Goal: Task Accomplishment & Management: Use online tool/utility

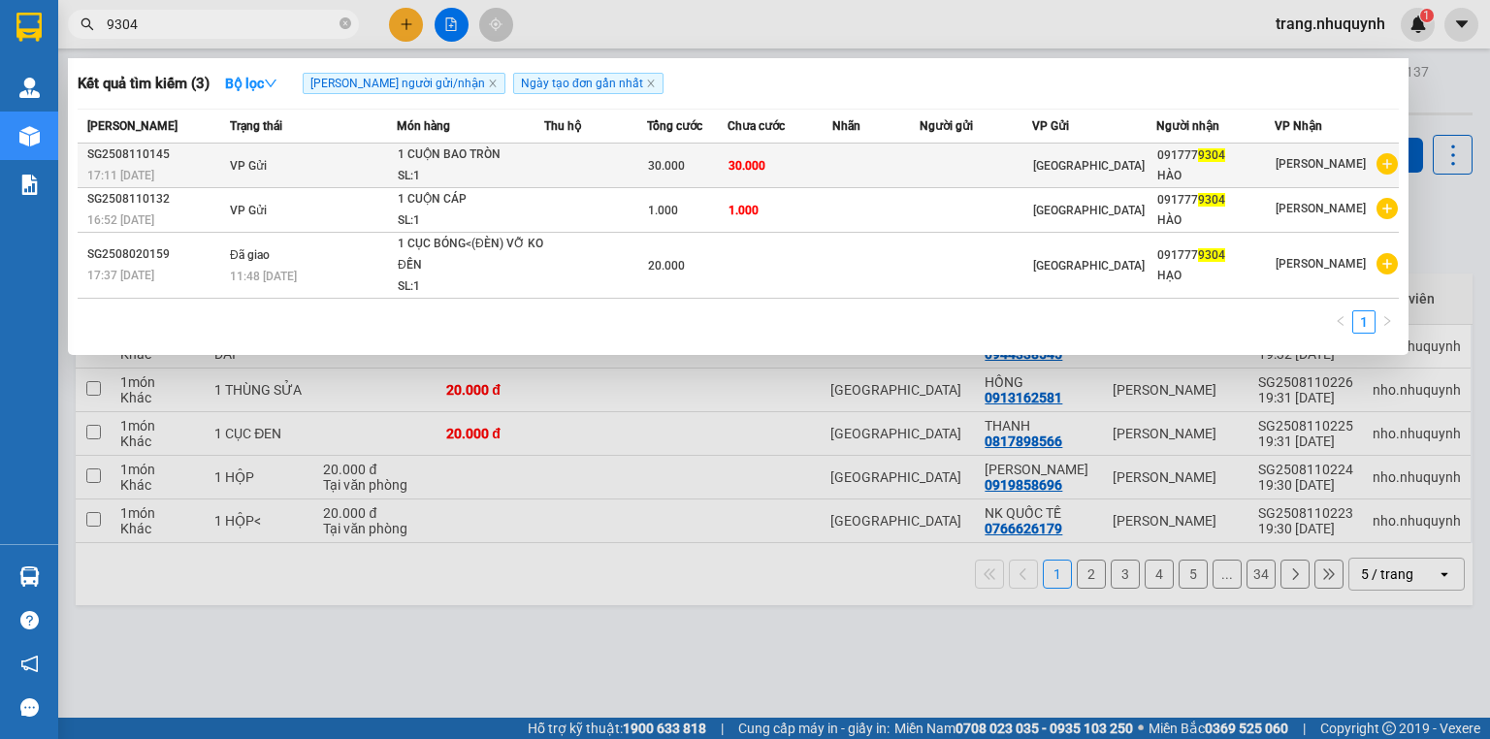
type input "9304"
click at [740, 170] on span "30.000" at bounding box center [747, 166] width 37 height 14
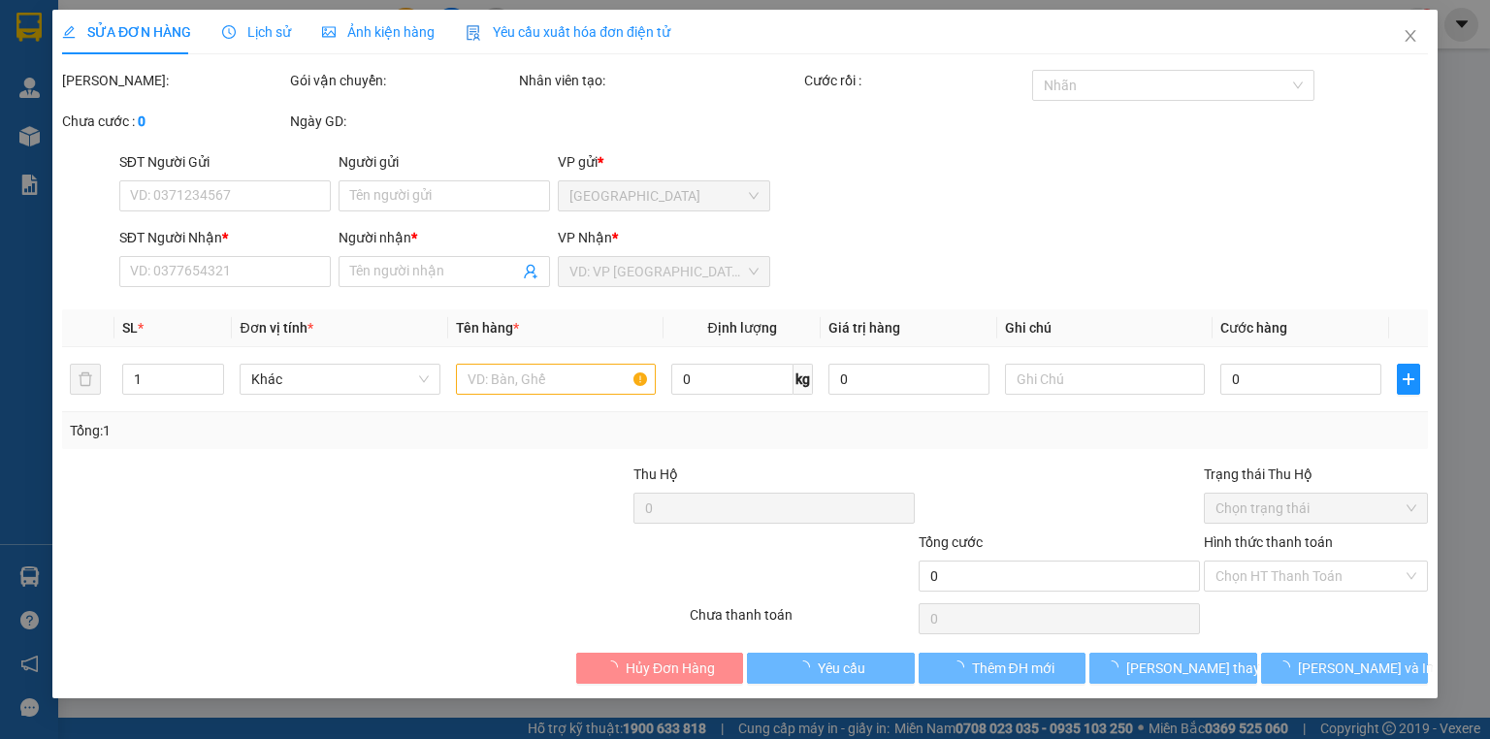
type input "0917779304"
type input "HÀO"
type input "30.000"
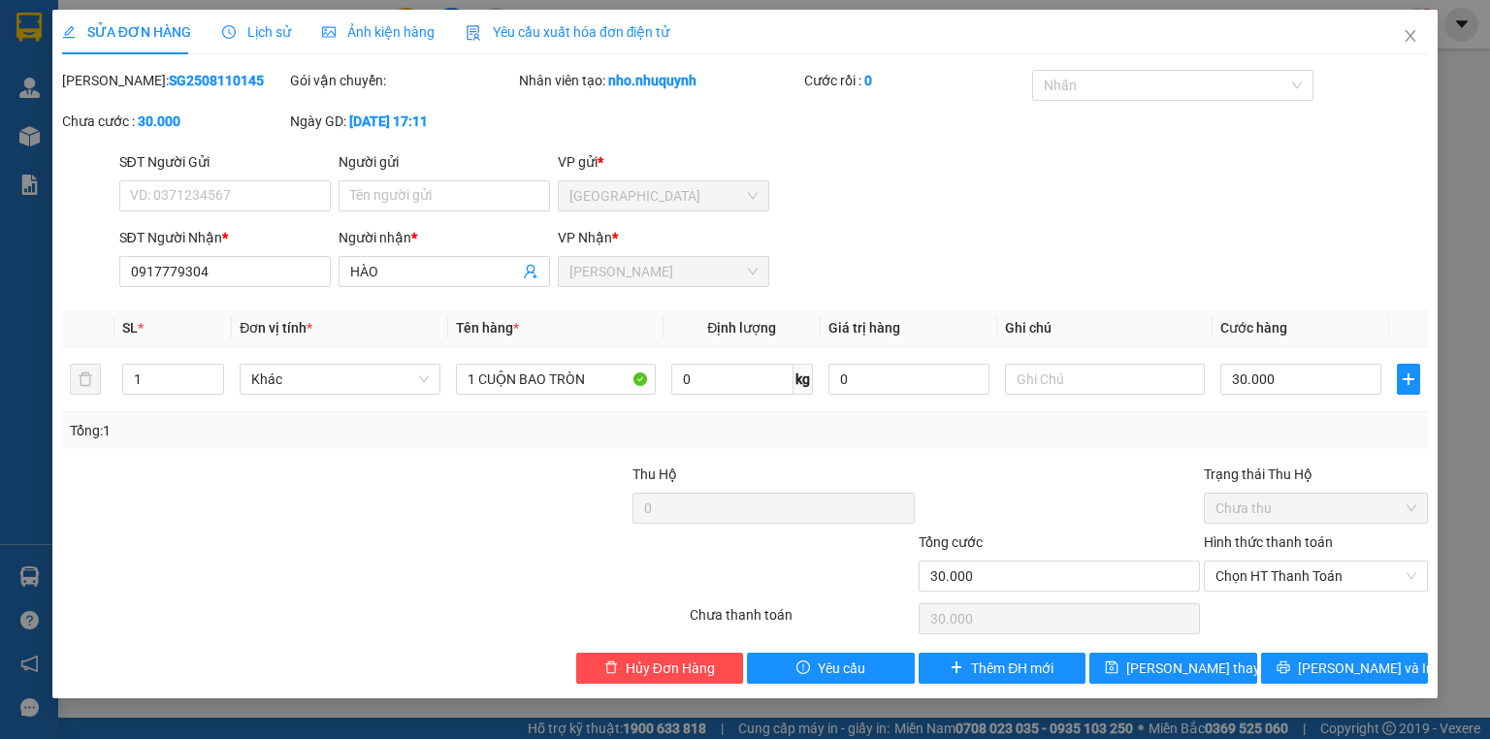
click at [265, 38] on span "Lịch sử" at bounding box center [256, 32] width 69 height 16
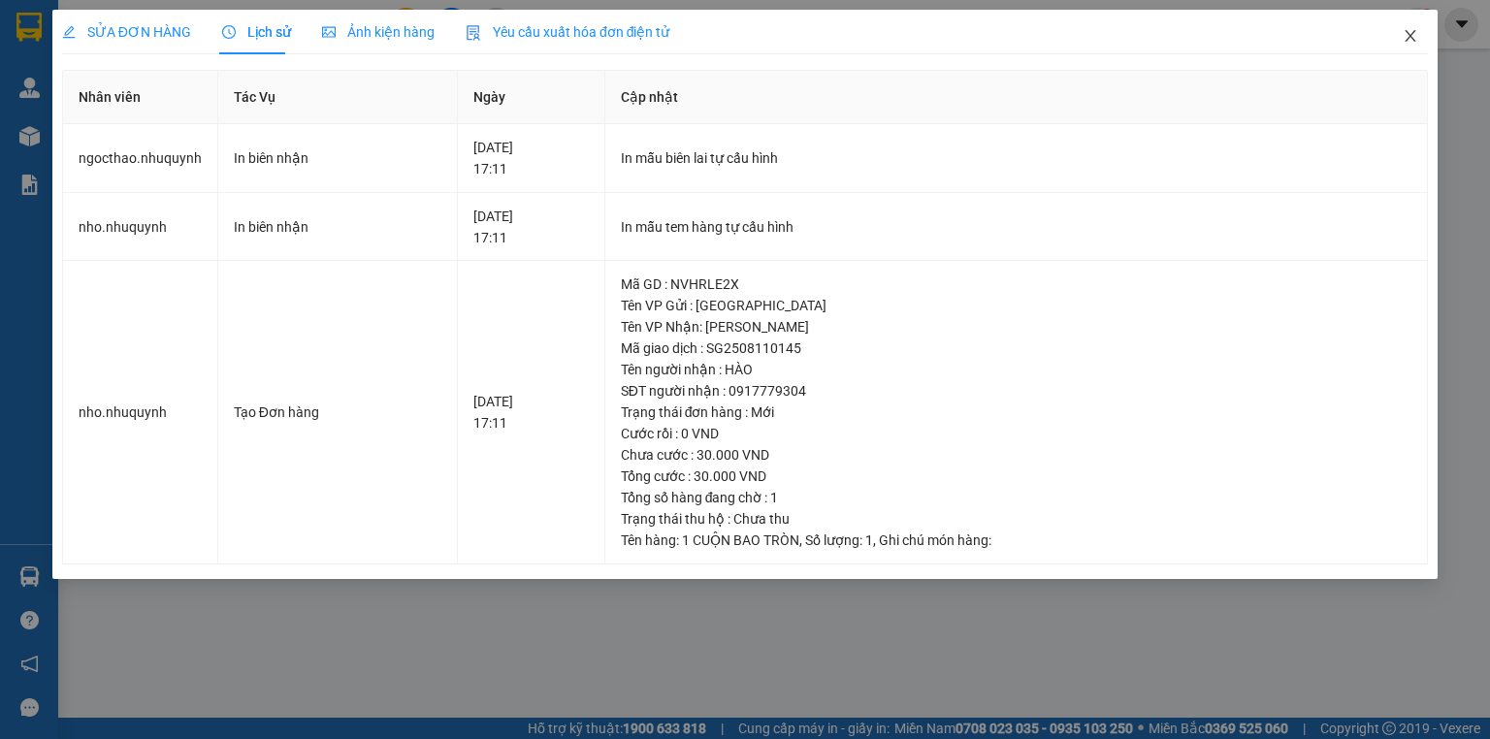
click at [1412, 35] on icon "close" at bounding box center [1411, 36] width 11 height 12
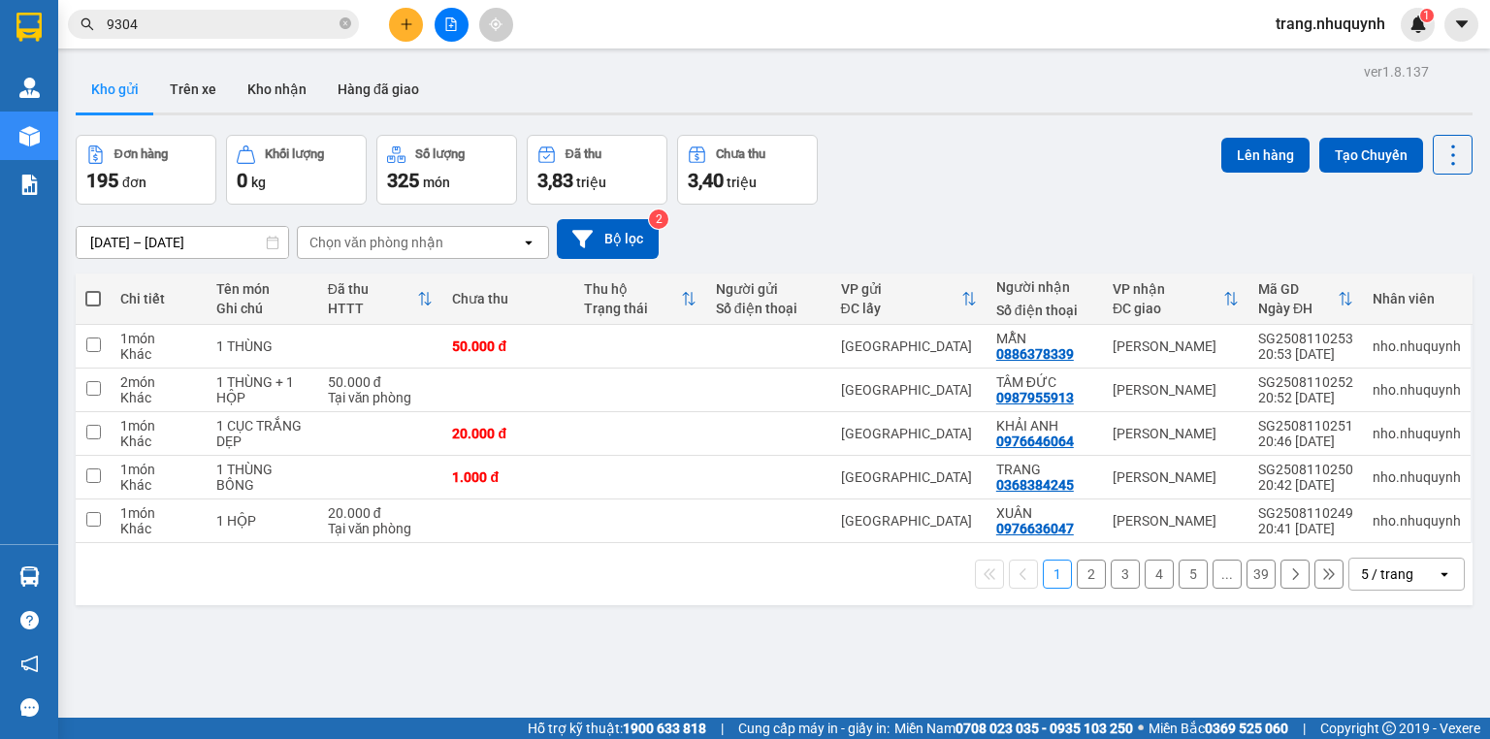
click at [206, 25] on input "9304" at bounding box center [221, 24] width 229 height 21
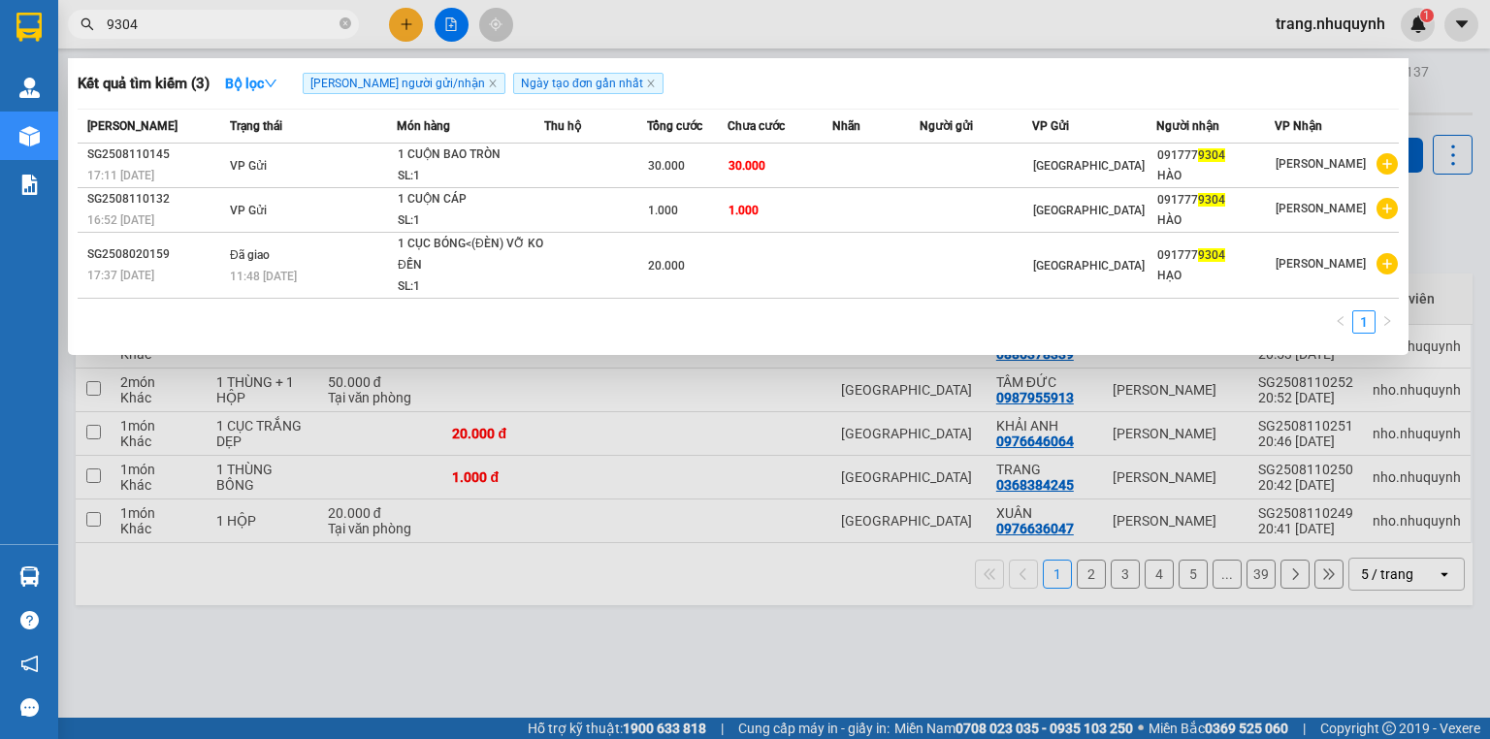
click at [133, 16] on input "9304" at bounding box center [221, 24] width 229 height 21
click at [767, 640] on div at bounding box center [745, 369] width 1490 height 739
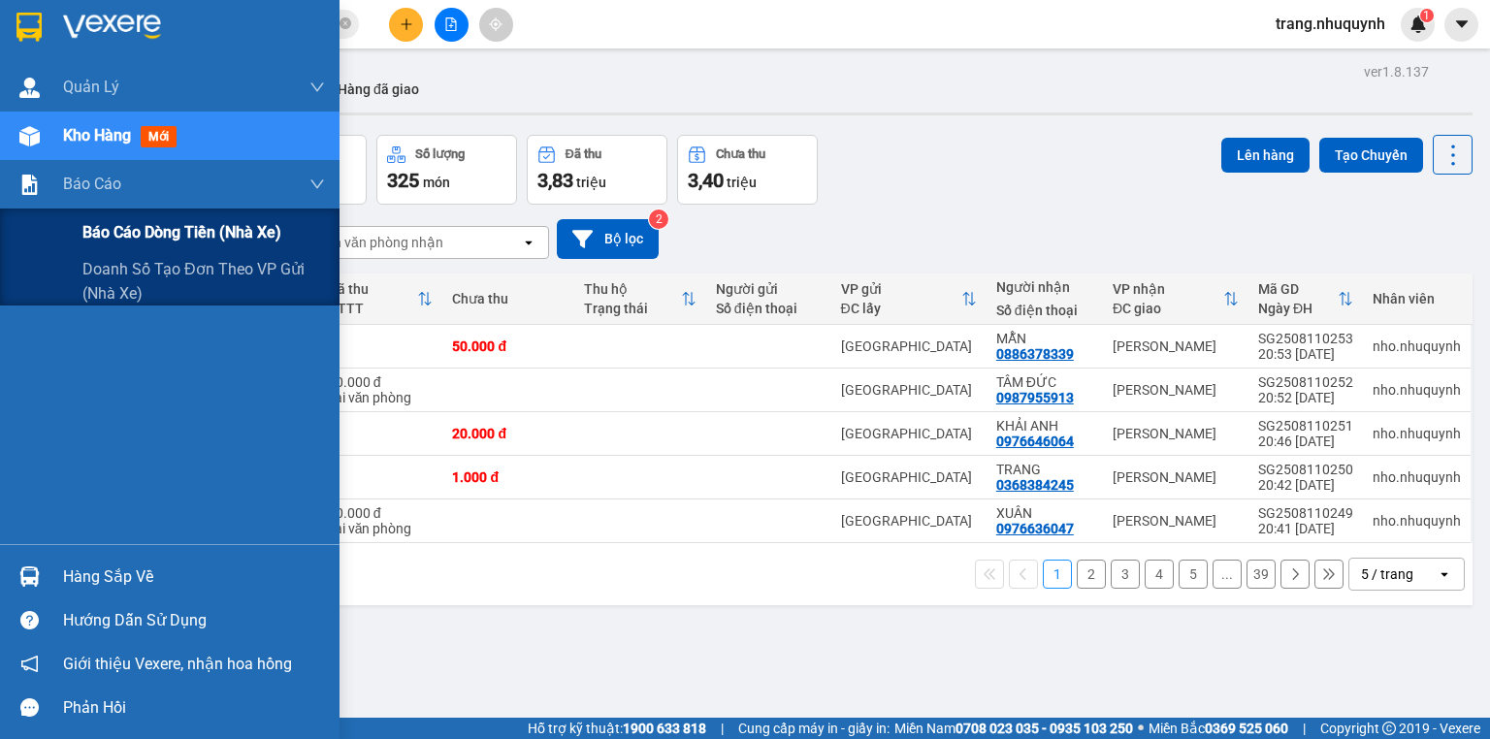
click at [101, 236] on span "Báo cáo dòng tiền (nhà xe)" at bounding box center [181, 232] width 199 height 24
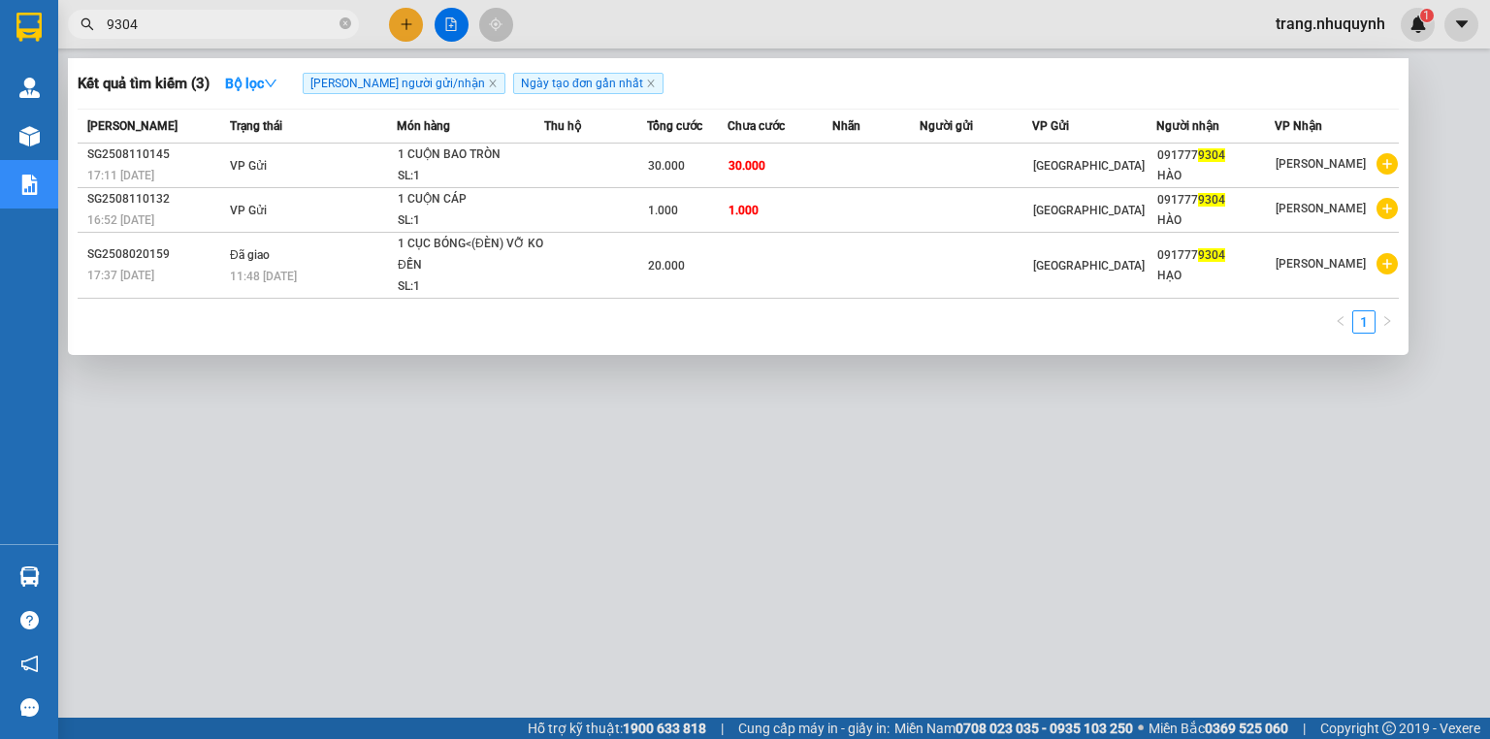
paste input "SG2508070132"
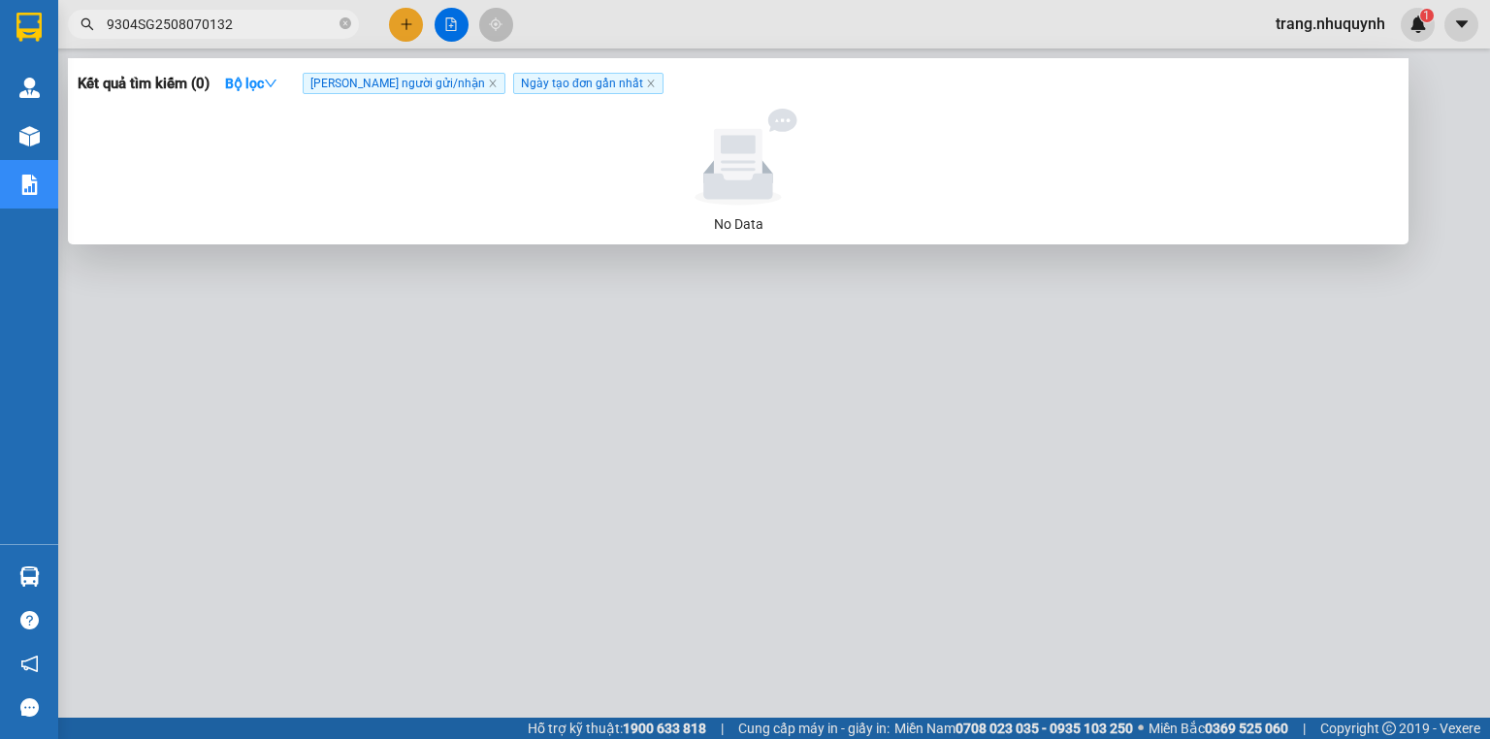
drag, startPoint x: 137, startPoint y: 22, endPoint x: 53, endPoint y: 43, distance: 85.9
click at [53, 43] on section "Kết quả tìm kiếm ( 0 ) Bộ lọc Tìm người gửi/nhận Ngày tạo đơn gần nhất No Data …" at bounding box center [745, 369] width 1490 height 739
click at [244, 28] on input "SG2508070132" at bounding box center [221, 24] width 229 height 21
type input "SG2508070132"
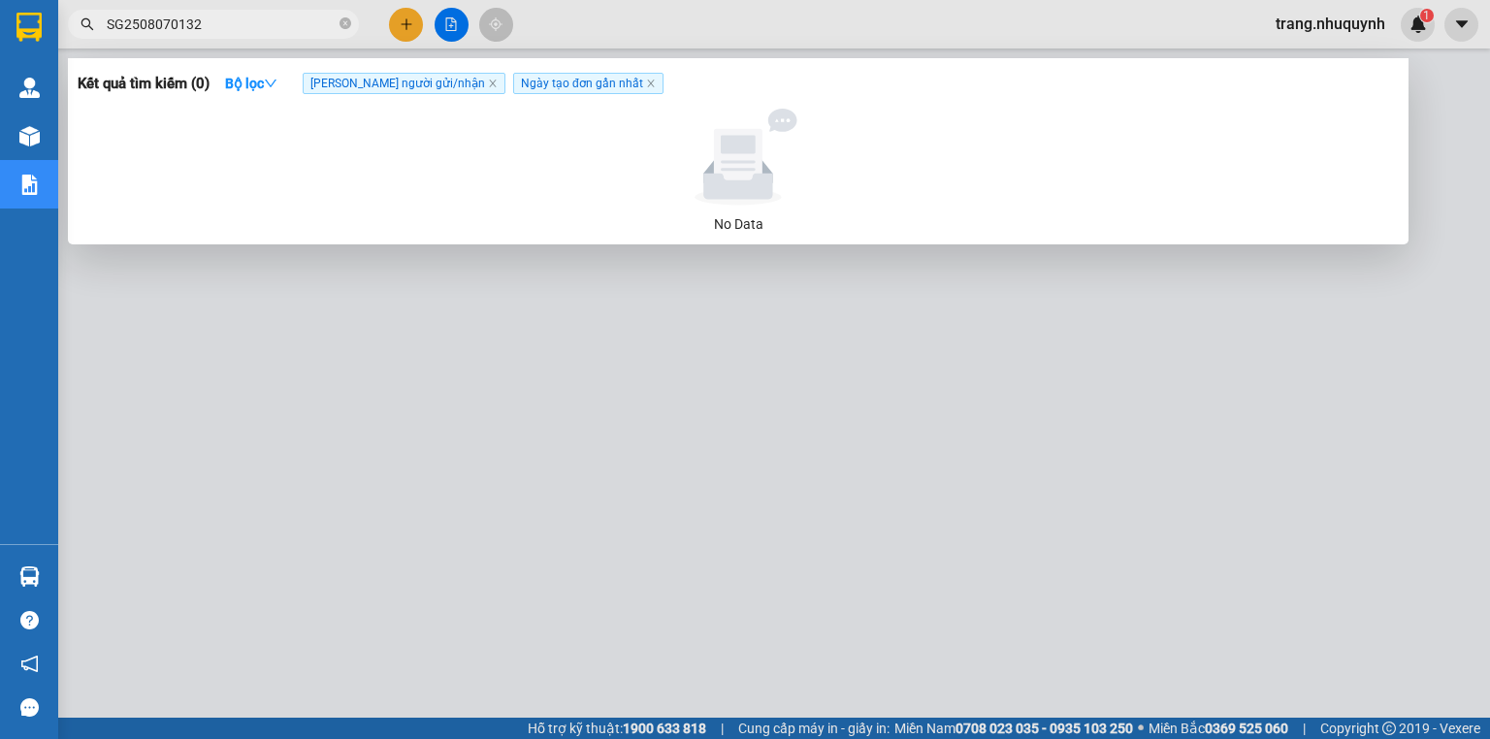
click at [544, 610] on div at bounding box center [745, 369] width 1490 height 739
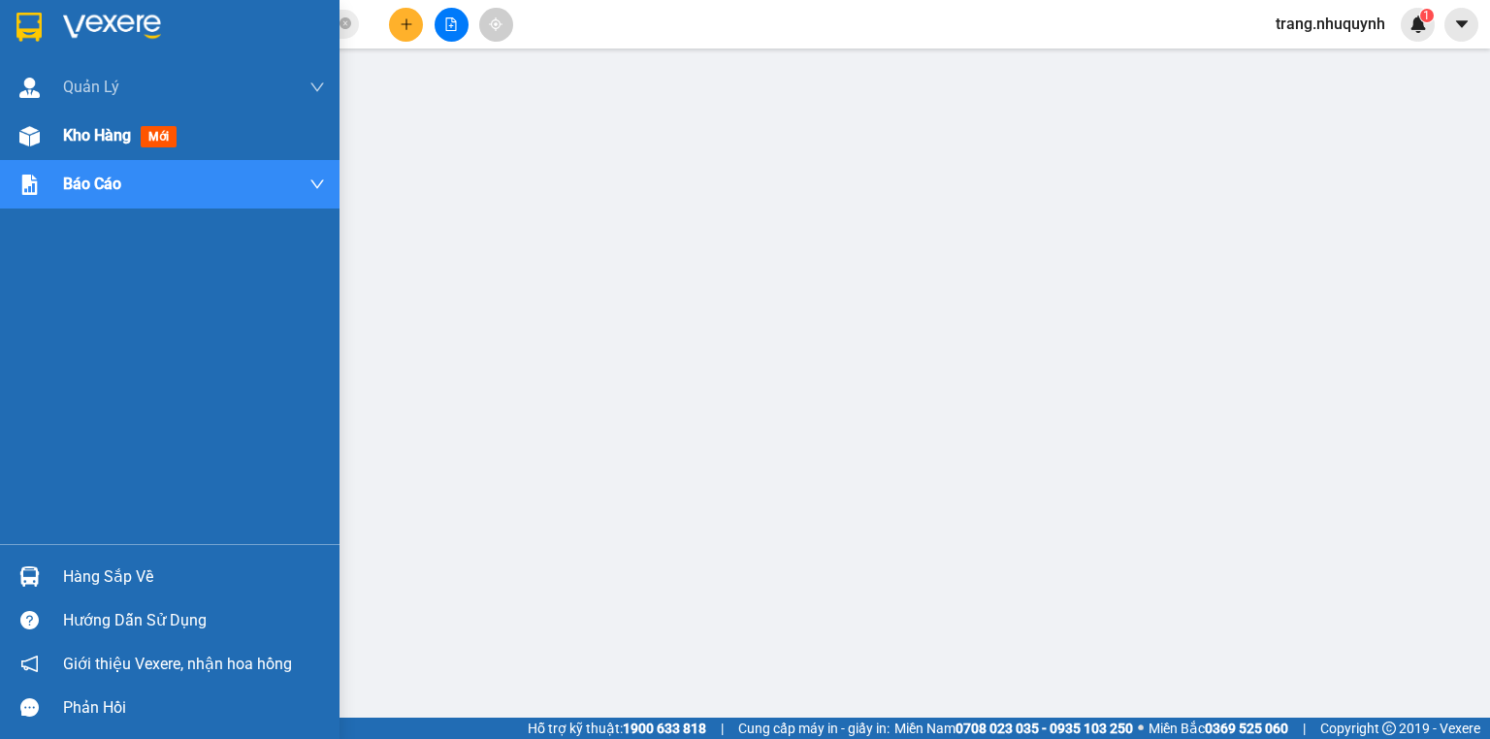
click at [78, 115] on div "Kho hàng mới" at bounding box center [194, 136] width 262 height 49
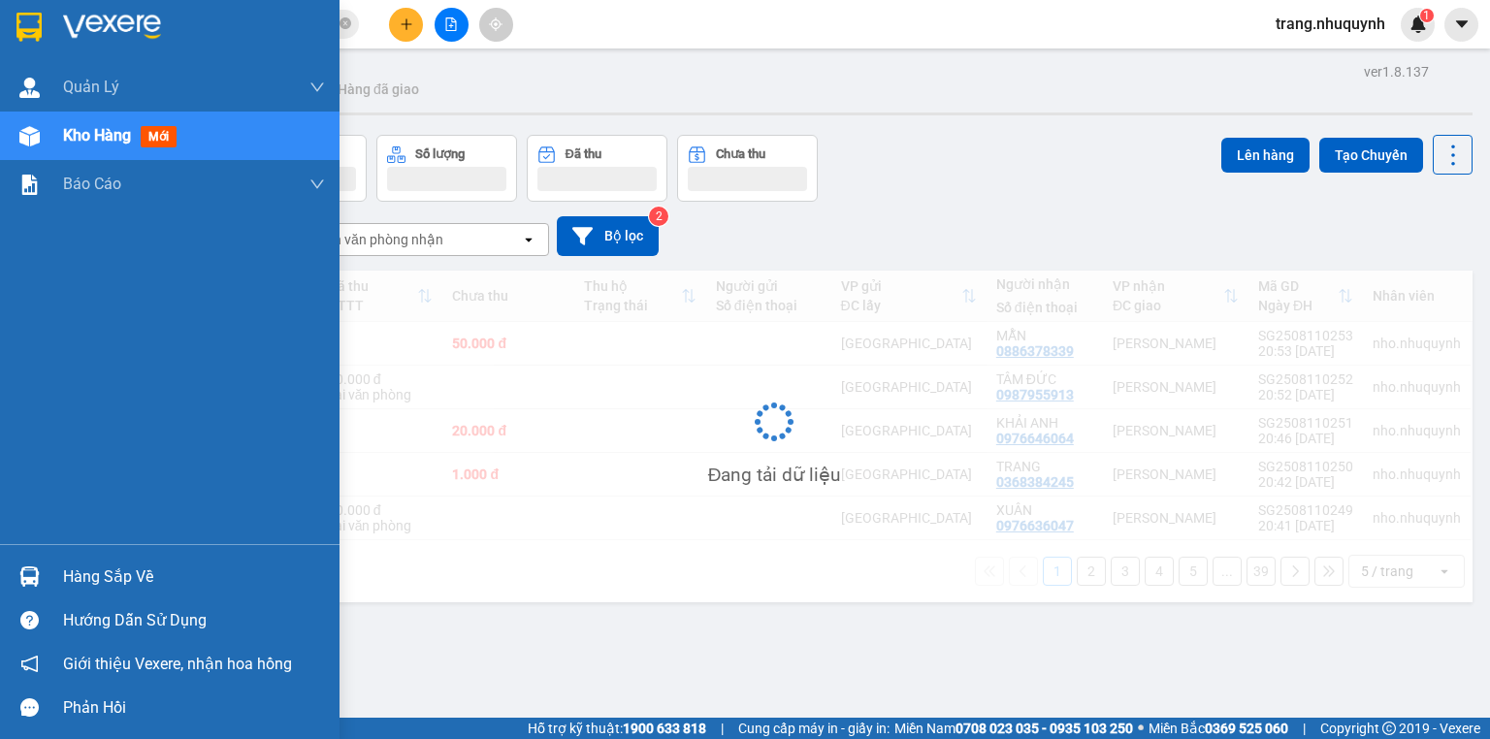
click at [84, 126] on span "Kho hàng" at bounding box center [97, 135] width 68 height 18
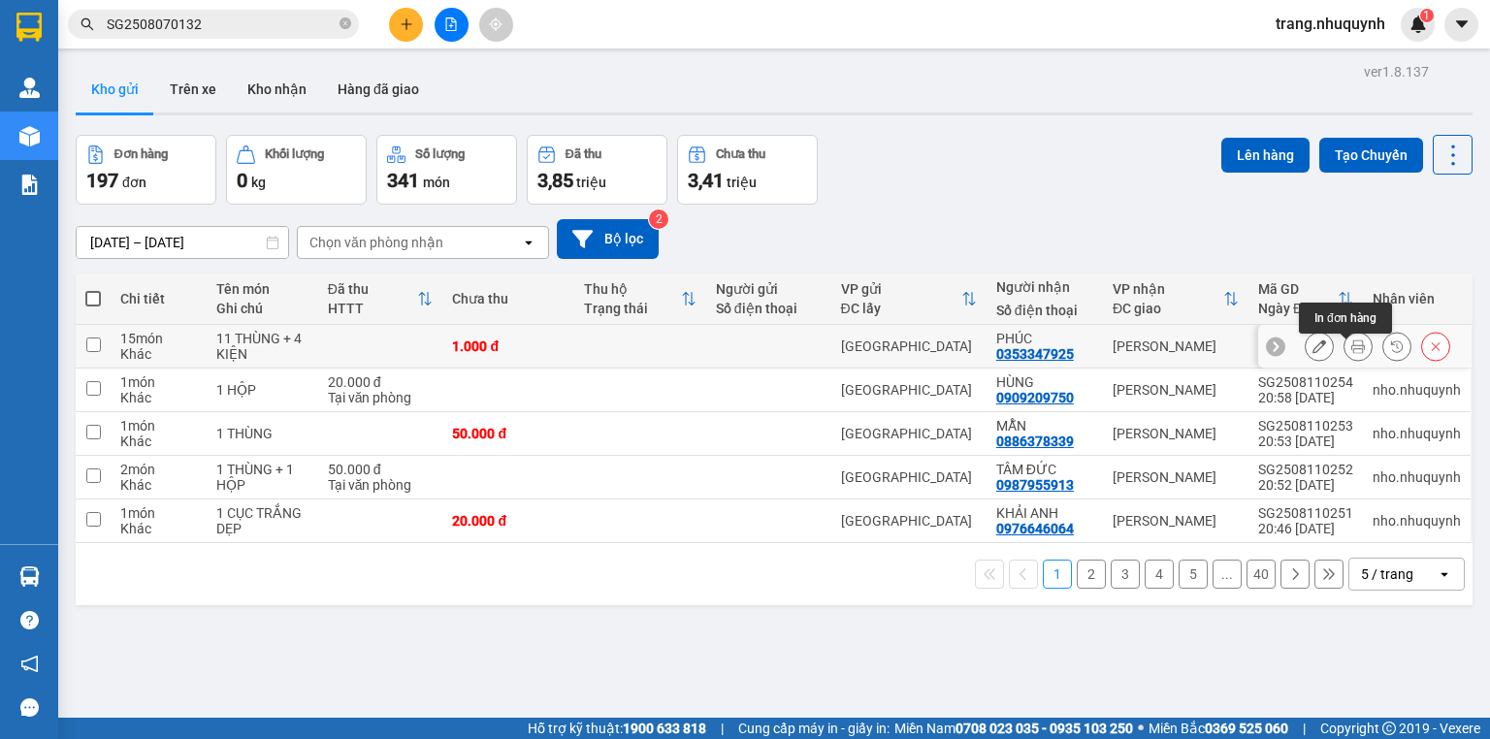
click at [1343, 337] on div at bounding box center [1364, 347] width 213 height 44
click at [1351, 350] on icon at bounding box center [1358, 347] width 14 height 14
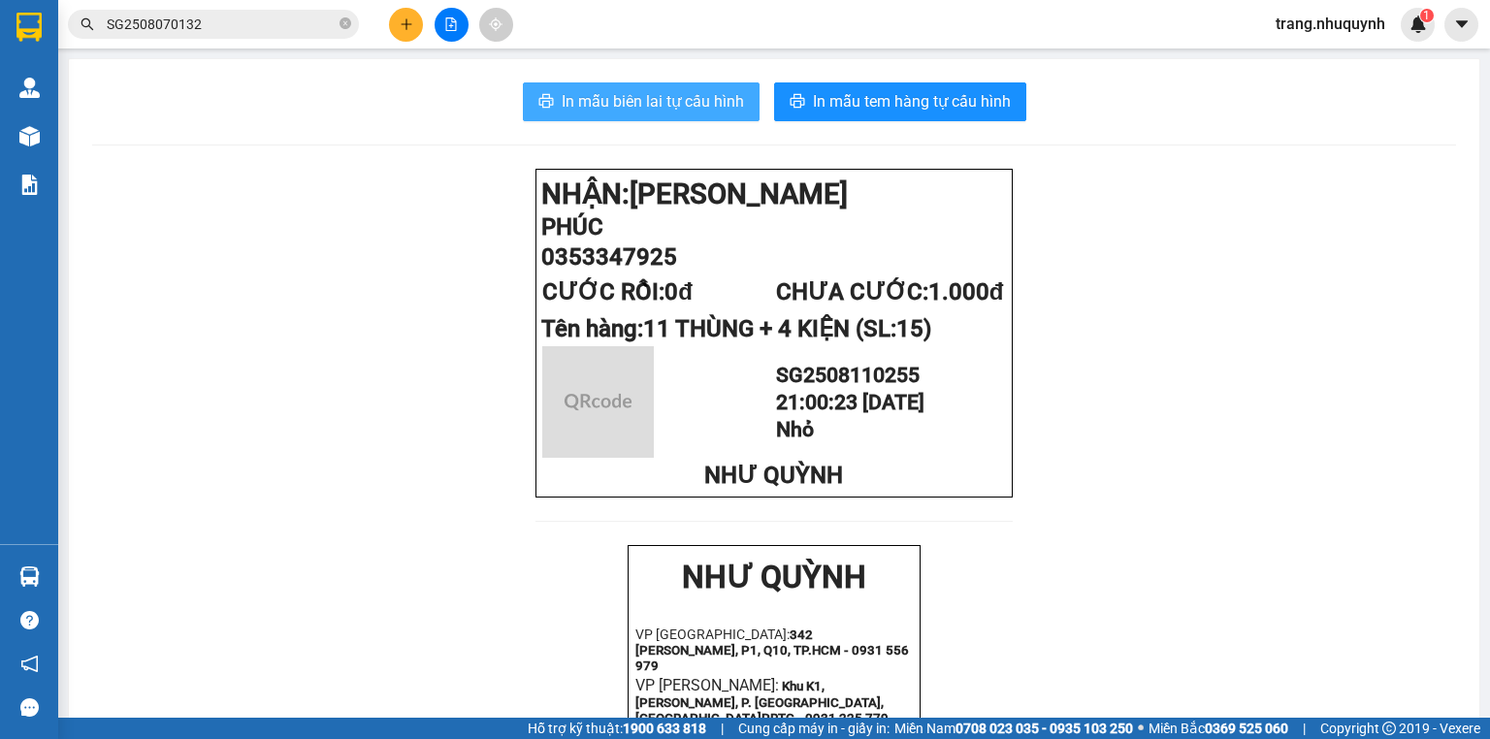
click at [652, 96] on span "In mẫu biên lai tự cấu hình" at bounding box center [653, 101] width 182 height 24
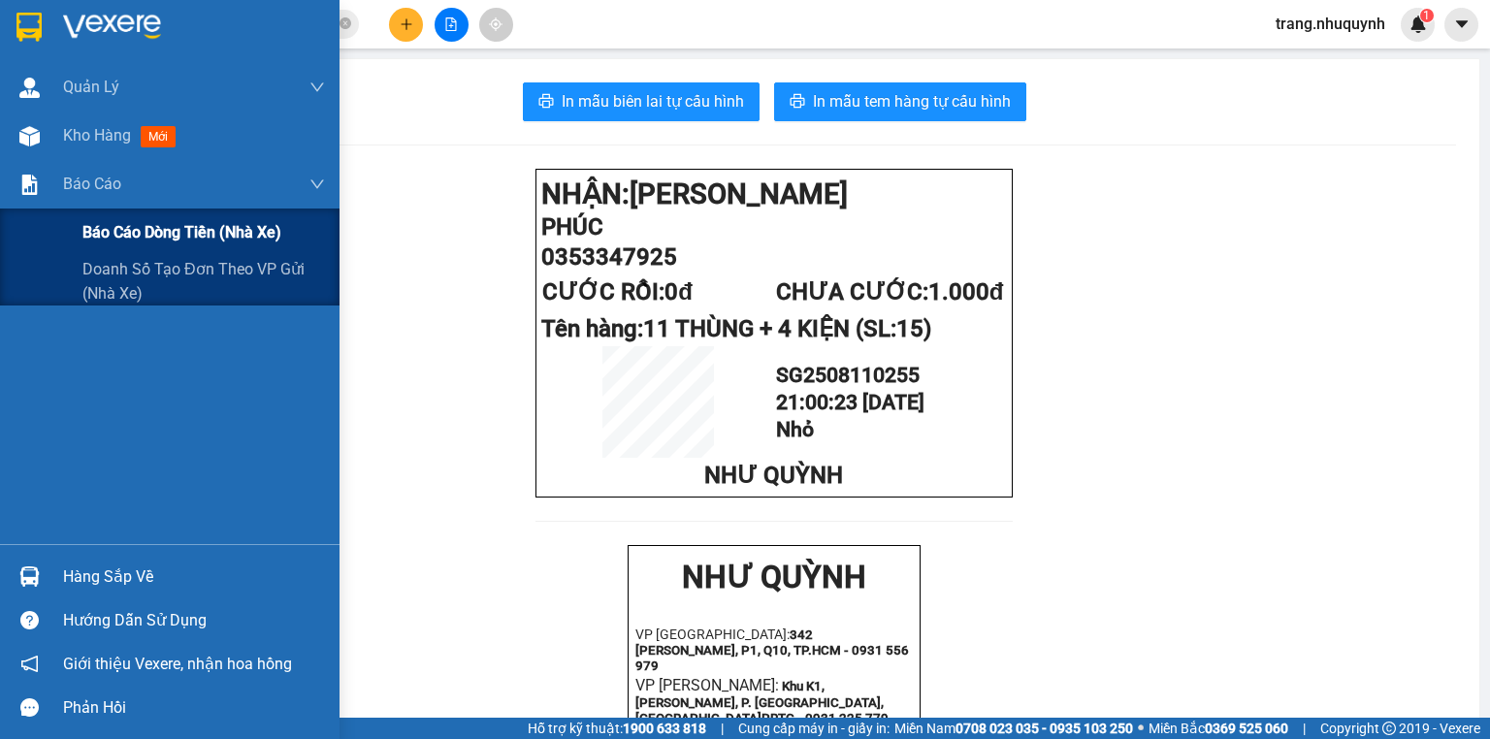
click at [125, 242] on span "Báo cáo dòng tiền (nhà xe)" at bounding box center [181, 232] width 199 height 24
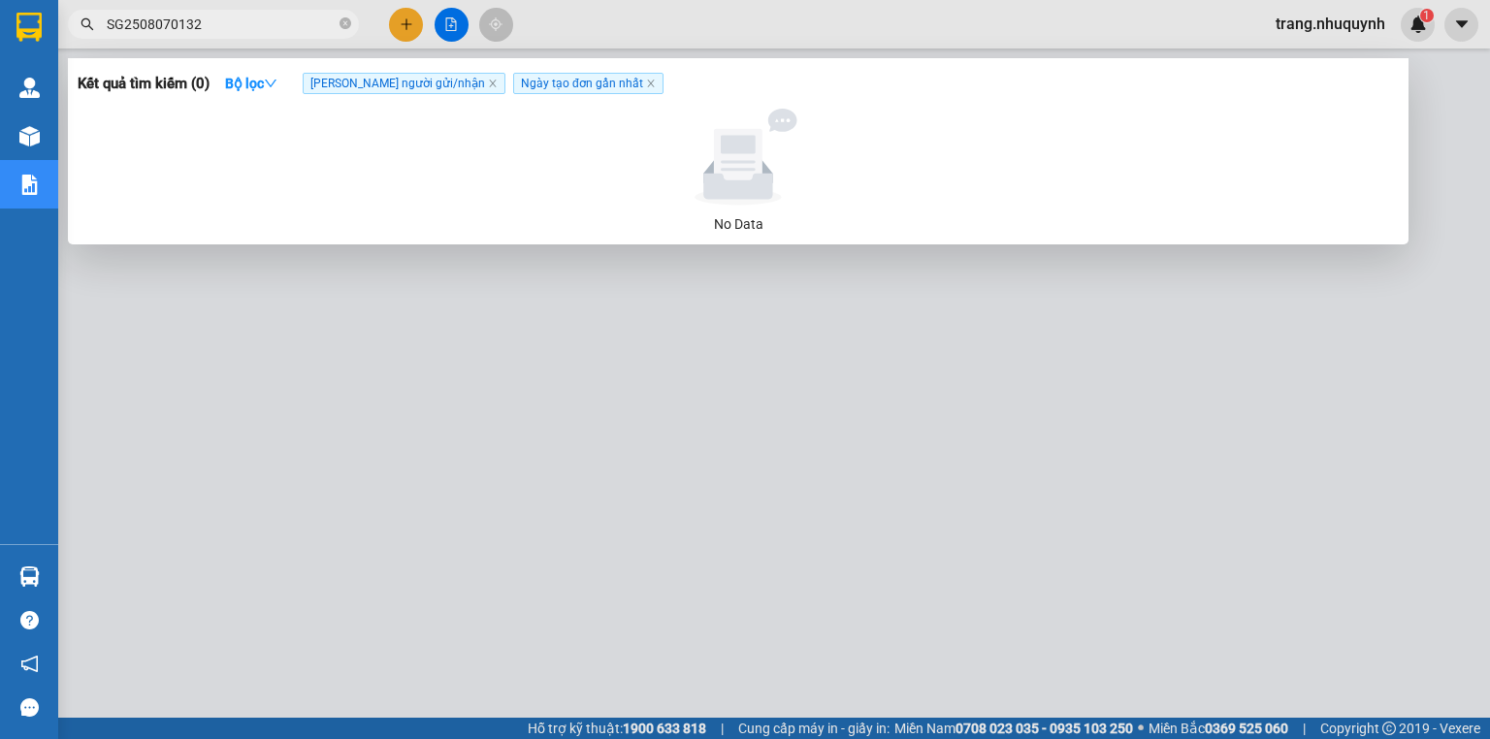
click at [198, 26] on input "SG2508070132" at bounding box center [221, 24] width 229 height 21
click at [488, 83] on icon "close" at bounding box center [493, 84] width 10 height 10
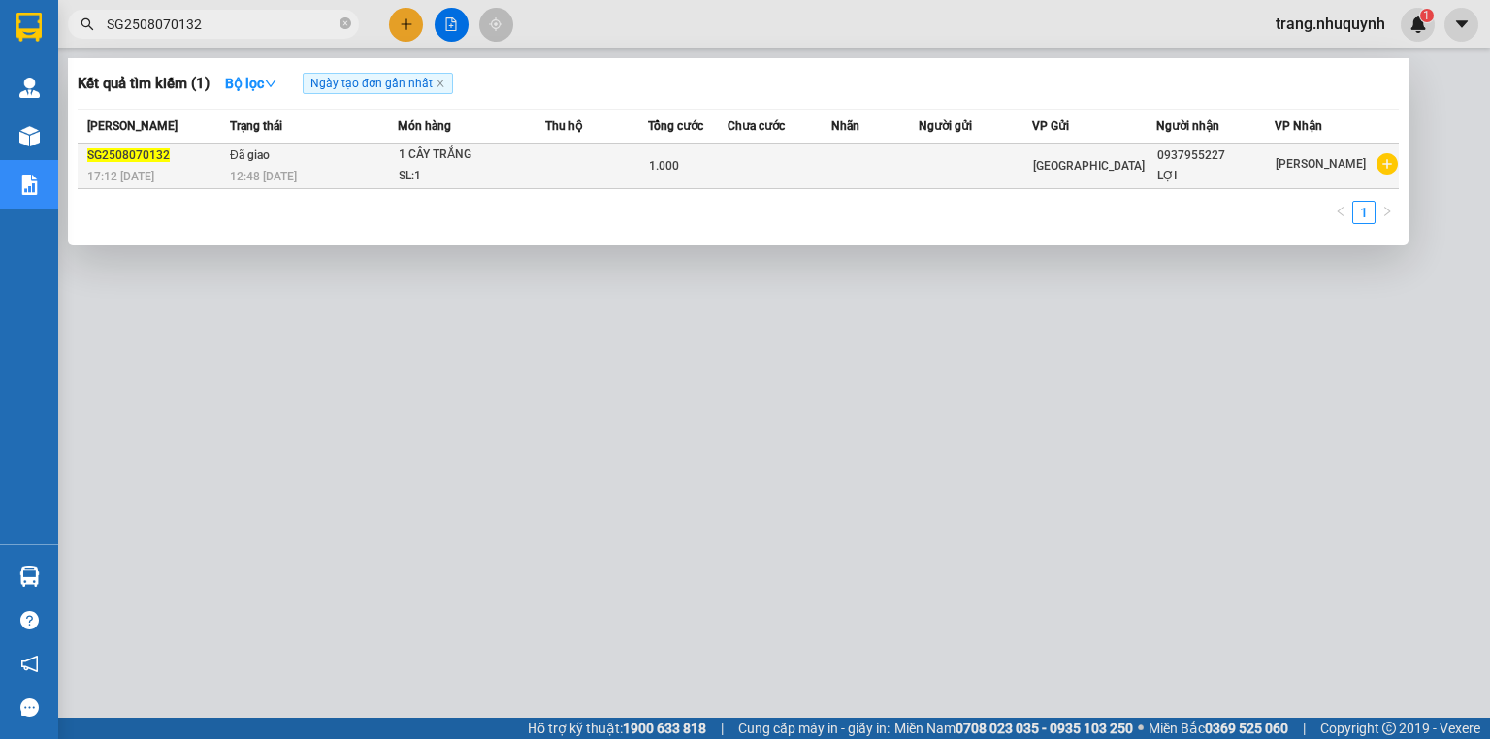
click at [743, 171] on td at bounding box center [780, 167] width 104 height 46
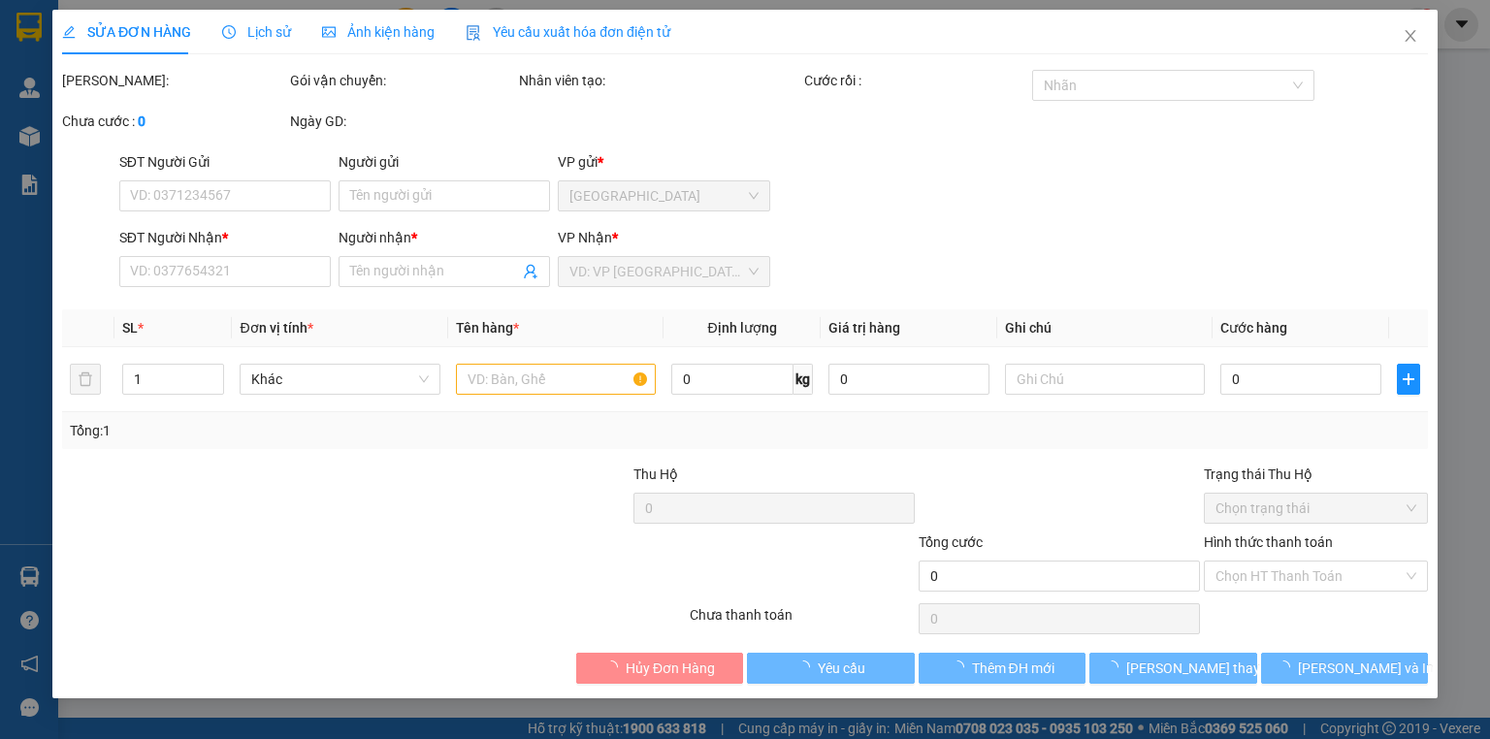
type input "0937955227"
type input "LỢI"
type input "1.000"
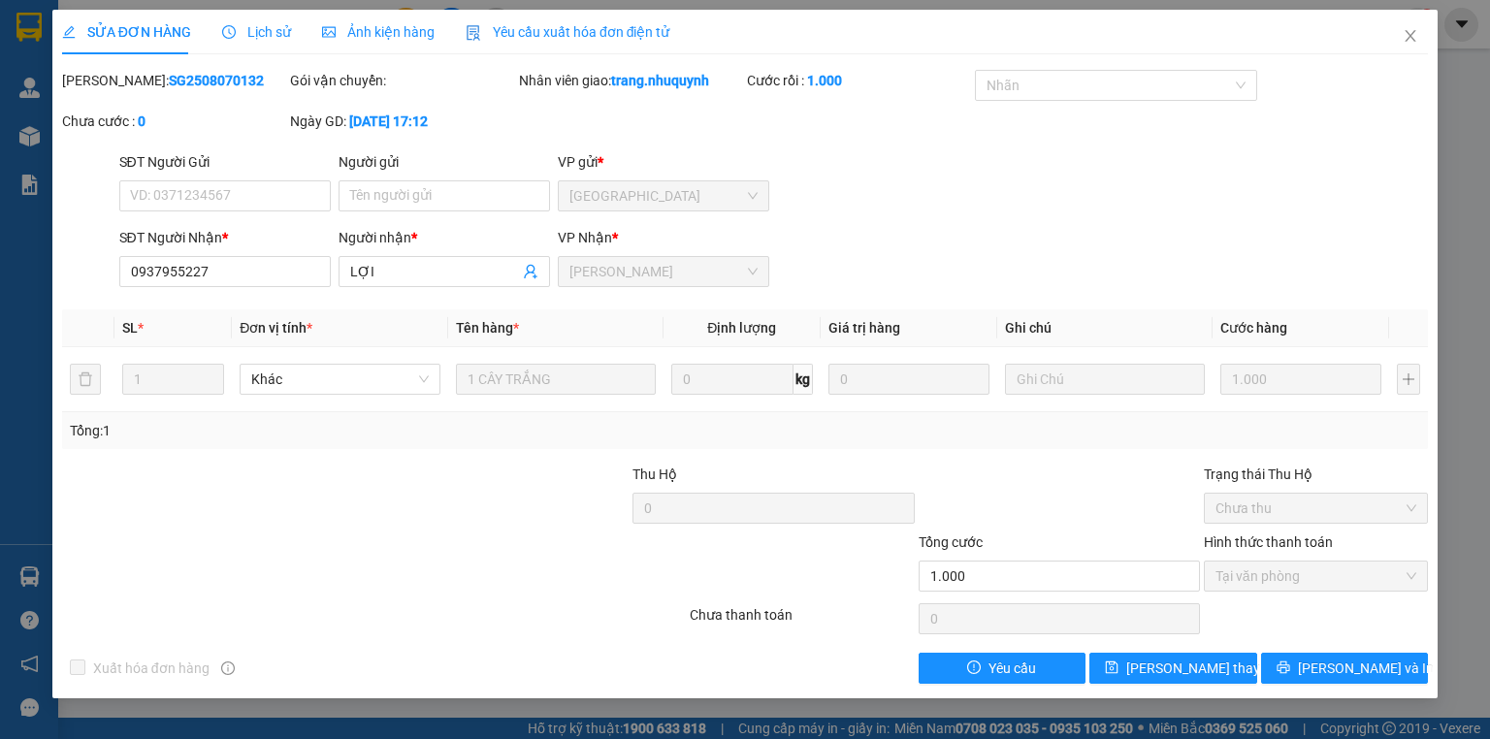
click at [244, 32] on span "Lịch sử" at bounding box center [256, 32] width 69 height 16
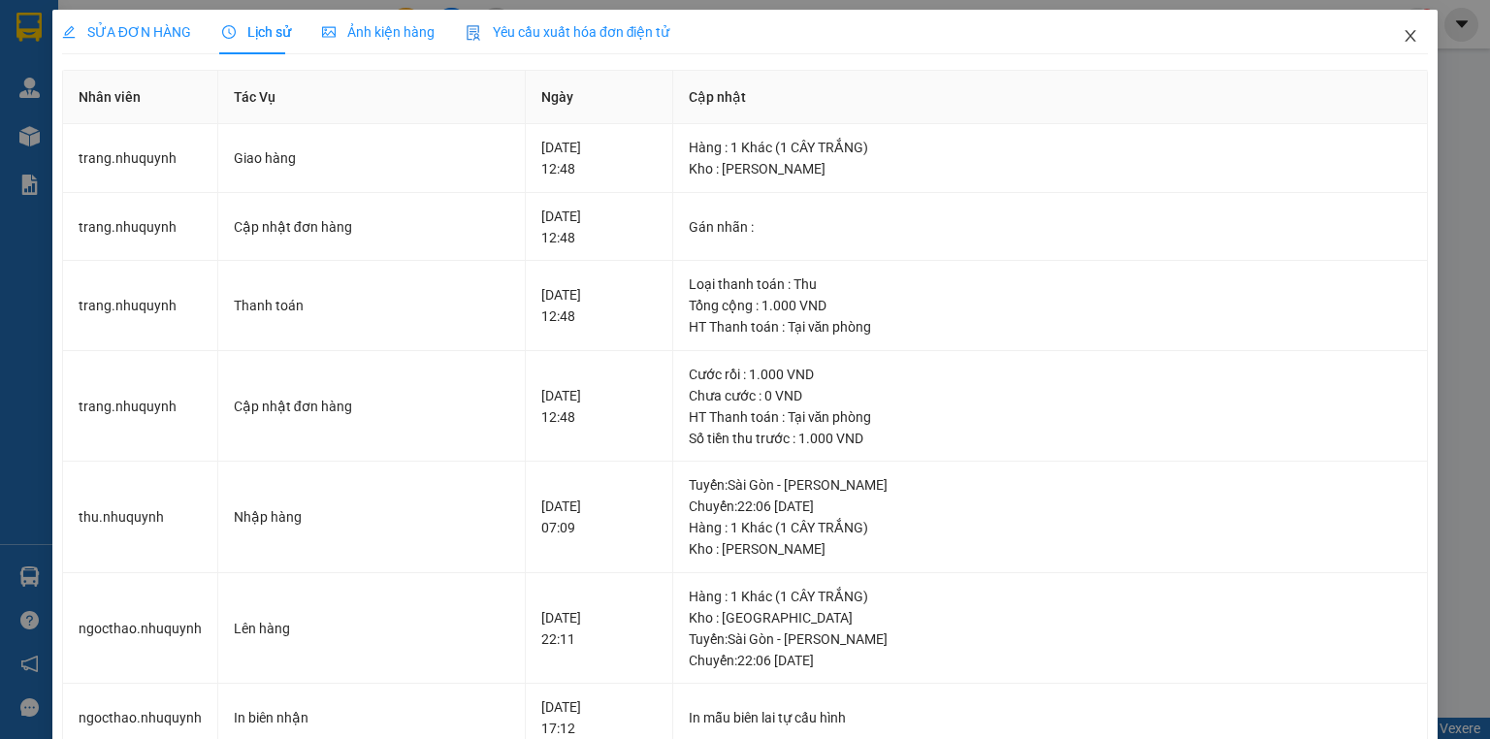
click at [1403, 37] on icon "close" at bounding box center [1411, 36] width 16 height 16
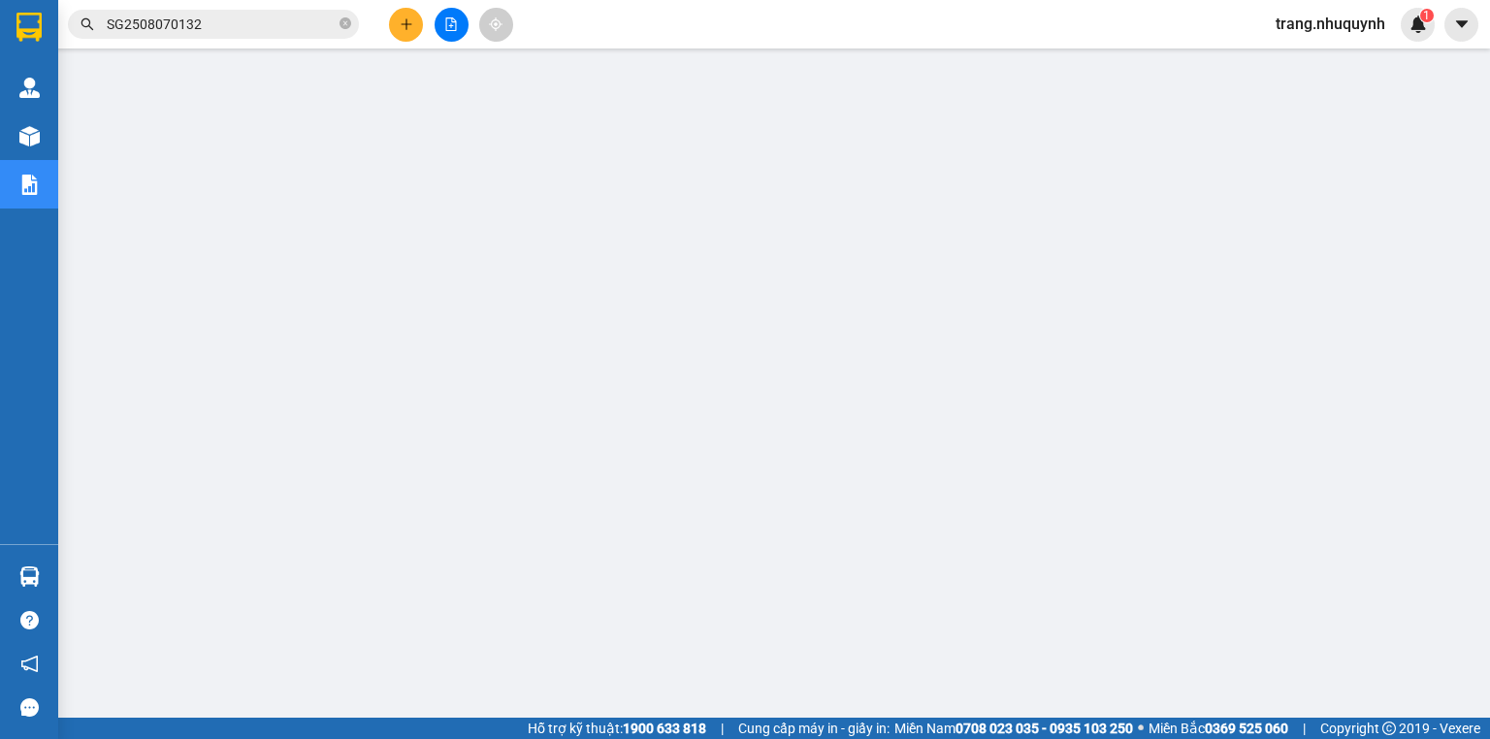
click at [244, 30] on input "SG2508070132" at bounding box center [221, 24] width 229 height 21
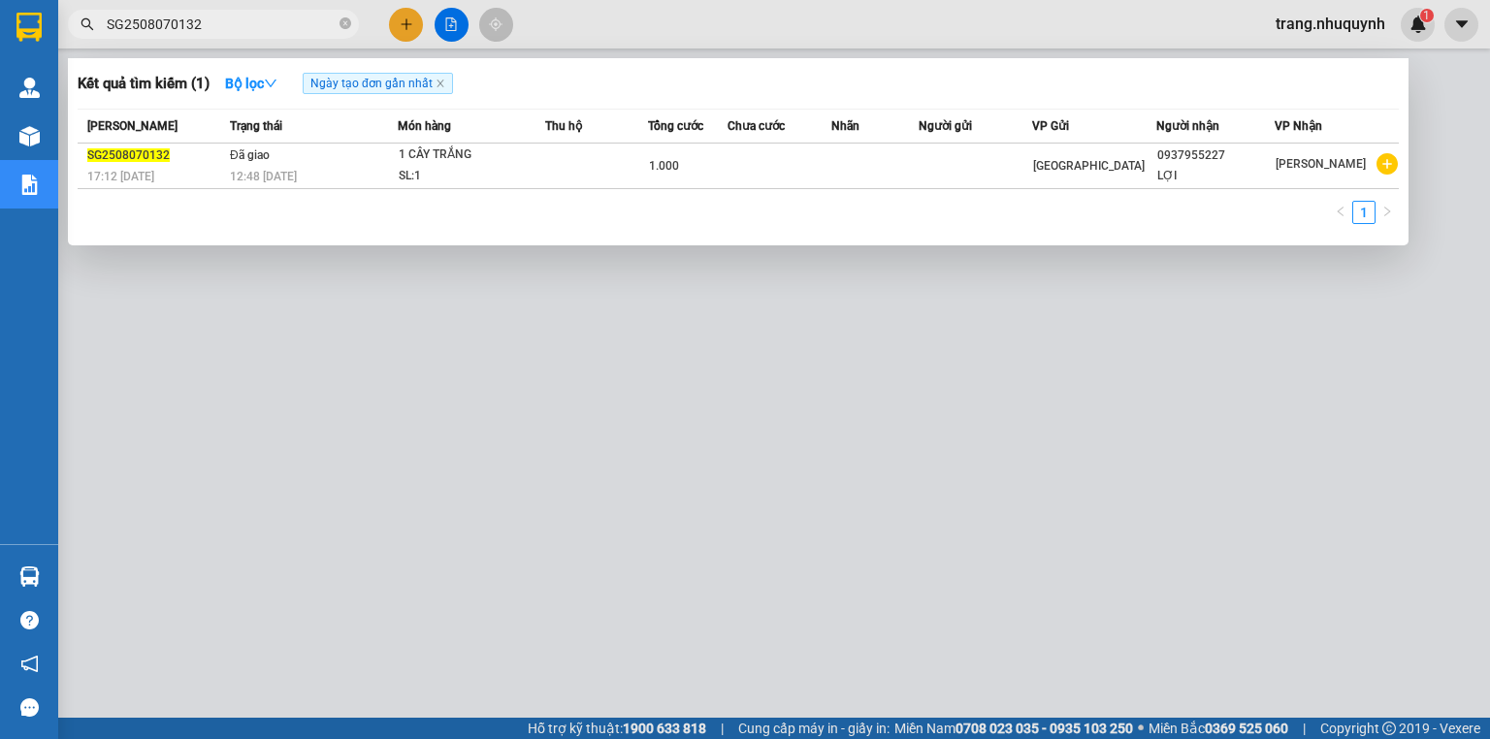
click at [1348, 448] on div at bounding box center [745, 369] width 1490 height 739
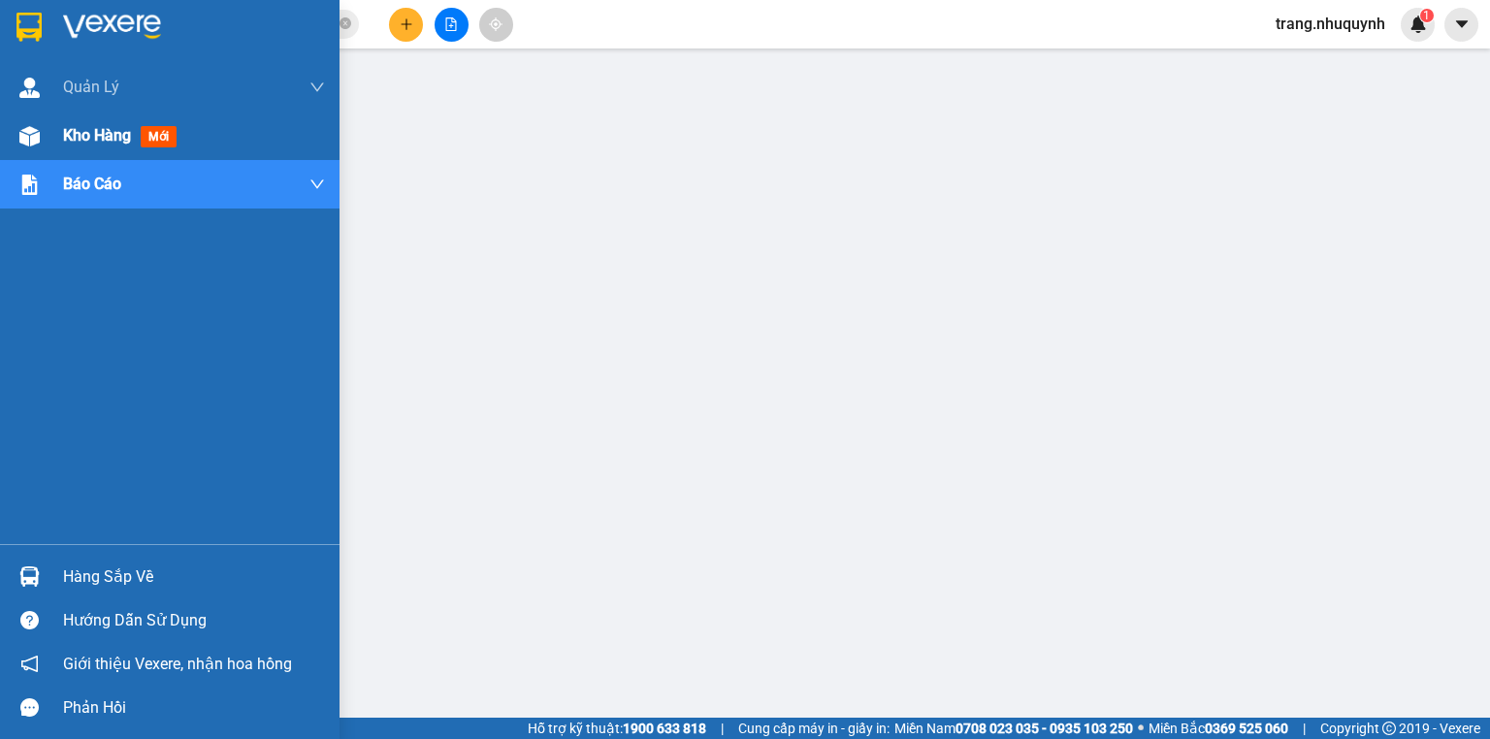
click at [87, 142] on span "Kho hàng" at bounding box center [97, 135] width 68 height 18
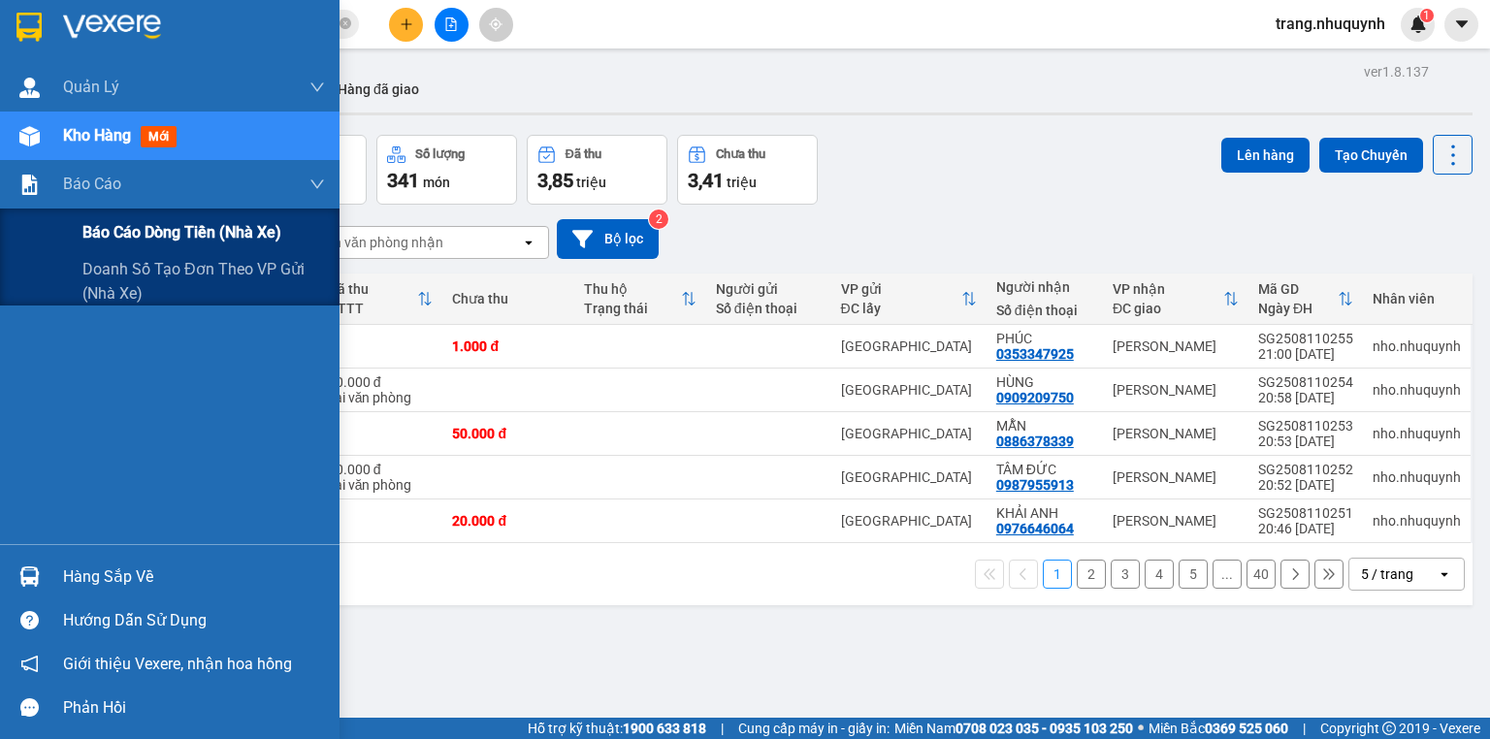
click at [129, 226] on span "Báo cáo dòng tiền (nhà xe)" at bounding box center [181, 232] width 199 height 24
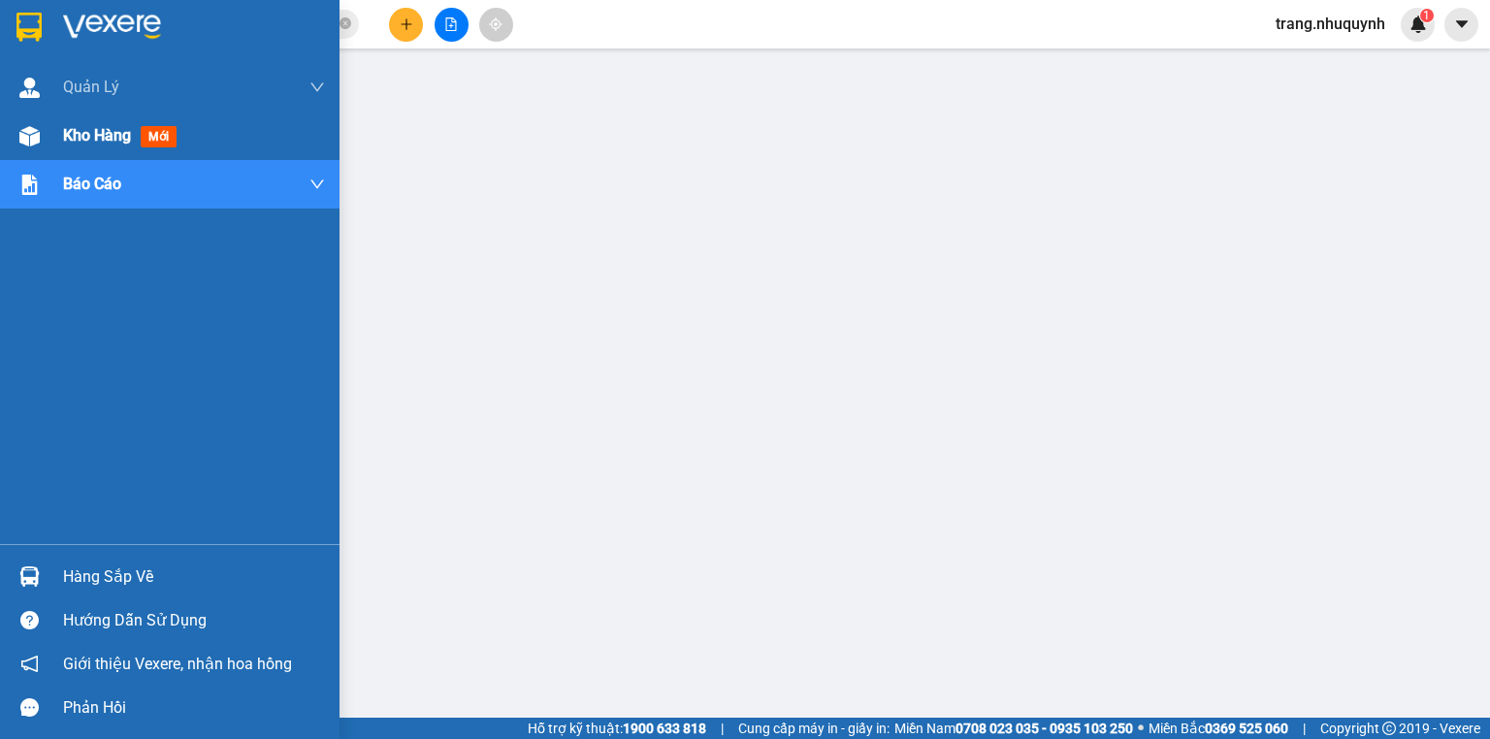
click at [124, 135] on span "Kho hàng" at bounding box center [97, 135] width 68 height 18
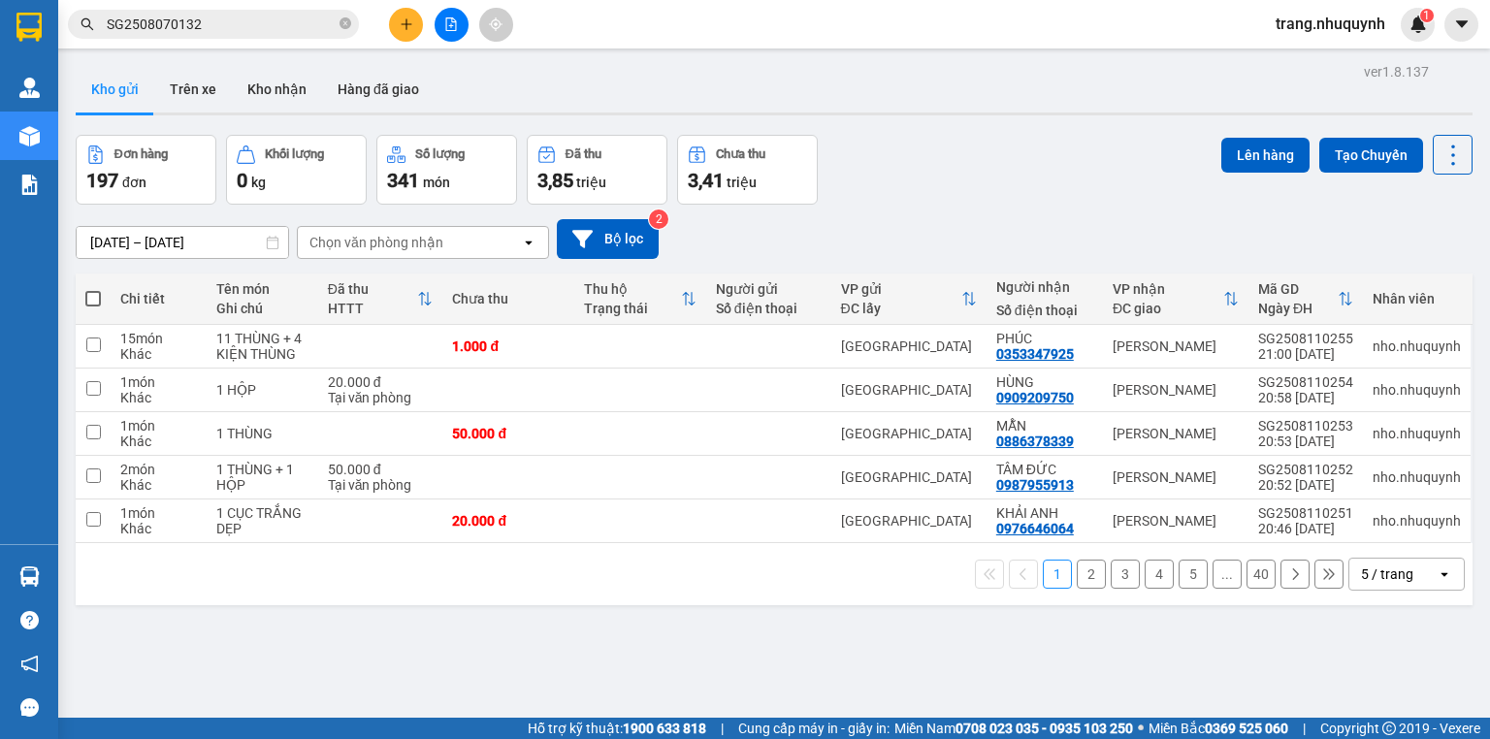
click at [951, 186] on div "Đơn hàng 197 đơn Khối lượng 0 kg Số lượng 341 món Đã thu 3,85 triệu Chưa thu 3,…" at bounding box center [774, 170] width 1397 height 70
click at [926, 198] on div "Đơn hàng 197 đơn Khối lượng 0 kg Số lượng 341 món Đã thu 3,85 triệu Chưa thu 3,…" at bounding box center [774, 170] width 1397 height 70
click at [344, 18] on icon "close-circle" at bounding box center [346, 23] width 12 height 12
click at [464, 23] on button at bounding box center [452, 25] width 34 height 34
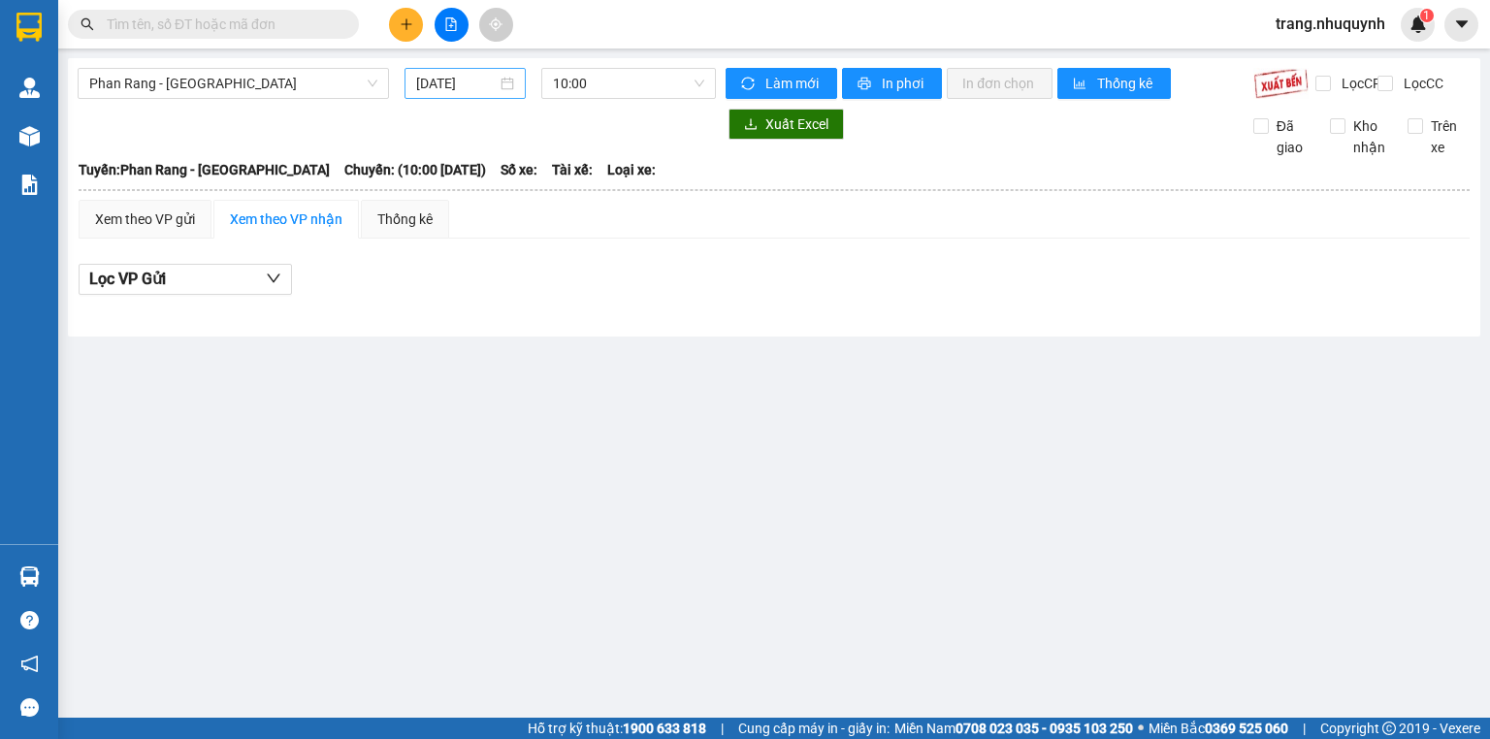
click at [478, 91] on input "[DATE]" at bounding box center [456, 83] width 80 height 21
click at [1175, 267] on div "Xem theo VP gửi Xem theo VP nhận Thống kê Lọc VP Gửi" at bounding box center [774, 258] width 1391 height 116
click at [449, 81] on input "[DATE]" at bounding box center [456, 83] width 80 height 21
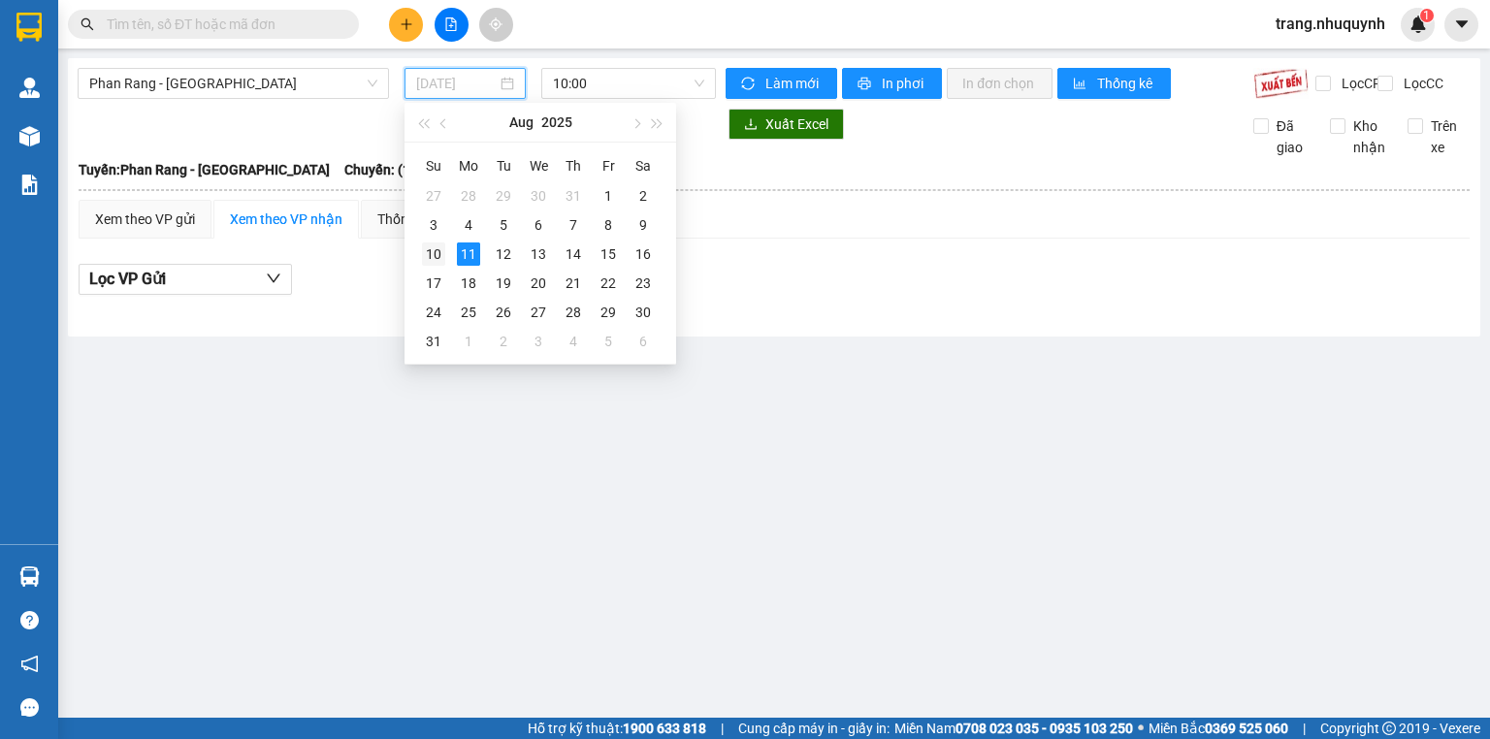
click at [431, 254] on div "10" at bounding box center [433, 254] width 23 height 23
type input "10/08/2025"
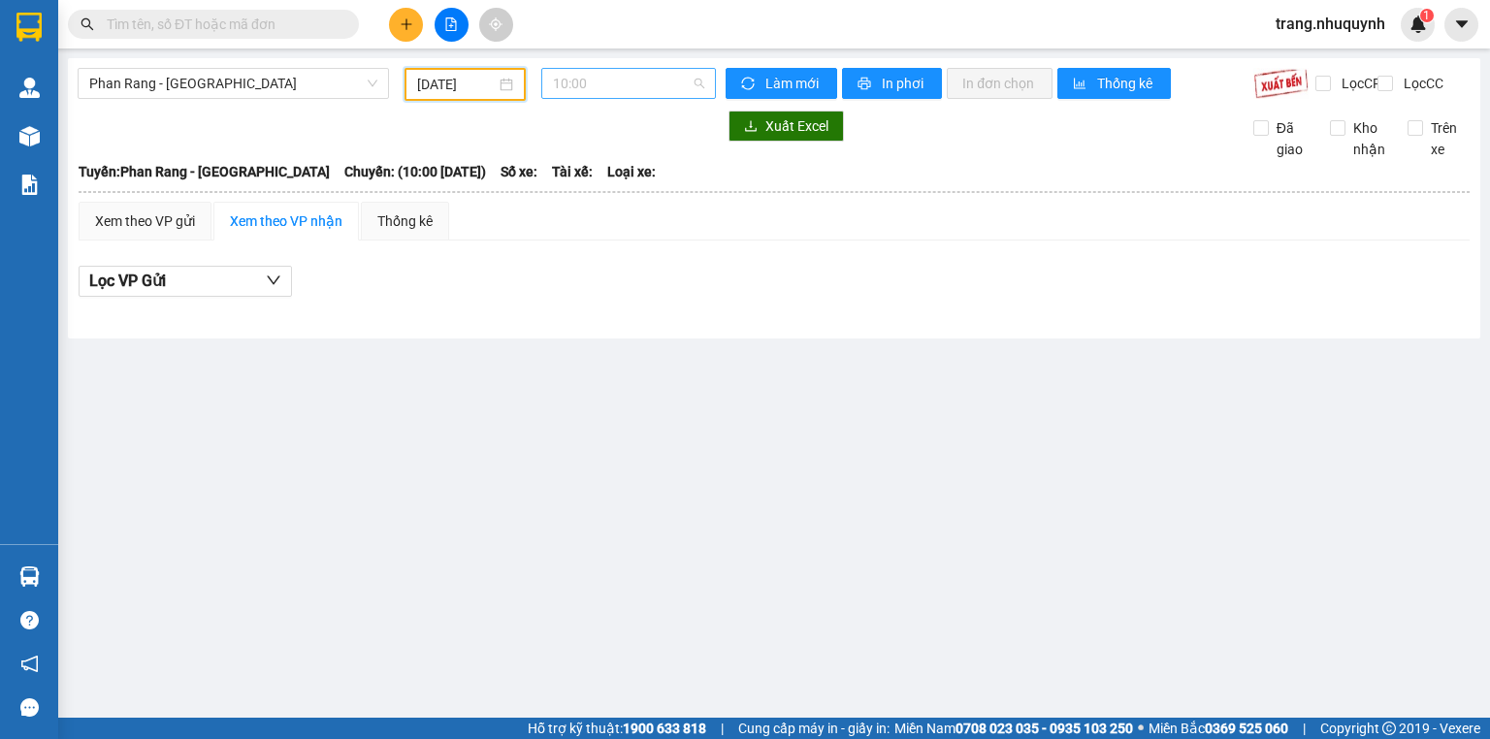
click at [570, 79] on span "10:00" at bounding box center [629, 83] width 152 height 29
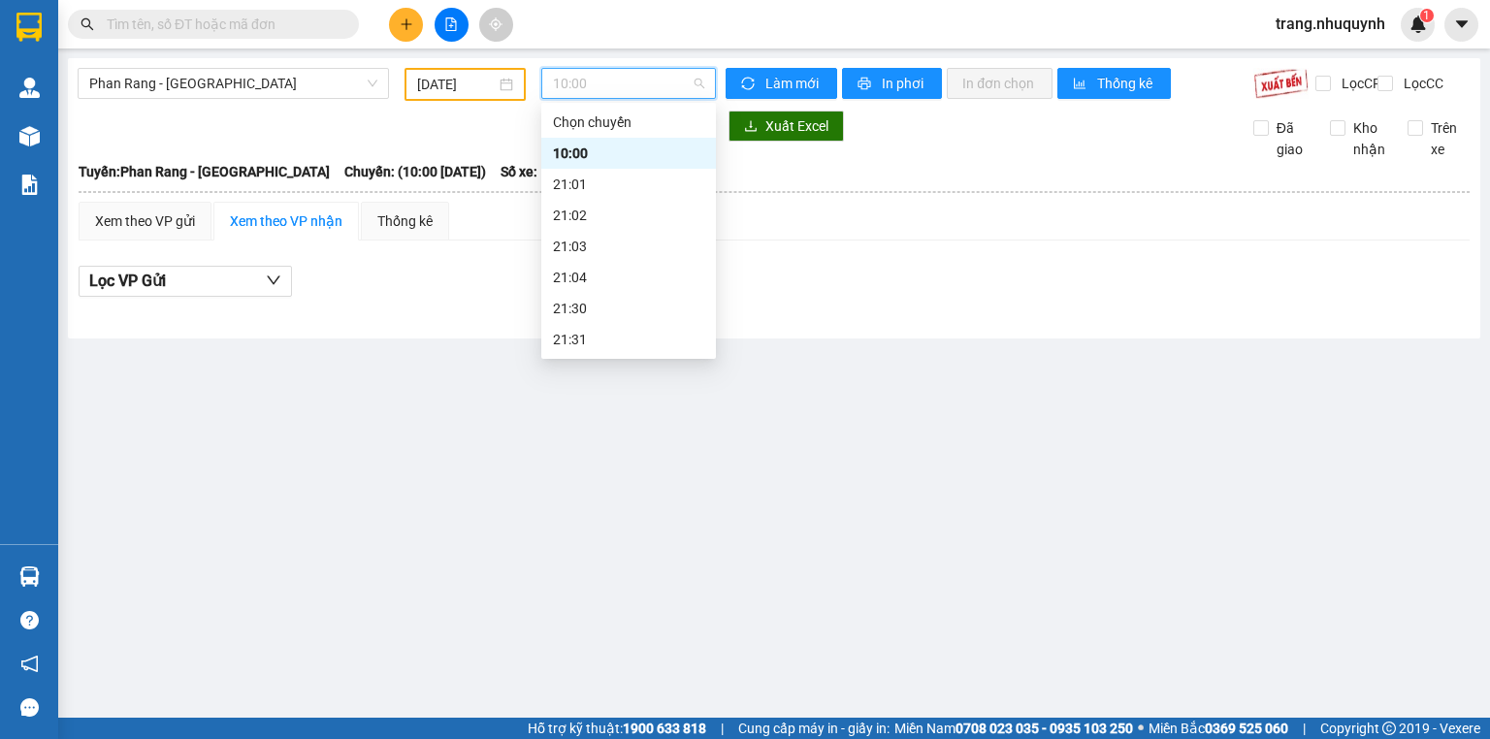
scroll to position [93, 0]
click at [586, 279] on div "22:00" at bounding box center [628, 277] width 151 height 21
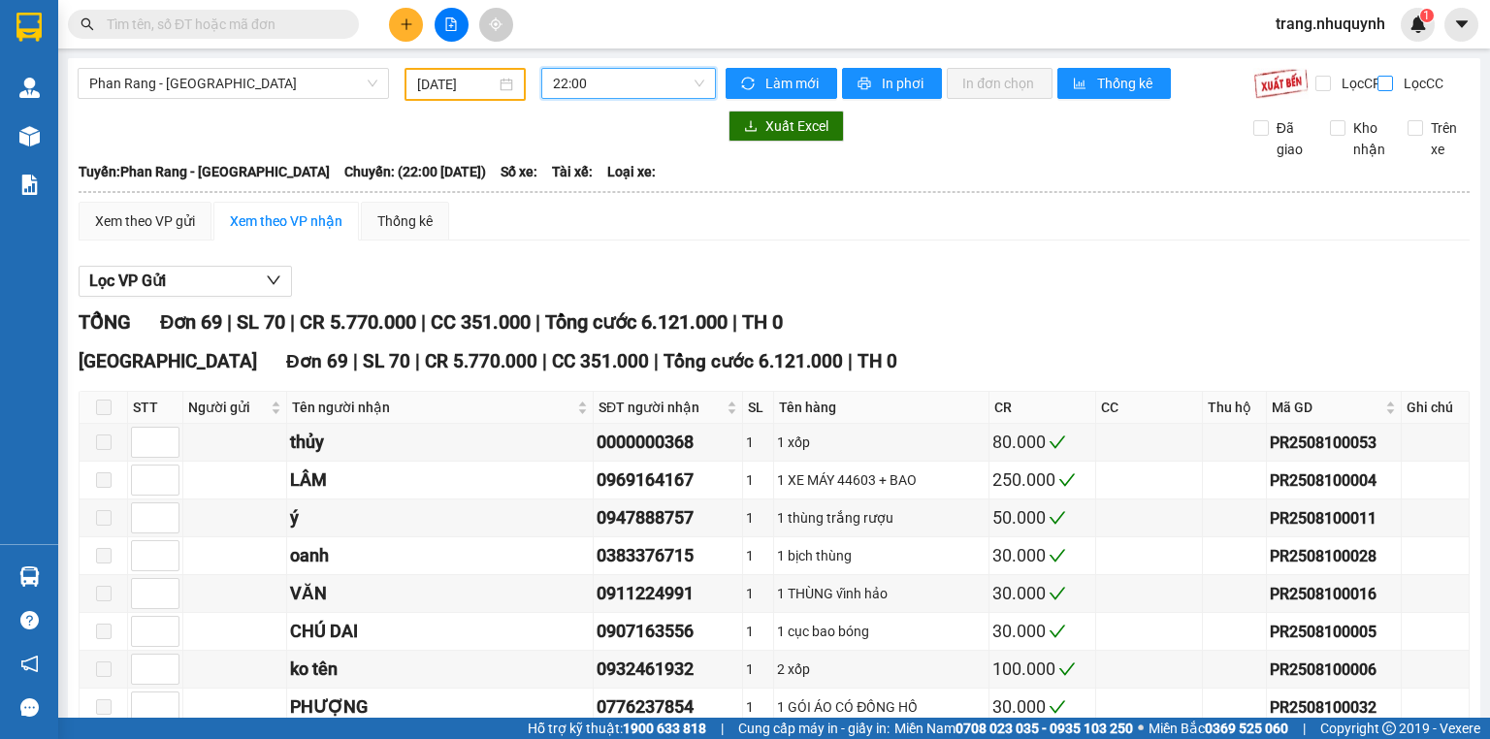
click at [1383, 83] on input "Lọc CC" at bounding box center [1387, 84] width 18 height 16
checkbox input "true"
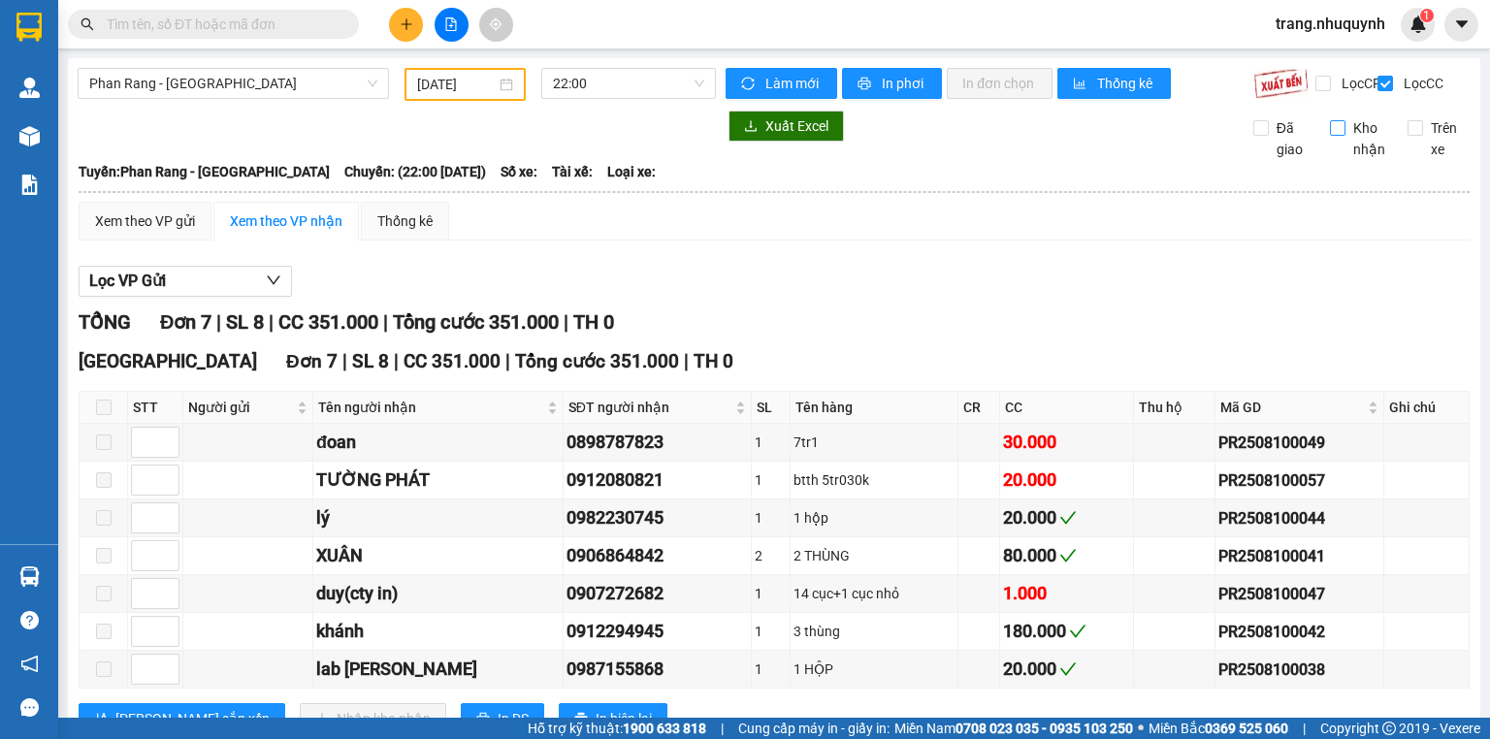
click at [1330, 136] on input "Kho nhận" at bounding box center [1338, 128] width 16 height 16
checkbox input "true"
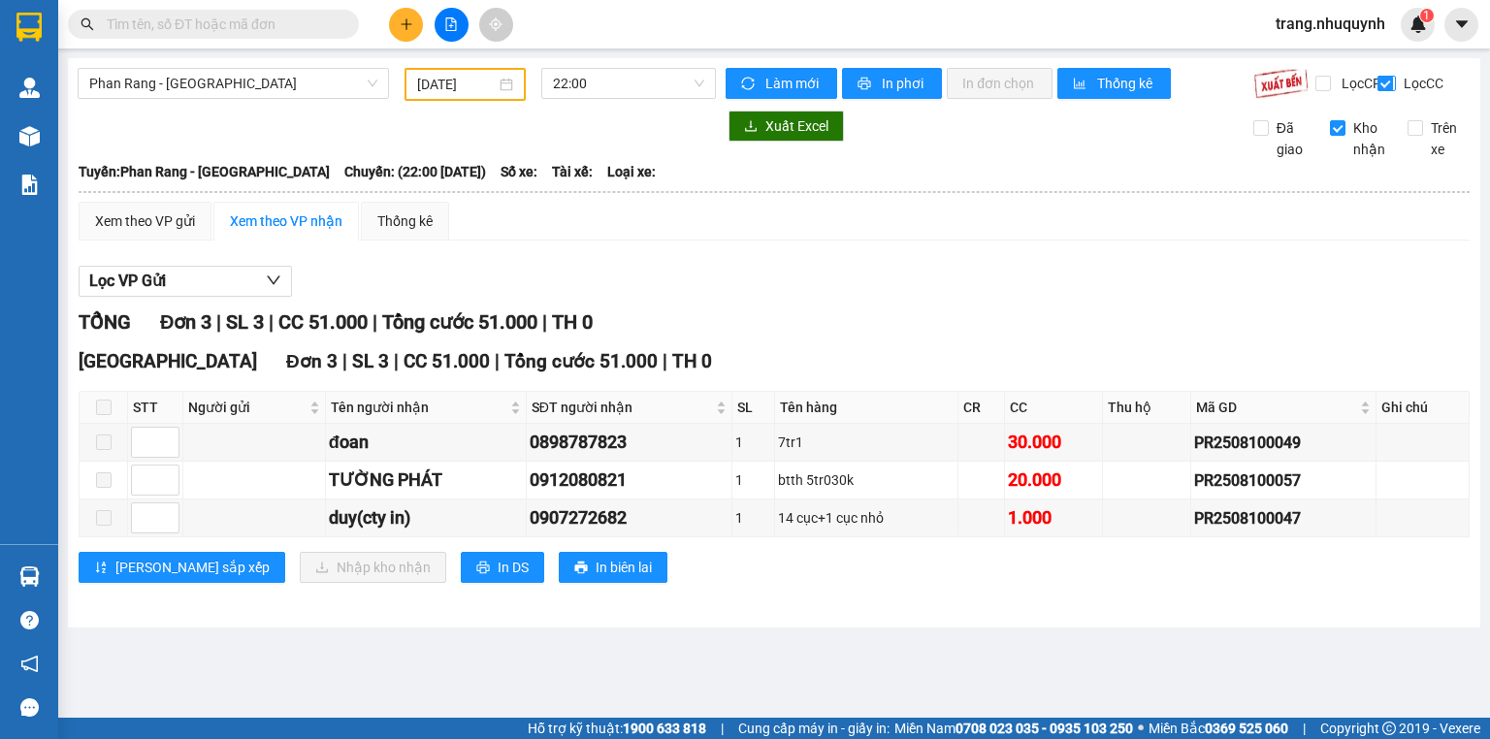
click at [1384, 78] on input "Lọc CC" at bounding box center [1387, 84] width 18 height 16
checkbox input "false"
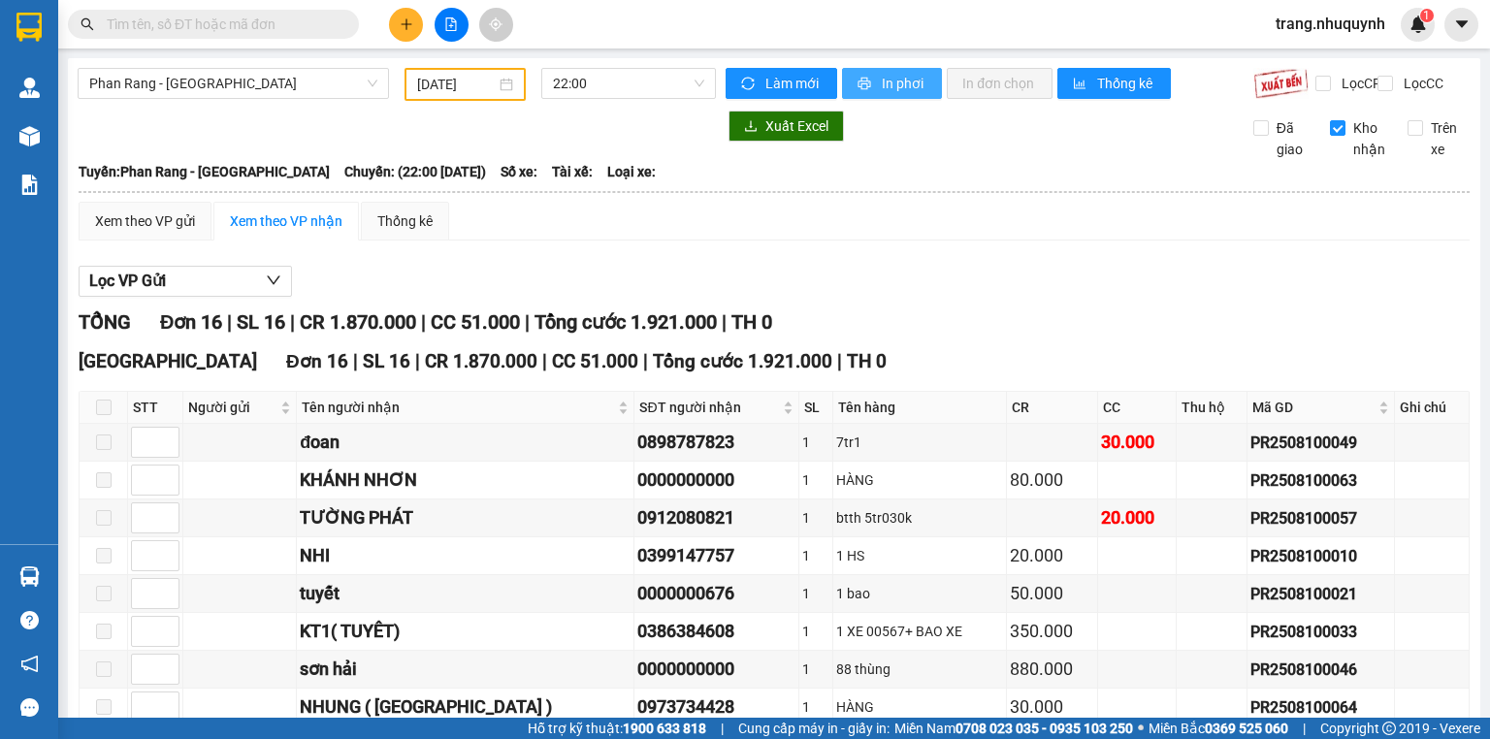
click at [865, 89] on span "printer" at bounding box center [866, 85] width 16 height 16
drag, startPoint x: 1329, startPoint y: 146, endPoint x: 1376, endPoint y: 89, distance: 73.8
click at [1330, 136] on input "Kho nhận" at bounding box center [1338, 128] width 16 height 16
checkbox input "false"
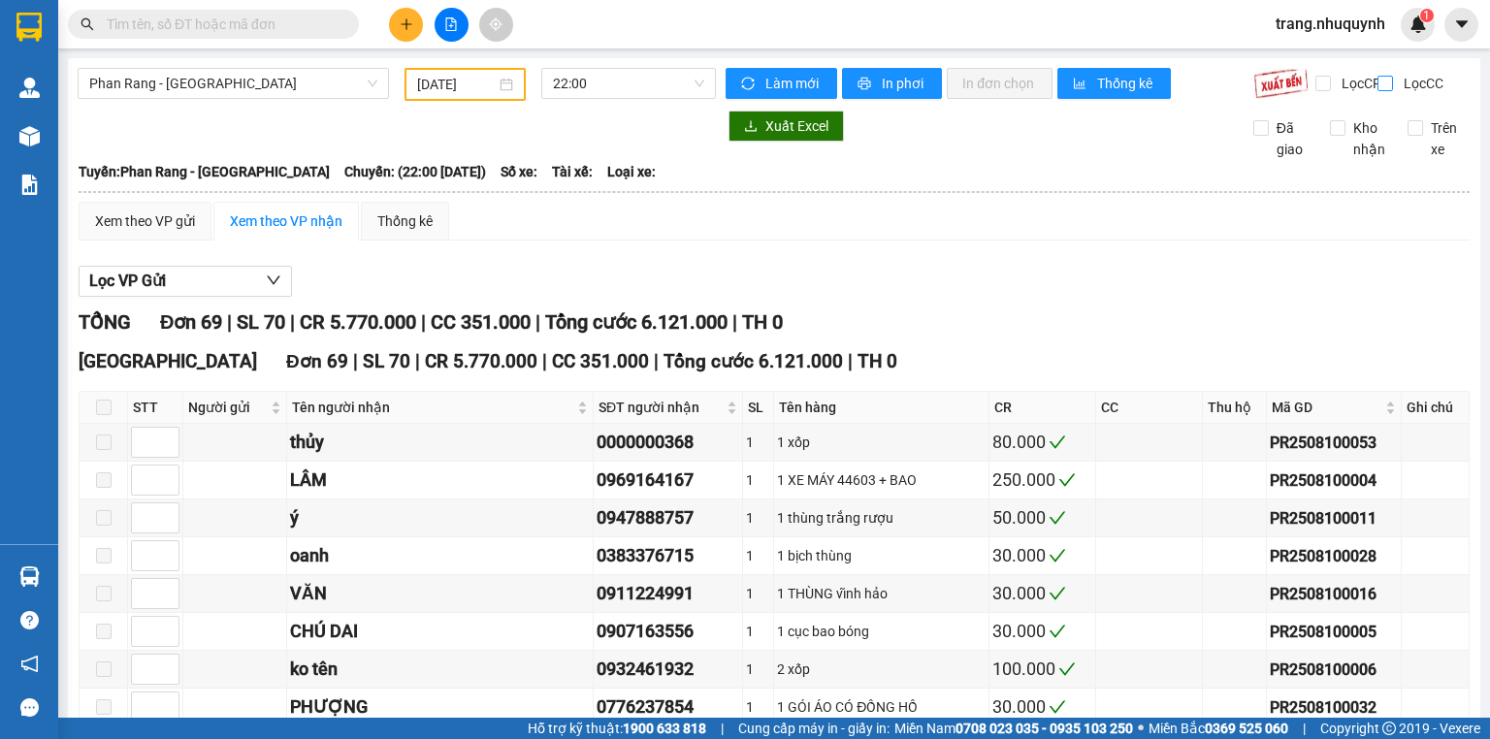
click at [1378, 83] on input "Lọc CC" at bounding box center [1387, 84] width 18 height 16
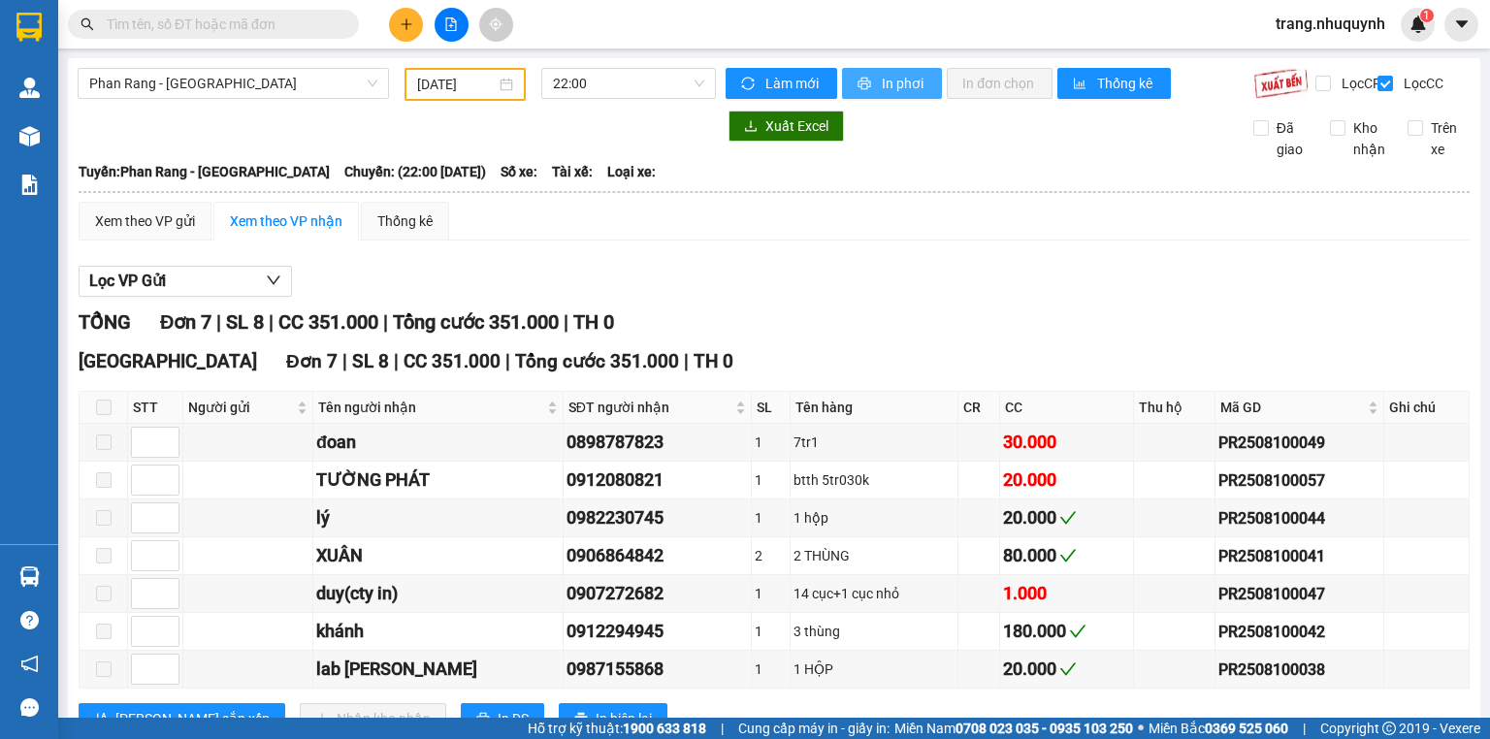
click at [899, 96] on button "In phơi" at bounding box center [892, 83] width 100 height 31
click at [1378, 85] on input "Lọc CC" at bounding box center [1387, 84] width 18 height 16
checkbox input "false"
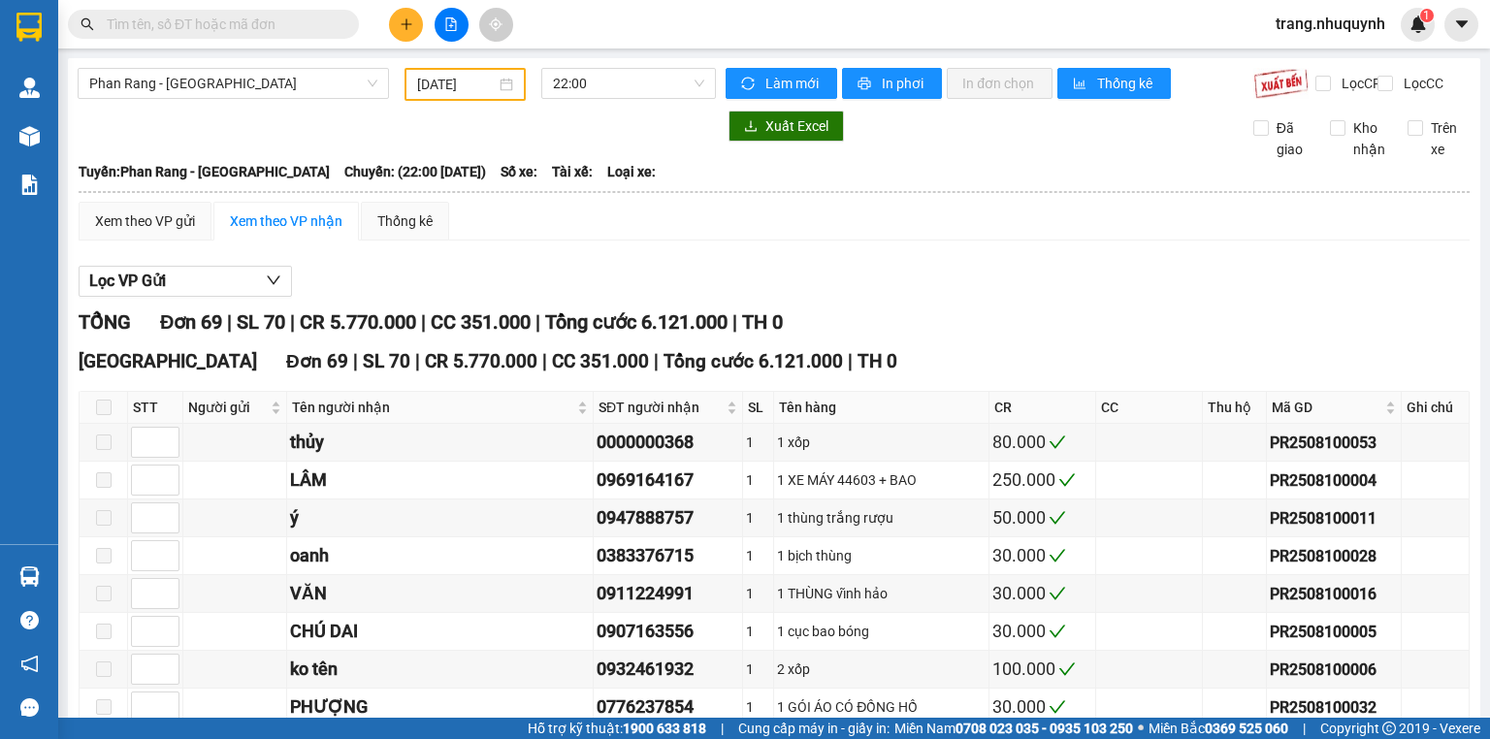
click at [1048, 241] on div "Xem theo VP gửi Xem theo VP nhận Thống kê" at bounding box center [774, 221] width 1391 height 39
click at [1330, 136] on input "Kho nhận" at bounding box center [1338, 128] width 16 height 16
checkbox input "true"
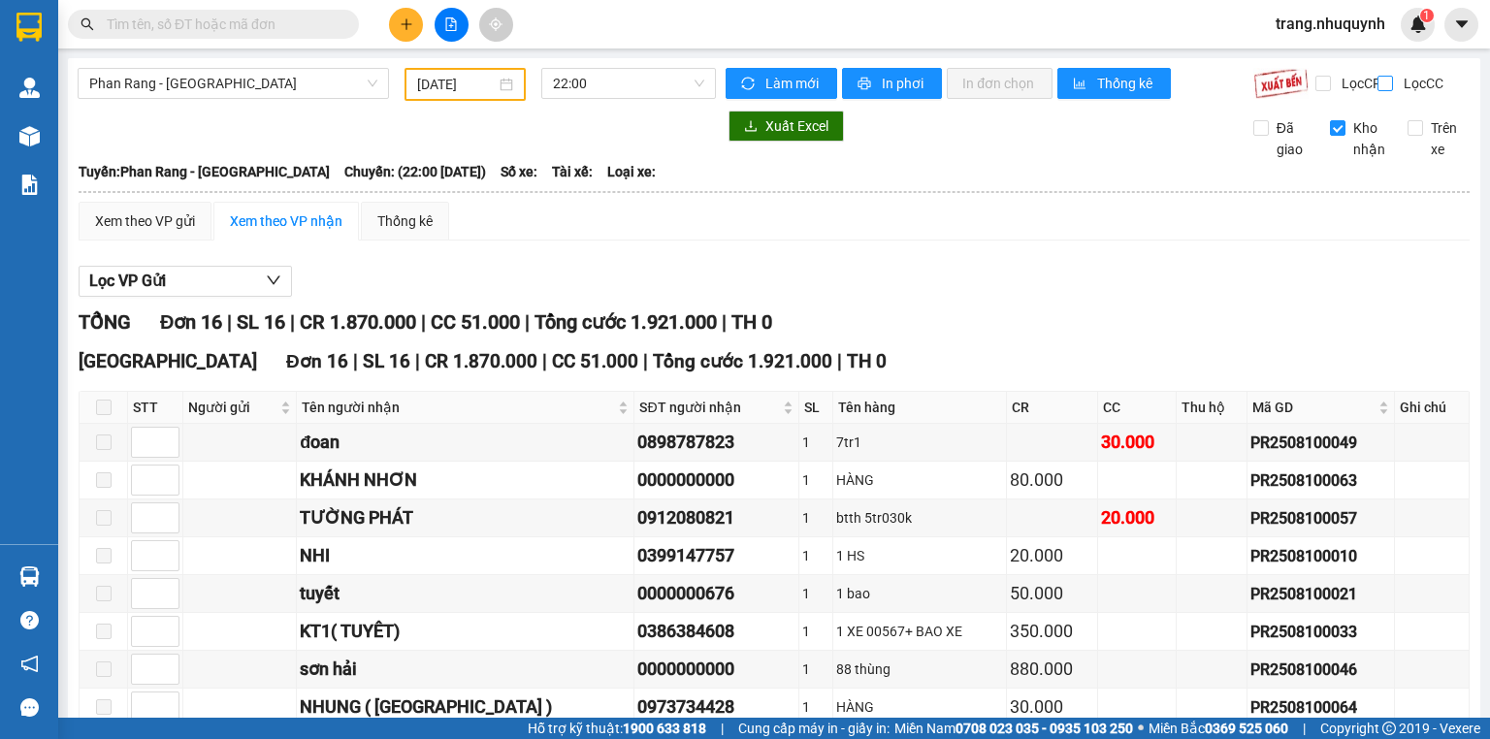
click at [1378, 78] on input "Lọc CC" at bounding box center [1387, 84] width 18 height 16
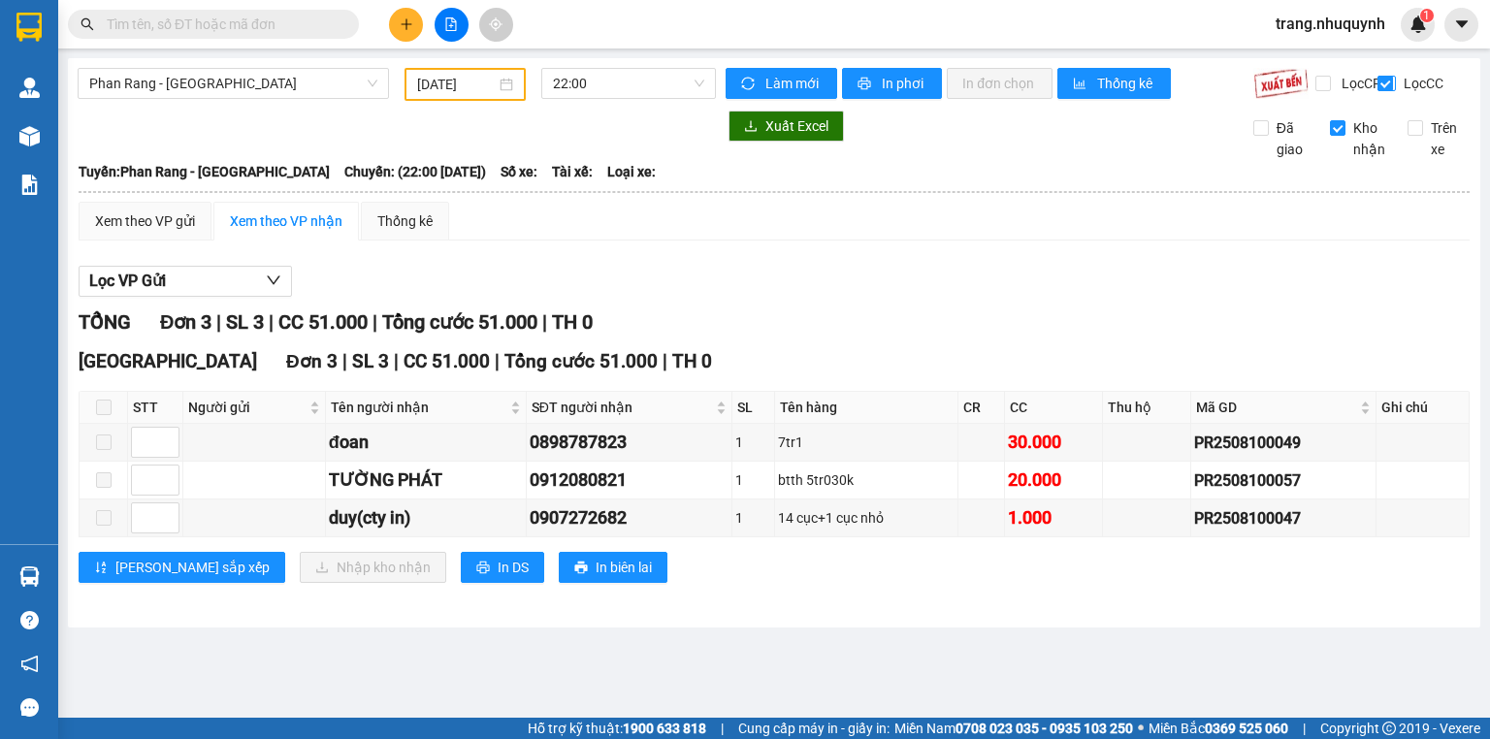
click at [1380, 87] on input "Lọc CC" at bounding box center [1387, 84] width 18 height 16
checkbox input "false"
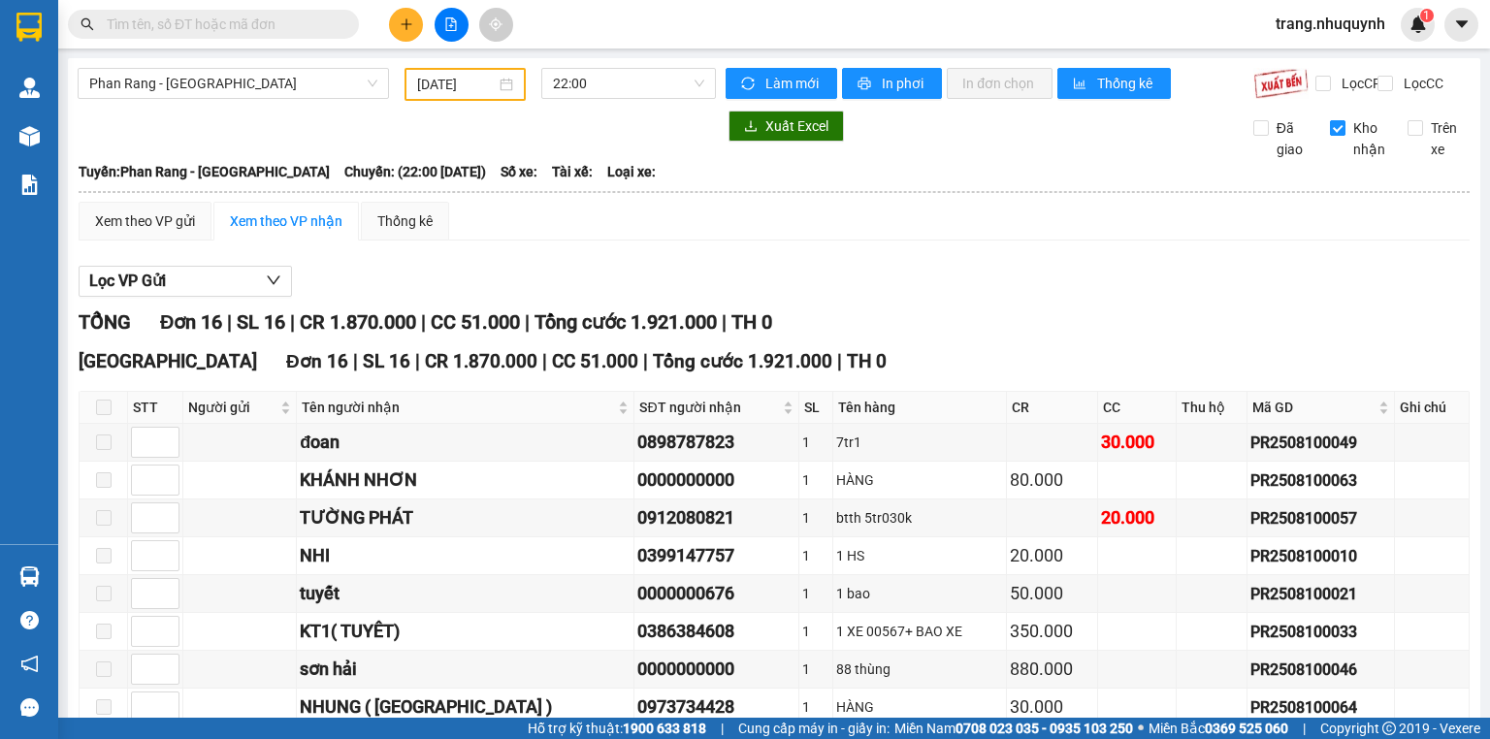
click at [1330, 136] on input "Kho nhận" at bounding box center [1338, 128] width 16 height 16
checkbox input "false"
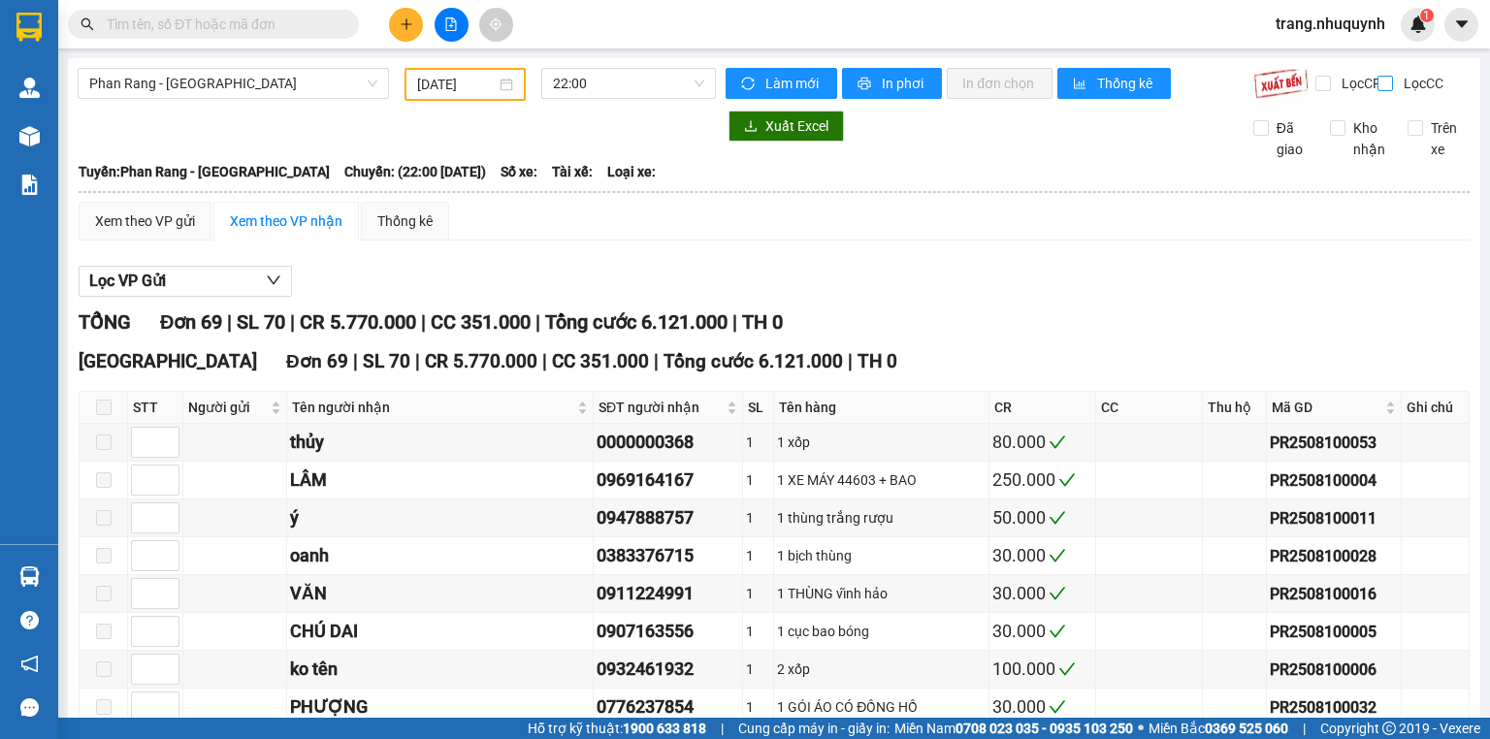
click at [1378, 84] on input "Lọc CC" at bounding box center [1387, 84] width 18 height 16
checkbox input "true"
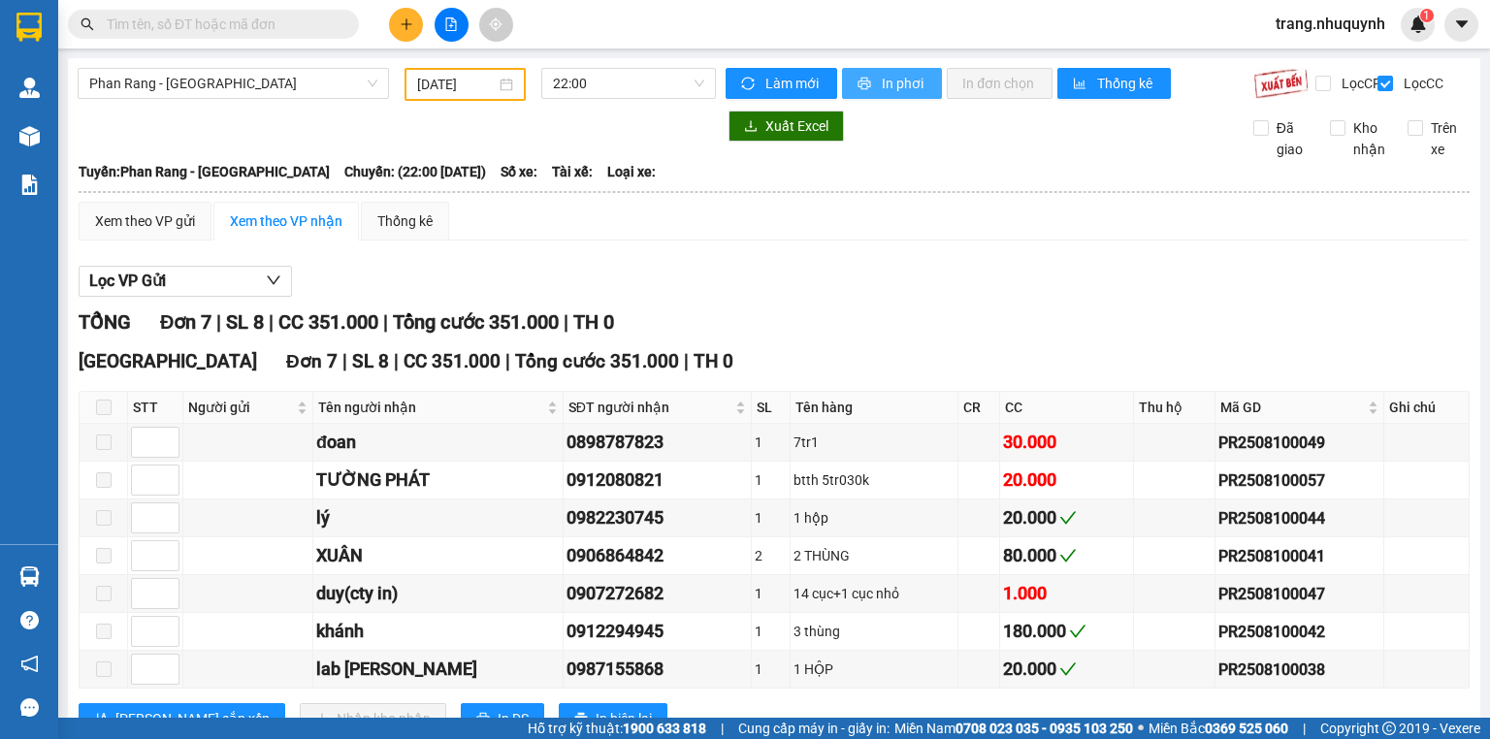
click at [891, 85] on span "In phơi" at bounding box center [904, 83] width 45 height 21
click at [1161, 278] on div "Lọc VP Gửi TỔNG Đơn 7 | SL 8 | CC 351.000 | Tổng cước 351.000 | TH 0 Sài Gòn Đ…" at bounding box center [774, 507] width 1391 height 503
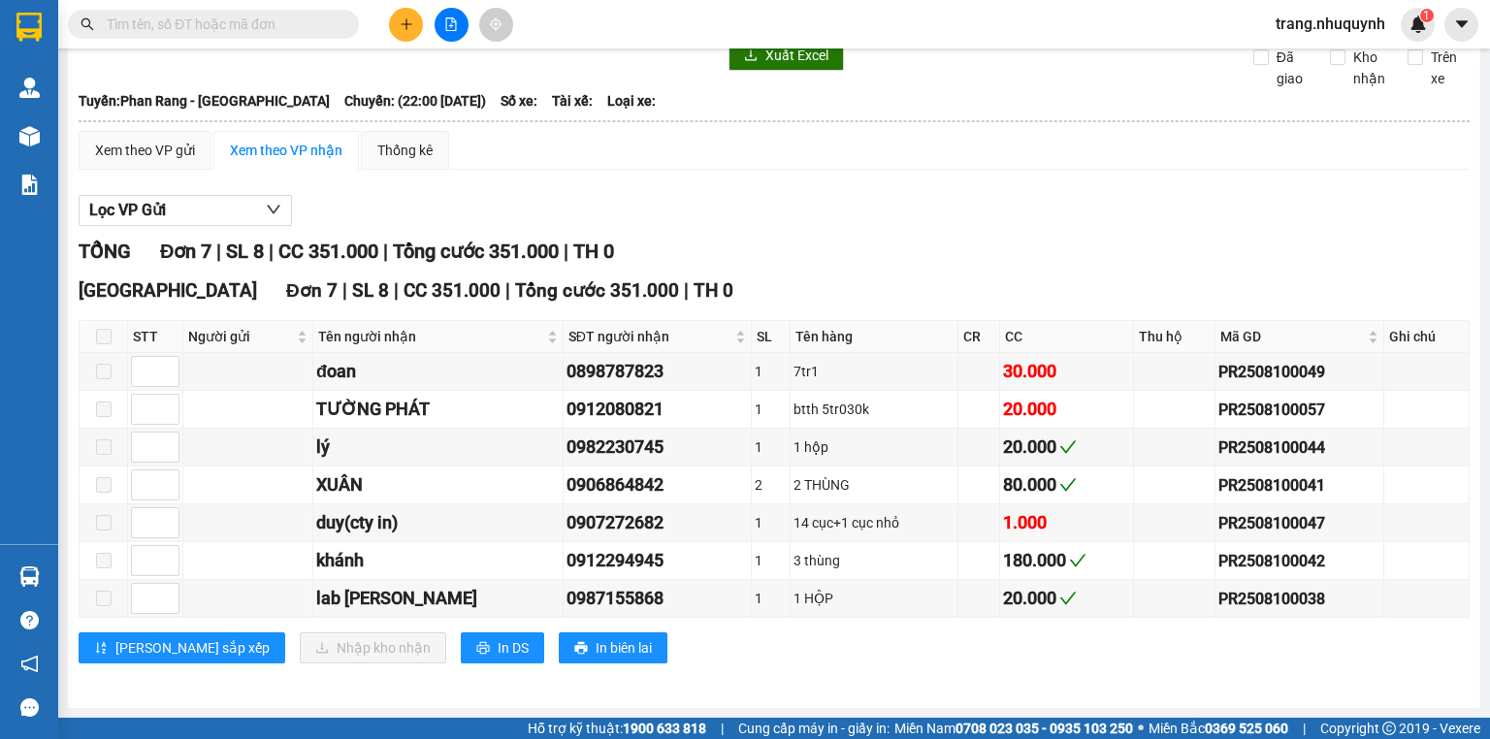
click at [972, 227] on div at bounding box center [774, 226] width 1391 height 1
click at [1021, 267] on div "TỔNG Đơn 7 | SL 8 | CC 351.000 | Tổng cước 351.000 | TH 0" at bounding box center [774, 252] width 1391 height 30
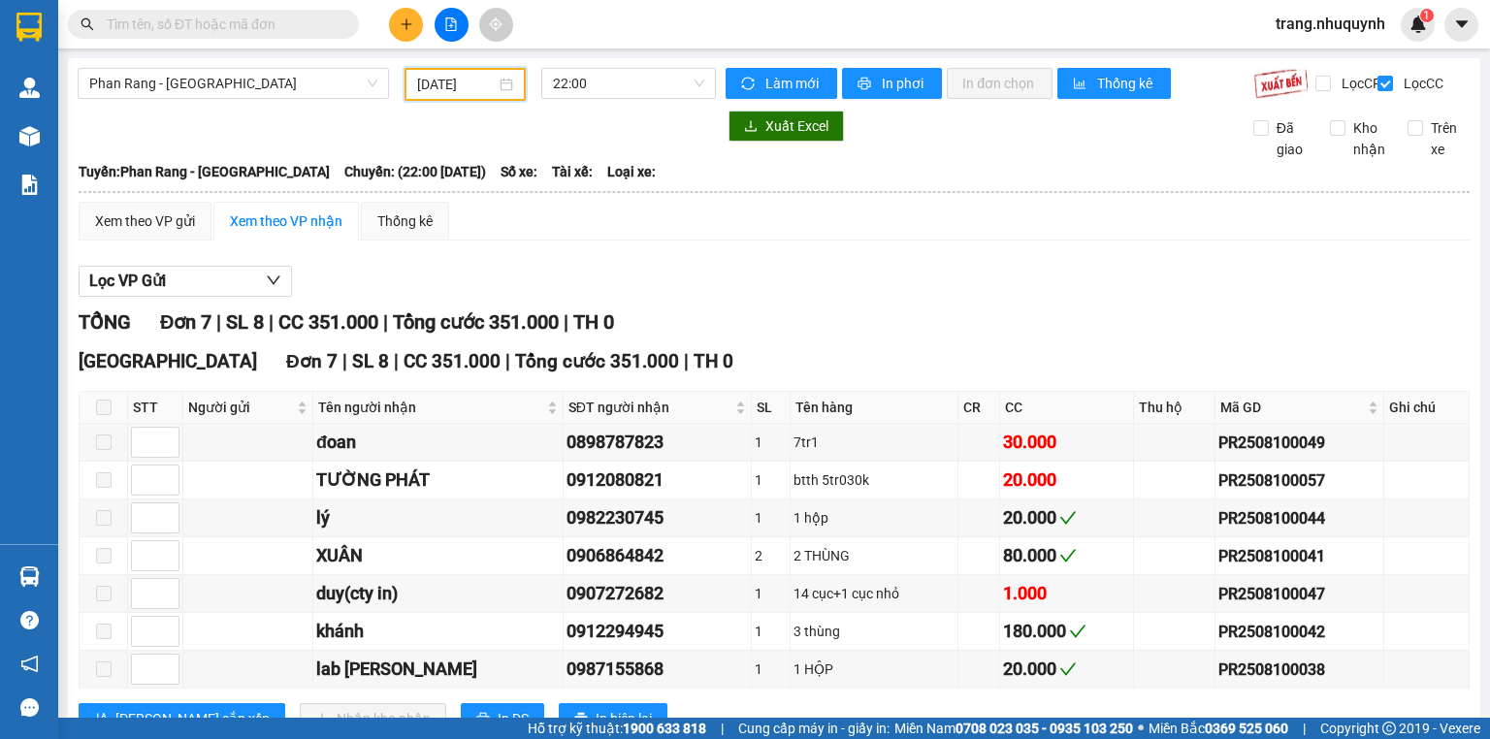
click at [443, 87] on input "10/08/2025" at bounding box center [456, 84] width 78 height 21
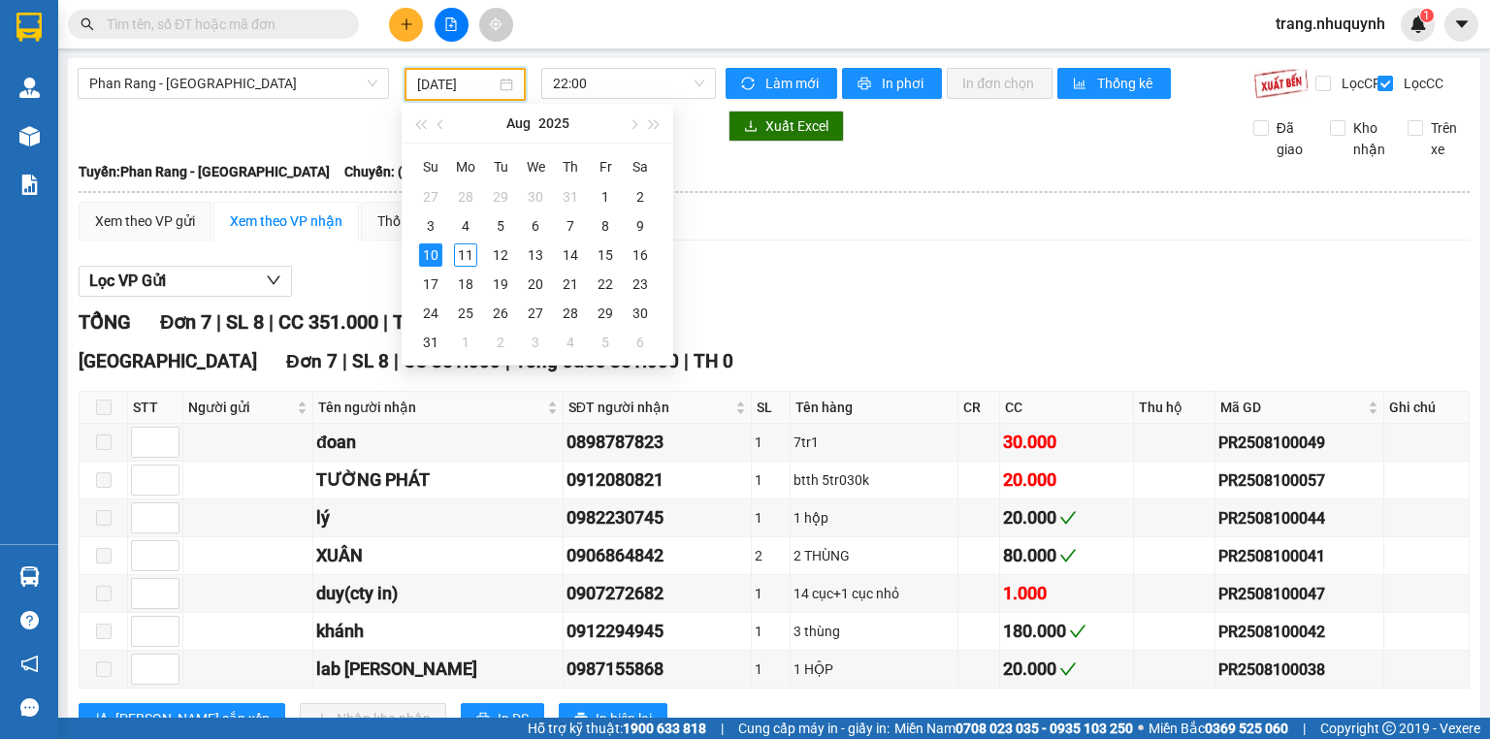
type input "10/08/2025"
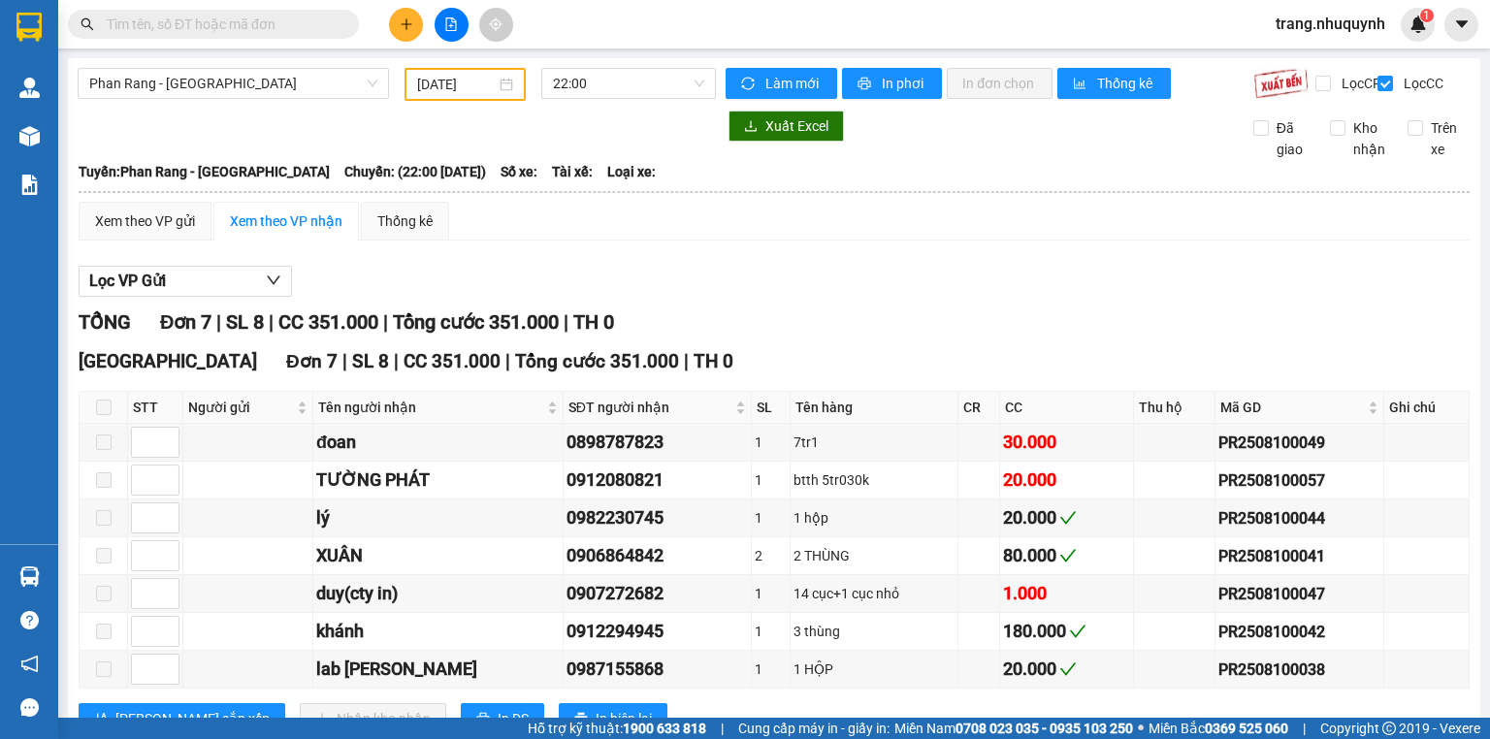
click at [1033, 265] on div "Xem theo VP gửi Xem theo VP nhận Thống kê Lọc VP Gửi TỔNG Đơn 7 | SL 8 | CC 35…" at bounding box center [774, 480] width 1391 height 557
click at [561, 74] on span "22:00" at bounding box center [629, 83] width 152 height 29
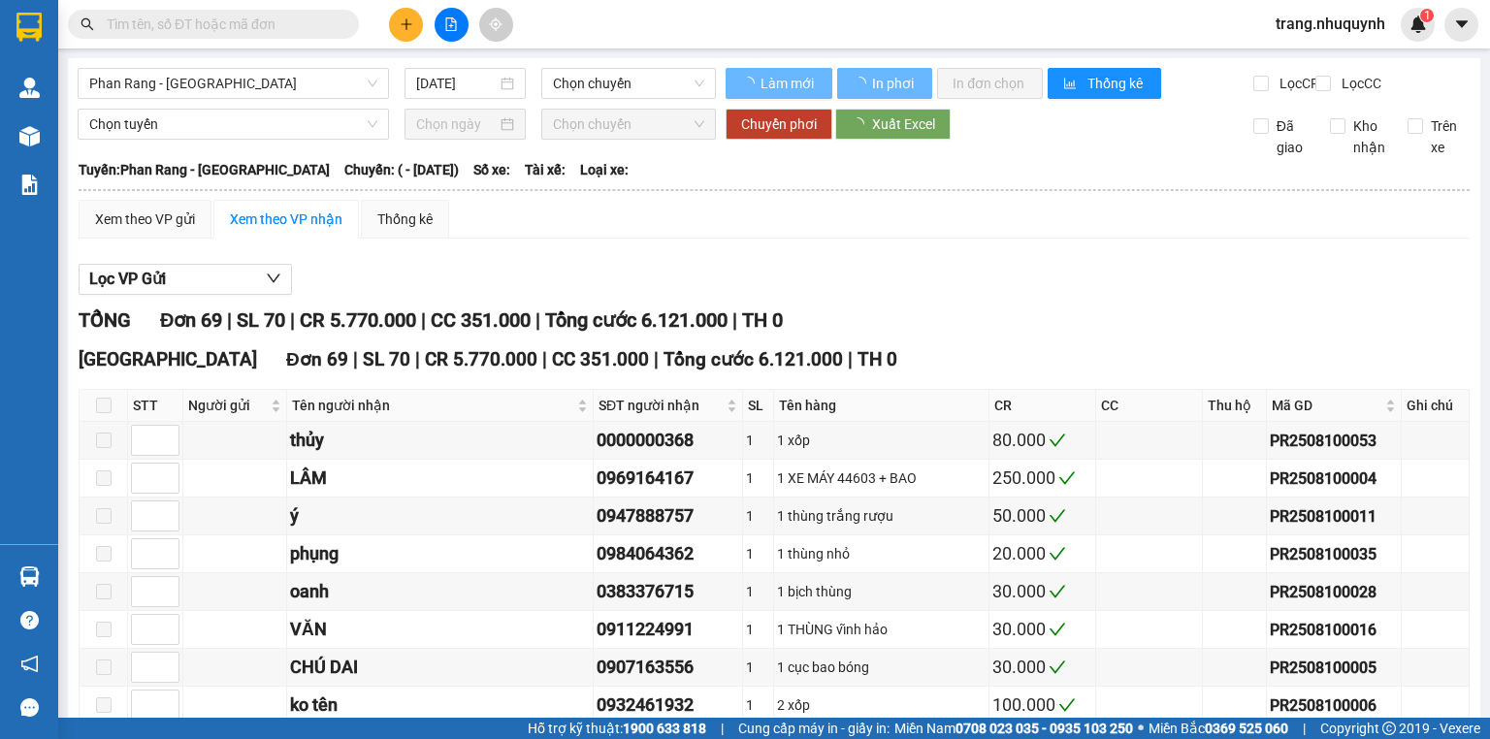
type input "[DATE]"
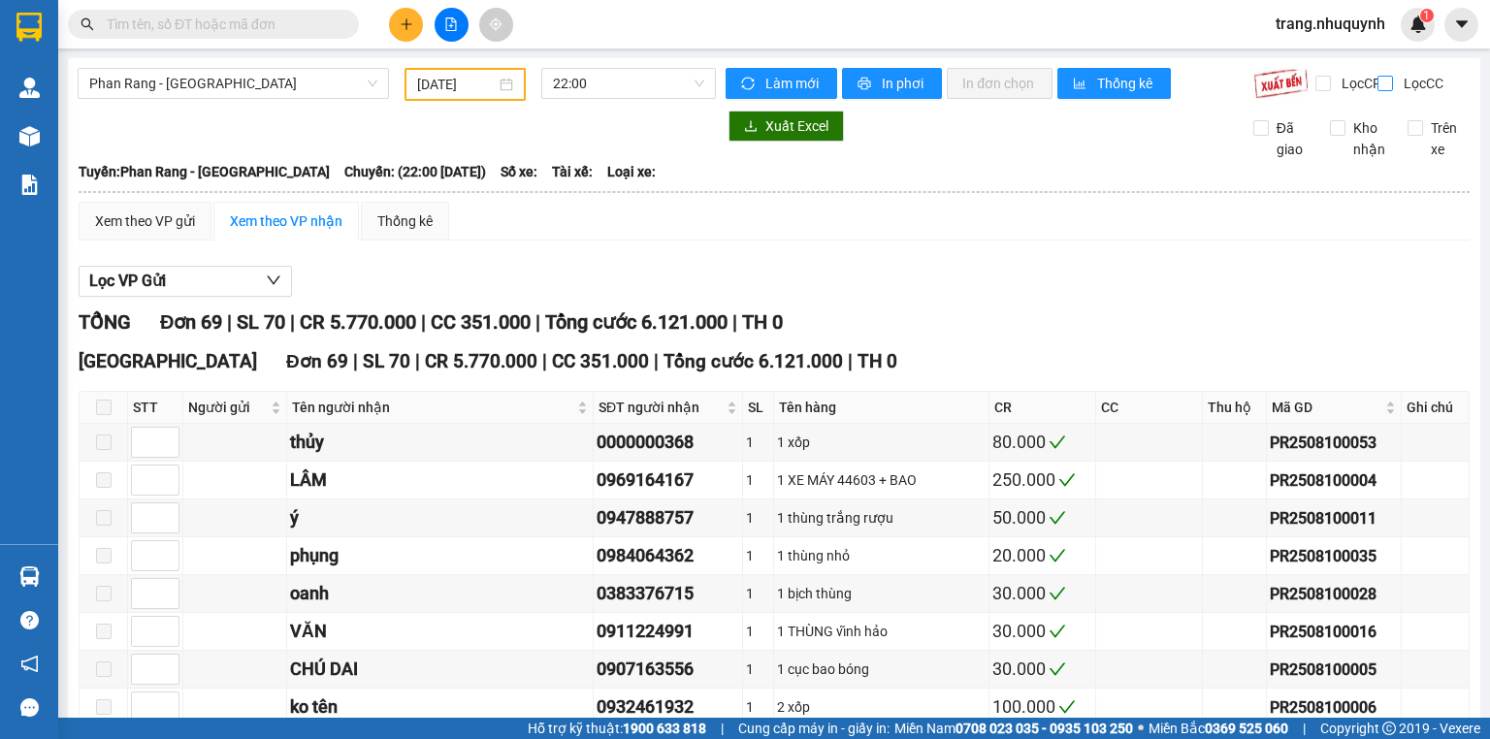
click at [1378, 81] on input "Lọc CC" at bounding box center [1387, 84] width 18 height 16
checkbox input "true"
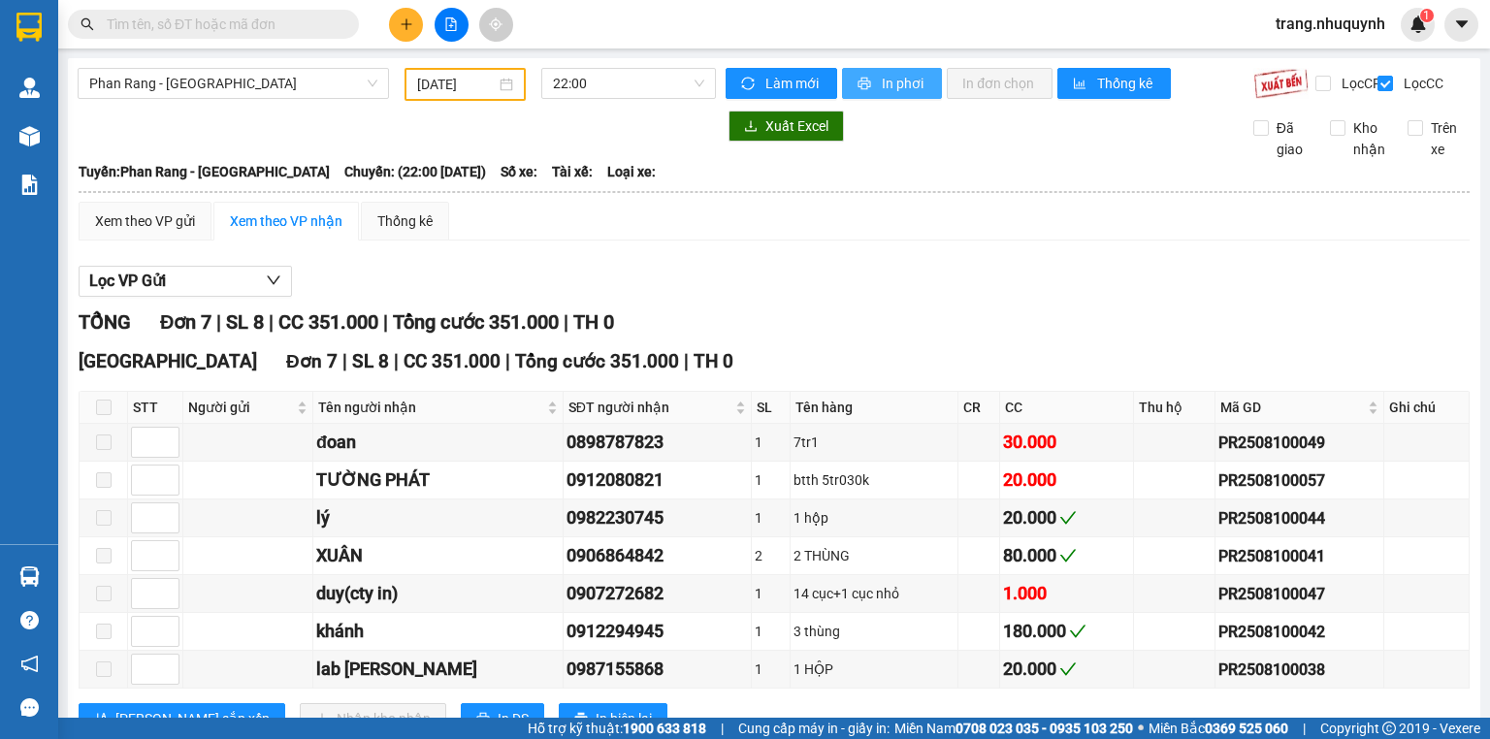
click at [906, 86] on span "In phơi" at bounding box center [904, 83] width 45 height 21
click at [988, 338] on div "TỔNG Đơn 7 | SL 8 | CC 351.000 | Tổng cước 351.000 | TH 0" at bounding box center [774, 323] width 1391 height 30
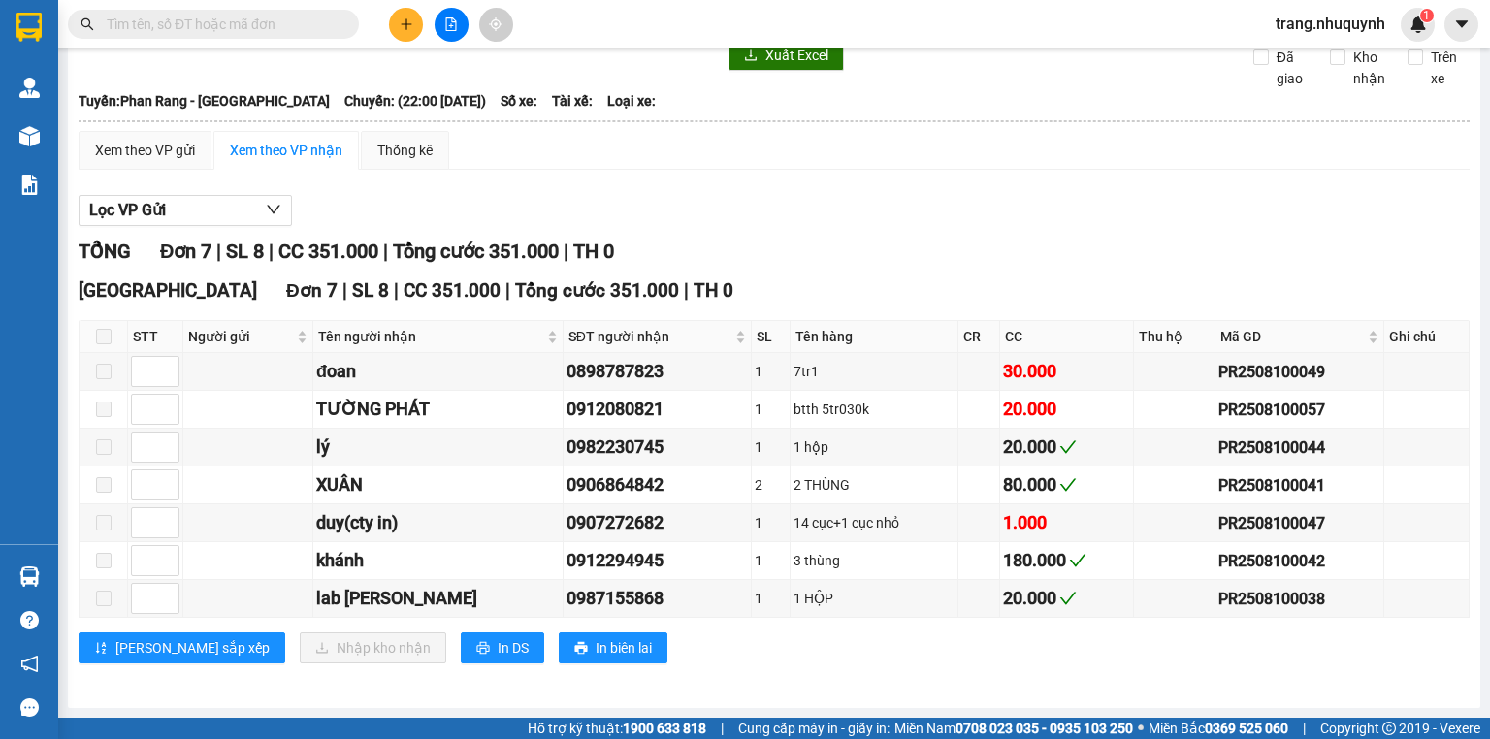
click at [786, 675] on div "Sài Gòn Đơn 7 | SL 8 | CC 351.000 | Tổng cước 351.000 | TH 0 STT Người gửi Tên …" at bounding box center [774, 477] width 1391 height 402
click at [1041, 256] on div "TỔNG Đơn 7 | SL 8 | CC 351.000 | Tổng cước 351.000 | TH 0" at bounding box center [774, 252] width 1391 height 30
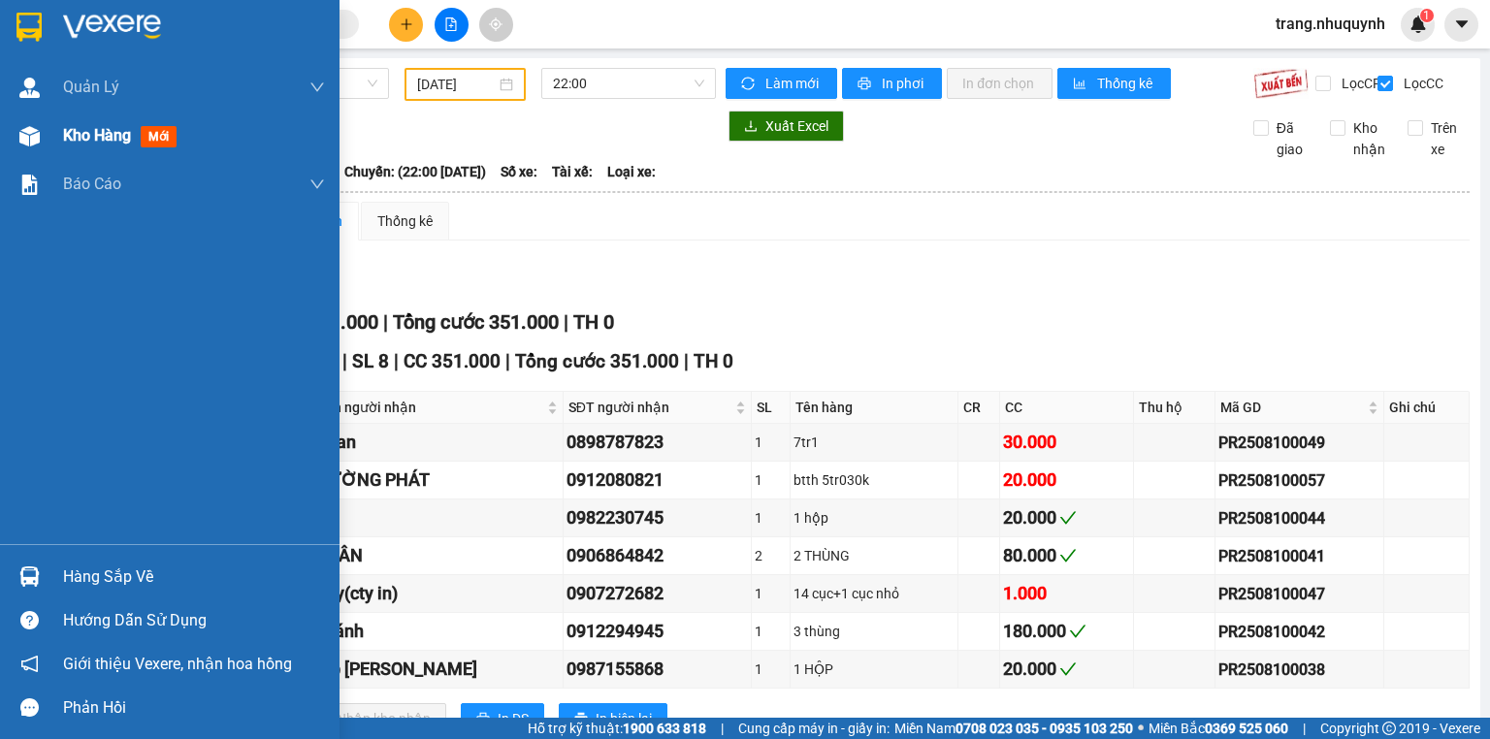
click at [105, 144] on span "Kho hàng" at bounding box center [97, 135] width 68 height 18
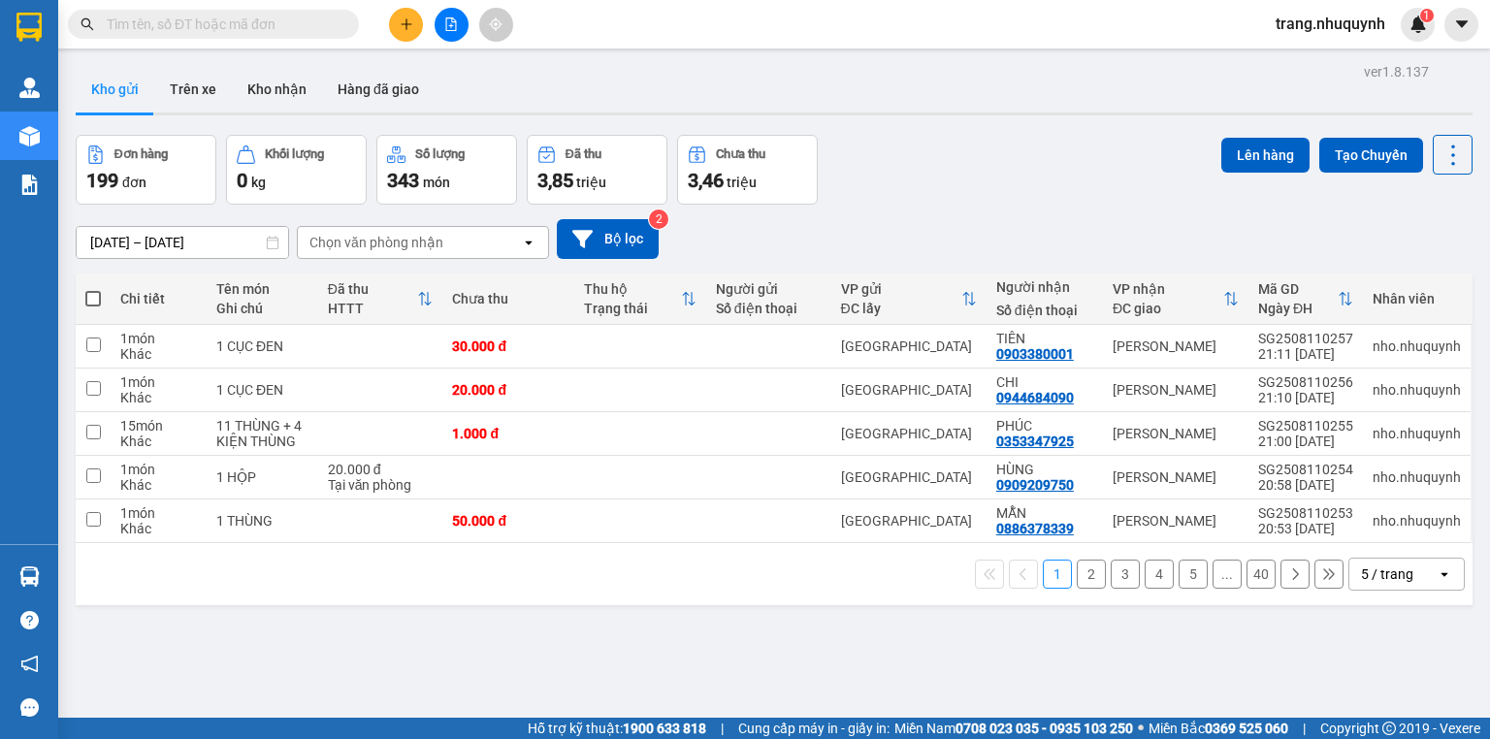
click at [1030, 159] on div "Đơn hàng 199 đơn Khối lượng 0 kg Số lượng 343 món Đã thu 3,85 triệu Chưa thu 3,…" at bounding box center [774, 170] width 1397 height 70
click at [446, 23] on icon "file-add" at bounding box center [451, 24] width 14 height 14
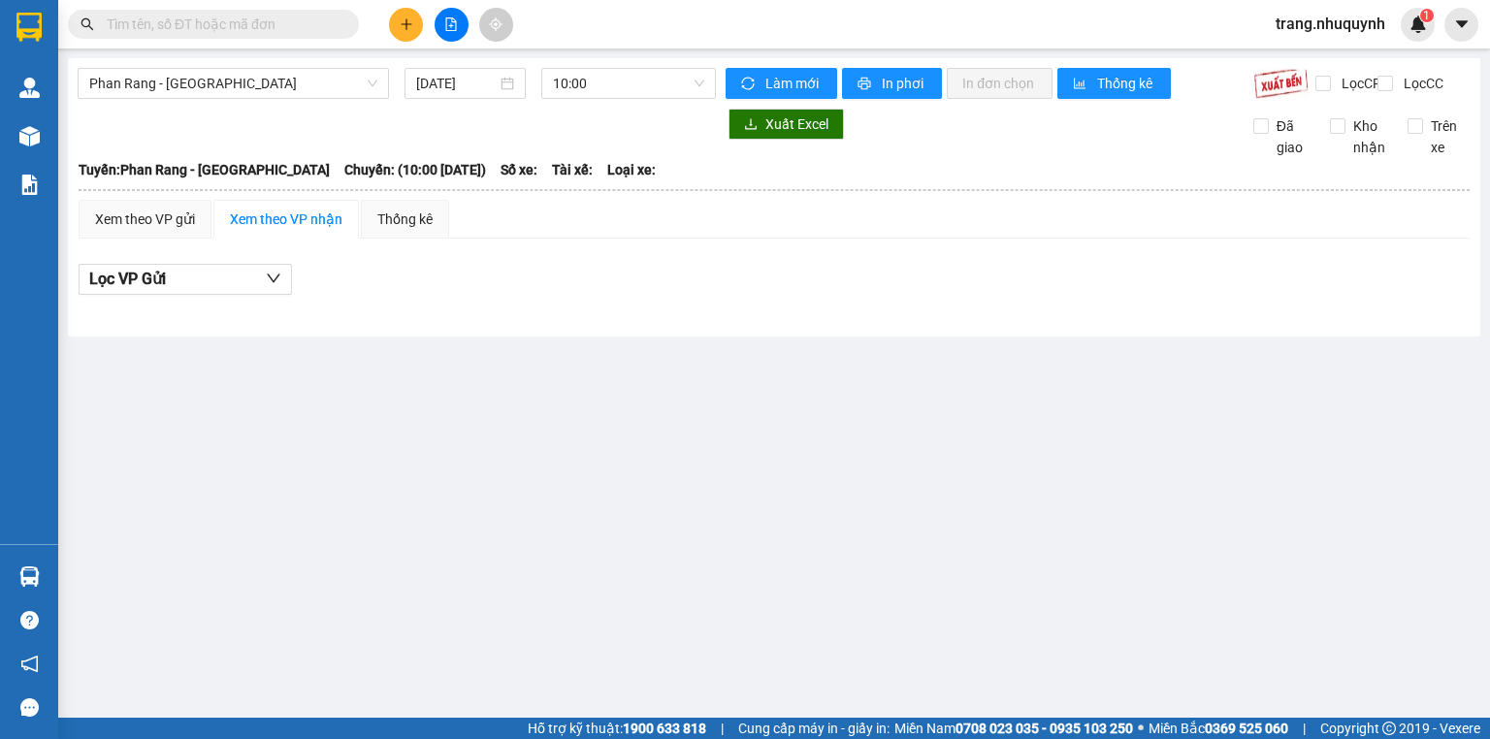
click at [449, 99] on div "Phan Rang - Sài Gòn 11/08/2025 10:00" at bounding box center [397, 83] width 638 height 31
click at [449, 86] on input "[DATE]" at bounding box center [456, 83] width 80 height 21
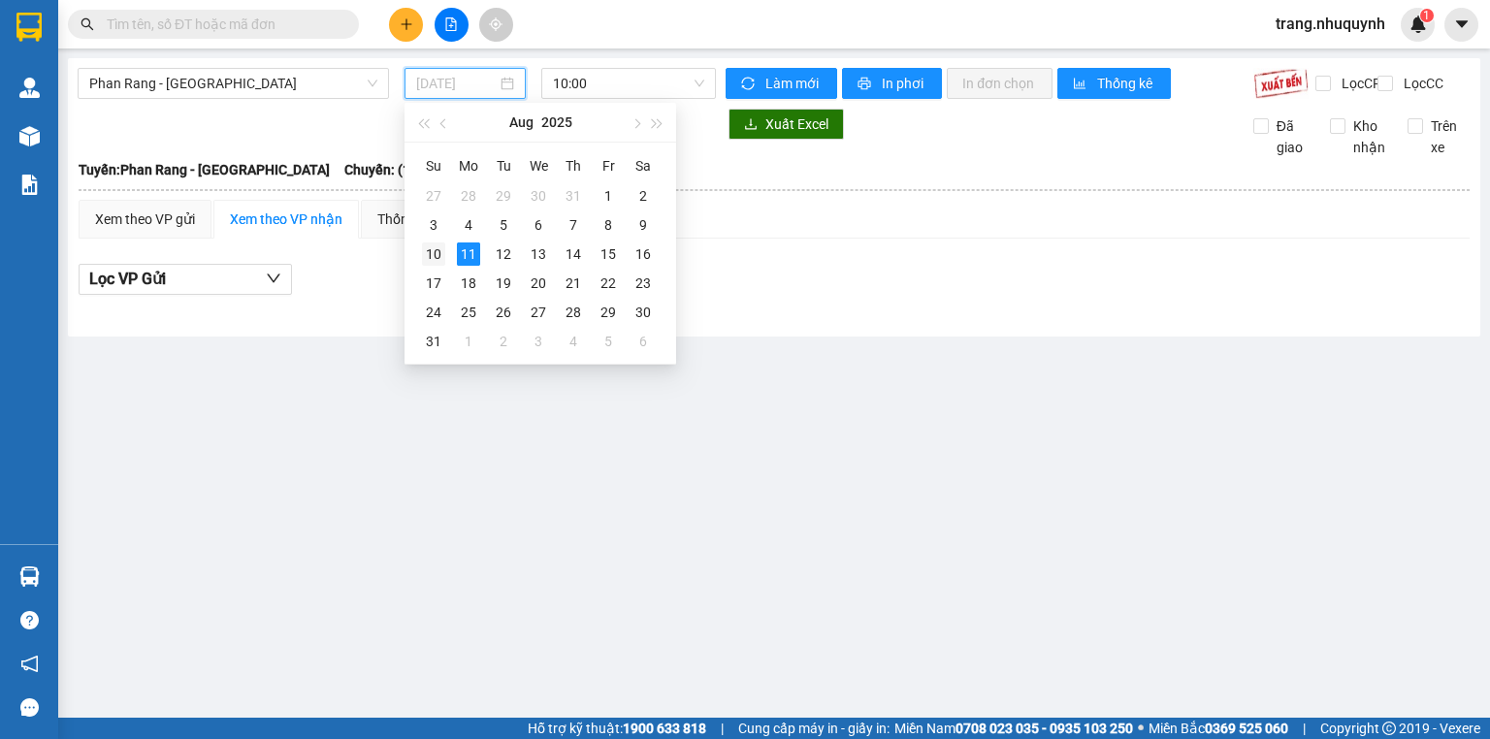
click at [442, 260] on div "10" at bounding box center [433, 254] width 23 height 23
type input "10/08/2025"
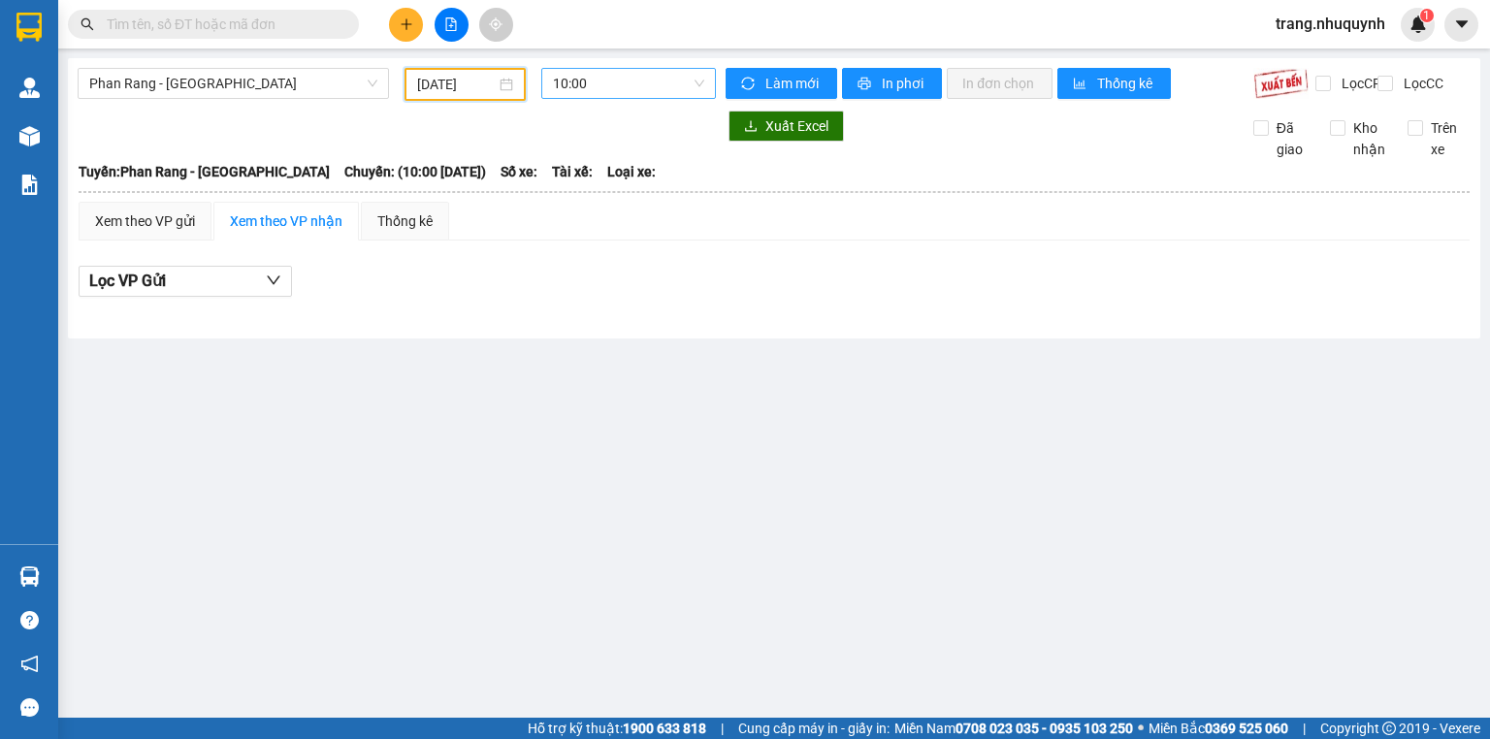
click at [602, 81] on span "10:00" at bounding box center [629, 83] width 152 height 29
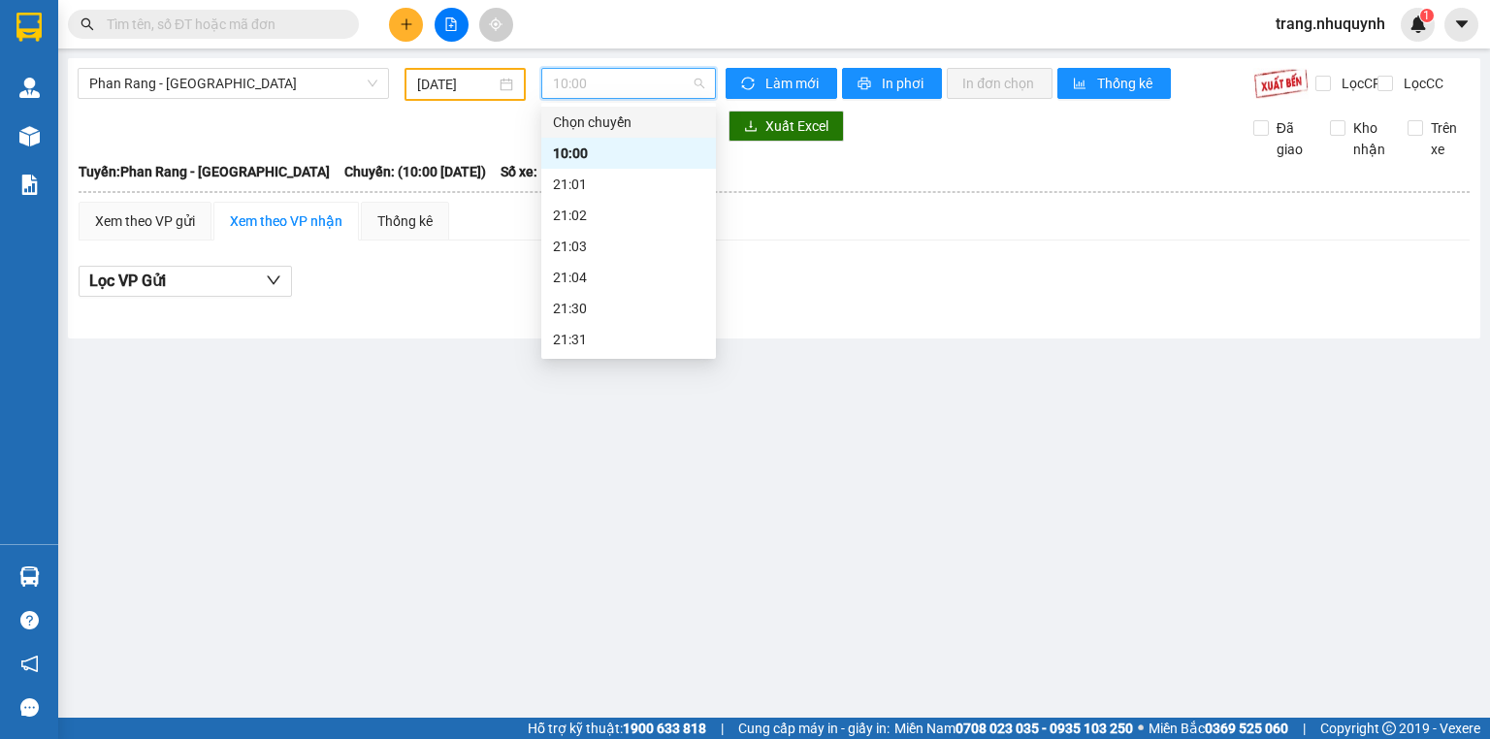
scroll to position [93, 0]
click at [575, 283] on div "22:00" at bounding box center [628, 277] width 151 height 21
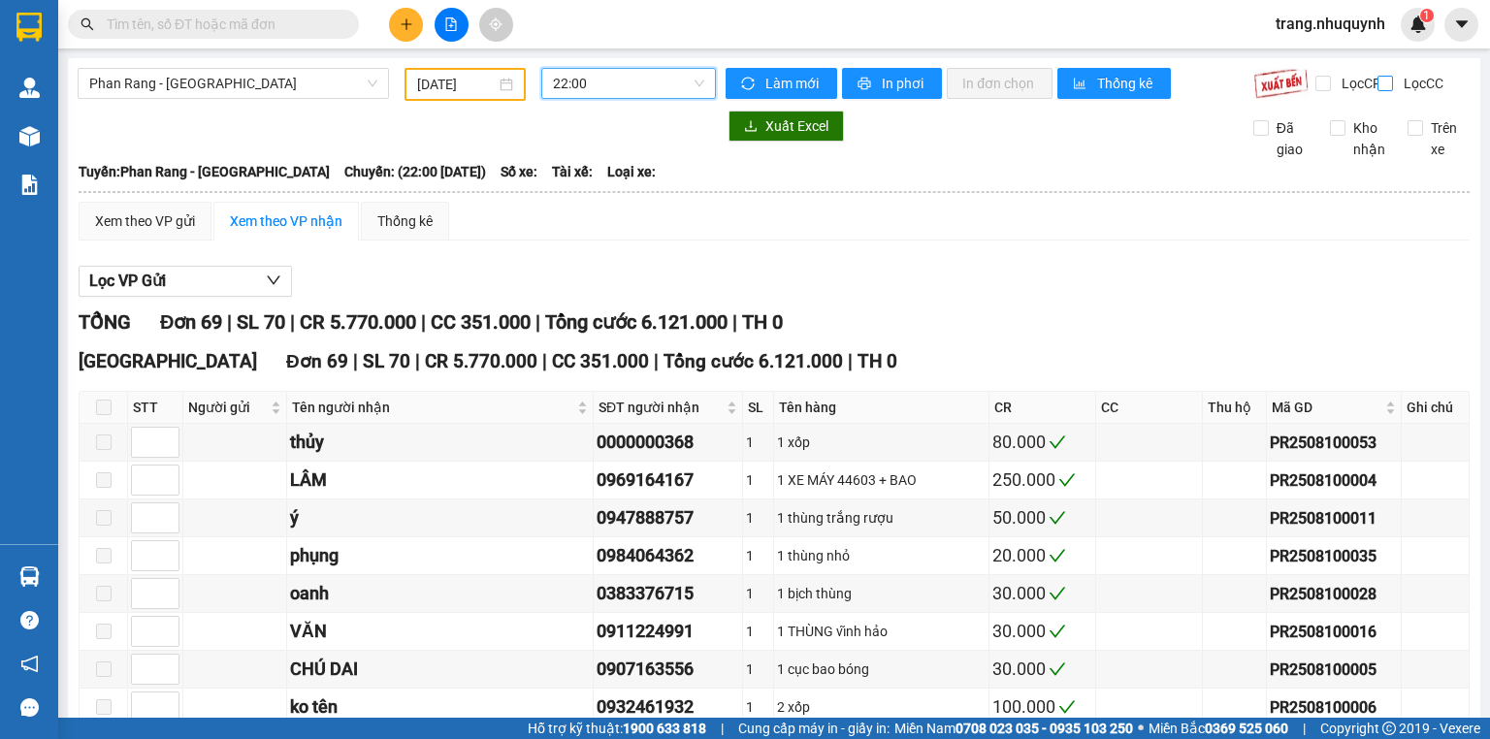
click at [1378, 79] on input "Lọc CC" at bounding box center [1387, 84] width 18 height 16
checkbox input "true"
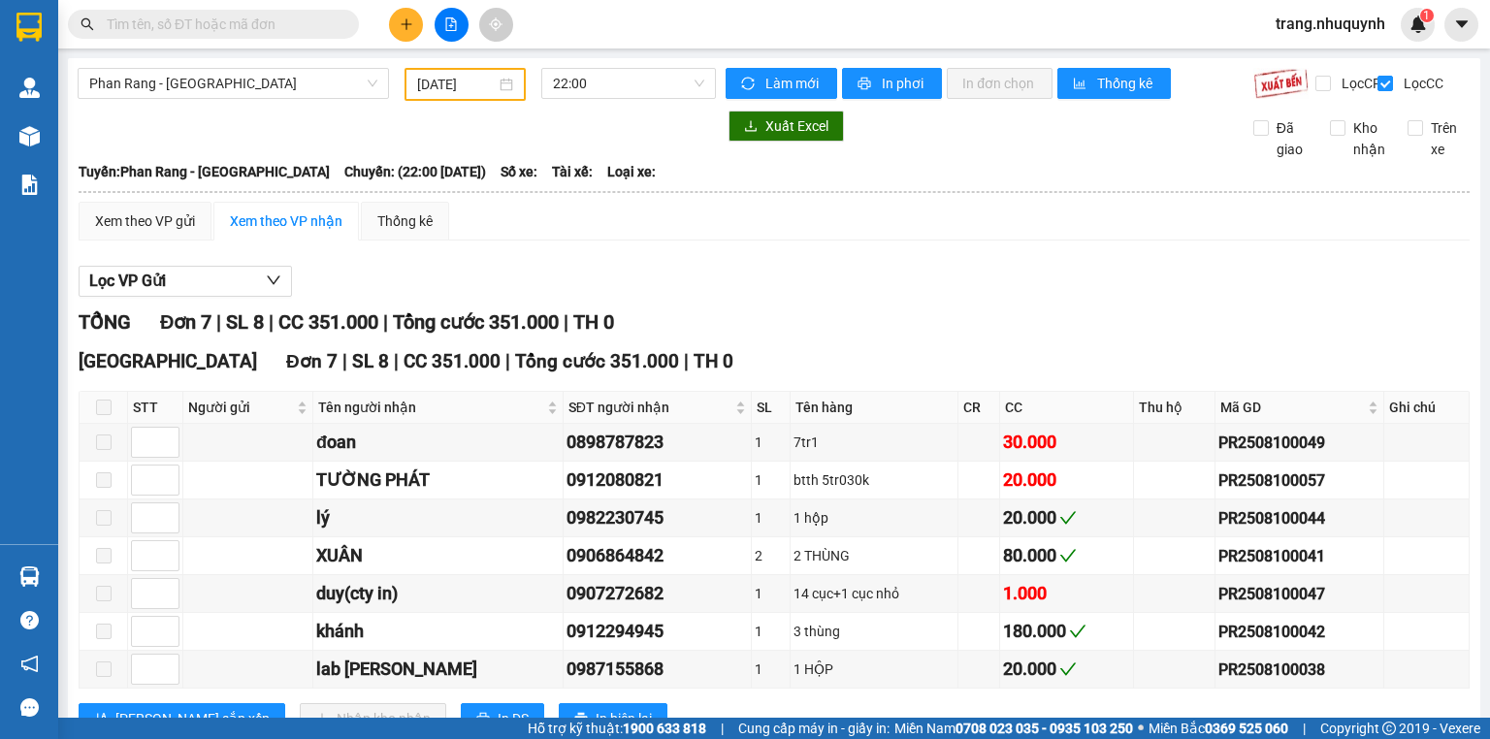
scroll to position [80, 0]
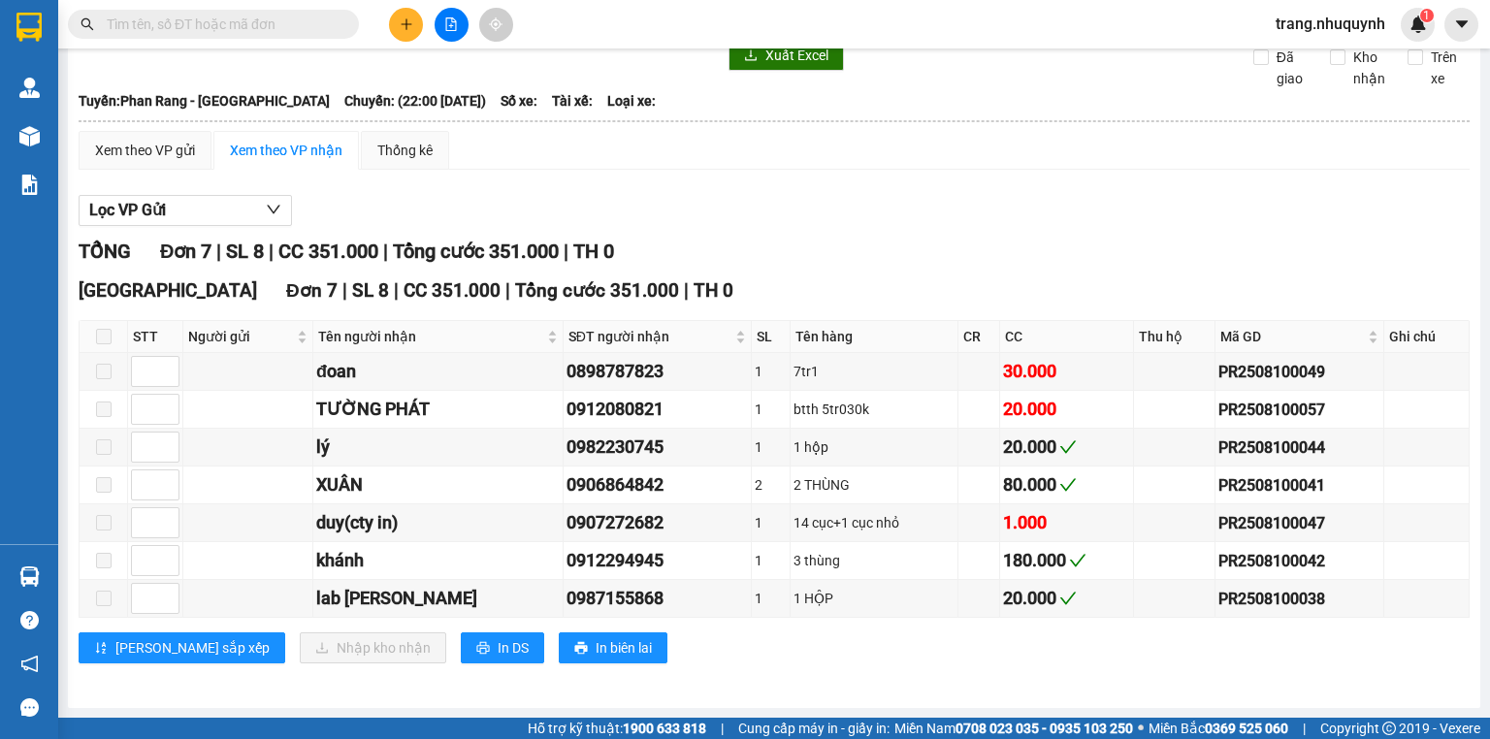
click at [1012, 122] on hr at bounding box center [774, 121] width 1391 height 2
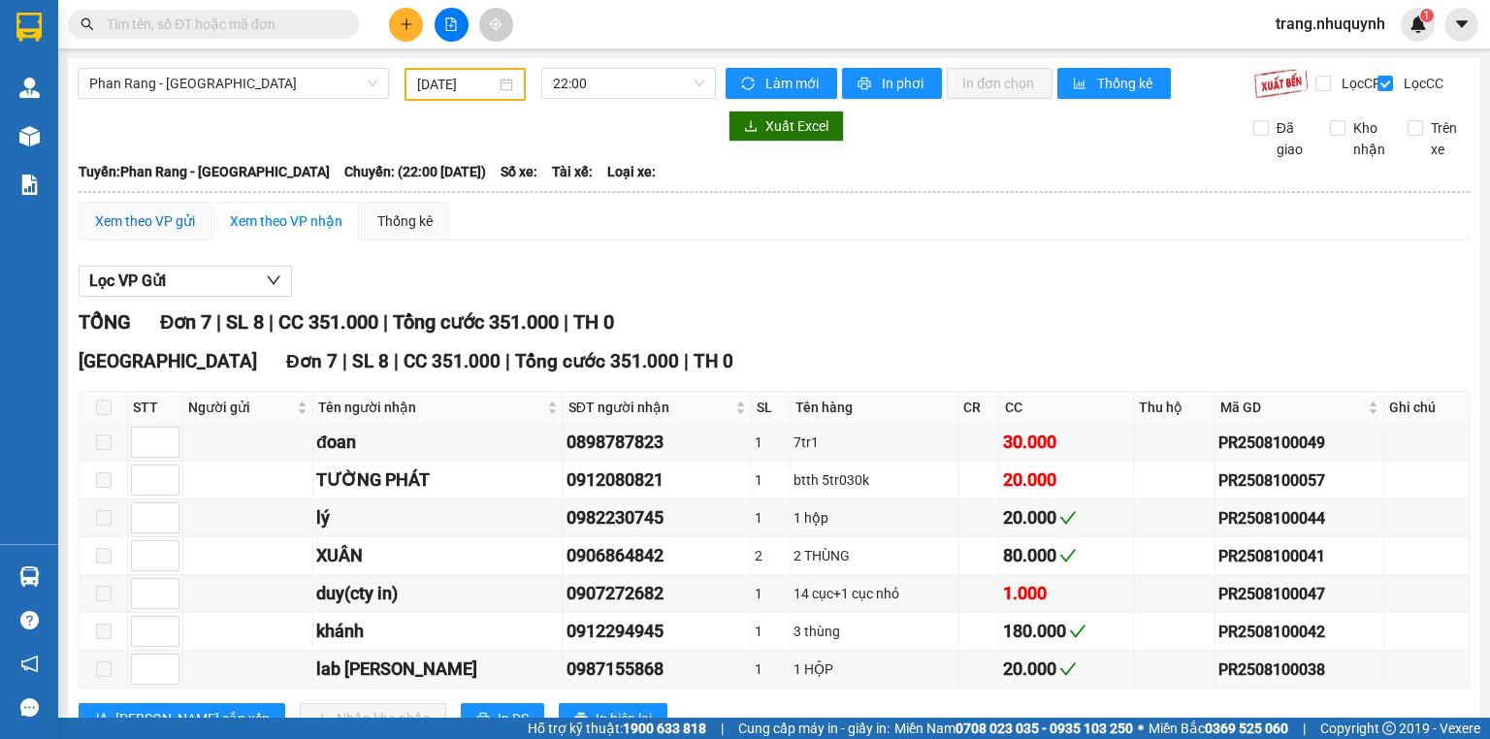
click at [142, 232] on div "Xem theo VP gửi" at bounding box center [145, 221] width 100 height 21
click at [910, 263] on div "Xem theo VP gửi Xem theo VP nhận Thống kê Lọc VP nhận TỔNG Đơn 7 | SL 8 | CC 35…" at bounding box center [774, 480] width 1391 height 557
click at [1330, 136] on input "Kho nhận" at bounding box center [1338, 128] width 16 height 16
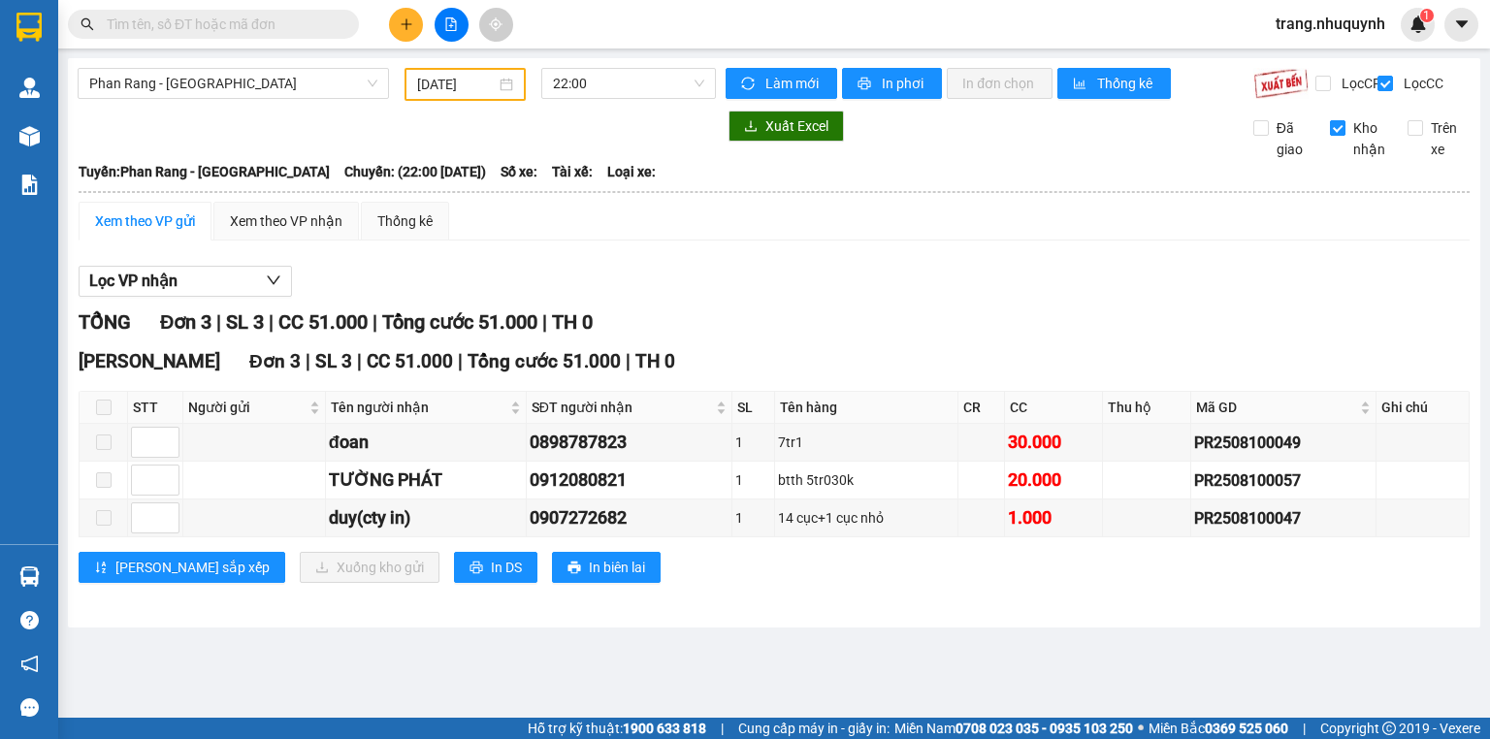
click at [1342, 136] on input "Kho nhận" at bounding box center [1338, 128] width 16 height 16
checkbox input "false"
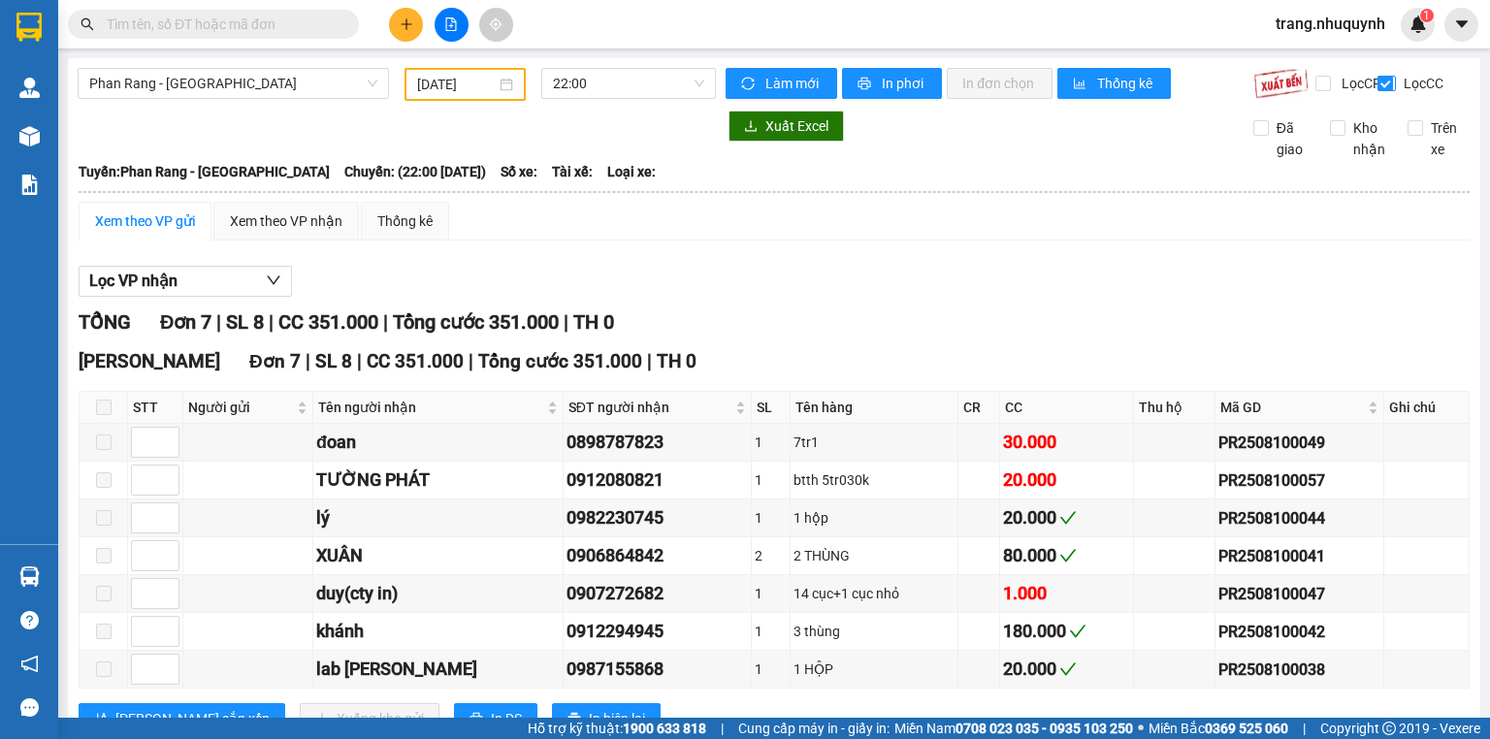
click at [1396, 81] on span "Lọc CC" at bounding box center [1421, 83] width 50 height 21
click at [1385, 81] on input "Lọc CC" at bounding box center [1387, 84] width 18 height 16
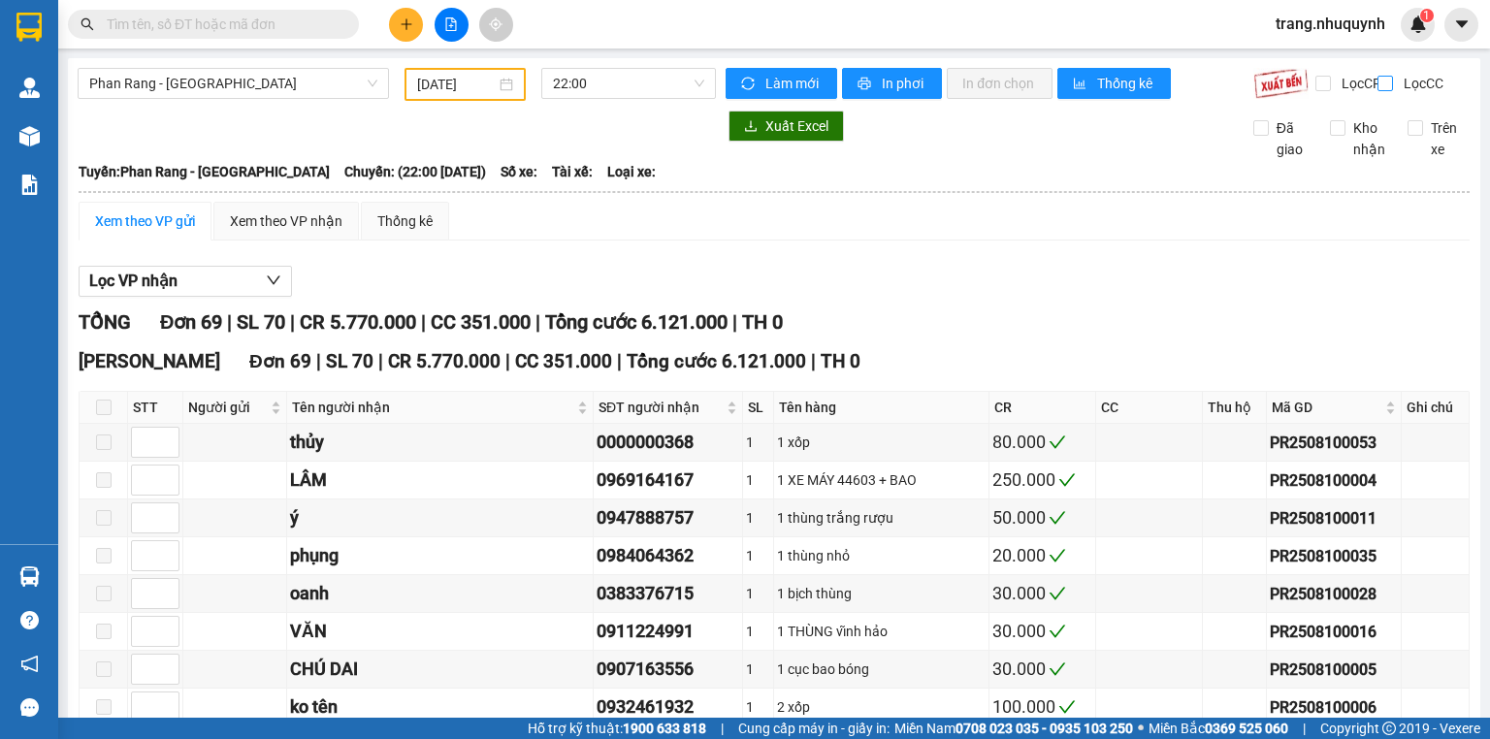
click at [1378, 87] on input "Lọc CC" at bounding box center [1387, 84] width 18 height 16
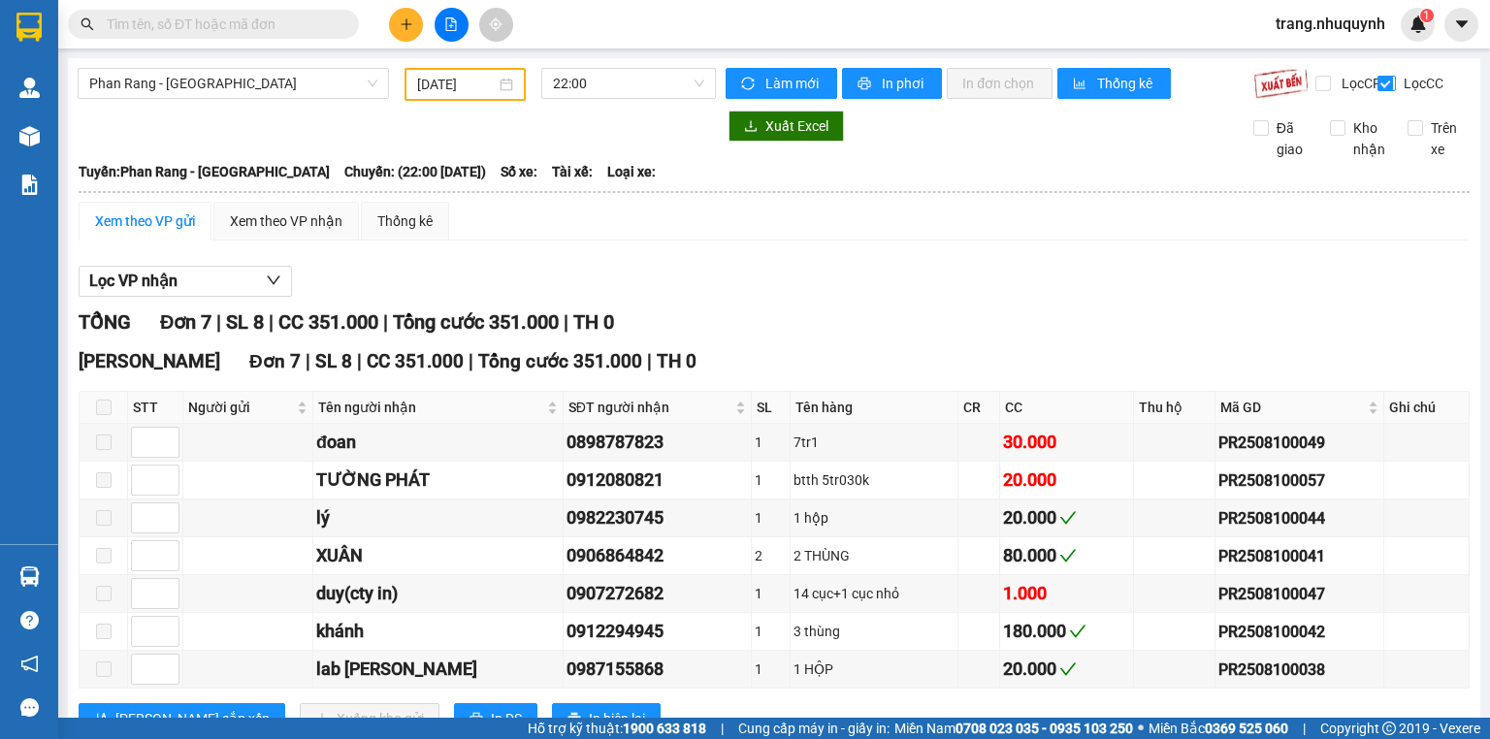
click at [1378, 85] on input "Lọc CC" at bounding box center [1387, 84] width 18 height 16
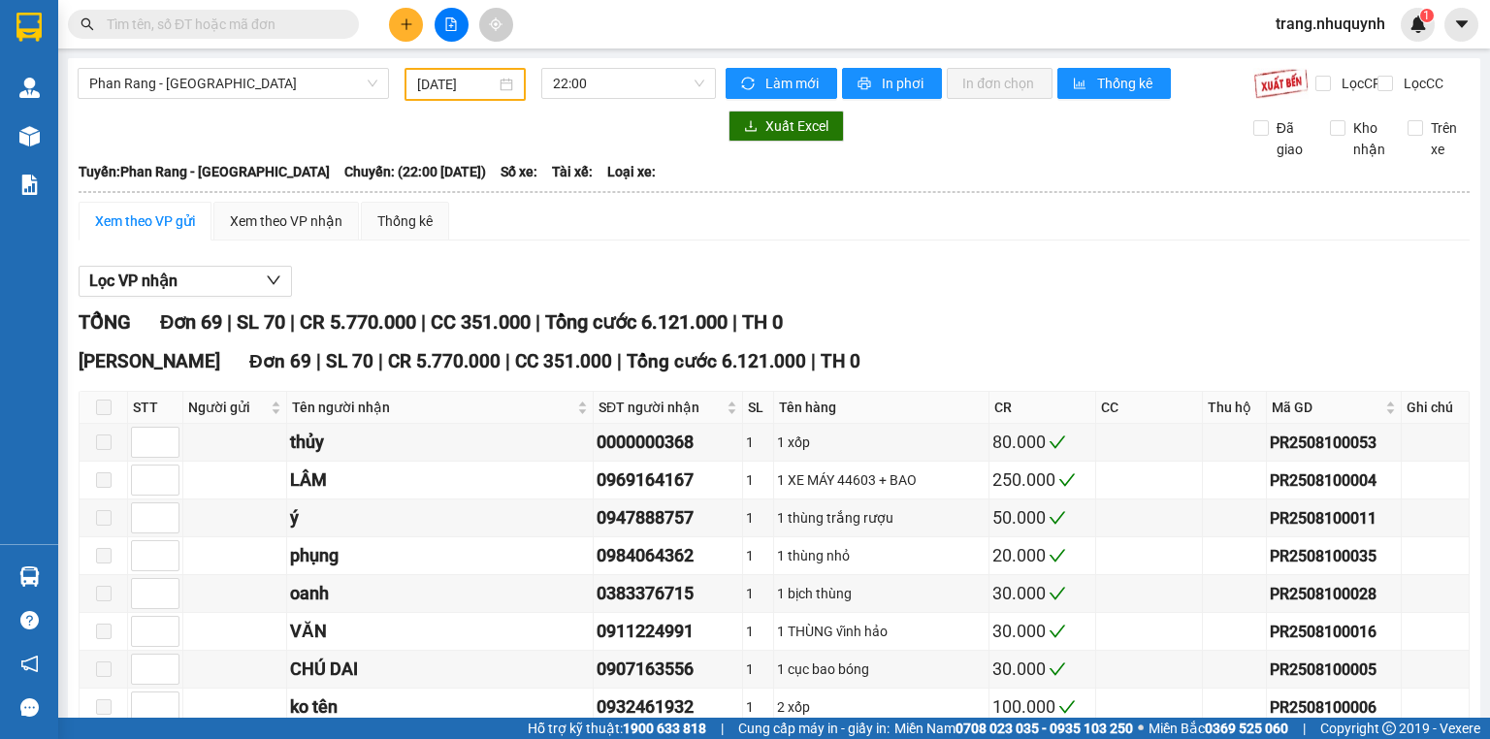
click at [1082, 241] on div "Xem theo VP gửi Xem theo VP nhận Thống kê" at bounding box center [774, 221] width 1391 height 39
click at [1133, 298] on div "Lọc VP nhận" at bounding box center [774, 282] width 1391 height 32
click at [1378, 78] on input "Lọc CC" at bounding box center [1387, 84] width 18 height 16
checkbox input "true"
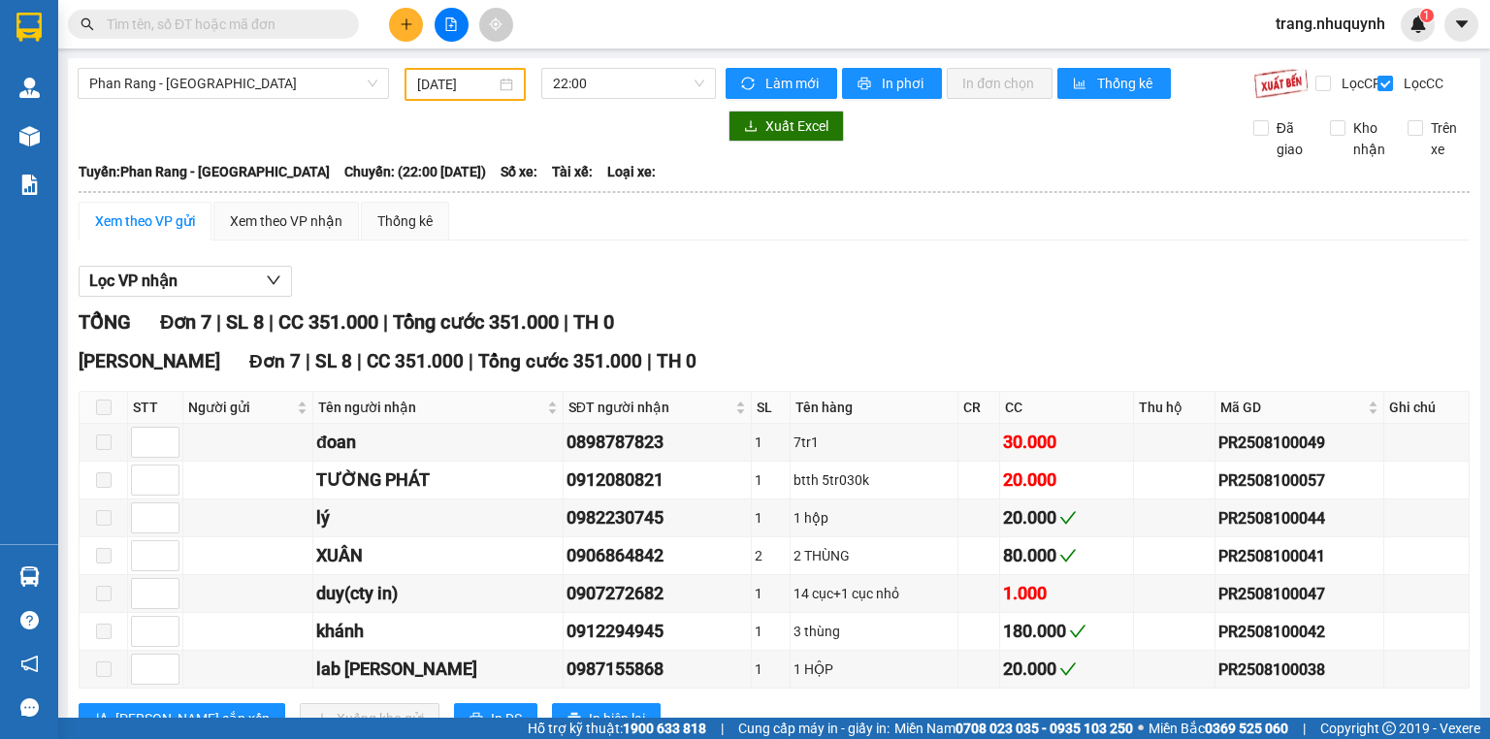
click at [1266, 272] on div "Lọc VP nhận TỔNG Đơn 7 | SL 8 | CC 351.000 | Tổng cước 351.000 | TH 0 Phan Rang…" at bounding box center [774, 507] width 1391 height 503
click at [244, 295] on button "Lọc VP nhận" at bounding box center [185, 281] width 213 height 31
click at [979, 275] on div "Lọc VP nhận TỔNG Đơn 7 | SL 8 | CC 351.000 | Tổng cước 351.000 | TH 0 Phan Rang…" at bounding box center [774, 507] width 1391 height 503
click at [244, 292] on button "Lọc VP nhận" at bounding box center [185, 281] width 213 height 31
click at [167, 349] on span "[GEOGRAPHIC_DATA]" at bounding box center [183, 354] width 146 height 27
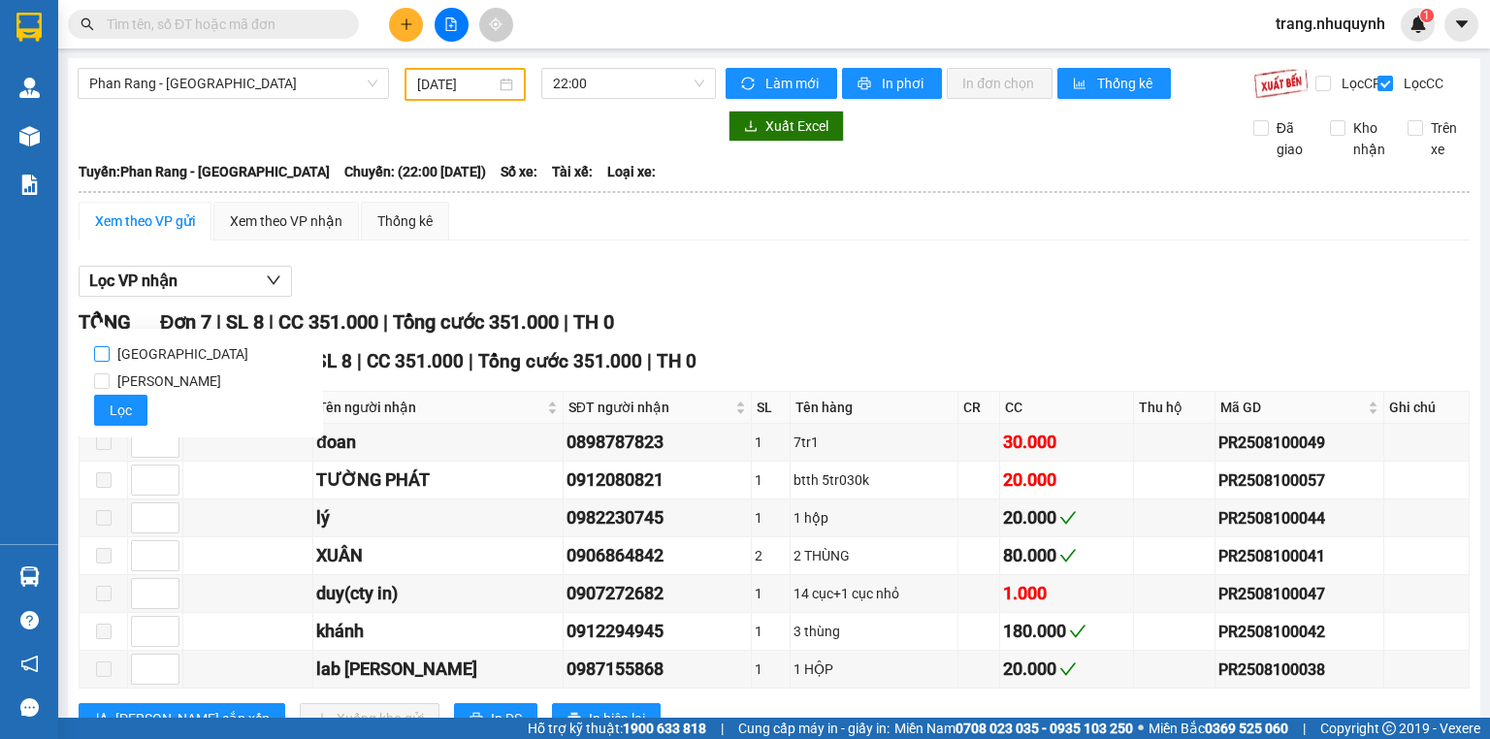
click at [110, 349] on input "[GEOGRAPHIC_DATA]" at bounding box center [102, 354] width 16 height 16
checkbox input "true"
click at [982, 283] on div "Lọc VP nhận" at bounding box center [774, 282] width 1391 height 32
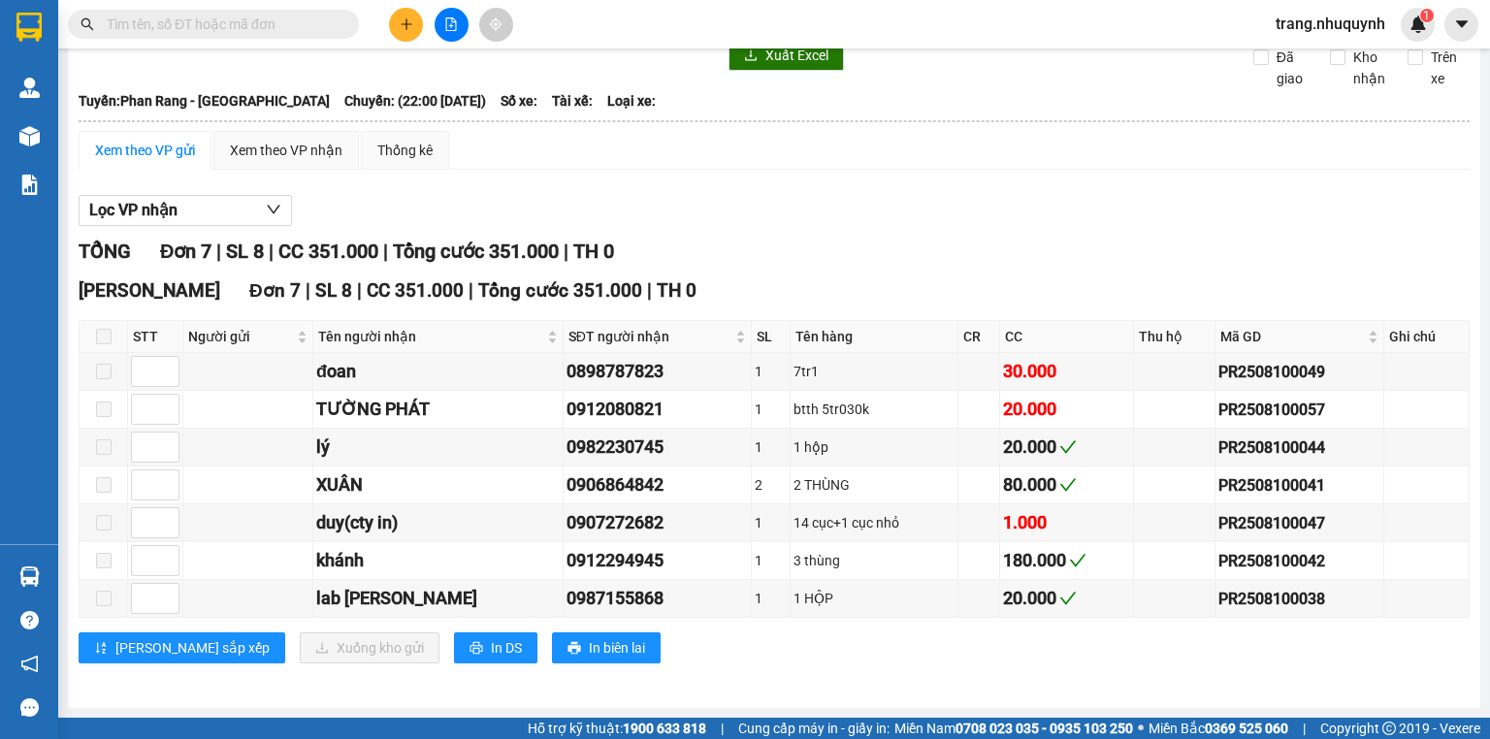
click at [1052, 194] on div "Lọc VP nhận TỔNG Đơn 7 | SL 8 | CC 351.000 | Tổng cước 351.000 | TH 0 Phan Rang…" at bounding box center [774, 436] width 1391 height 503
click at [991, 244] on div "TỔNG Đơn 7 | SL 8 | CC 351.000 | Tổng cước 351.000 | TH 0" at bounding box center [774, 252] width 1391 height 30
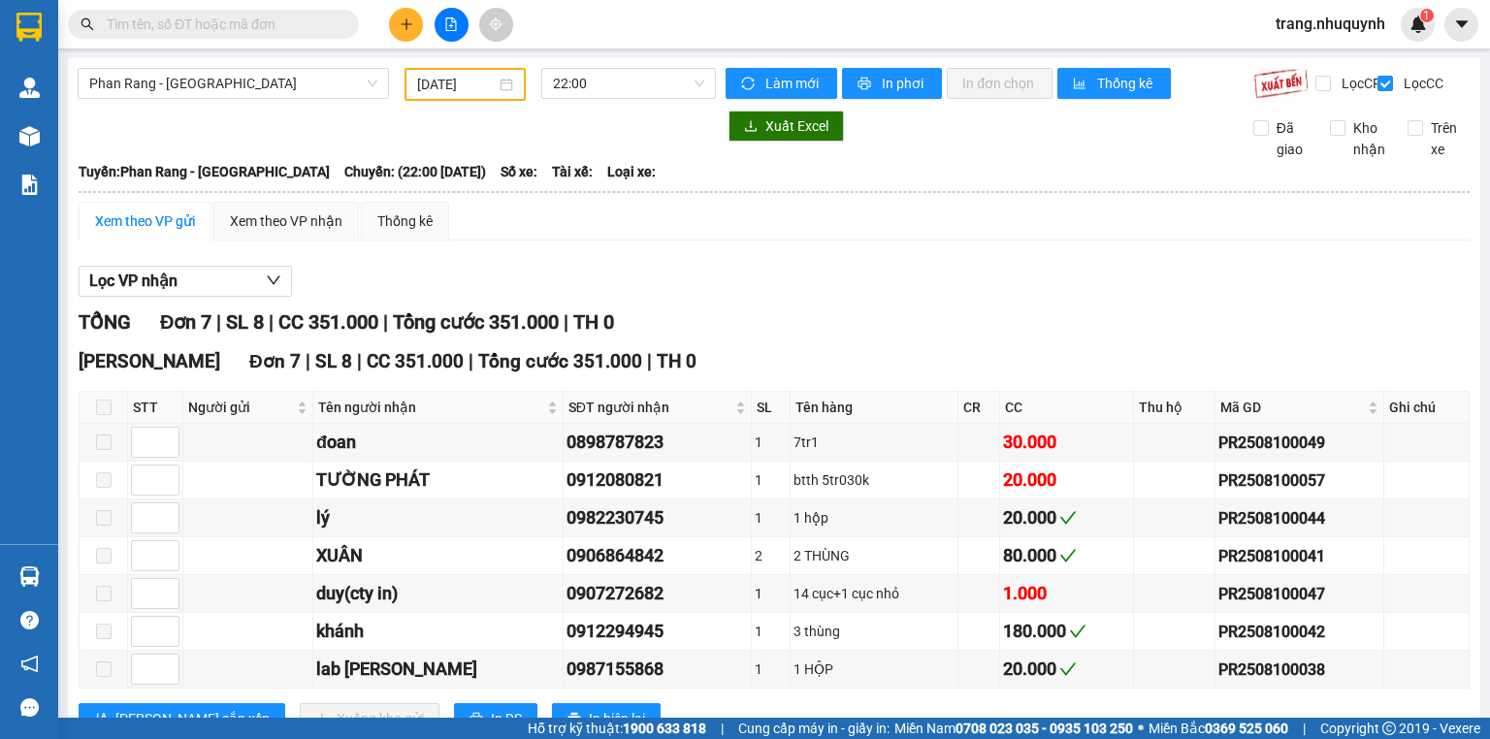
click at [870, 66] on div "Phan Rang - Sài Gòn 10/08/2025 22:00 Làm mới In phơi In đơn chọn Thống kê Lọc C…" at bounding box center [774, 418] width 1413 height 721
click at [882, 84] on span "In phơi" at bounding box center [904, 83] width 45 height 21
click at [981, 335] on div "TỔNG Đơn 7 | SL 8 | CC 351.000 | Tổng cước 351.000 | TH 0" at bounding box center [774, 323] width 1391 height 30
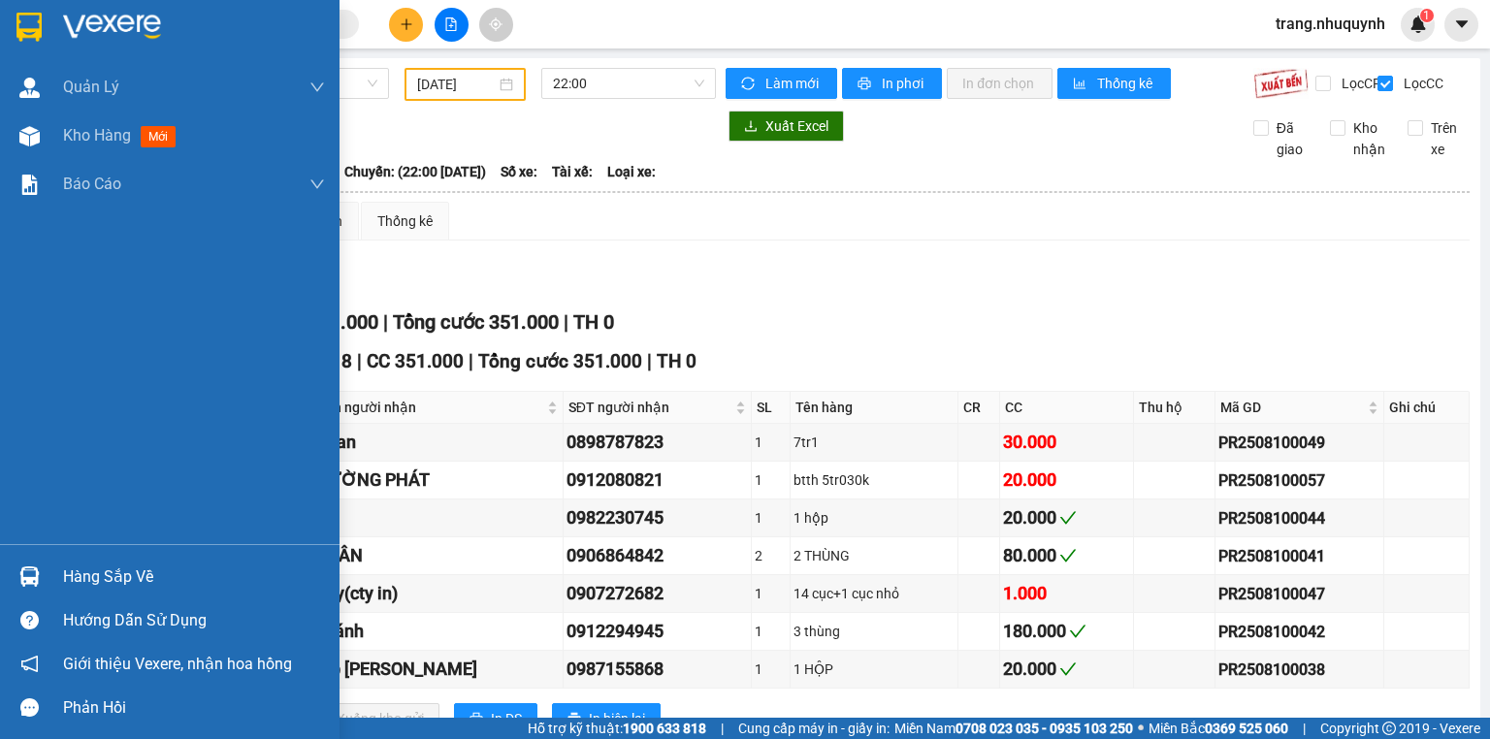
drag, startPoint x: 107, startPoint y: 146, endPoint x: 153, endPoint y: 733, distance: 588.8
click at [106, 146] on div "Kho hàng mới" at bounding box center [123, 135] width 120 height 24
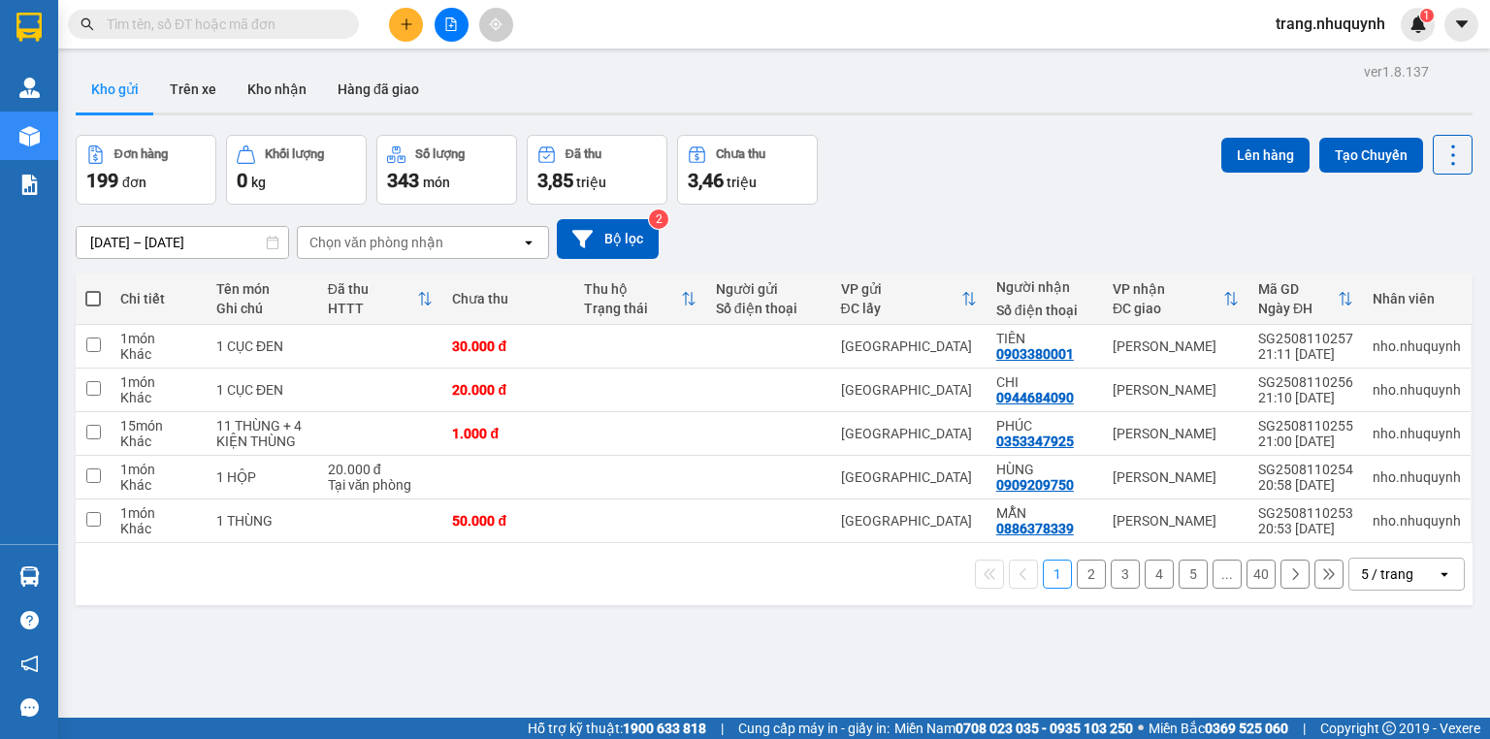
click at [446, 26] on icon "file-add" at bounding box center [451, 24] width 11 height 14
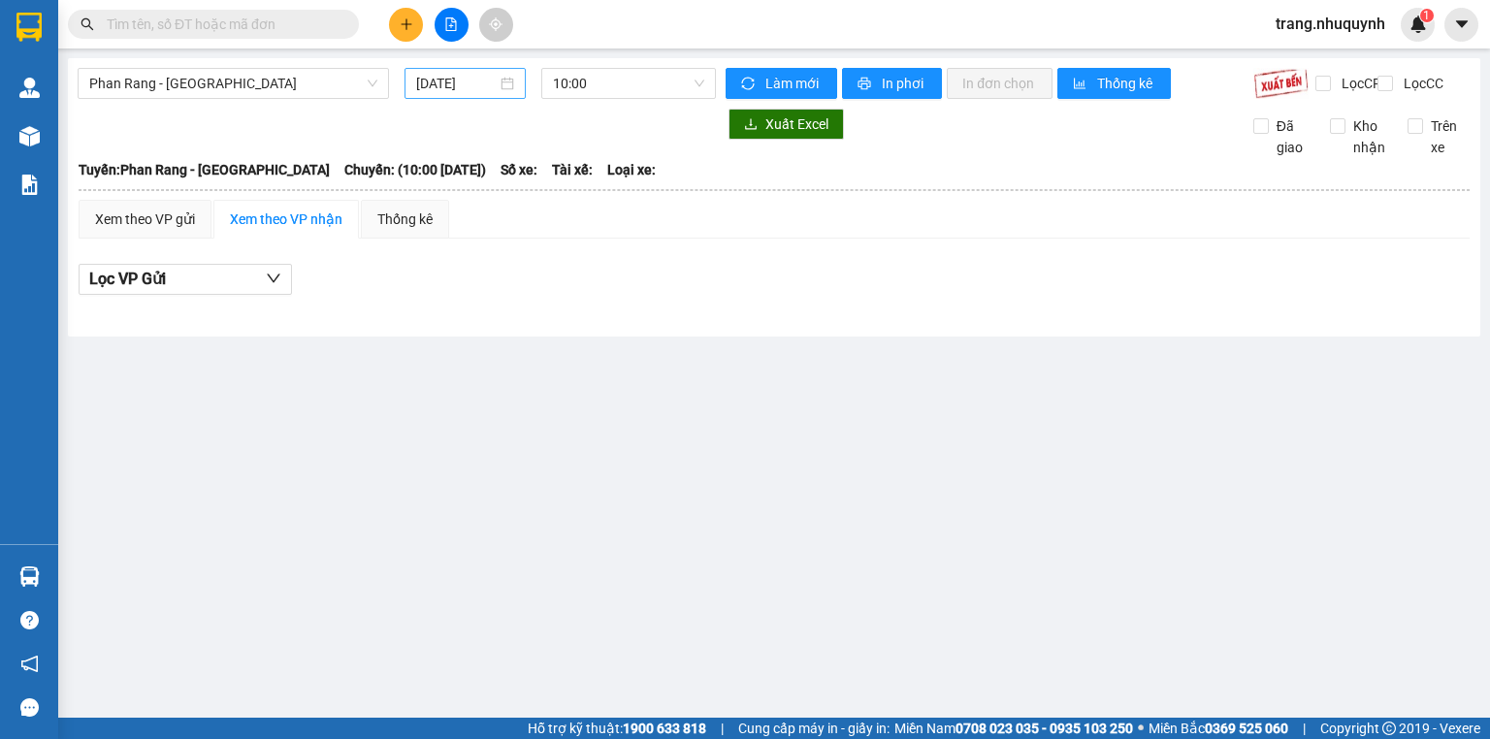
click at [489, 82] on input "[DATE]" at bounding box center [456, 83] width 80 height 21
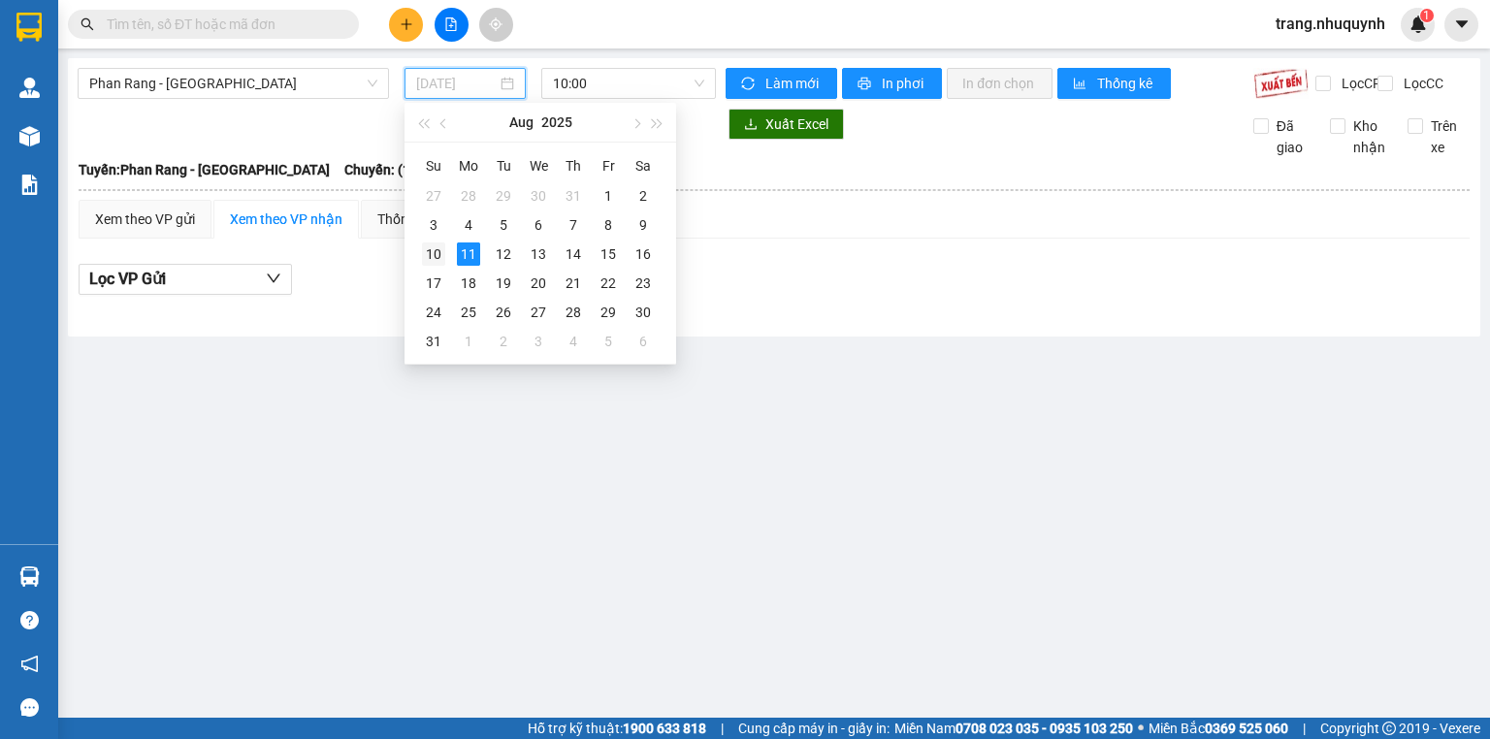
click at [445, 260] on td "10" at bounding box center [433, 254] width 35 height 29
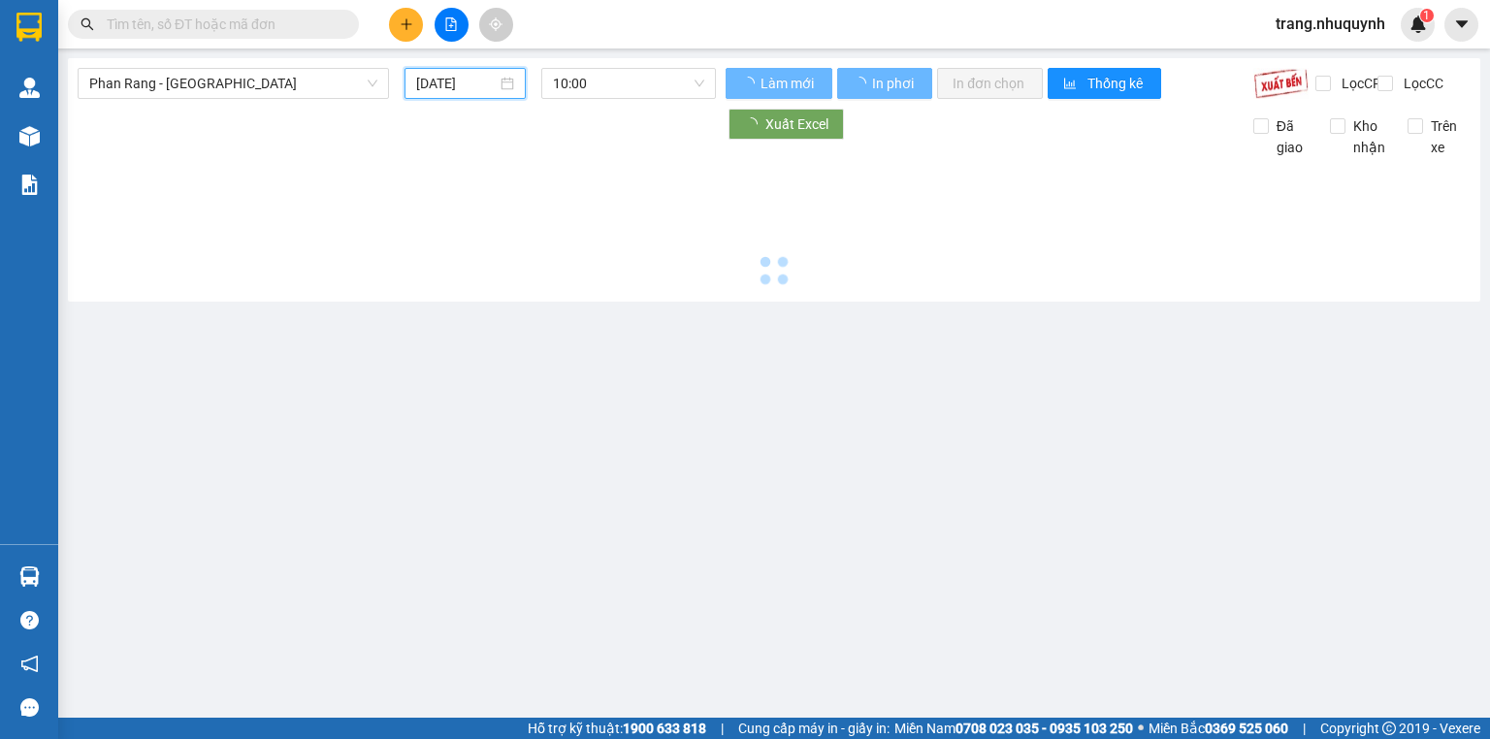
type input "10/08/2025"
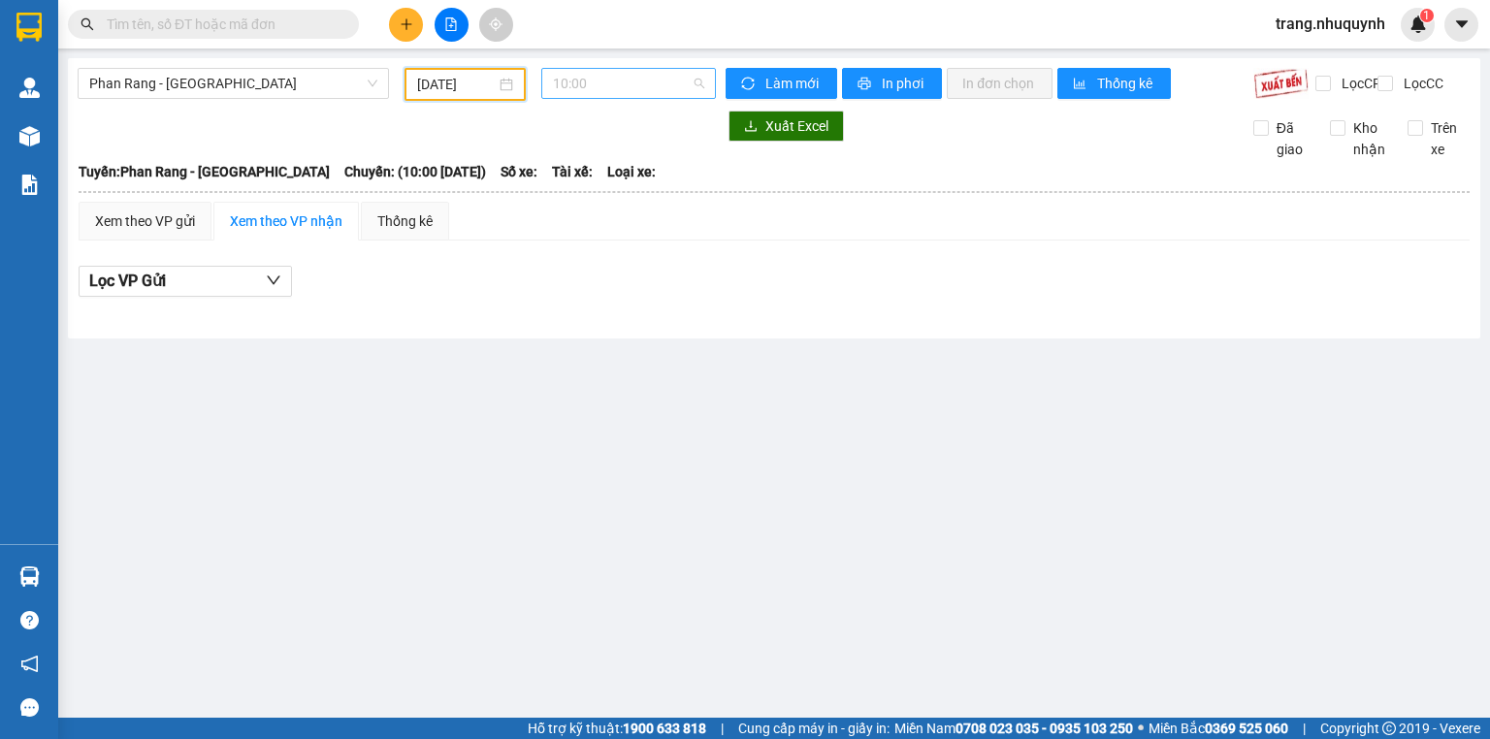
click at [563, 82] on span "10:00" at bounding box center [629, 83] width 152 height 29
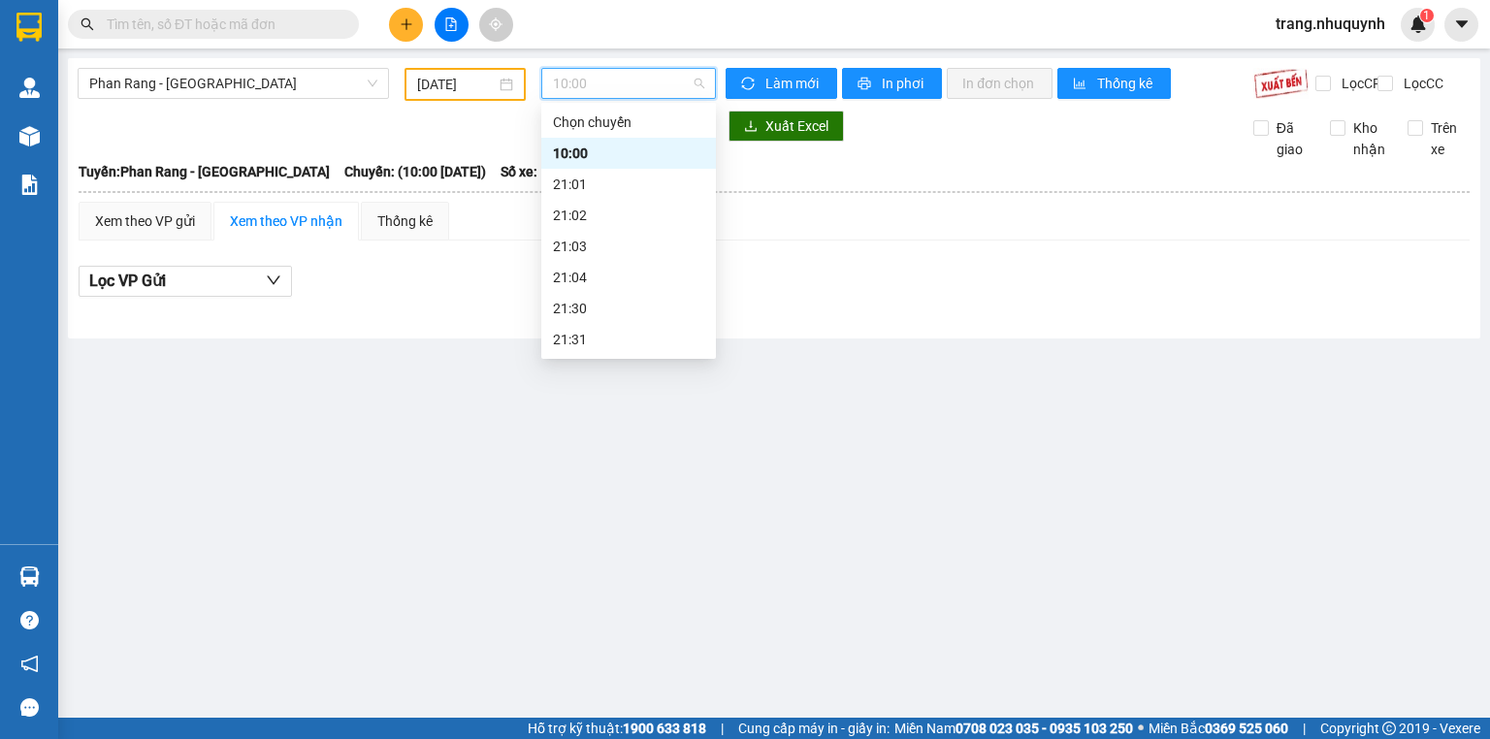
scroll to position [93, 0]
click at [574, 275] on div "22:00" at bounding box center [628, 277] width 151 height 21
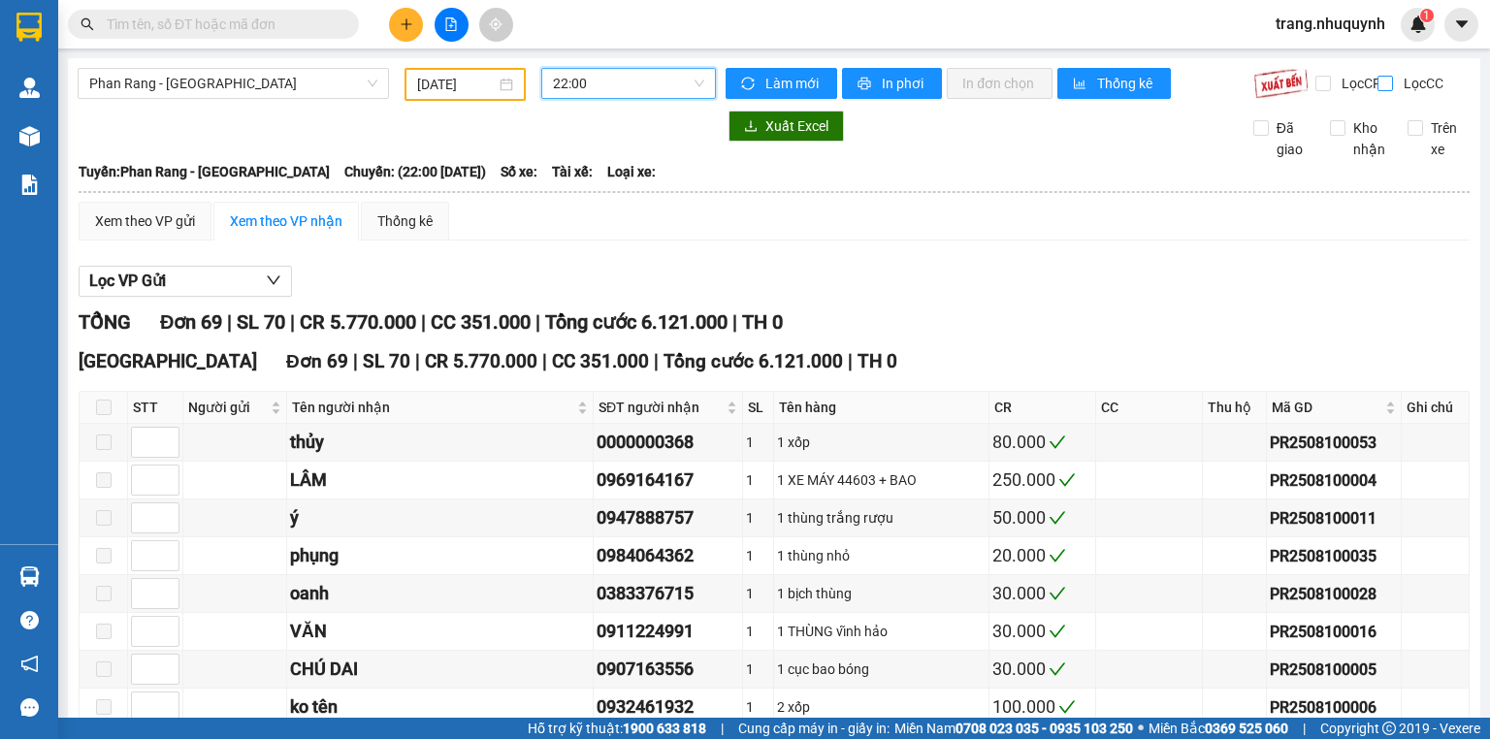
click at [1378, 82] on input "Lọc CC" at bounding box center [1387, 84] width 18 height 16
checkbox input "true"
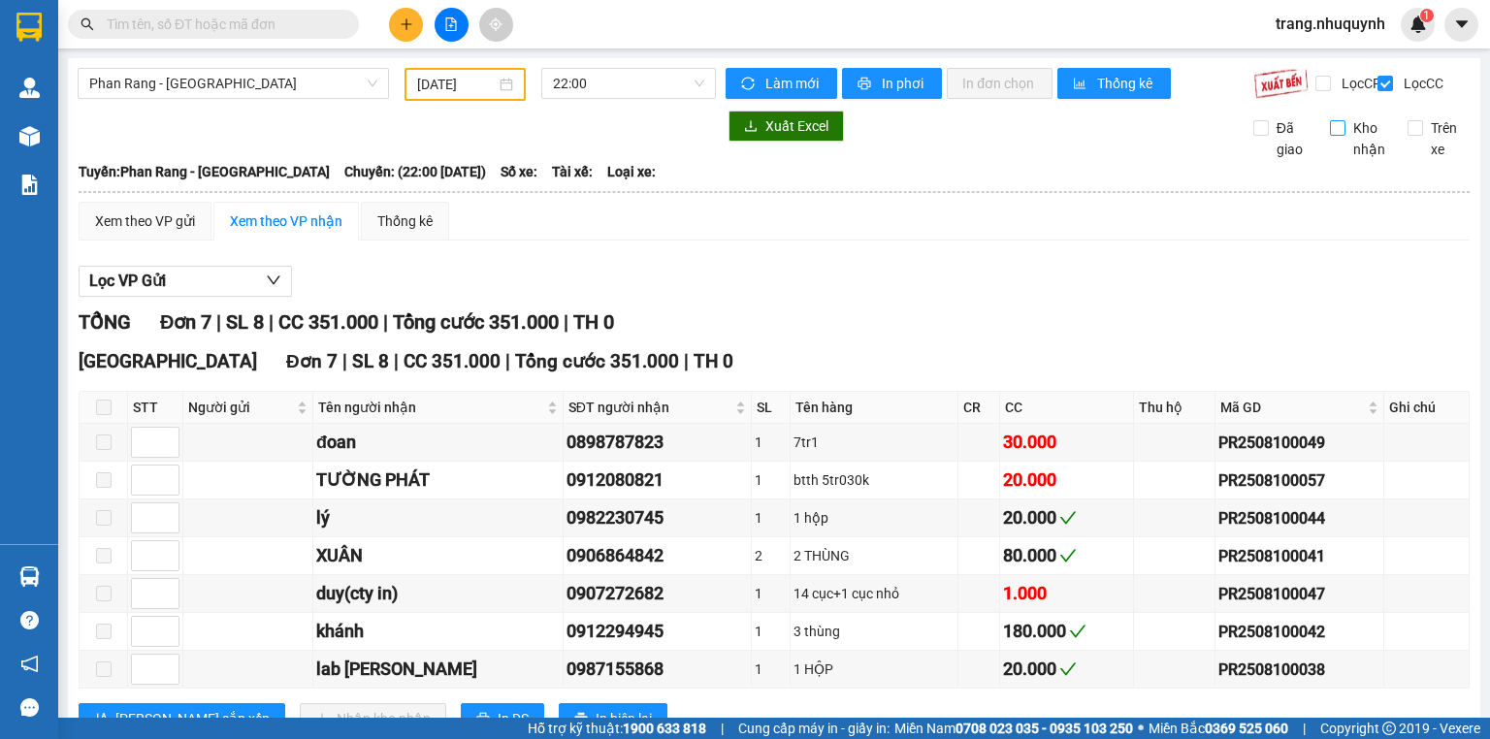
click at [1330, 136] on input "Kho nhận" at bounding box center [1338, 128] width 16 height 16
checkbox input "true"
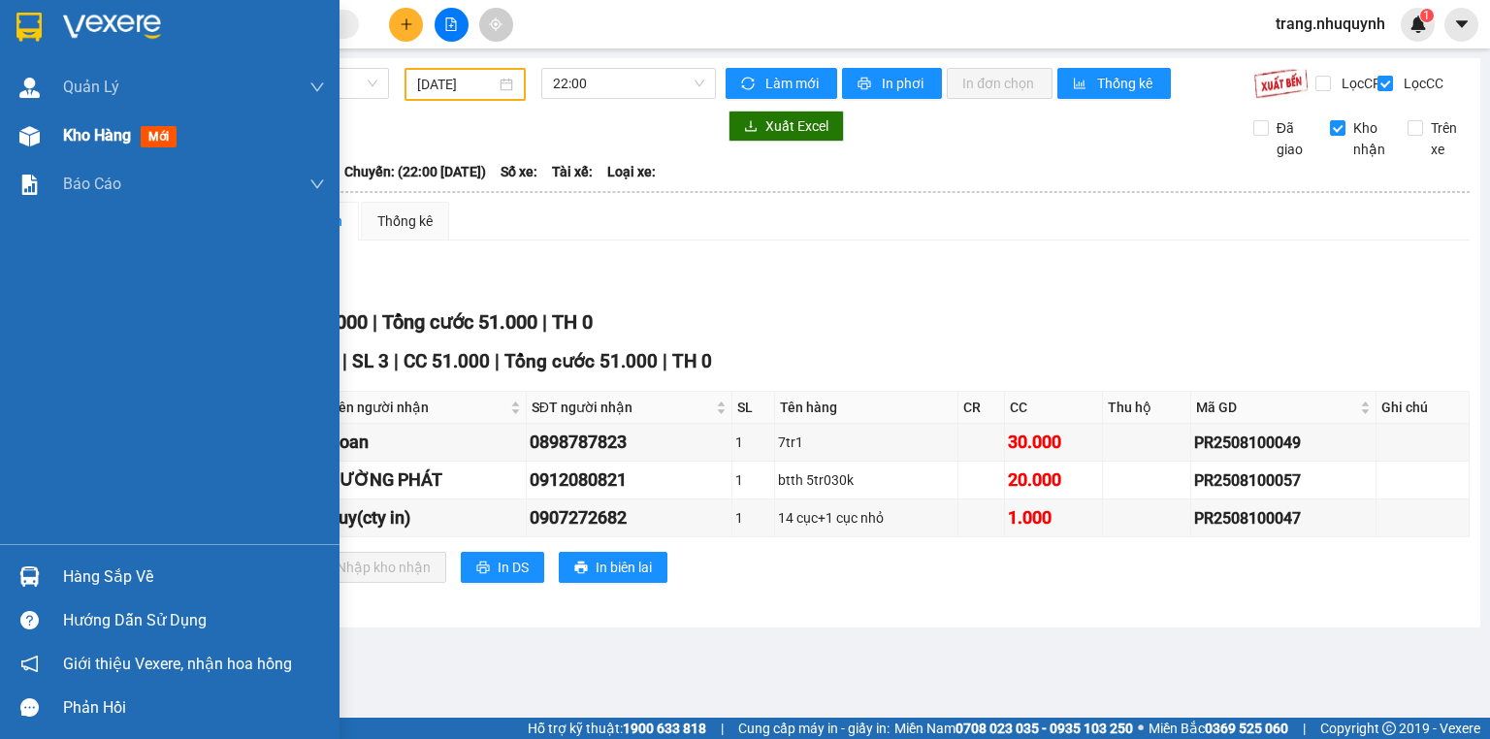
click at [97, 136] on span "Kho hàng" at bounding box center [97, 135] width 68 height 18
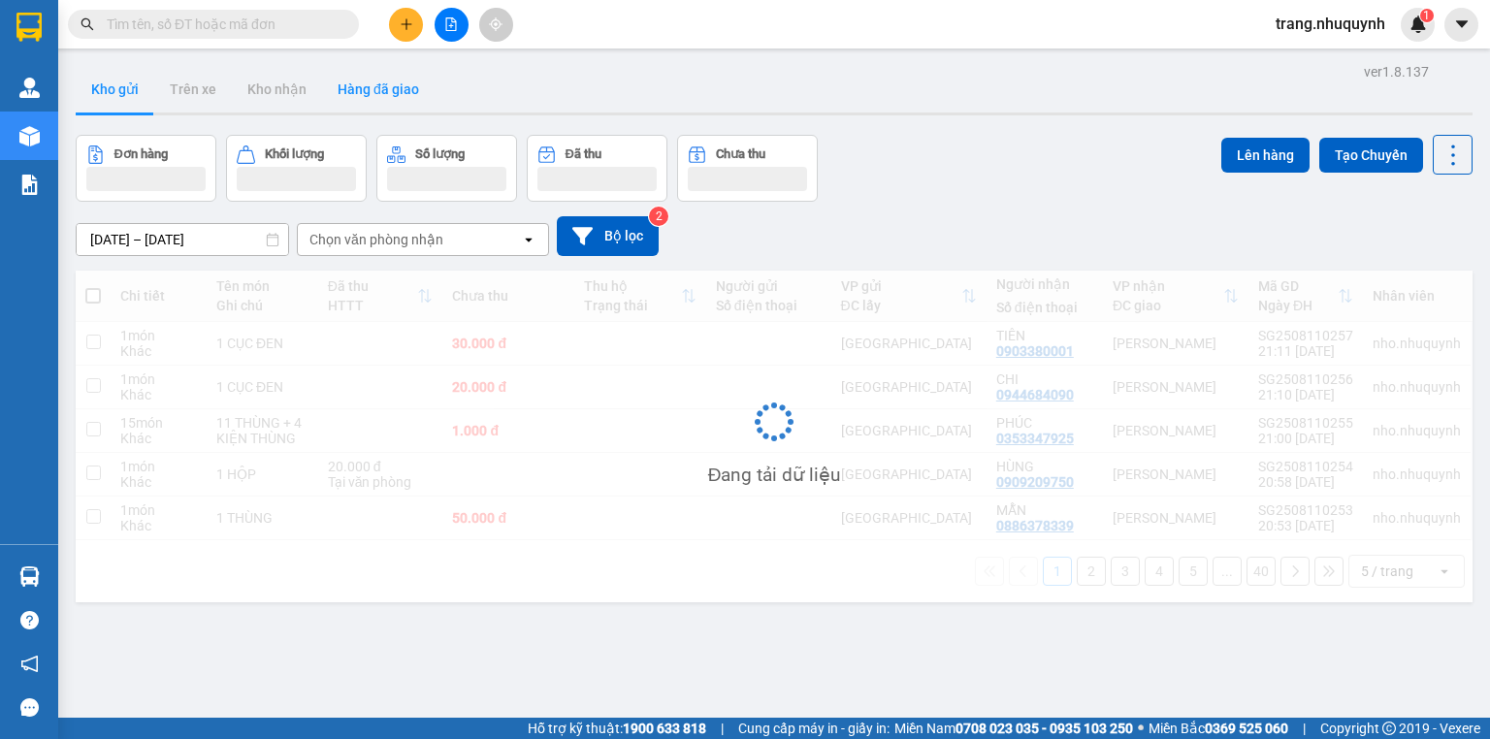
click at [358, 89] on button "Hàng đã giao" at bounding box center [378, 89] width 113 height 47
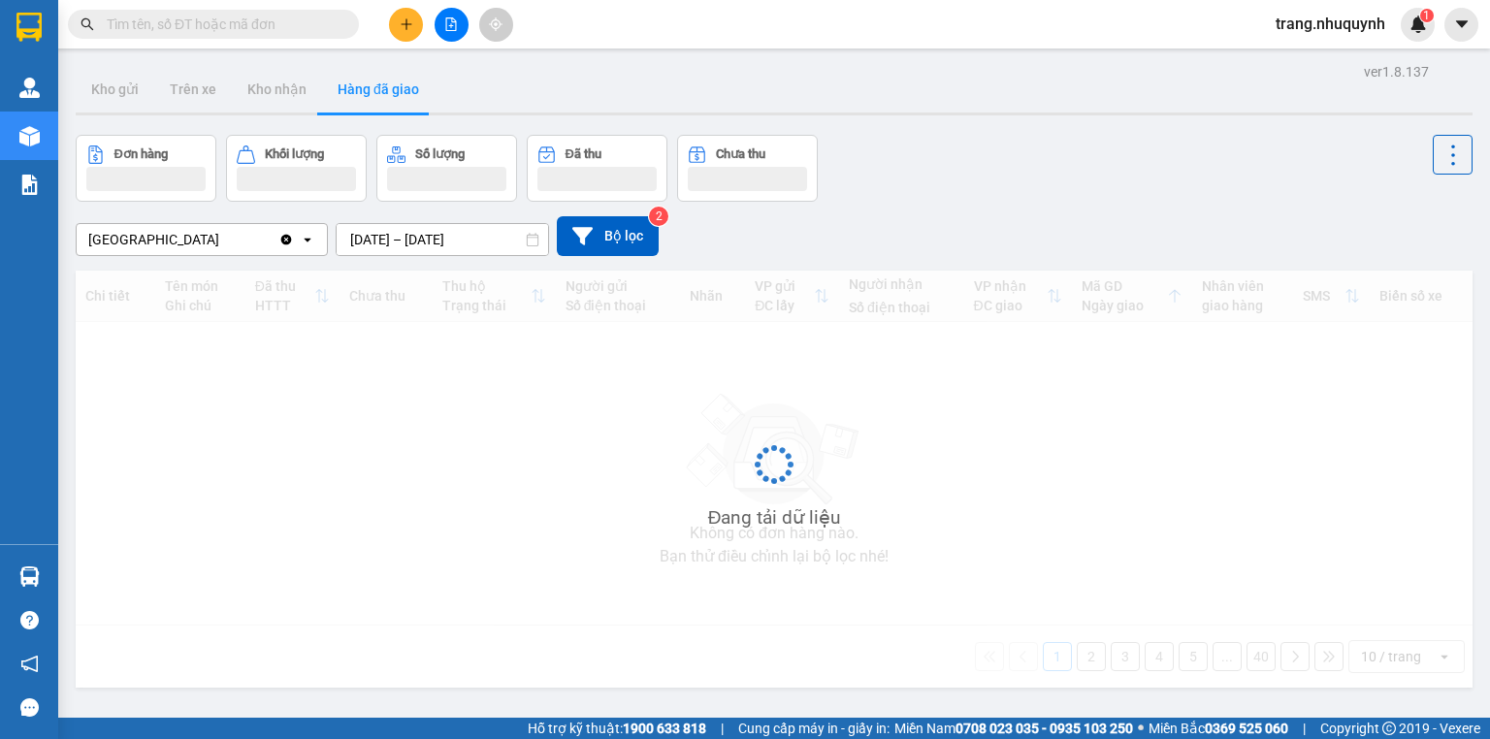
click at [369, 237] on input "[DATE] – [DATE]" at bounding box center [442, 239] width 211 height 31
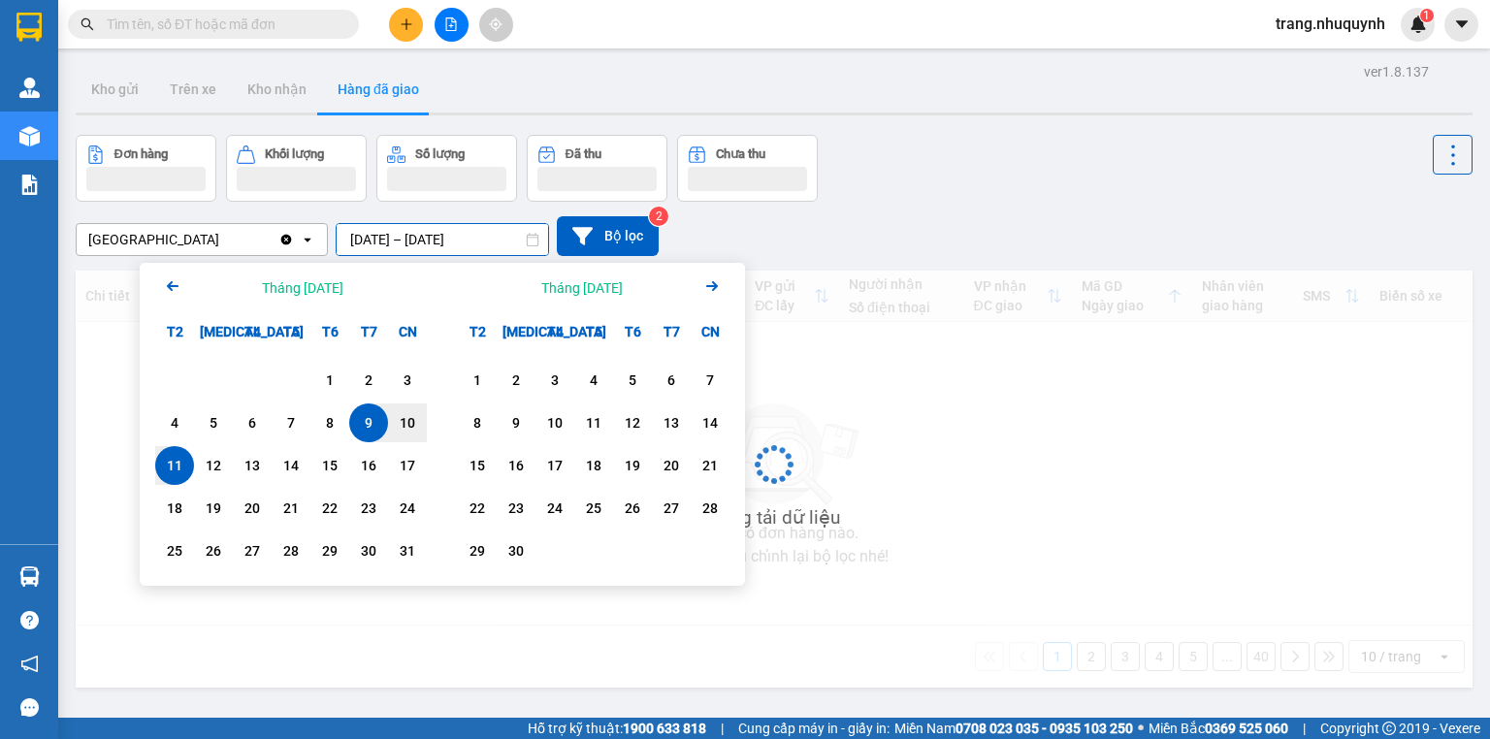
click at [163, 465] on div "11" at bounding box center [174, 465] width 27 height 23
type input "11/08/2025 – 11/08/2025"
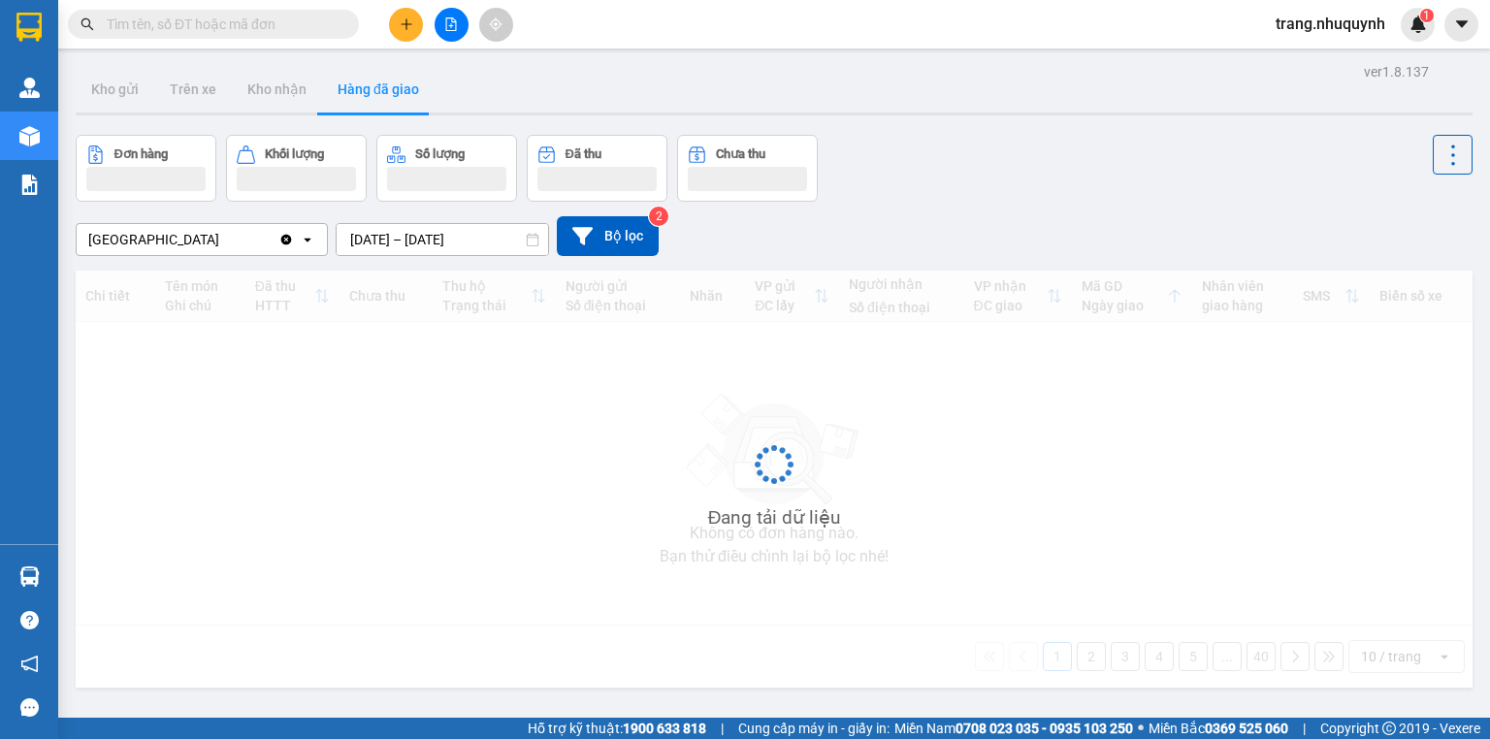
click at [966, 216] on div "Sài Gòn Clear value open 11/08/2025 – 11/08/2025 Press the down arrow key to in…" at bounding box center [774, 236] width 1397 height 40
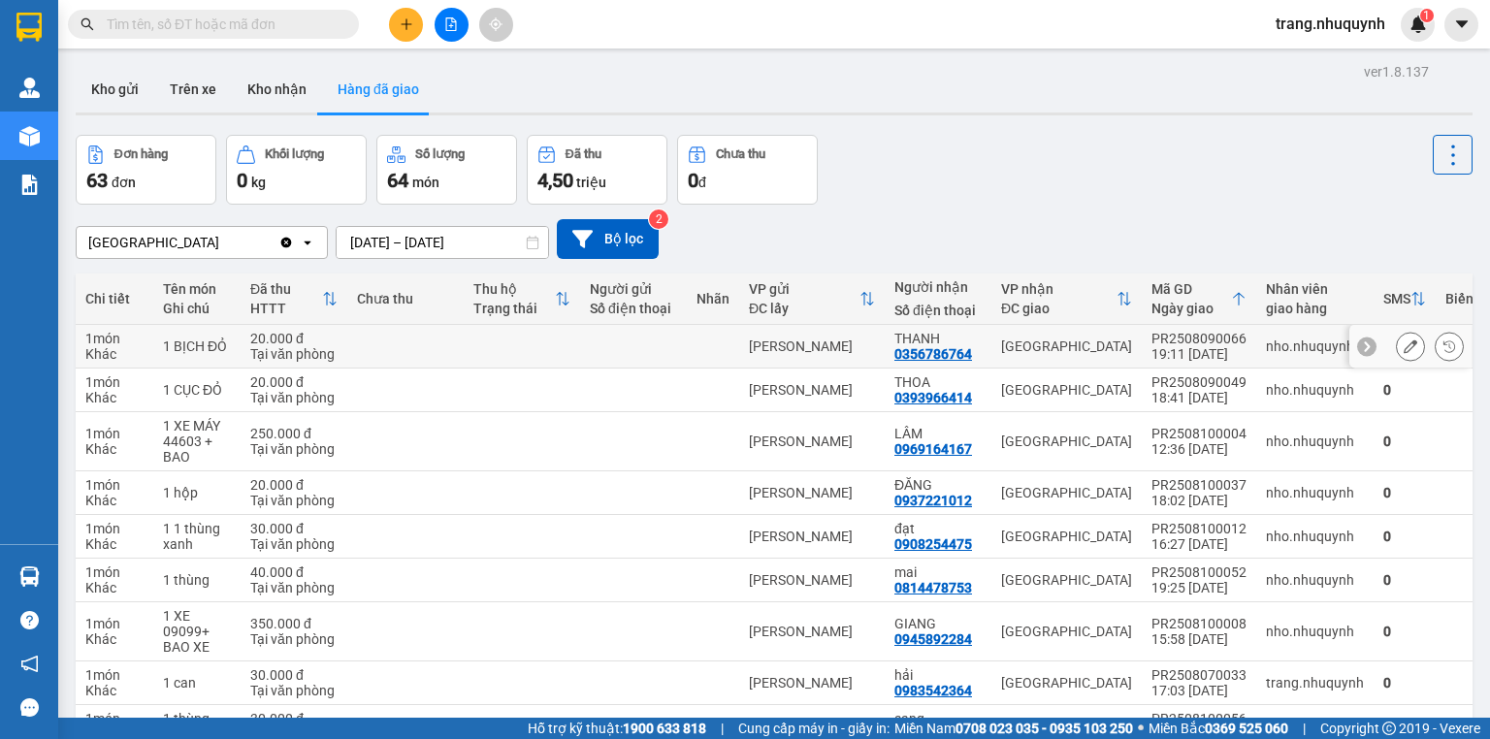
scroll to position [167, 0]
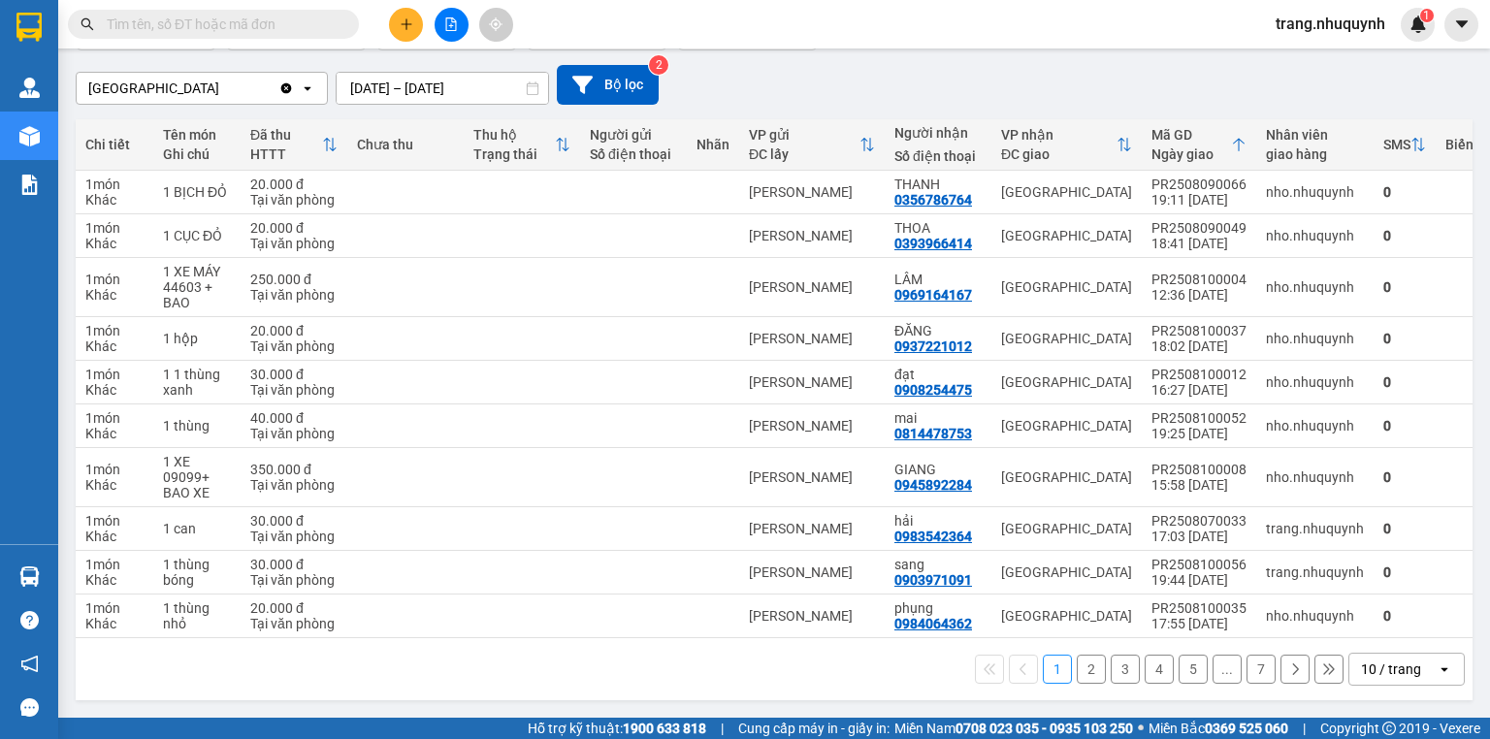
click at [1440, 671] on icon "open" at bounding box center [1445, 670] width 16 height 16
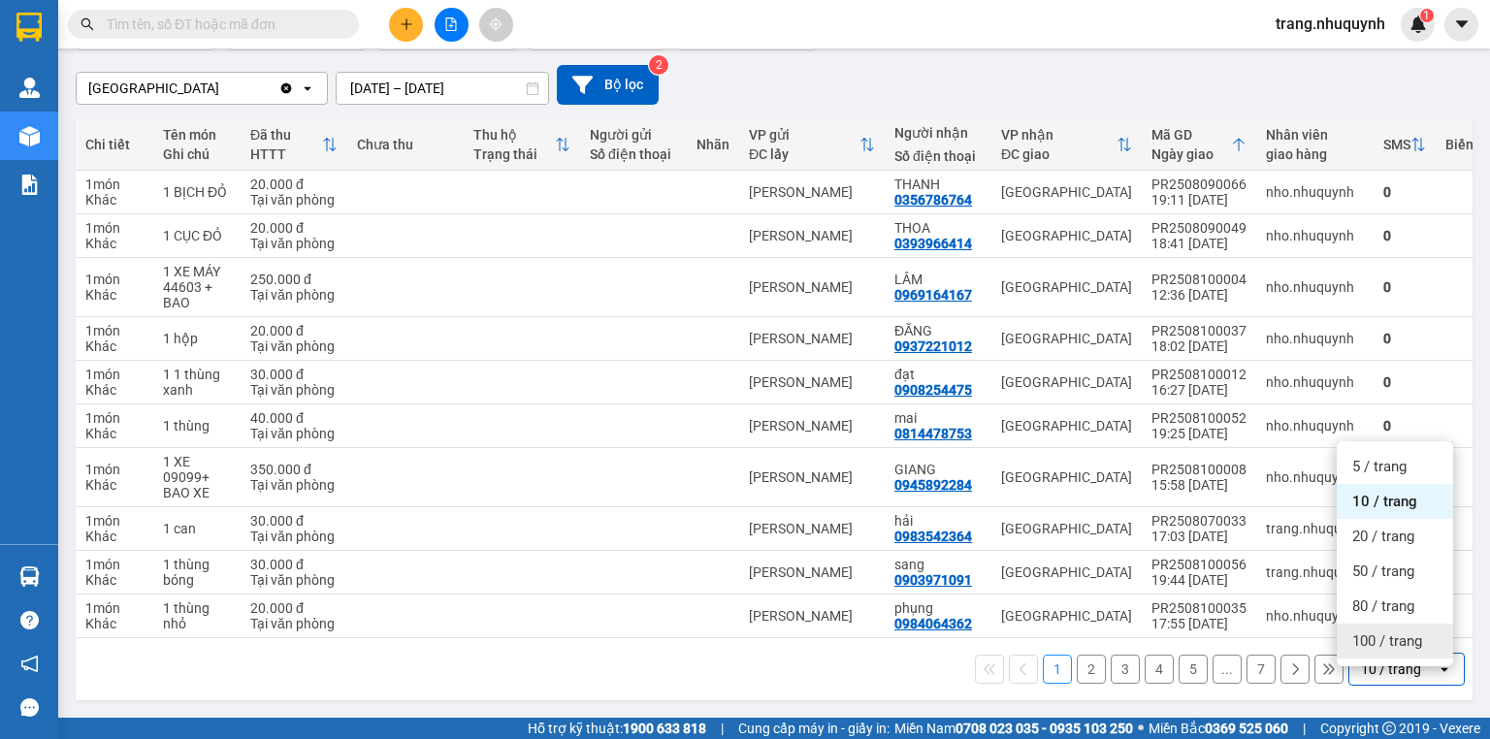
click at [1375, 624] on div "100 / trang" at bounding box center [1395, 641] width 116 height 35
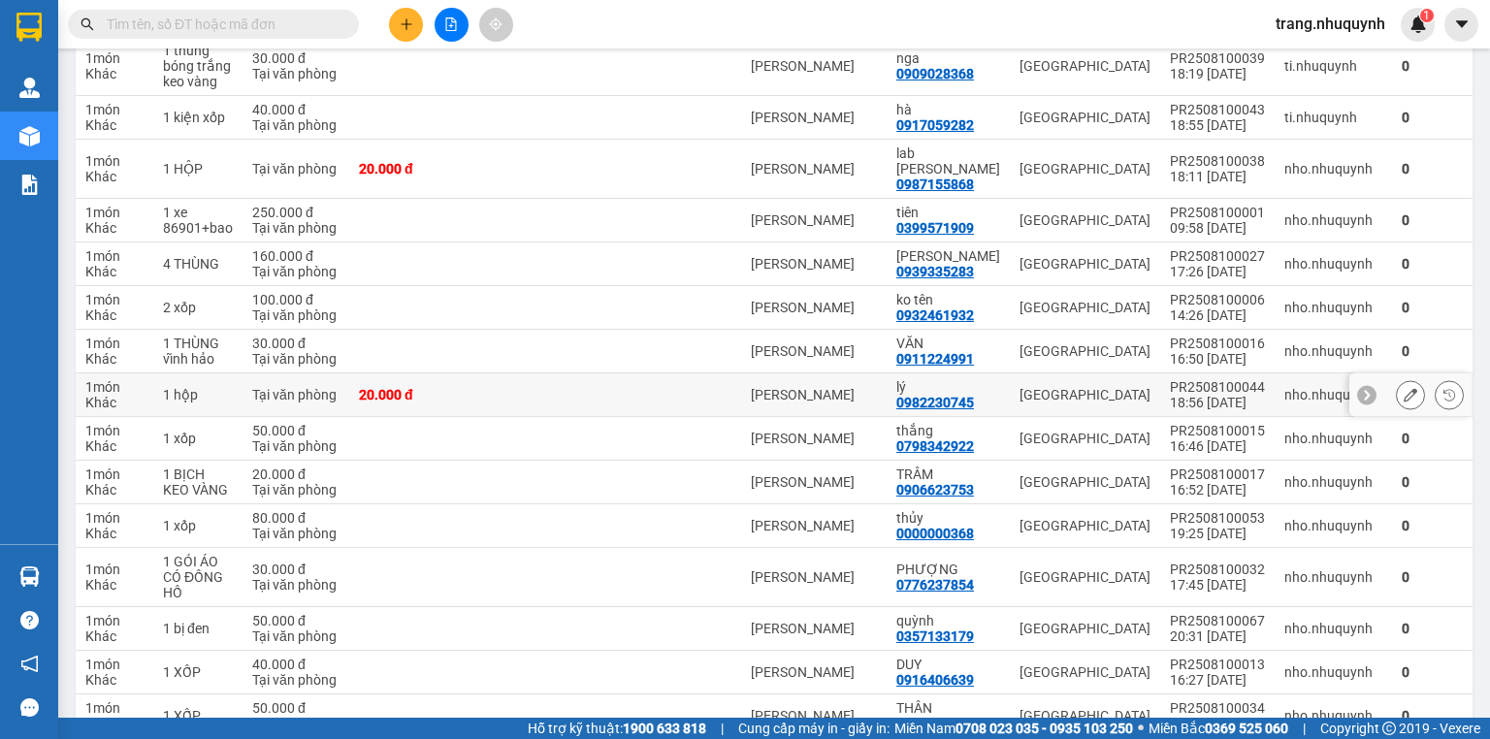
scroll to position [2548, 0]
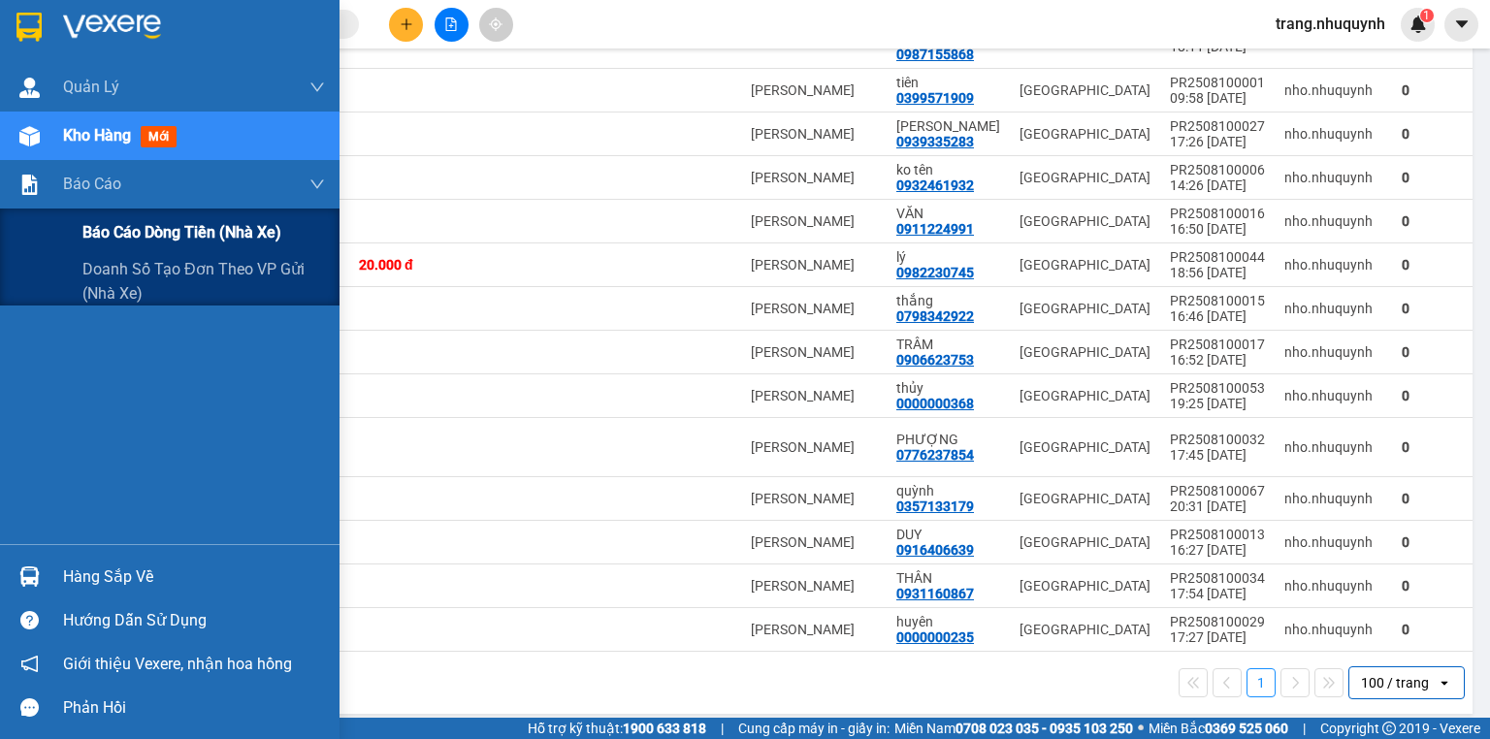
click at [127, 224] on span "Báo cáo dòng tiền (nhà xe)" at bounding box center [181, 232] width 199 height 24
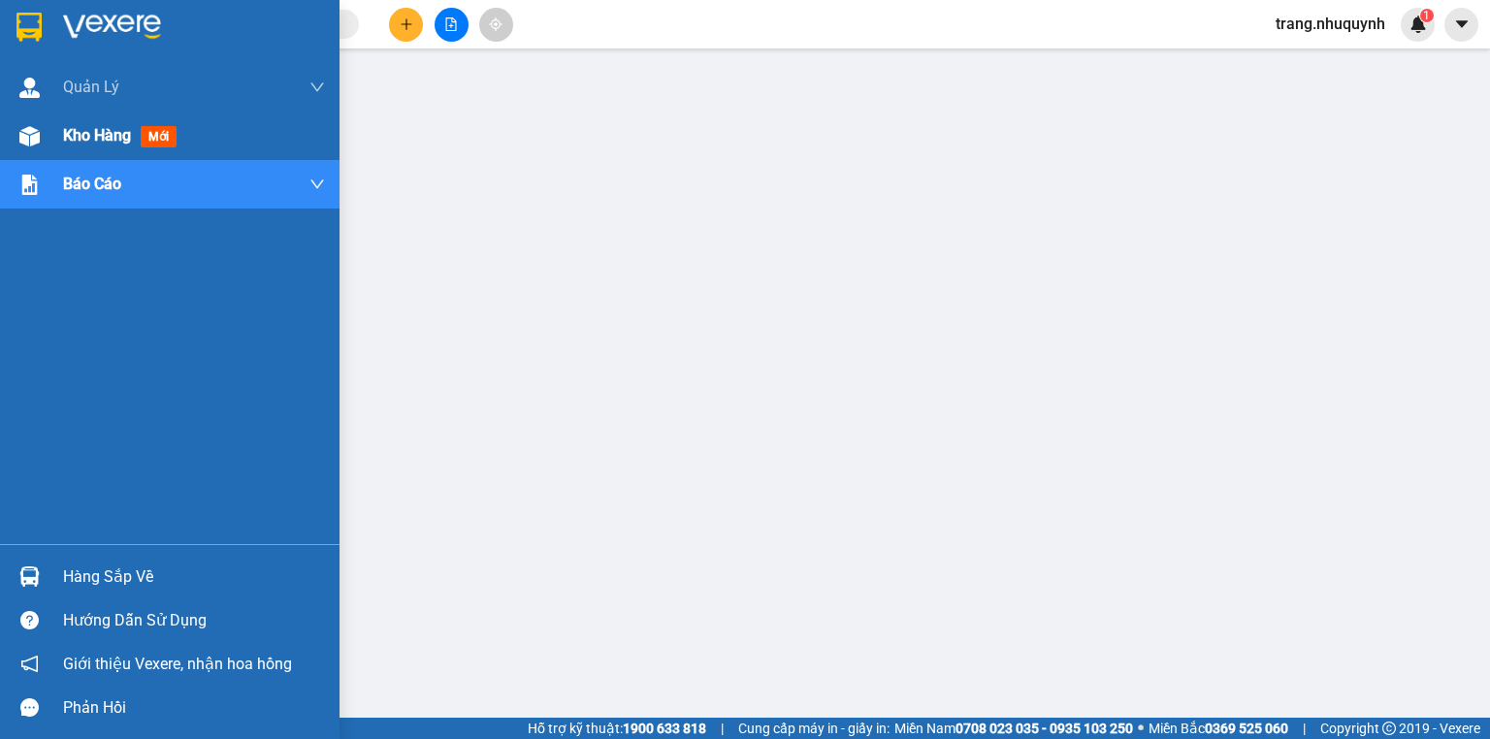
click at [89, 140] on span "Kho hàng" at bounding box center [97, 135] width 68 height 18
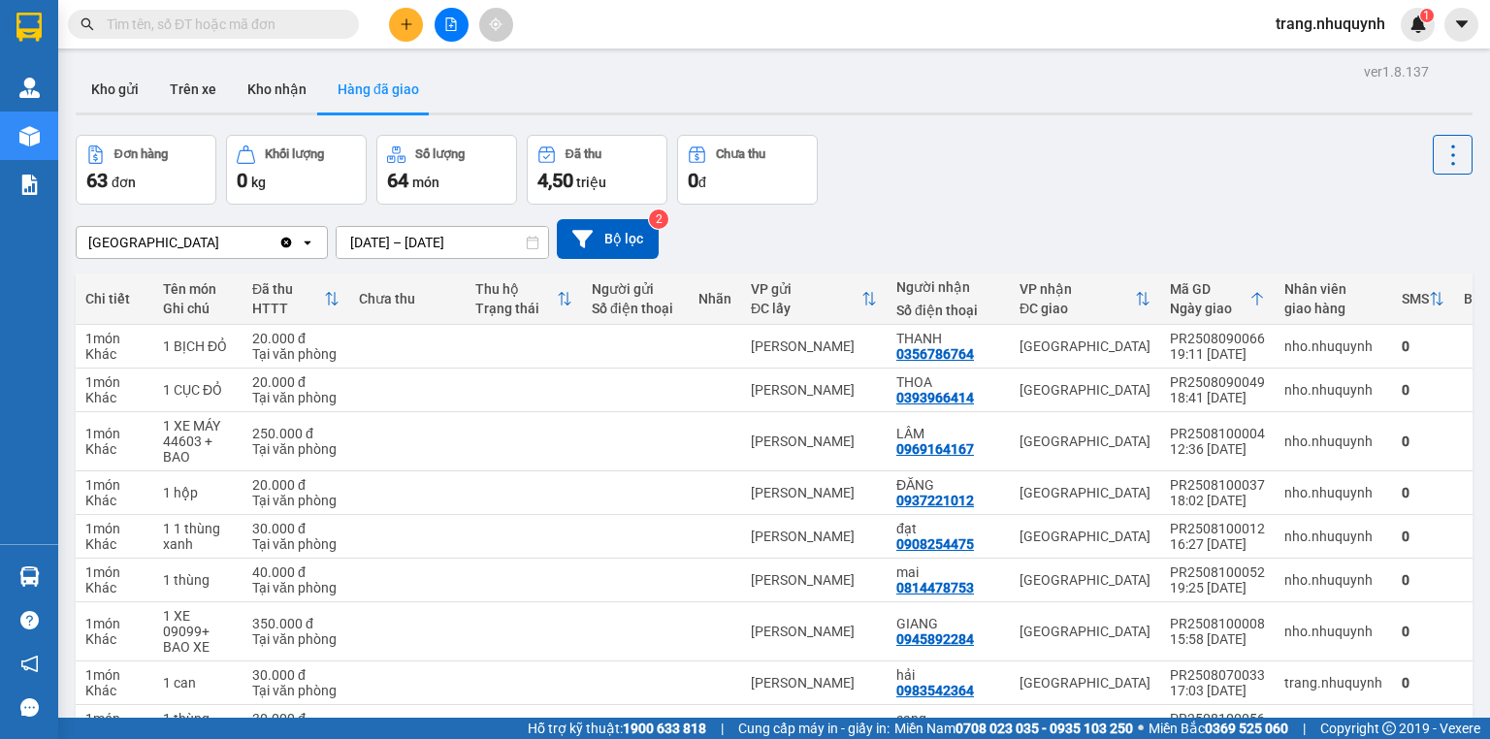
click at [1059, 185] on div "Đơn hàng 63 đơn Khối lượng 0 kg Số lượng 64 món Đã thu 4,50 triệu Chưa thu 0 đ" at bounding box center [774, 170] width 1397 height 70
click at [1033, 184] on div "Đơn hàng 63 đơn Khối lượng 0 kg Số lượng 64 món Đã thu 4,50 triệu Chưa thu 0 đ" at bounding box center [774, 170] width 1397 height 70
click at [1011, 205] on div "Đơn hàng 63 đơn Khối lượng 0 kg Số lượng 64 món Đã thu 4,50 triệu Chưa thu 0 đ" at bounding box center [774, 170] width 1397 height 70
click at [904, 174] on div "Đơn hàng 63 đơn Khối lượng 0 kg Số lượng 64 món Đã thu 4,50 triệu Chưa thu 0 đ" at bounding box center [774, 170] width 1397 height 70
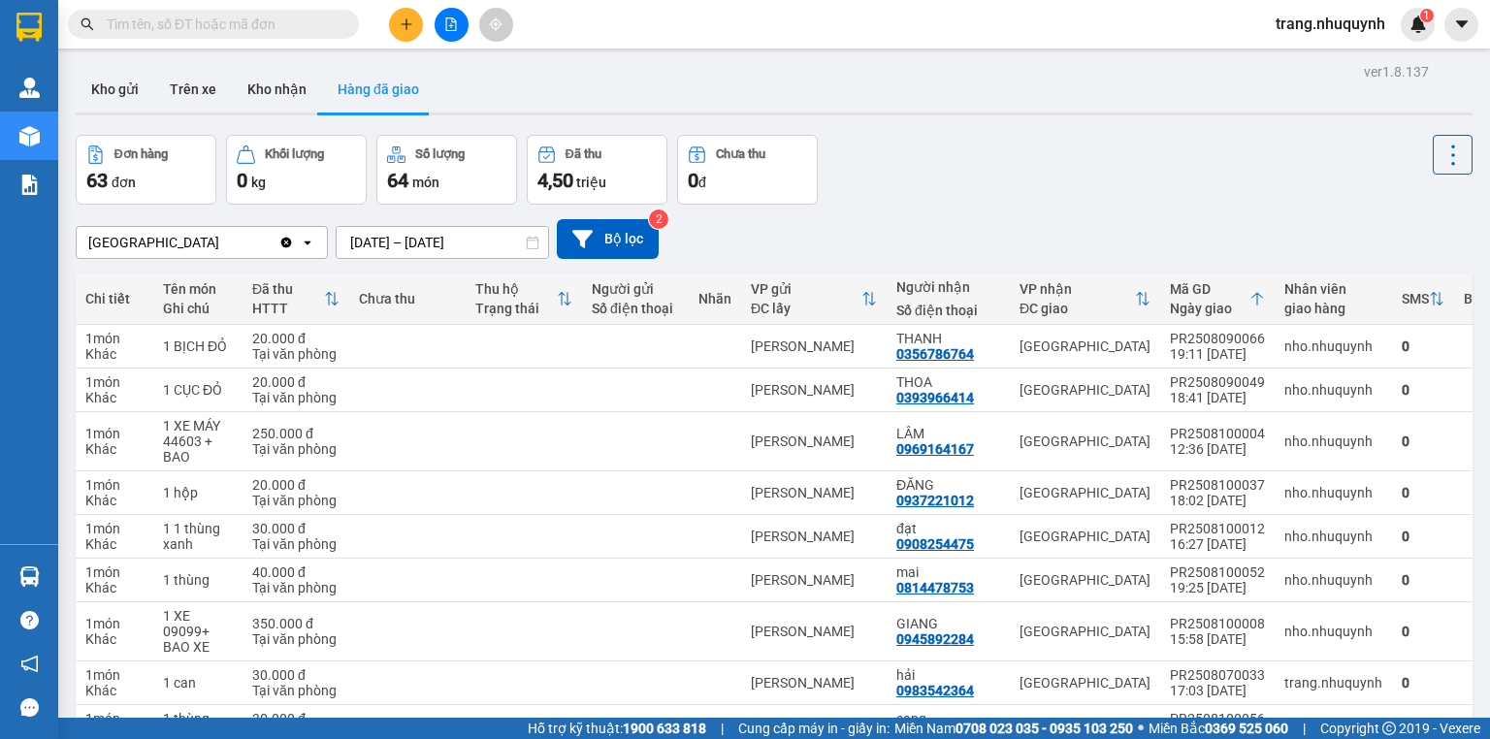
click at [988, 171] on div "Đơn hàng 63 đơn Khối lượng 0 kg Số lượng 64 món Đã thu 4,50 triệu Chưa thu 0 đ" at bounding box center [774, 170] width 1397 height 70
click at [989, 167] on div "Đơn hàng 63 đơn Khối lượng 0 kg Số lượng 64 món Đã thu 4,50 triệu Chưa thu 0 đ" at bounding box center [774, 170] width 1397 height 70
click at [1016, 138] on div "Đơn hàng 63 đơn Khối lượng 0 kg Số lượng 64 món Đã thu 4,50 triệu Chưa thu 0 đ" at bounding box center [774, 170] width 1397 height 70
click at [127, 101] on button "Kho gửi" at bounding box center [115, 89] width 79 height 47
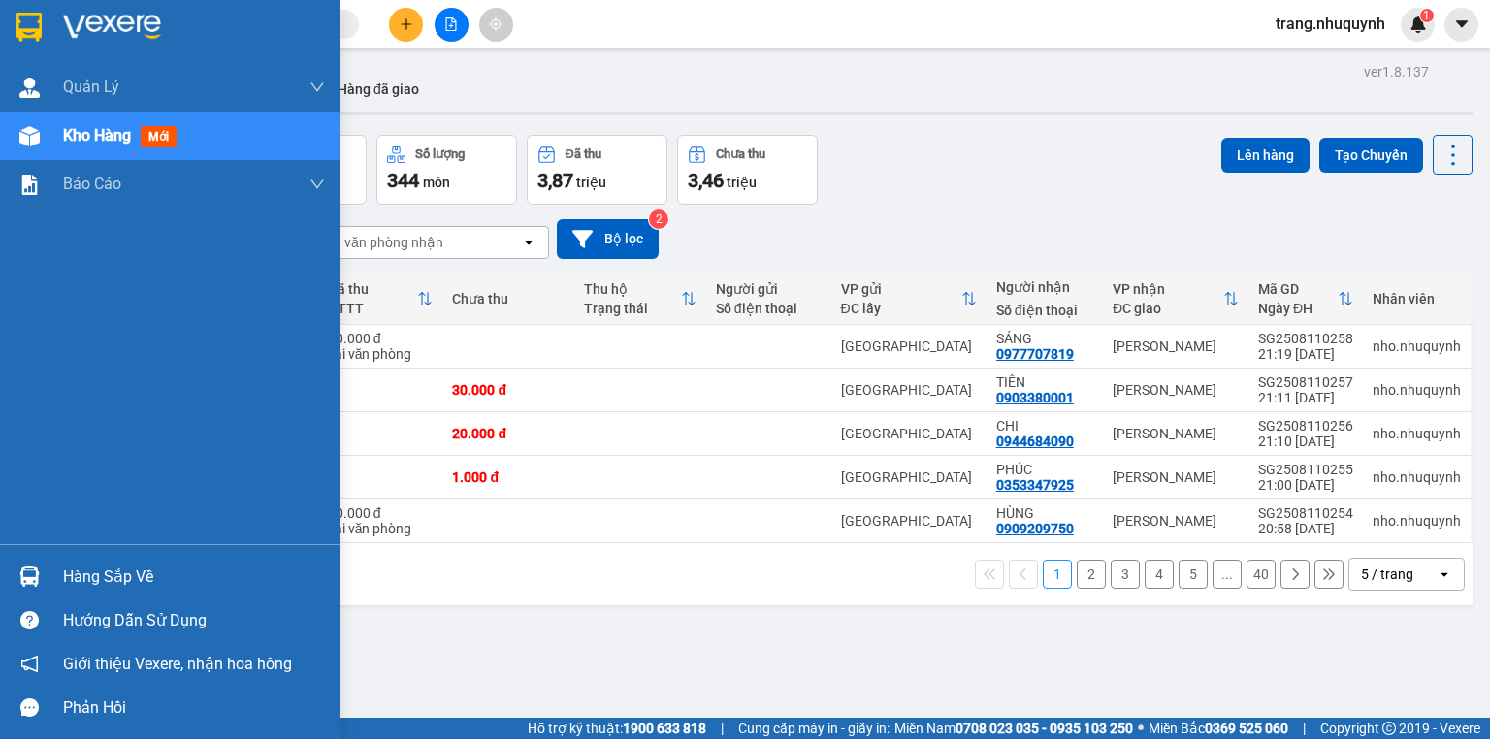
click at [116, 575] on div "Hàng sắp về" at bounding box center [194, 577] width 262 height 29
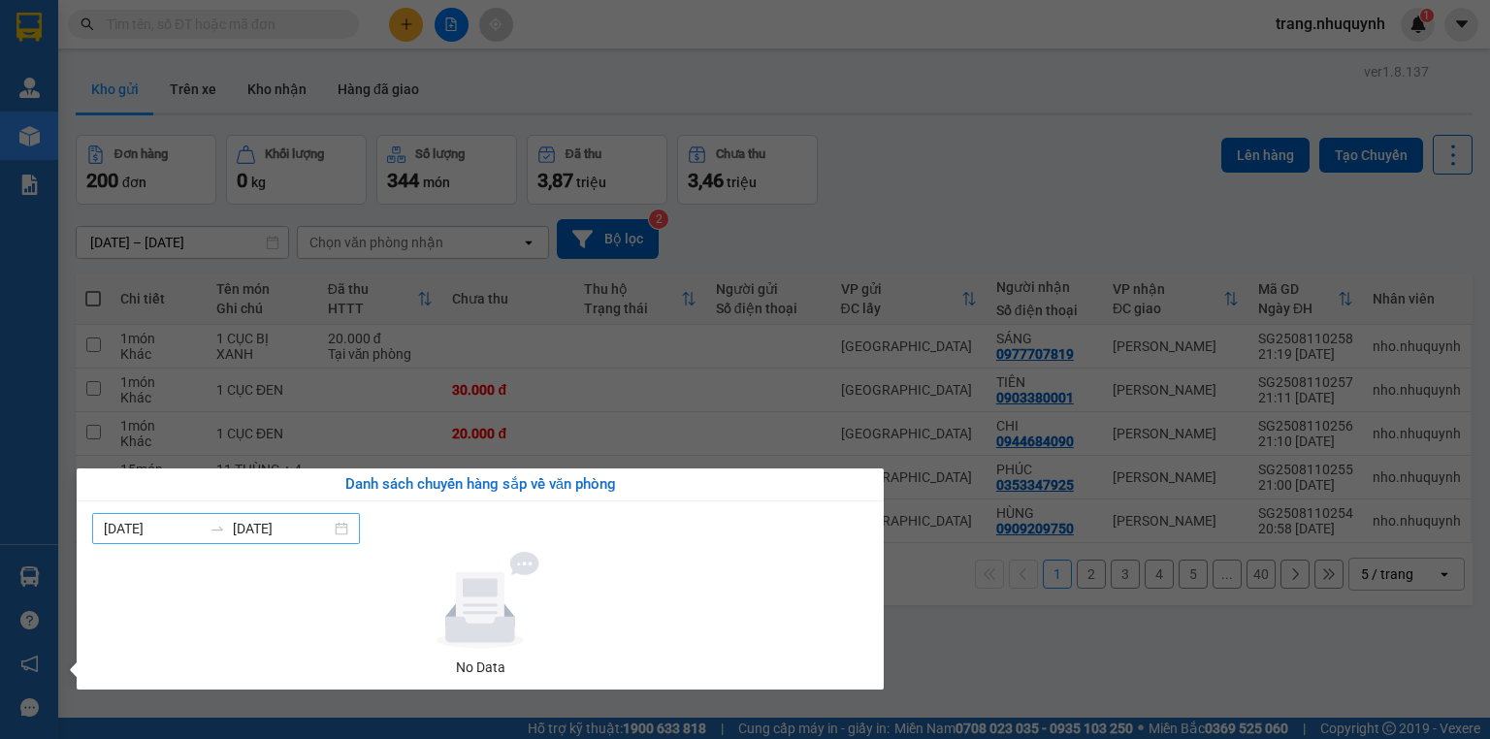
click at [114, 522] on input "05/08/2025" at bounding box center [153, 528] width 98 height 21
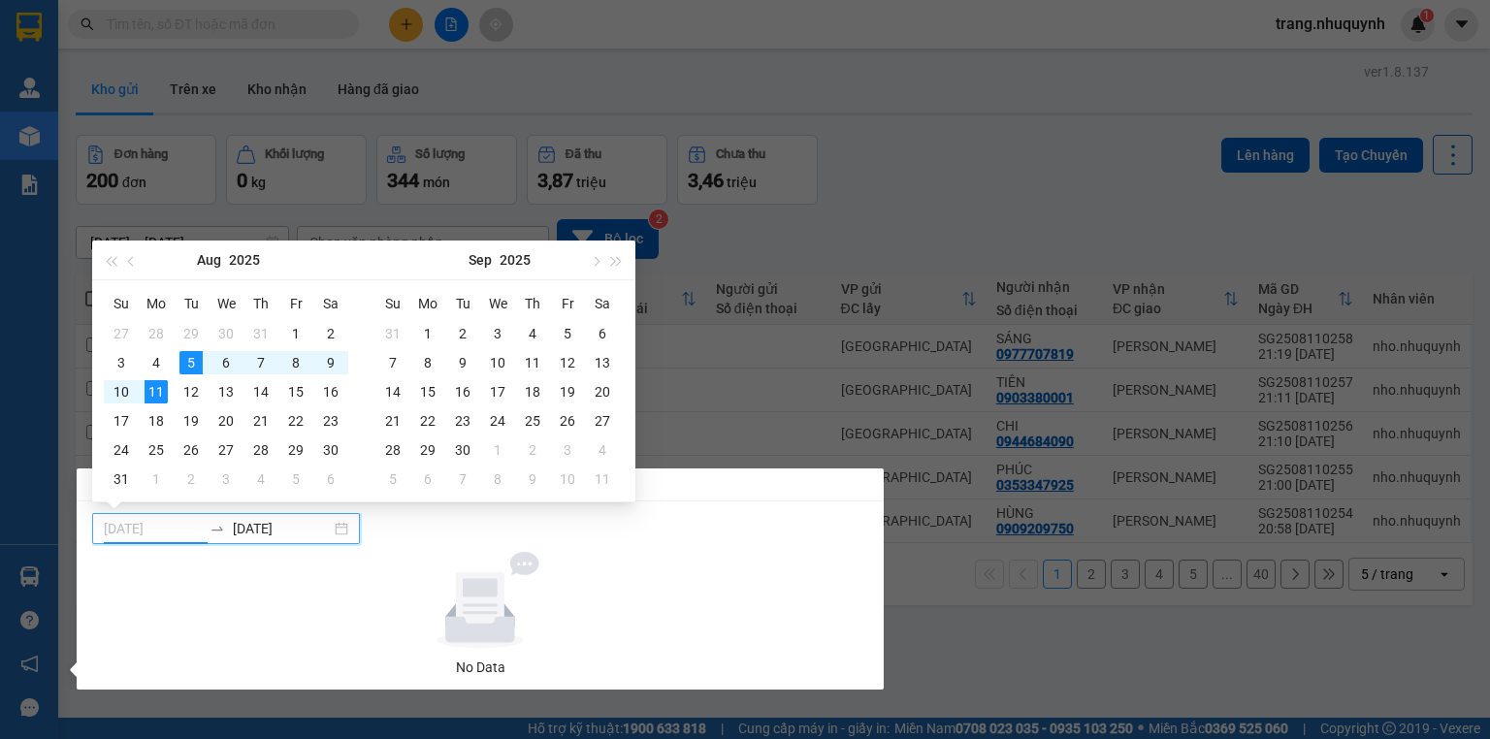
type input "11/08/2025"
click at [157, 388] on div "11" at bounding box center [156, 391] width 23 height 23
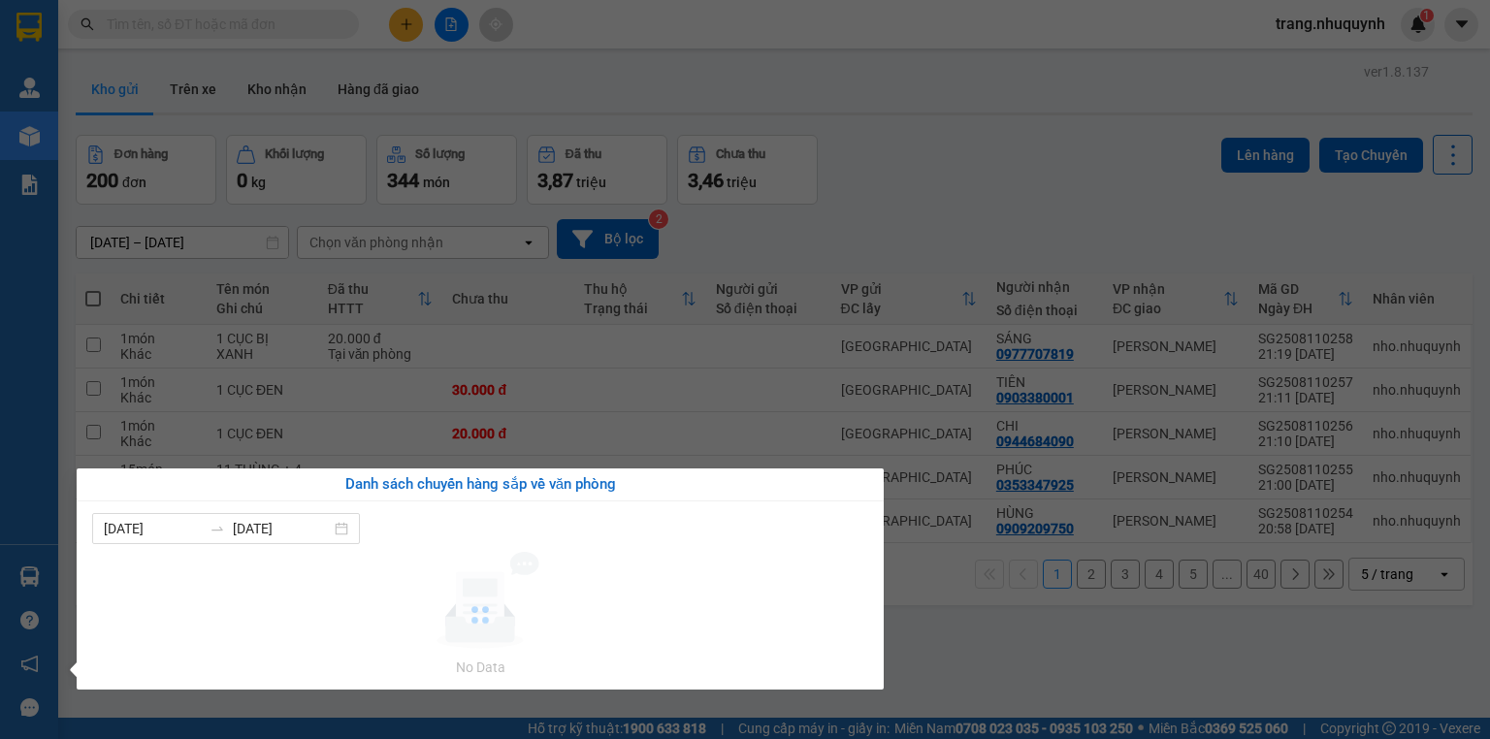
click at [157, 388] on section "Kết quả tìm kiếm ( 0 ) Bộ lọc Ngày tạo đơn gần nhất No Data trang.nhuquynh 1 Qu…" at bounding box center [745, 369] width 1490 height 739
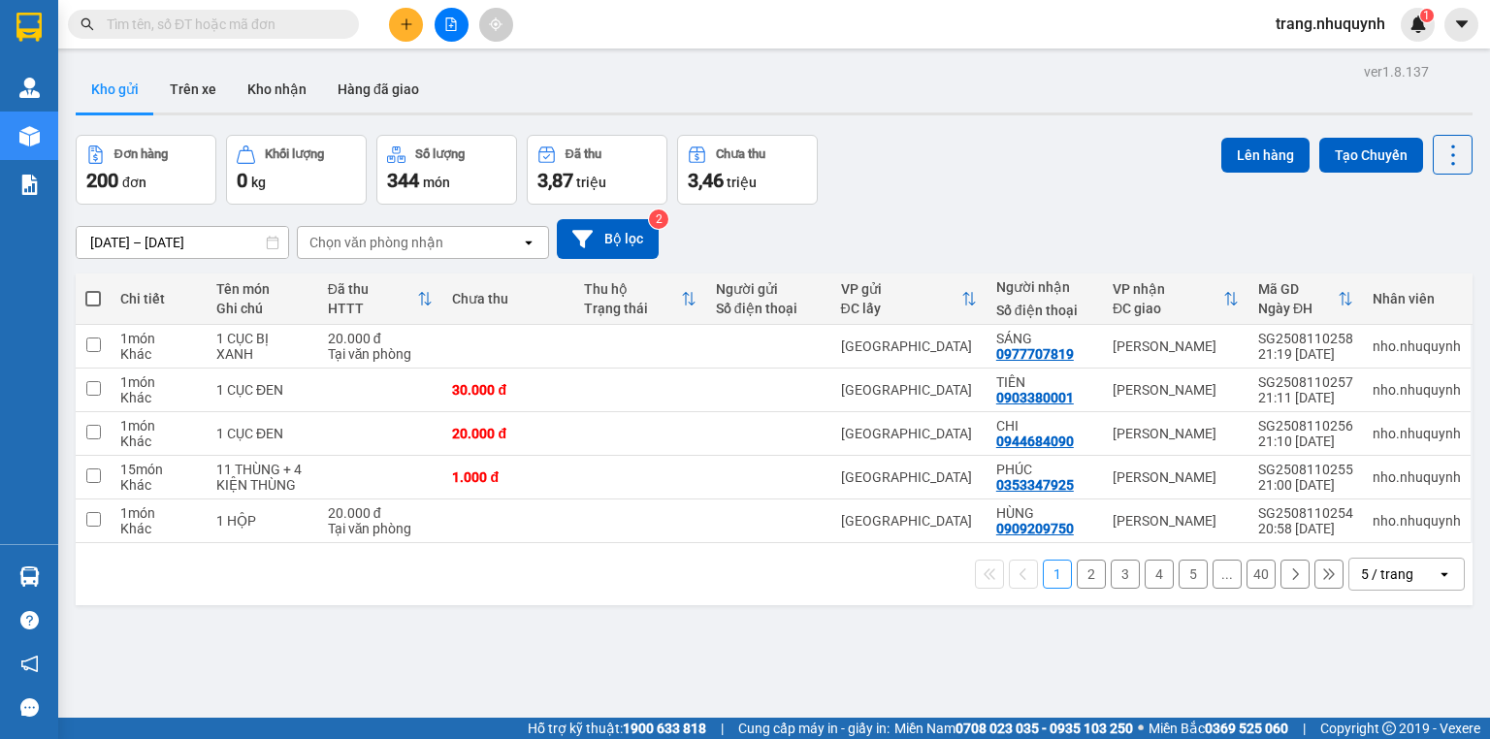
click at [976, 128] on div "ver 1.8.137 Kho gửi Trên xe Kho nhận Hàng đã giao Đơn hàng 200 đơn Khối lượng 0…" at bounding box center [774, 427] width 1413 height 739
click at [1018, 230] on div "09/08/2025 – 11/08/2025 Press the down arrow key to interact with the calendar …" at bounding box center [774, 239] width 1397 height 40
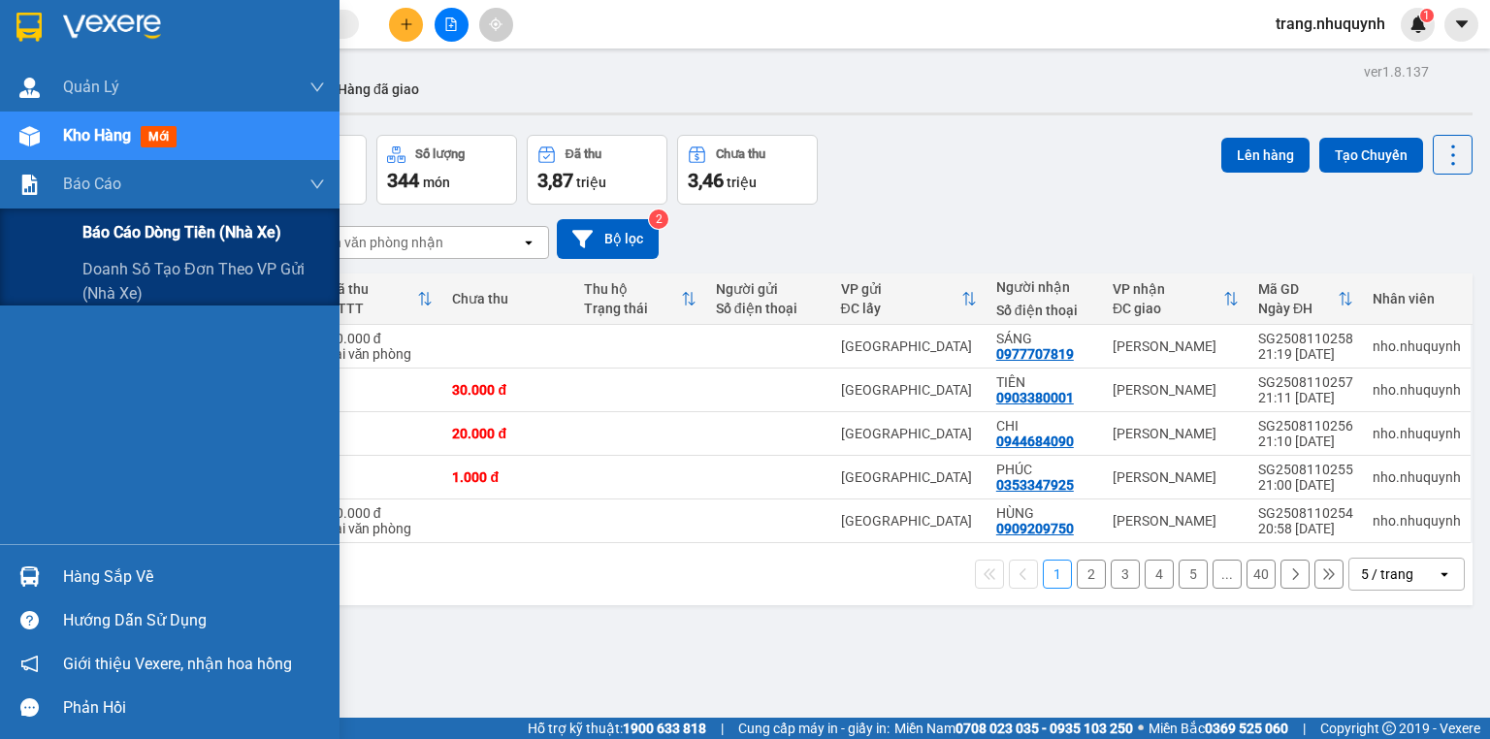
click at [97, 232] on span "Báo cáo dòng tiền (nhà xe)" at bounding box center [181, 232] width 199 height 24
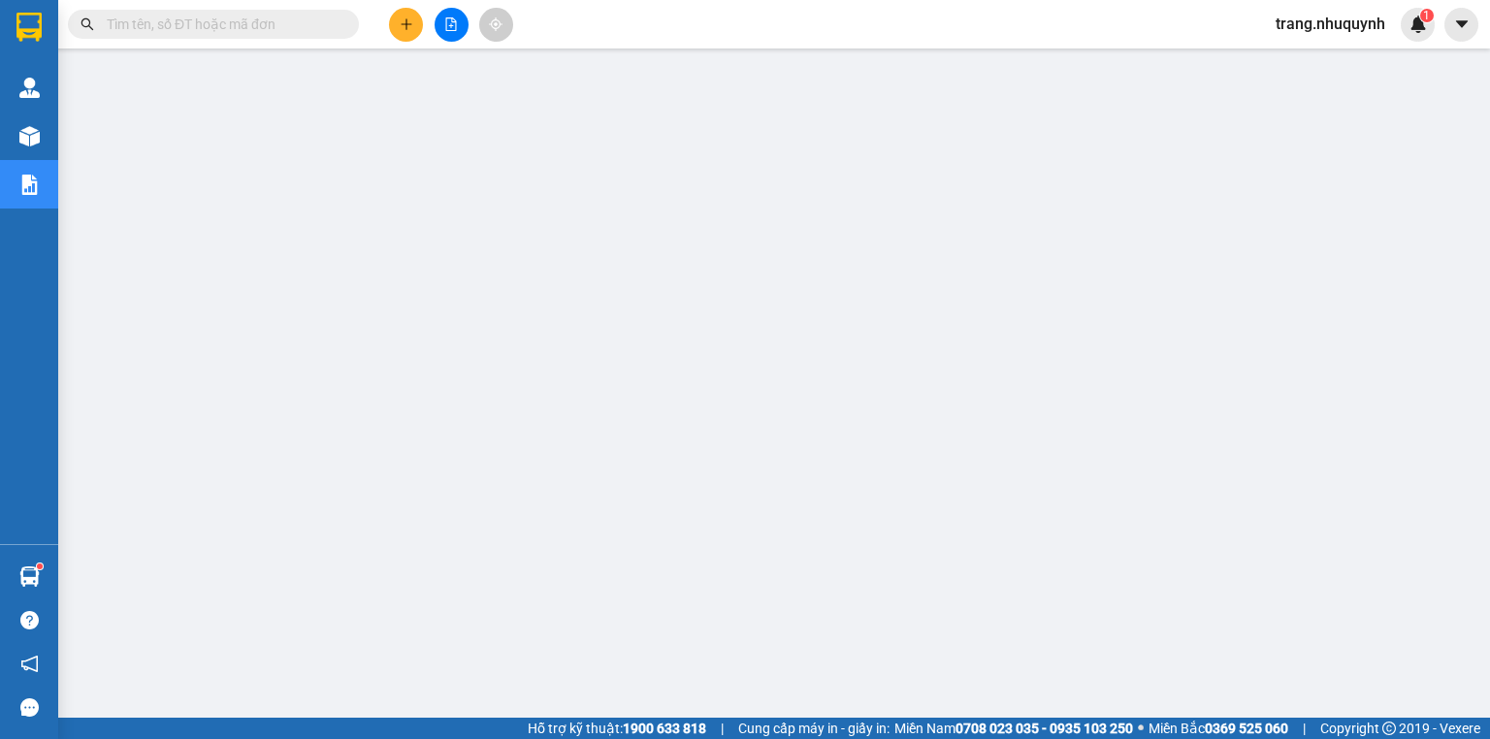
click at [252, 19] on input "text" at bounding box center [221, 24] width 229 height 21
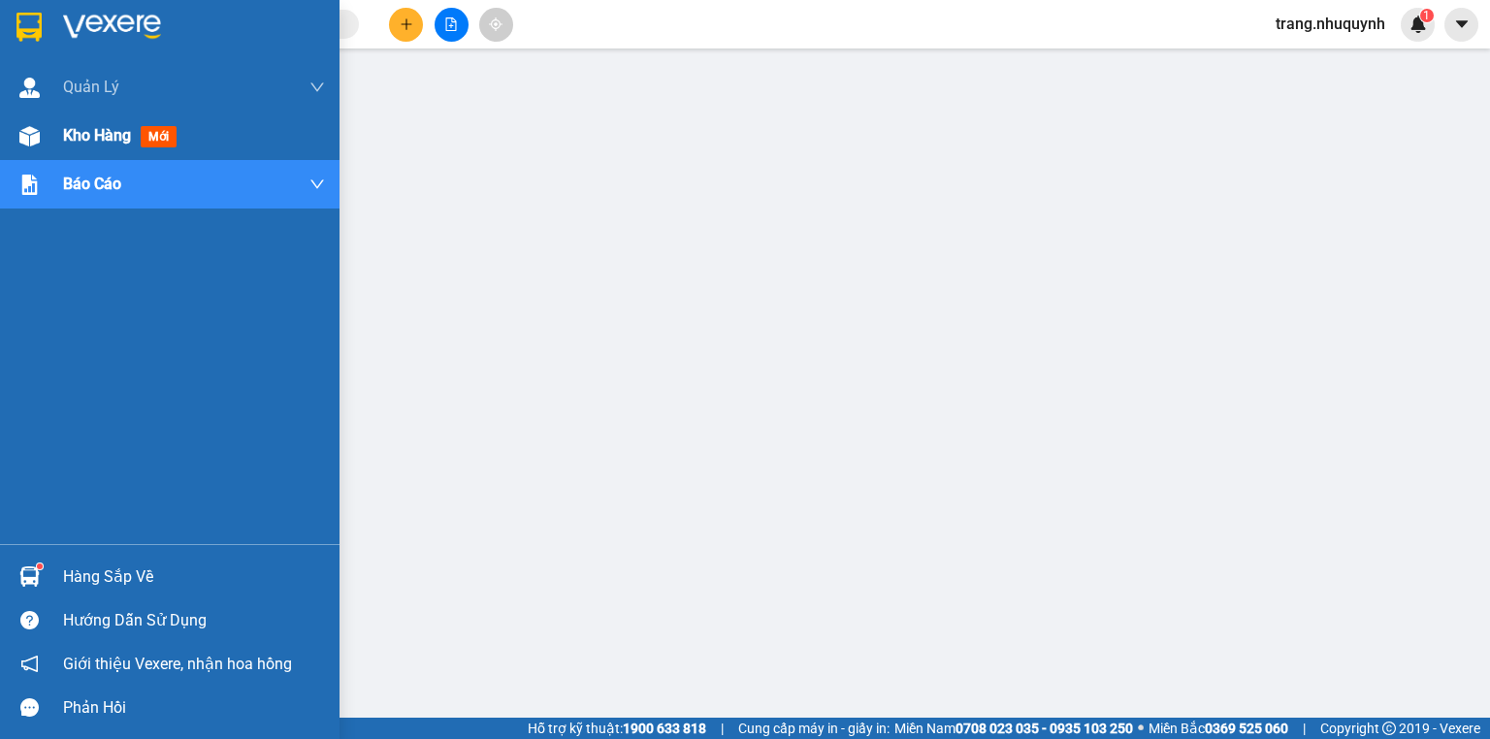
click at [74, 134] on span "Kho hàng" at bounding box center [97, 135] width 68 height 18
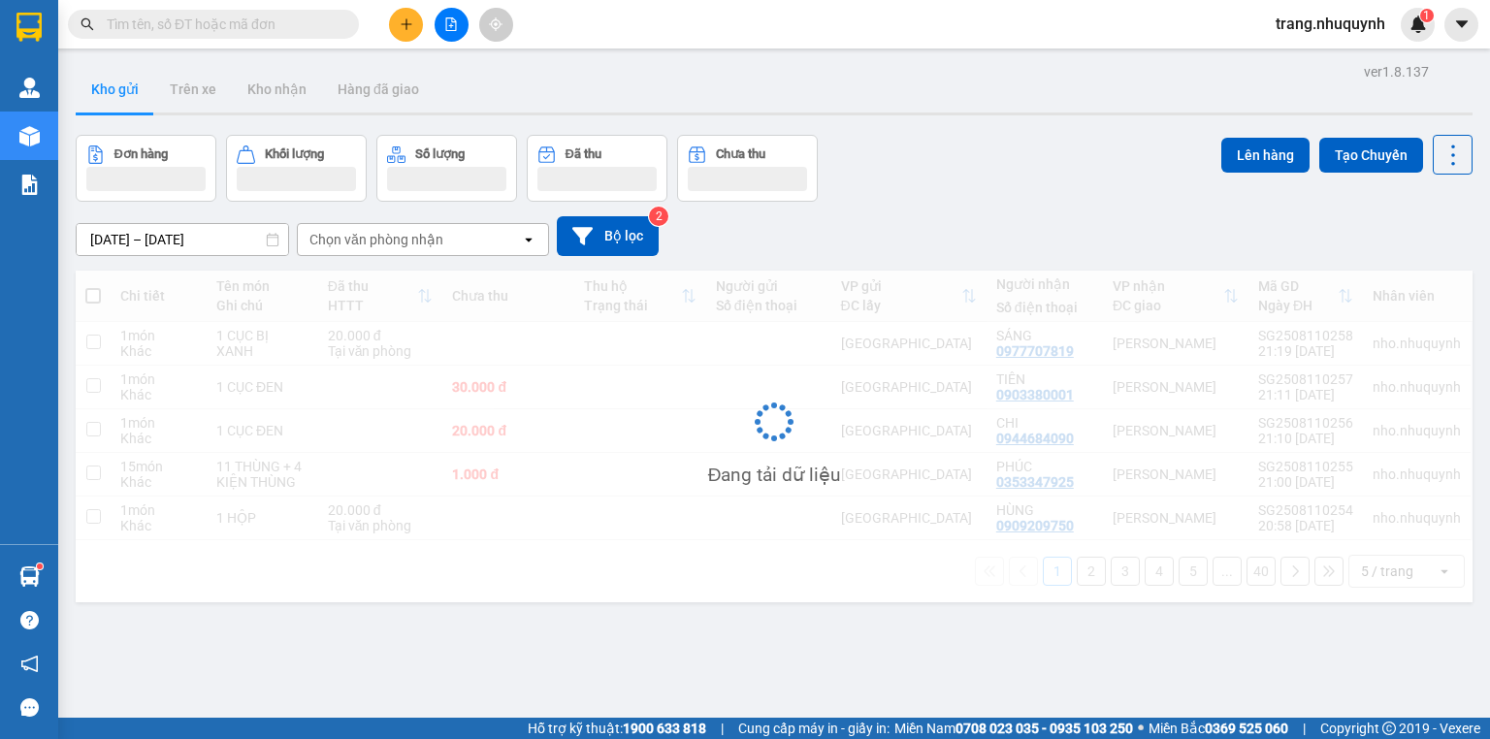
click at [1017, 182] on div "Đơn hàng Khối lượng Số lượng Đã thu Chưa thu Lên hàng Tạo Chuyến" at bounding box center [774, 168] width 1397 height 67
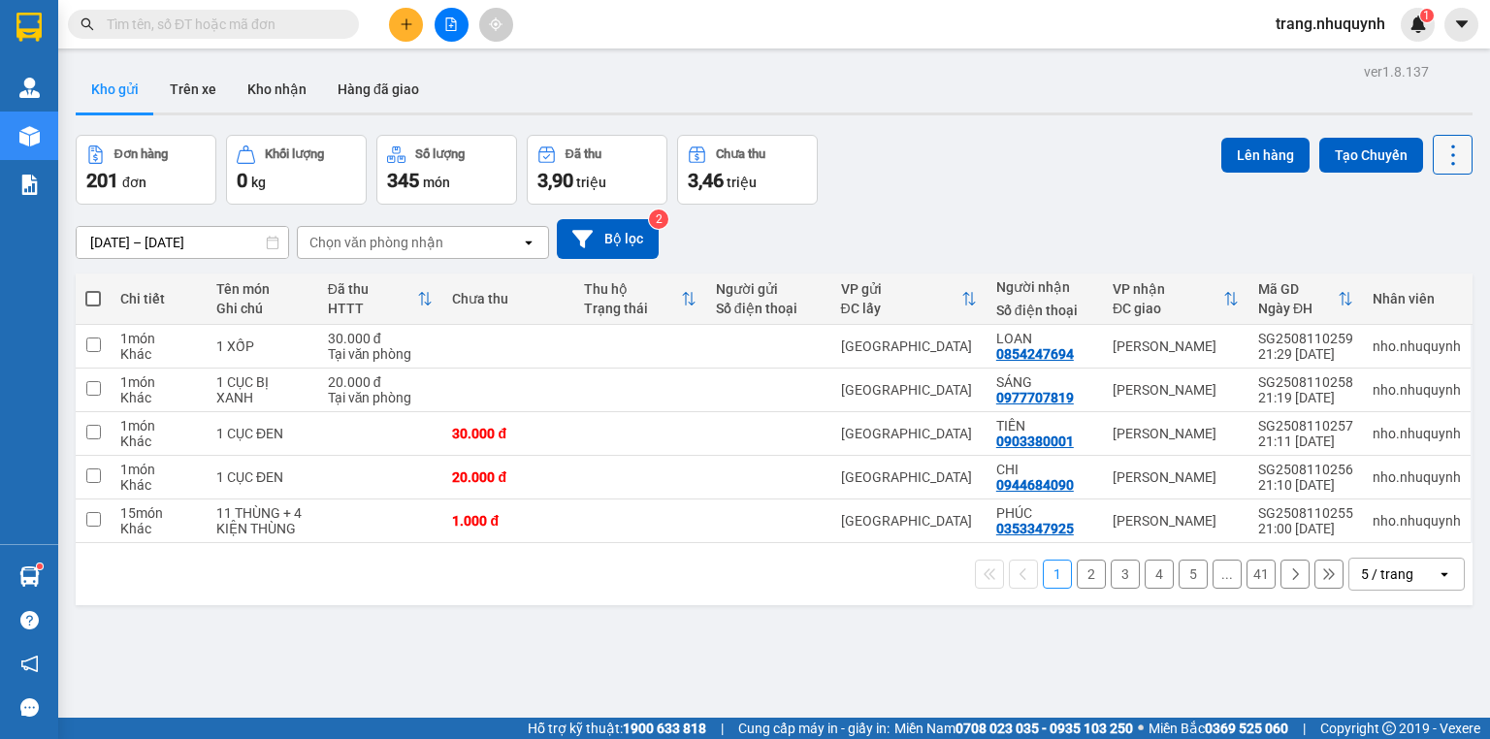
click at [1440, 149] on icon at bounding box center [1453, 155] width 27 height 27
click at [1417, 282] on span "Làm mới" at bounding box center [1413, 276] width 53 height 19
click at [1448, 151] on icon at bounding box center [1453, 155] width 27 height 27
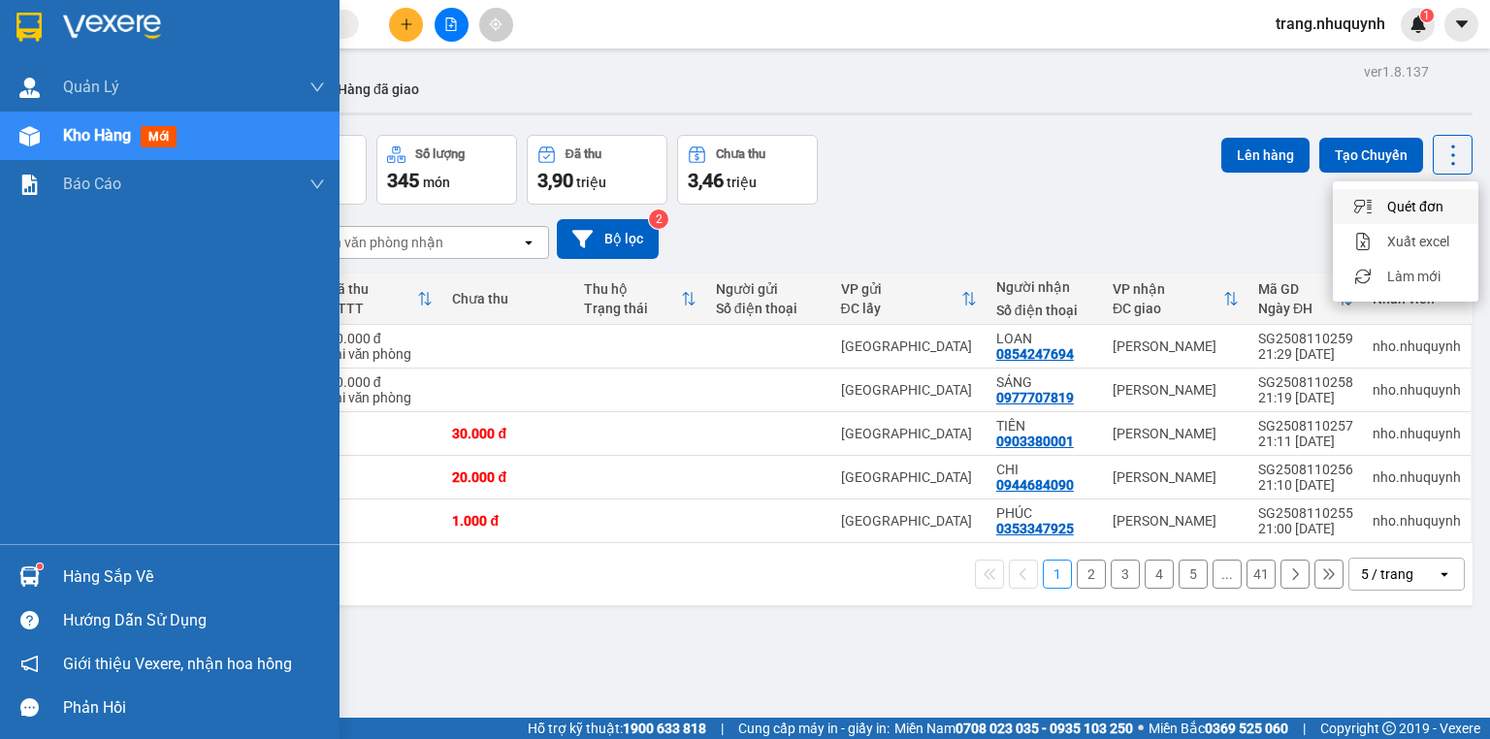
click at [77, 566] on div "Hàng sắp về" at bounding box center [194, 577] width 262 height 29
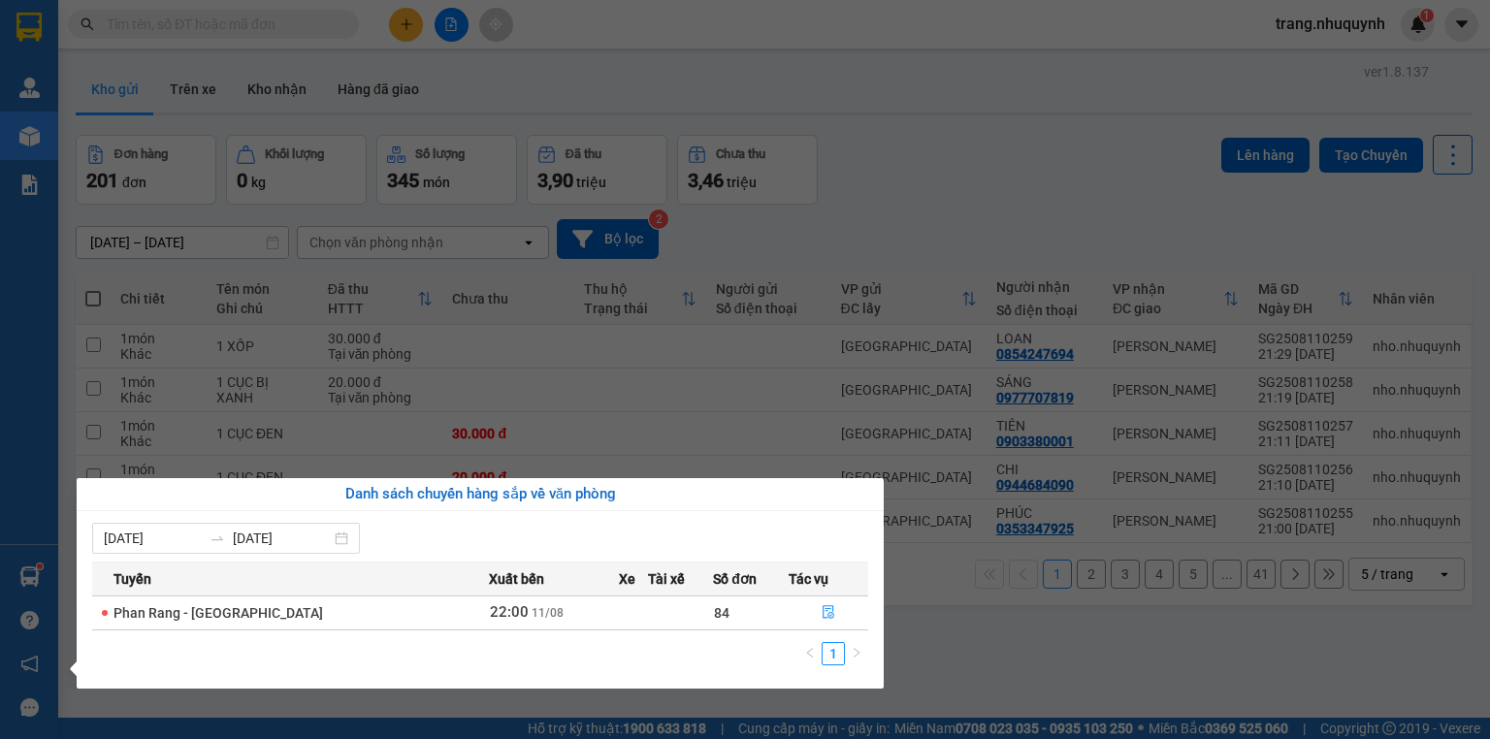
click at [967, 648] on section "Kết quả tìm kiếm ( 0 ) Bộ lọc Ngày tạo đơn gần nhất No Data trang.nhuquynh 1 Qu…" at bounding box center [745, 369] width 1490 height 739
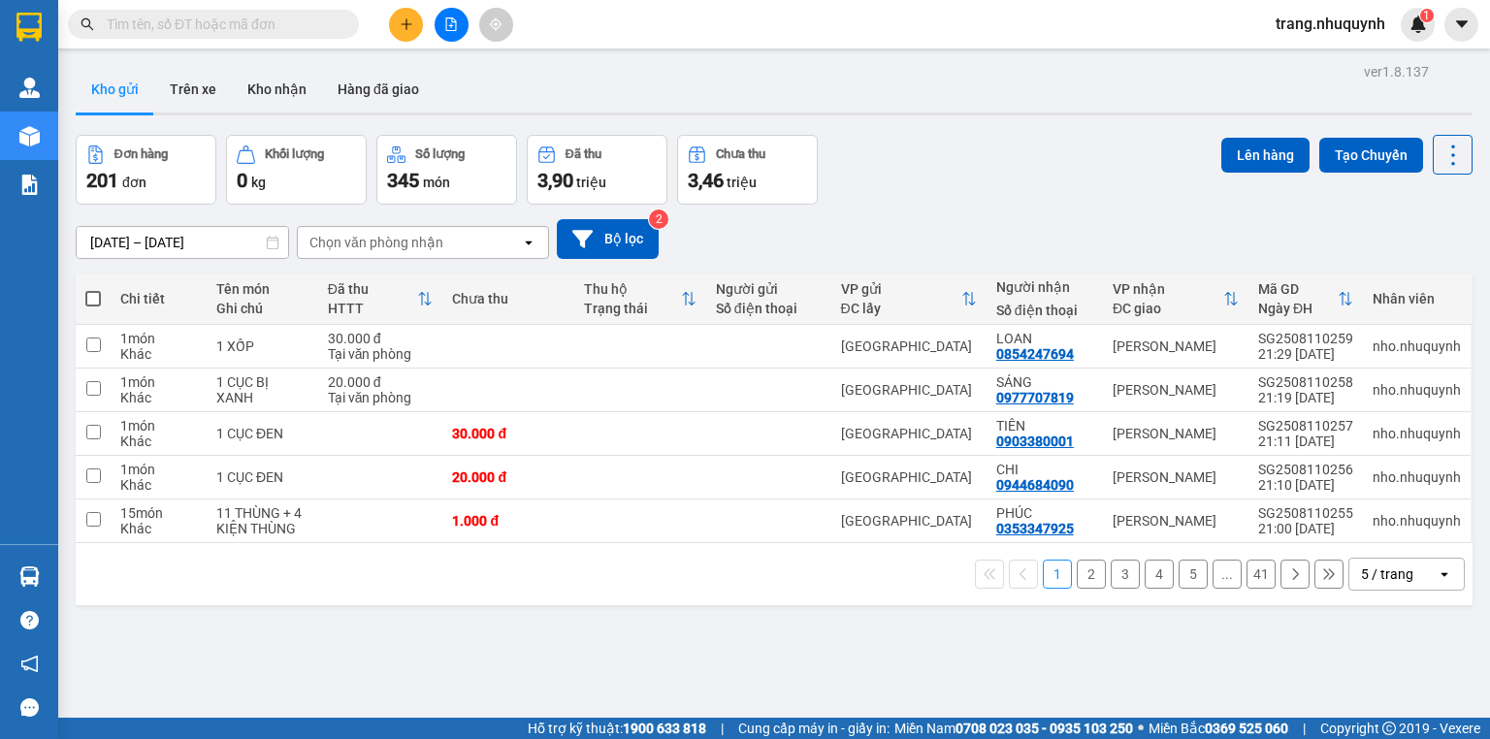
click at [904, 205] on div "Đơn hàng 201 đơn Khối lượng 0 kg Số lượng 345 món Đã thu 3,90 triệu Chưa thu 3,…" at bounding box center [774, 170] width 1397 height 70
click at [919, 237] on div "09/08/2025 – 11/08/2025 Press the down arrow key to interact with the calendar …" at bounding box center [774, 239] width 1397 height 40
click at [980, 201] on div "Đơn hàng 201 đơn Khối lượng 0 kg Số lượng 345 món Đã thu 3,90 triệu Chưa thu 3,…" at bounding box center [774, 170] width 1397 height 70
click at [1018, 159] on div "Đơn hàng 201 đơn Khối lượng 0 kg Số lượng 345 món Đã thu 3,90 triệu Chưa thu 3,…" at bounding box center [774, 170] width 1397 height 70
click at [904, 155] on div "Đơn hàng 201 đơn Khối lượng 0 kg Số lượng 345 món Đã thu 3,90 triệu Chưa thu 3,…" at bounding box center [774, 170] width 1397 height 70
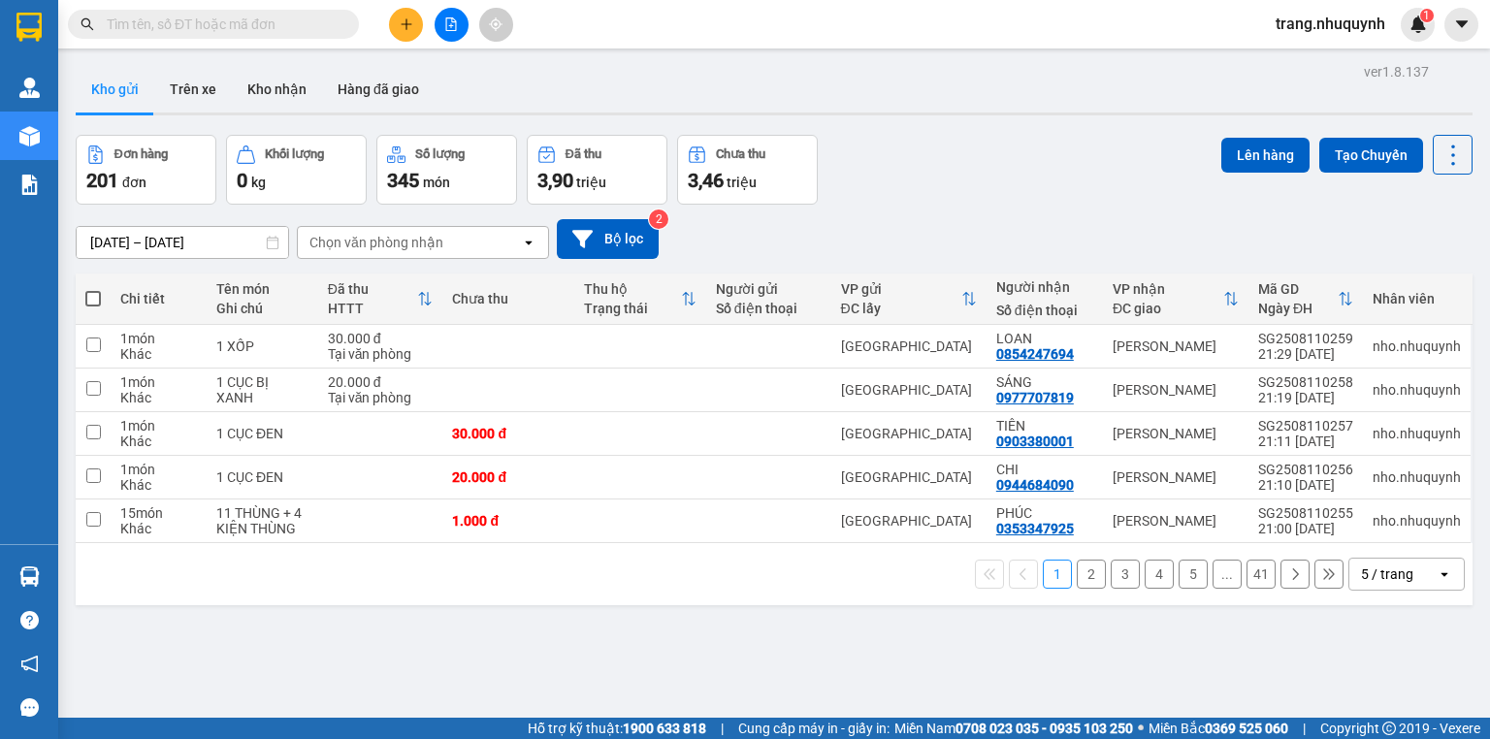
click at [1050, 211] on div "09/08/2025 – 11/08/2025 Press the down arrow key to interact with the calendar …" at bounding box center [774, 239] width 1397 height 69
click at [939, 142] on div "Đơn hàng 201 đơn Khối lượng 0 kg Số lượng 345 món Đã thu 3,90 triệu Chưa thu 3,…" at bounding box center [774, 170] width 1397 height 70
click at [851, 136] on div "Đơn hàng 201 đơn Khối lượng 0 kg Số lượng 345 món Đã thu 3,90 triệu Chưa thu 3,…" at bounding box center [774, 170] width 1397 height 70
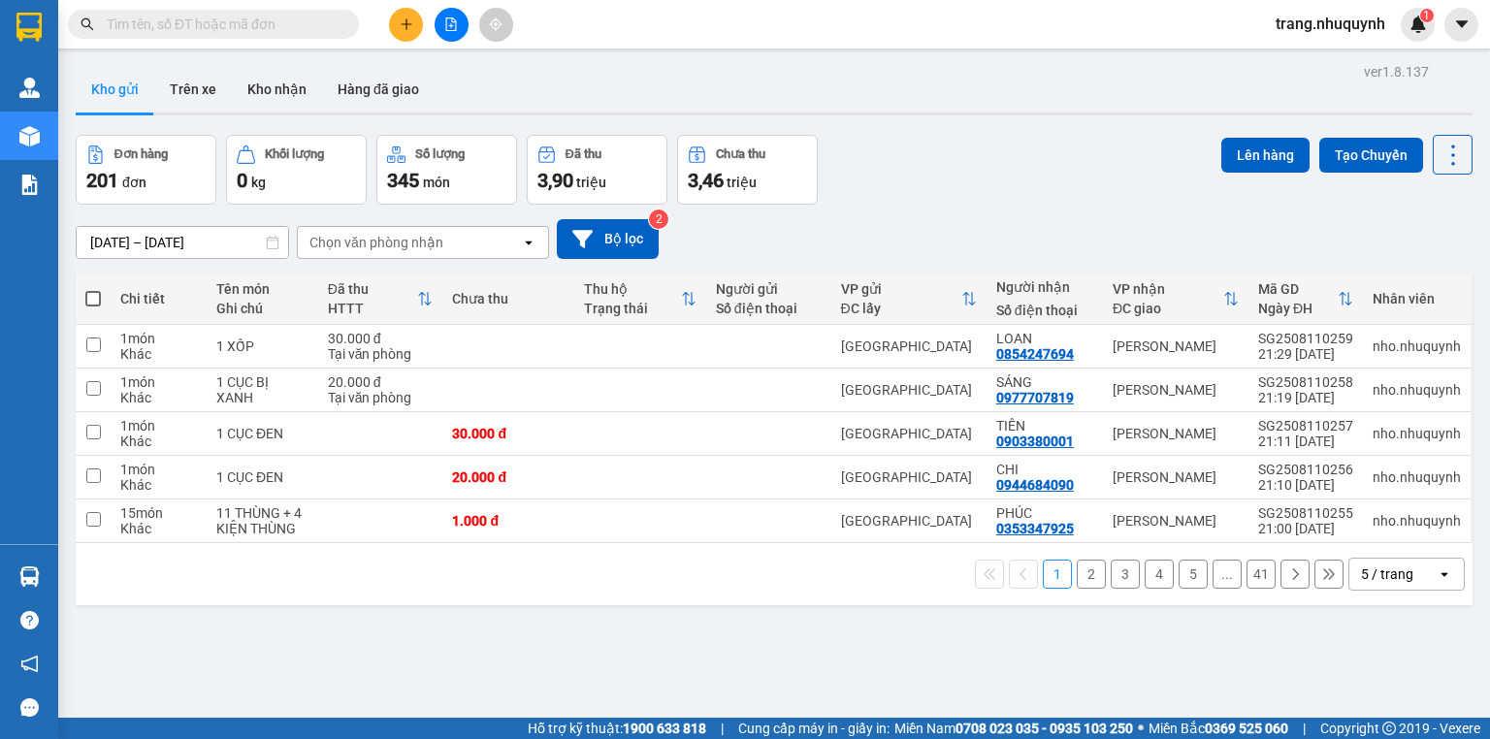
click at [1044, 151] on div "Đơn hàng 201 đơn Khối lượng 0 kg Số lượng 345 món Đã thu 3,90 triệu Chưa thu 3,…" at bounding box center [774, 170] width 1397 height 70
click at [998, 227] on div "09/08/2025 – 11/08/2025 Press the down arrow key to interact with the calendar …" at bounding box center [774, 239] width 1397 height 40
click at [975, 227] on div "09/08/2025 – 11/08/2025 Press the down arrow key to interact with the calendar …" at bounding box center [774, 239] width 1397 height 40
click at [644, 98] on div "Kho gửi Trên xe Kho nhận Hàng đã giao" at bounding box center [774, 91] width 1397 height 51
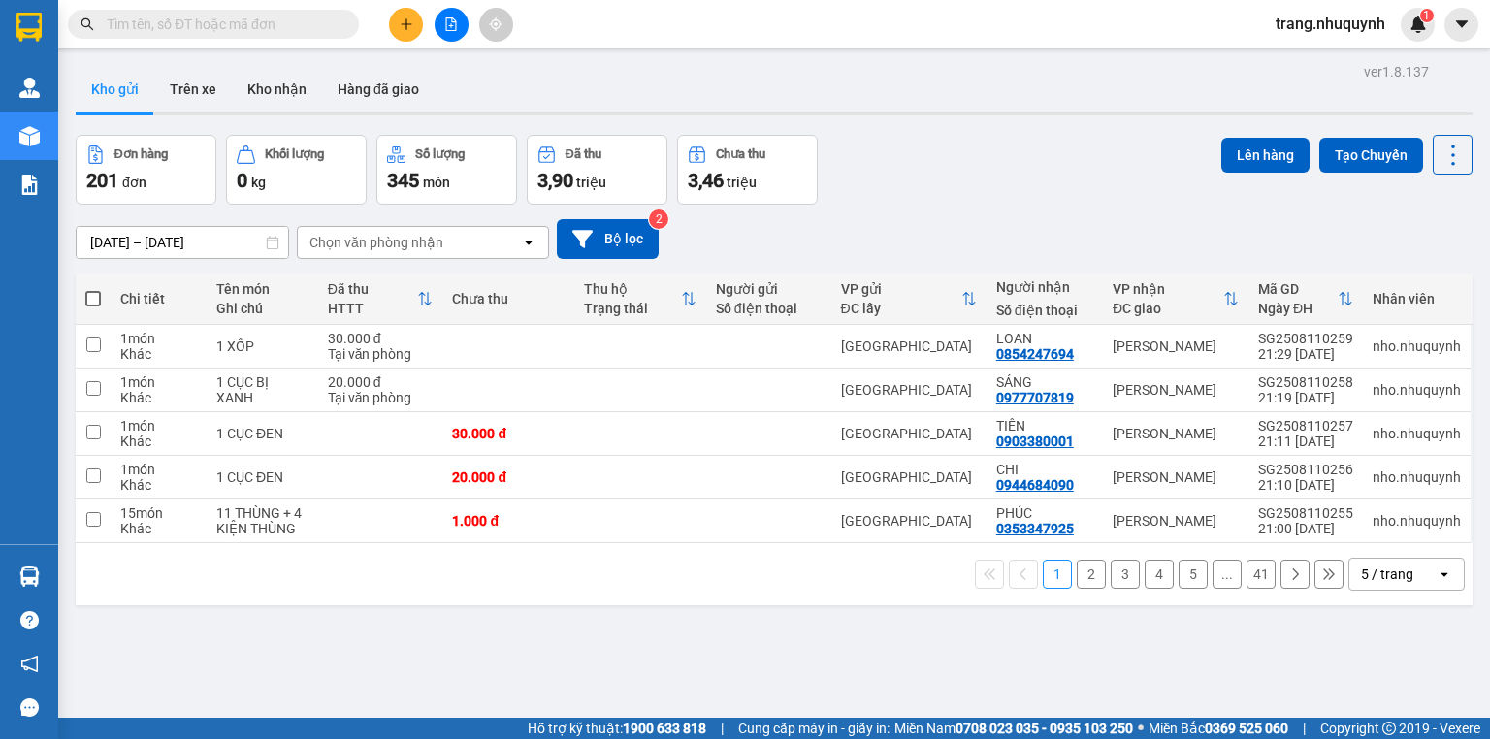
click at [986, 160] on div "Đơn hàng 201 đơn Khối lượng 0 kg Số lượng 345 món Đã thu 3,90 triệu Chưa thu 3,…" at bounding box center [774, 170] width 1397 height 70
click at [966, 171] on div "Đơn hàng 201 đơn Khối lượng 0 kg Số lượng 345 món Đã thu 3,90 triệu Chưa thu 3,…" at bounding box center [774, 170] width 1397 height 70
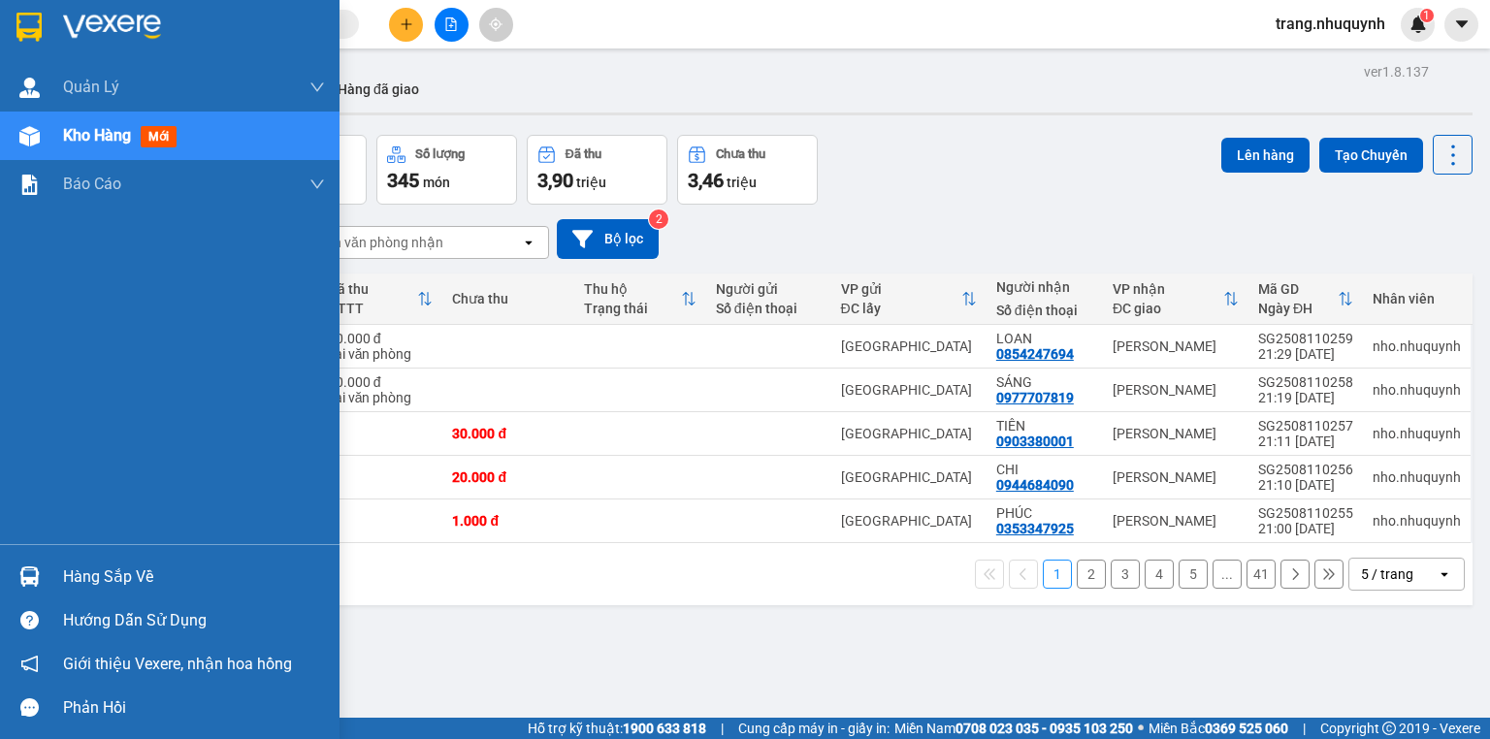
click at [128, 582] on div "Hàng sắp về" at bounding box center [194, 577] width 262 height 29
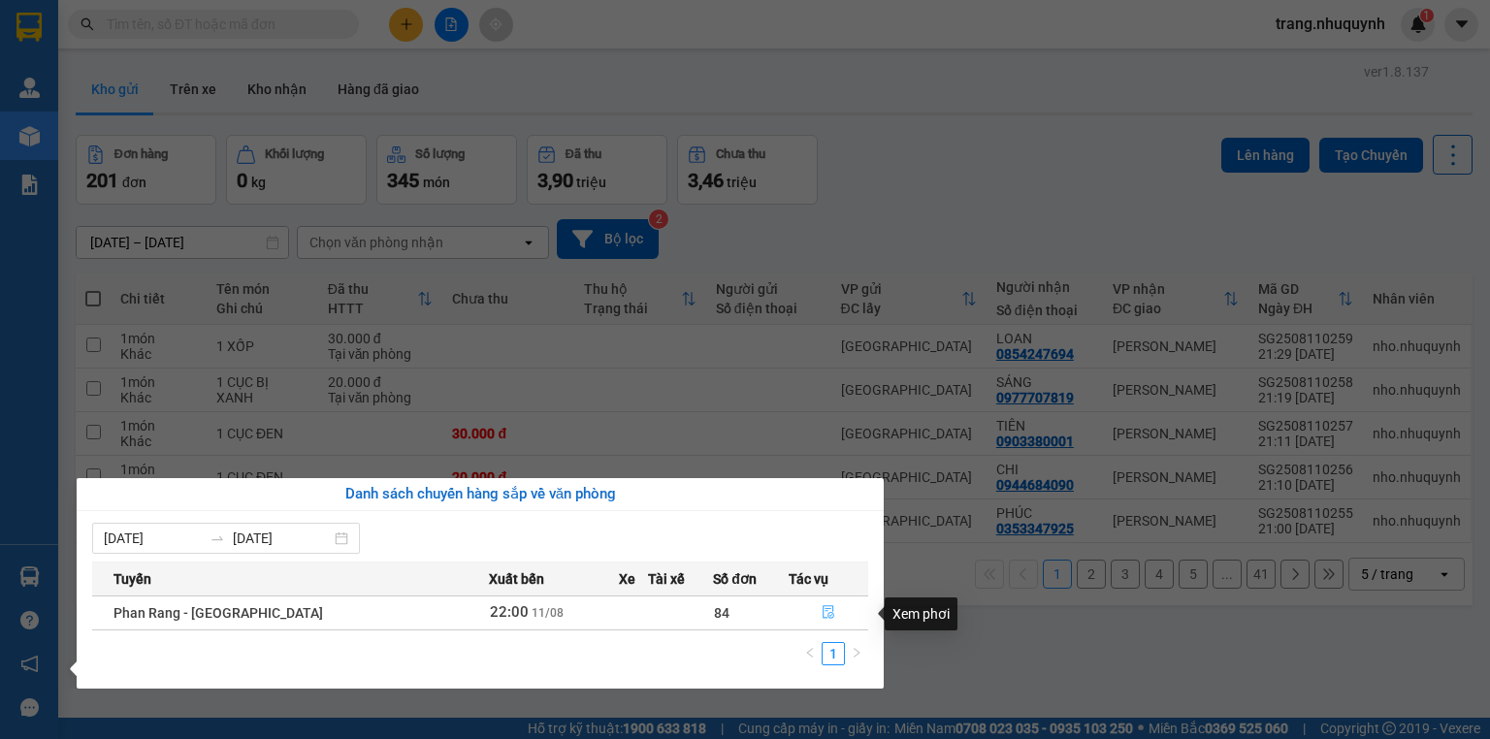
click at [829, 615] on button "button" at bounding box center [829, 613] width 78 height 31
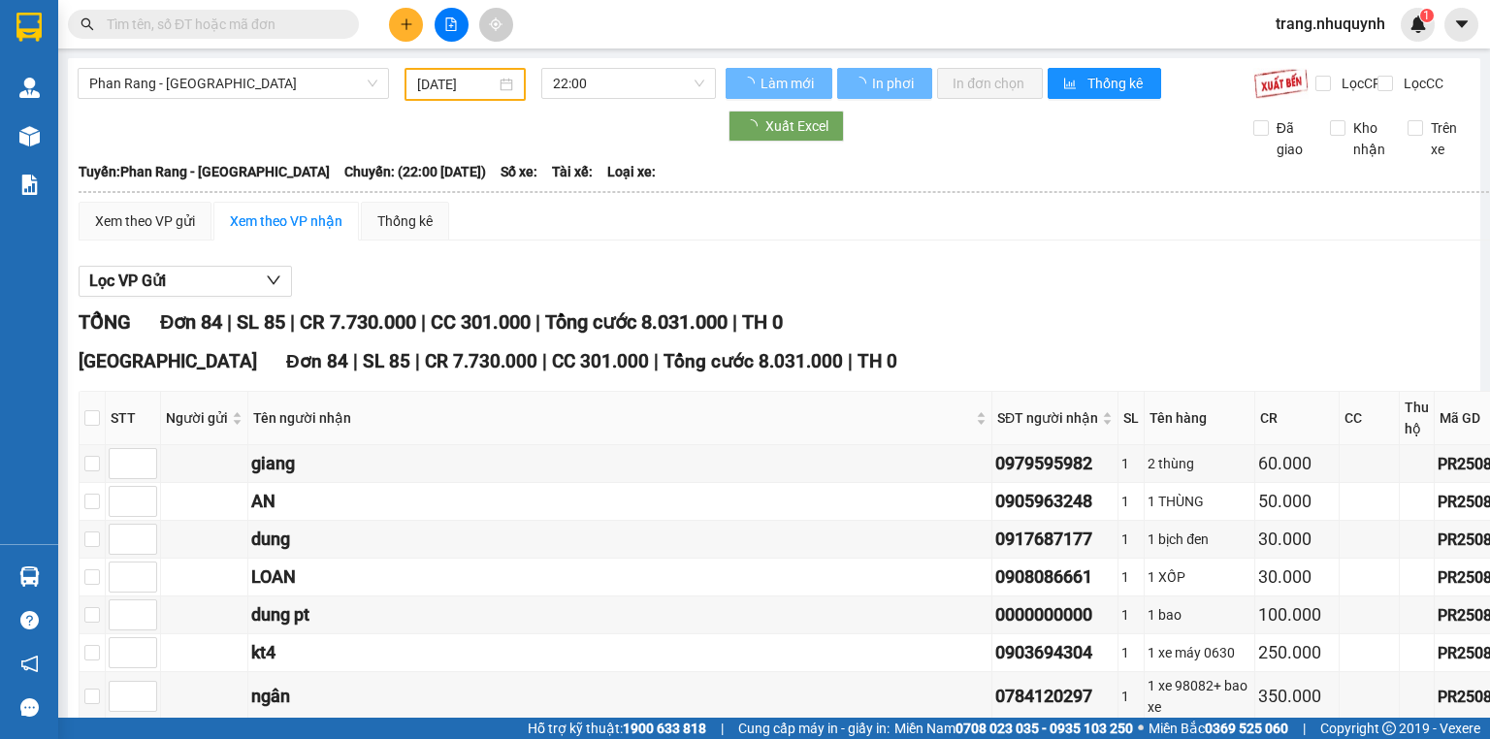
type input "11/08/2025"
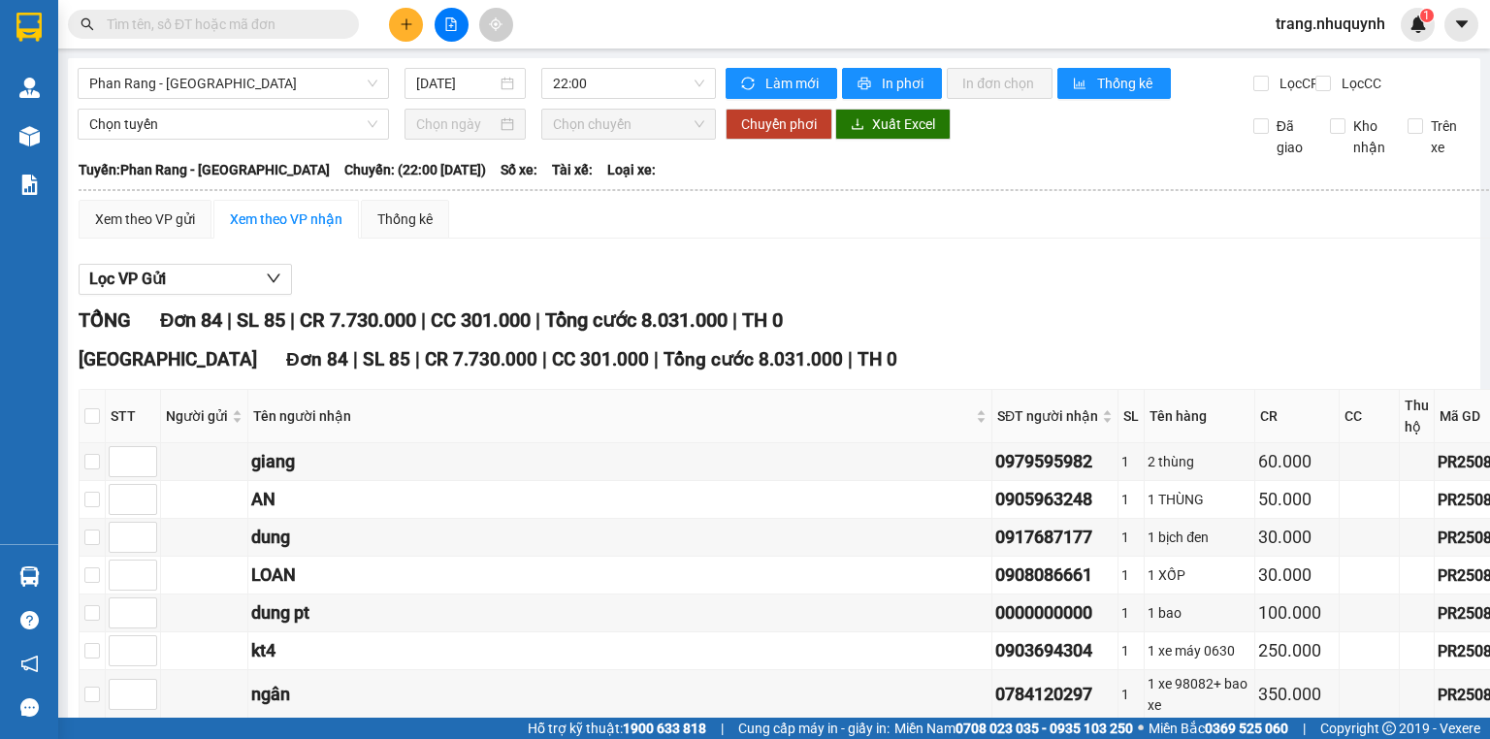
click at [1106, 239] on div "Xem theo VP gửi Xem theo VP nhận Thống kê" at bounding box center [830, 219] width 1503 height 39
click at [1319, 78] on input "Lọc CC" at bounding box center [1324, 84] width 18 height 16
checkbox input "true"
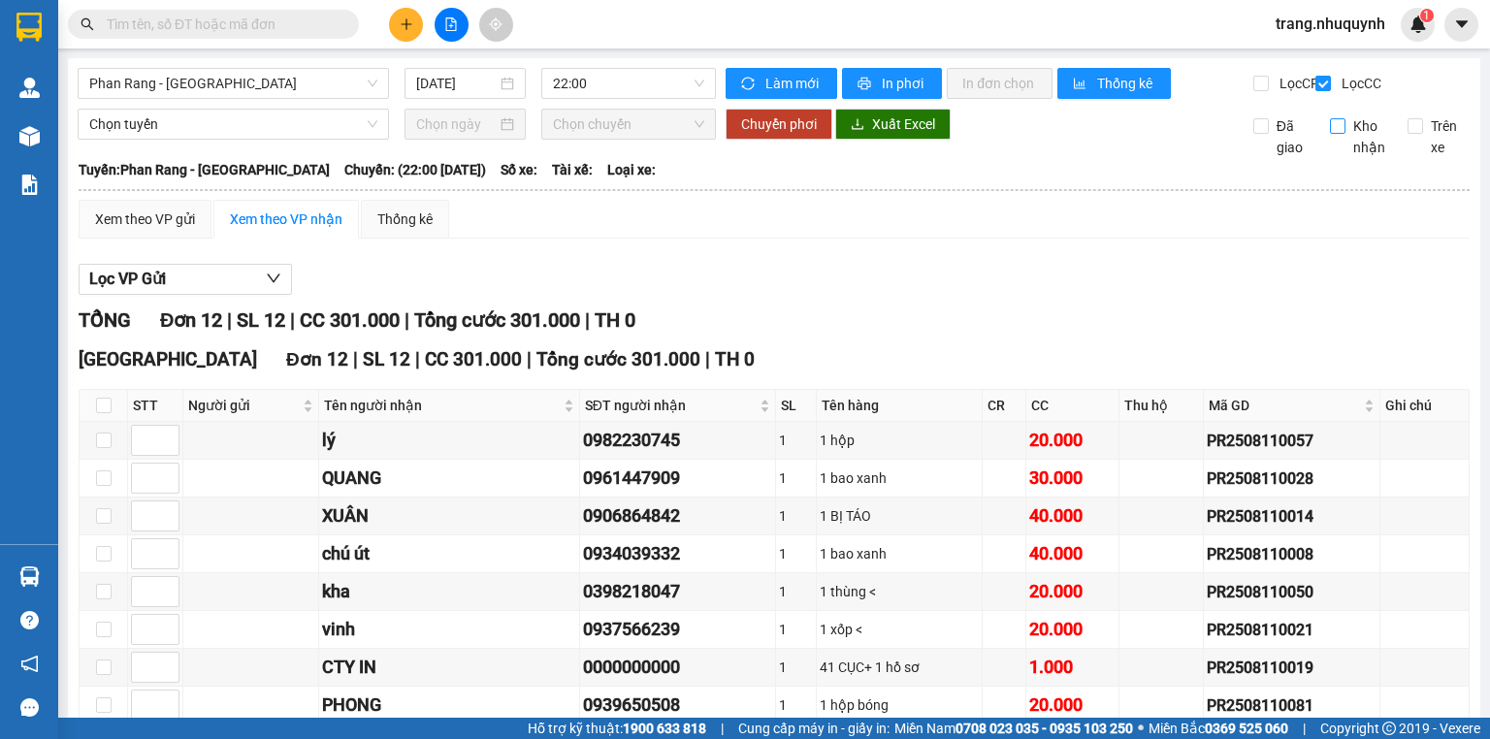
click at [1330, 134] on input "Kho nhận" at bounding box center [1338, 126] width 16 height 16
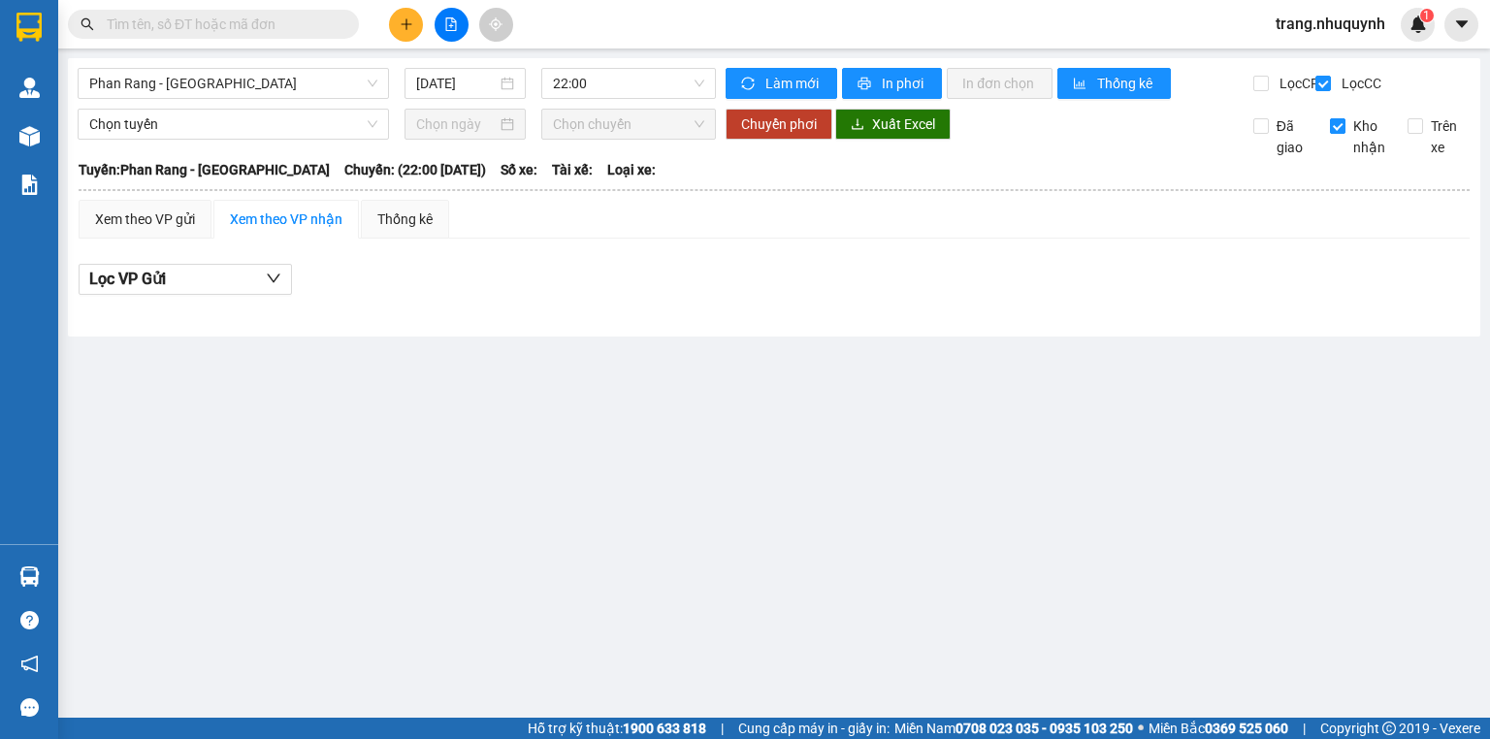
click at [1336, 134] on input "Kho nhận" at bounding box center [1338, 126] width 16 height 16
checkbox input "false"
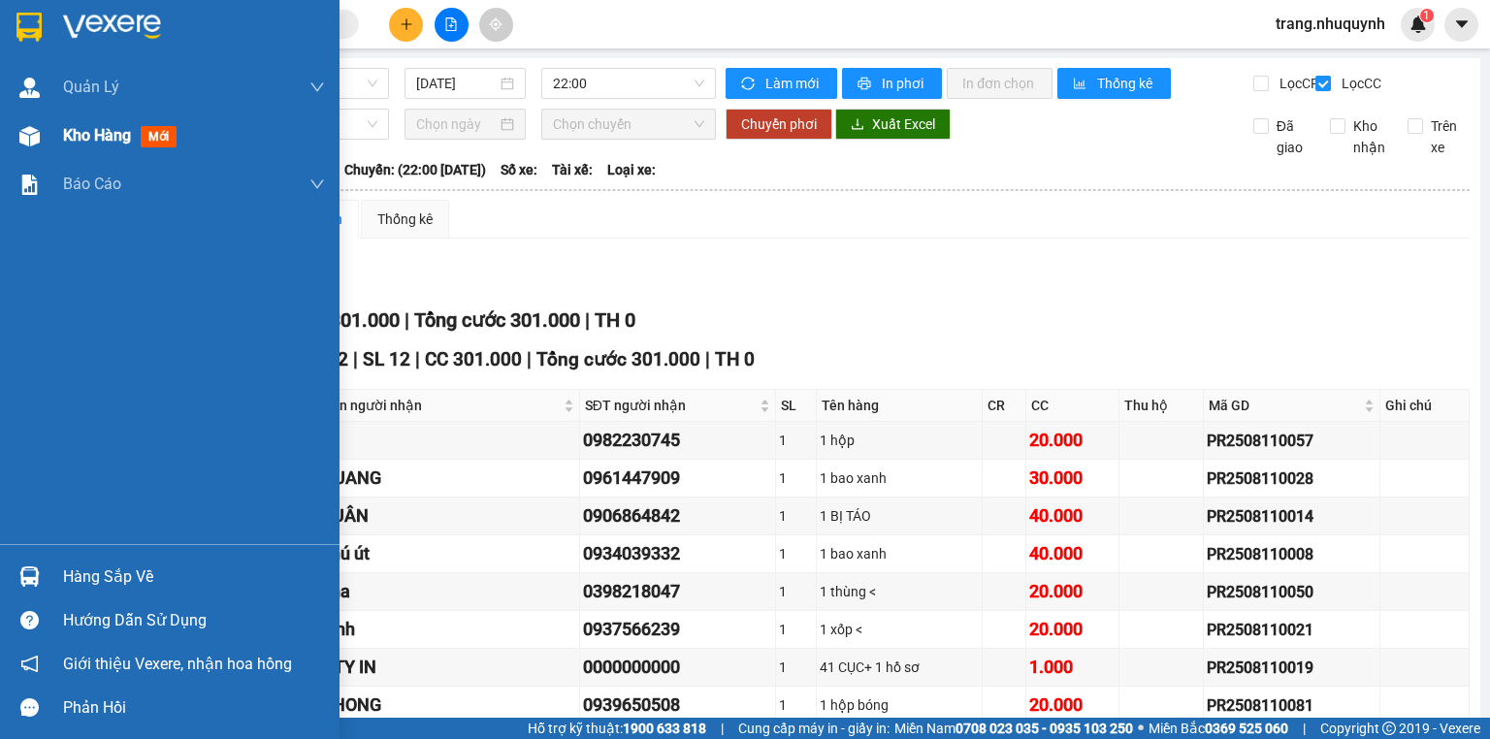
click at [82, 132] on span "Kho hàng" at bounding box center [97, 135] width 68 height 18
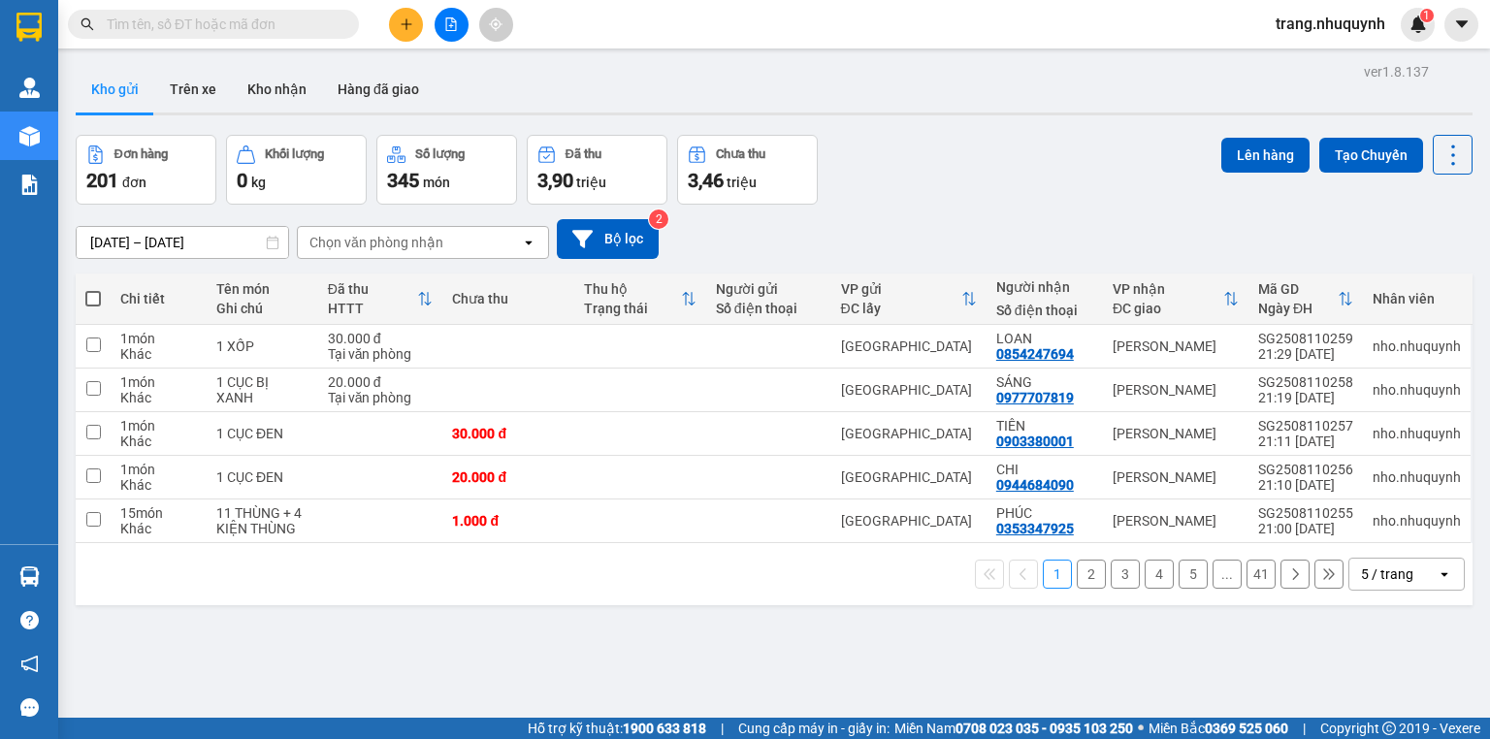
click at [1025, 178] on div "Đơn hàng 201 đơn Khối lượng 0 kg Số lượng 345 món Đã thu 3,90 triệu Chưa thu 3,…" at bounding box center [774, 170] width 1397 height 70
click at [1024, 179] on div "Đơn hàng 201 đơn Khối lượng 0 kg Số lượng 345 món Đã thu 3,90 triệu Chưa thu 3,…" at bounding box center [774, 170] width 1397 height 70
click at [1379, 584] on div "5 / trang" at bounding box center [1387, 574] width 52 height 19
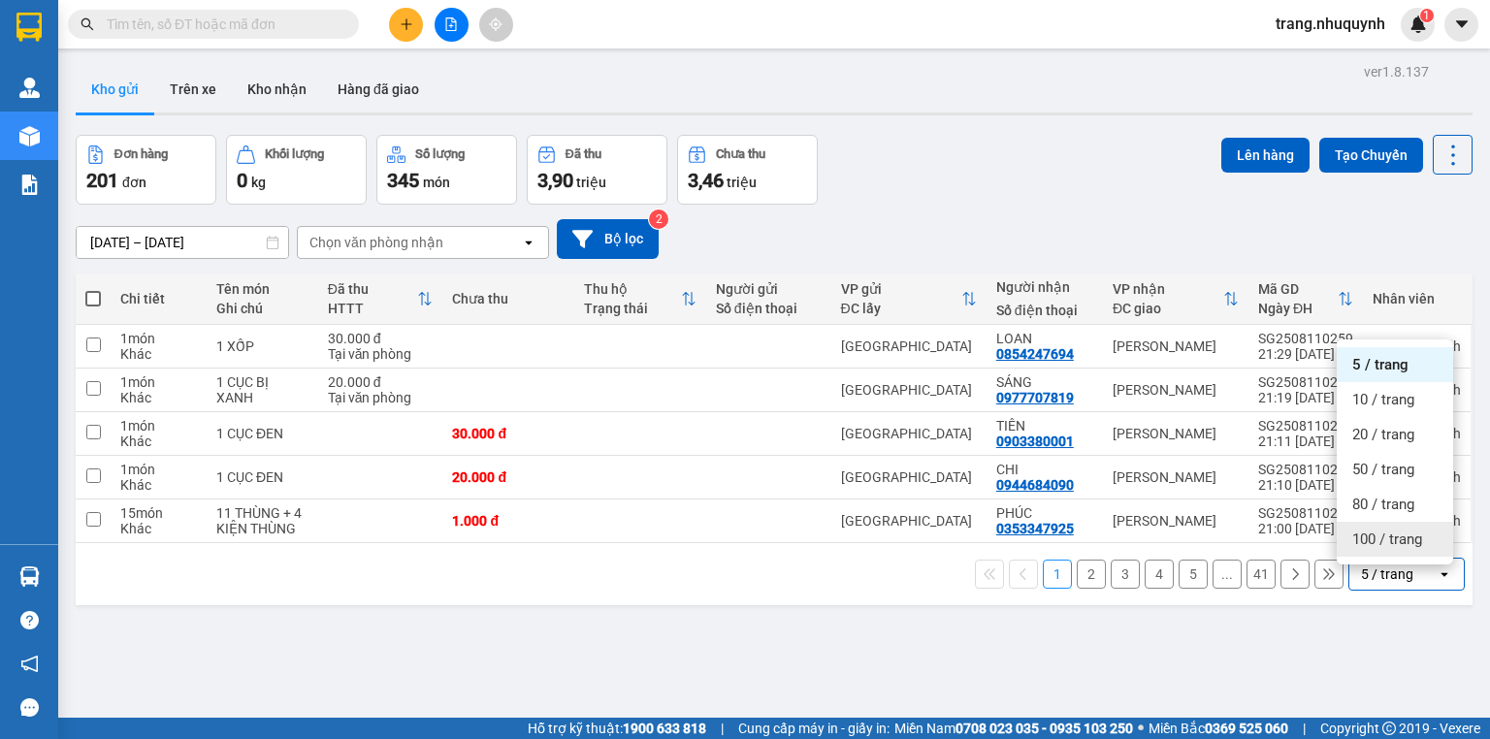
click at [1400, 535] on span "100 / trang" at bounding box center [1387, 539] width 70 height 19
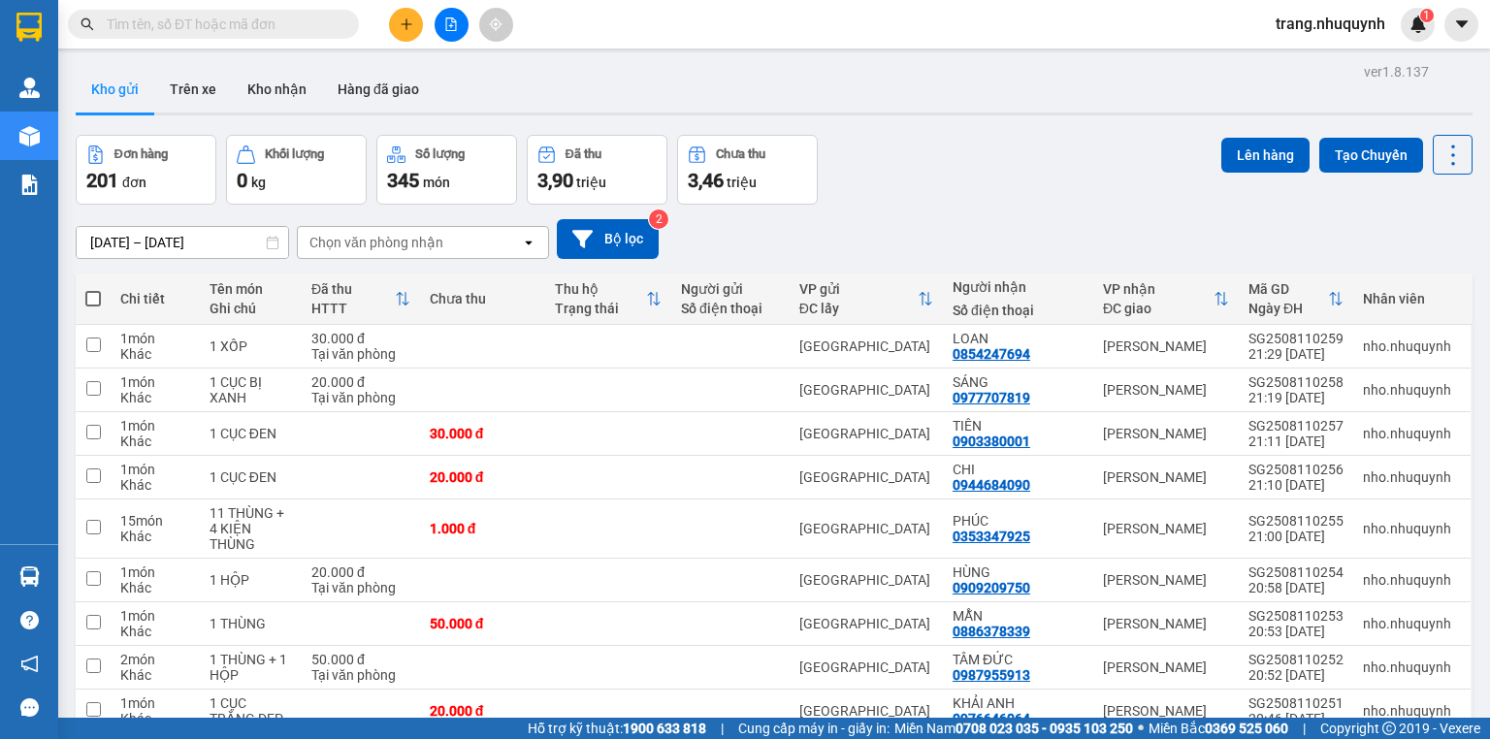
click at [87, 298] on span at bounding box center [93, 299] width 16 height 16
click at [93, 289] on input "checkbox" at bounding box center [93, 289] width 0 height 0
checkbox input "true"
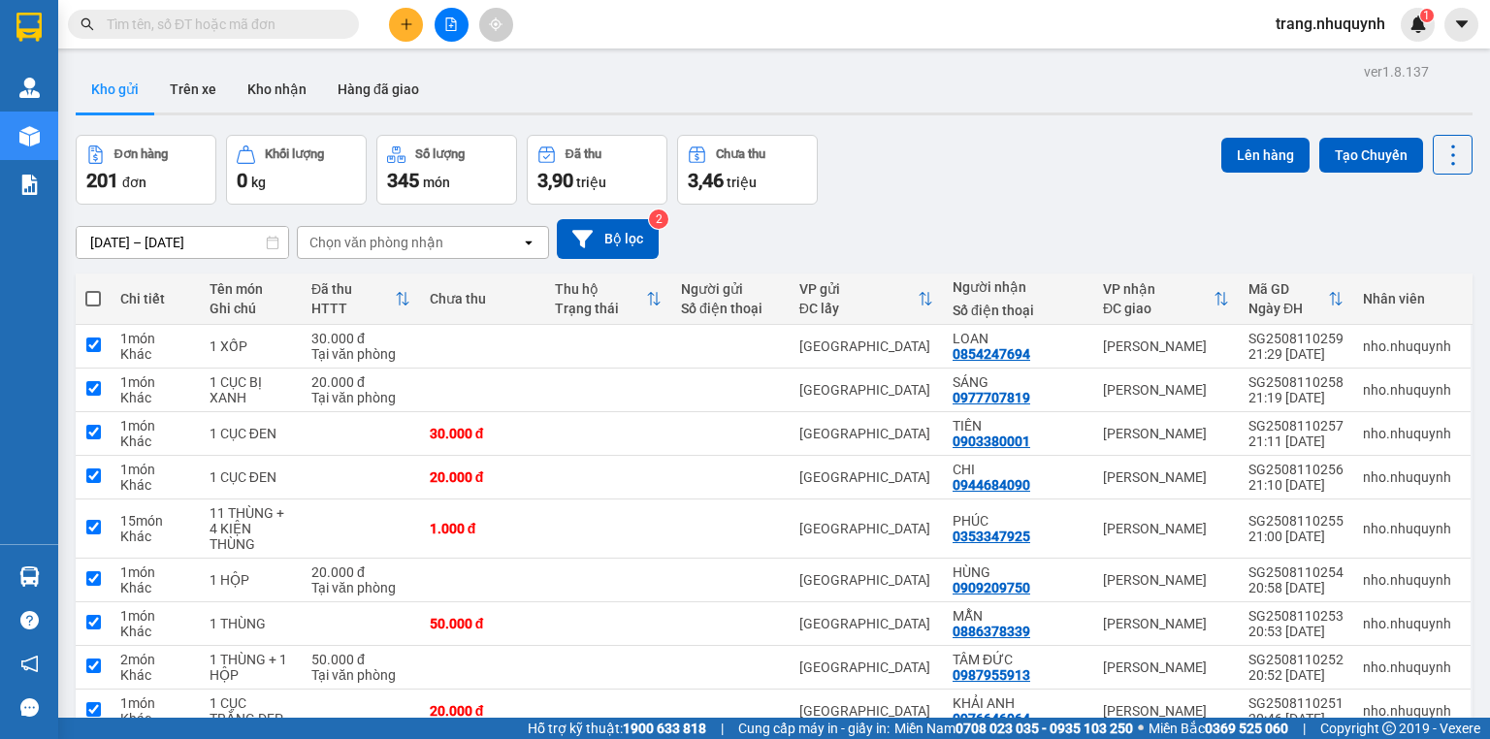
checkbox input "true"
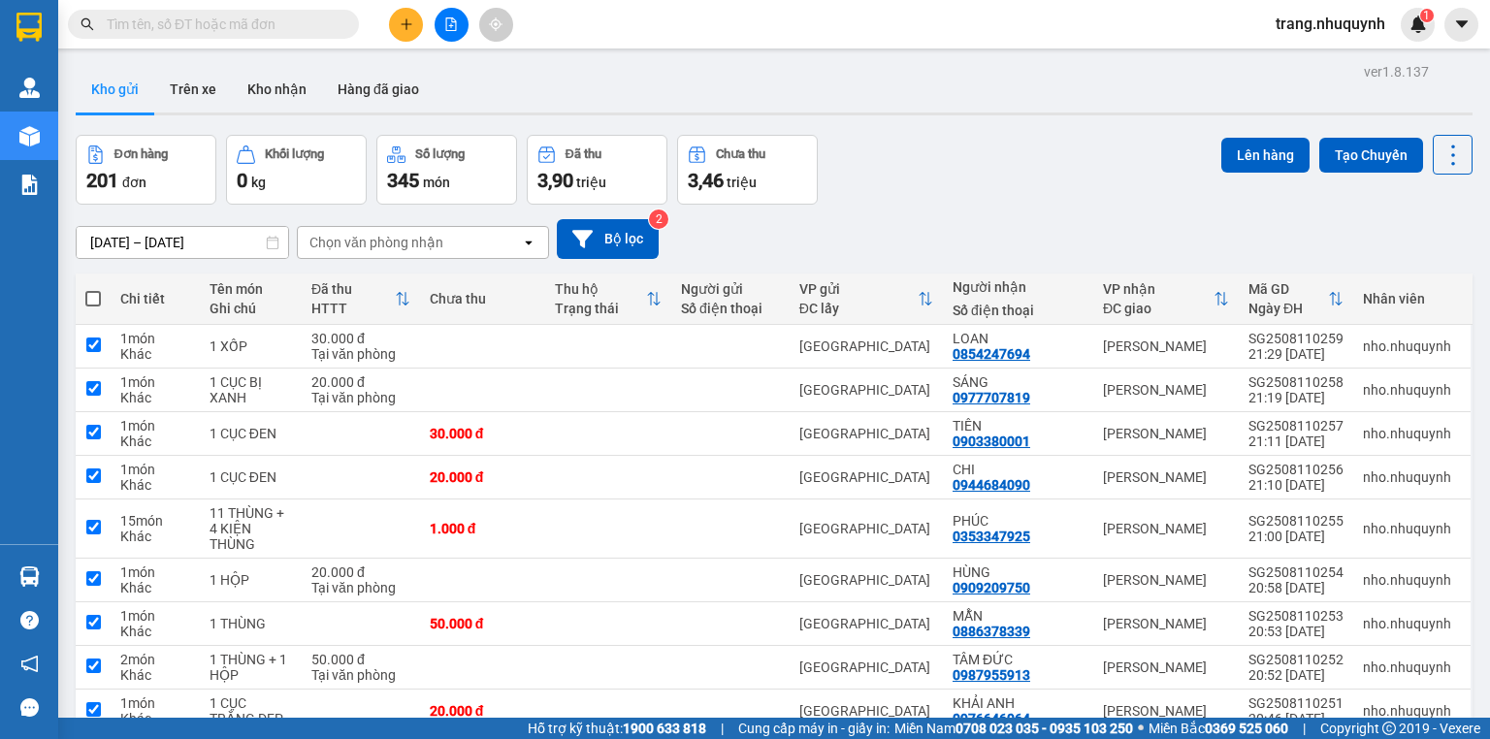
checkbox input "true"
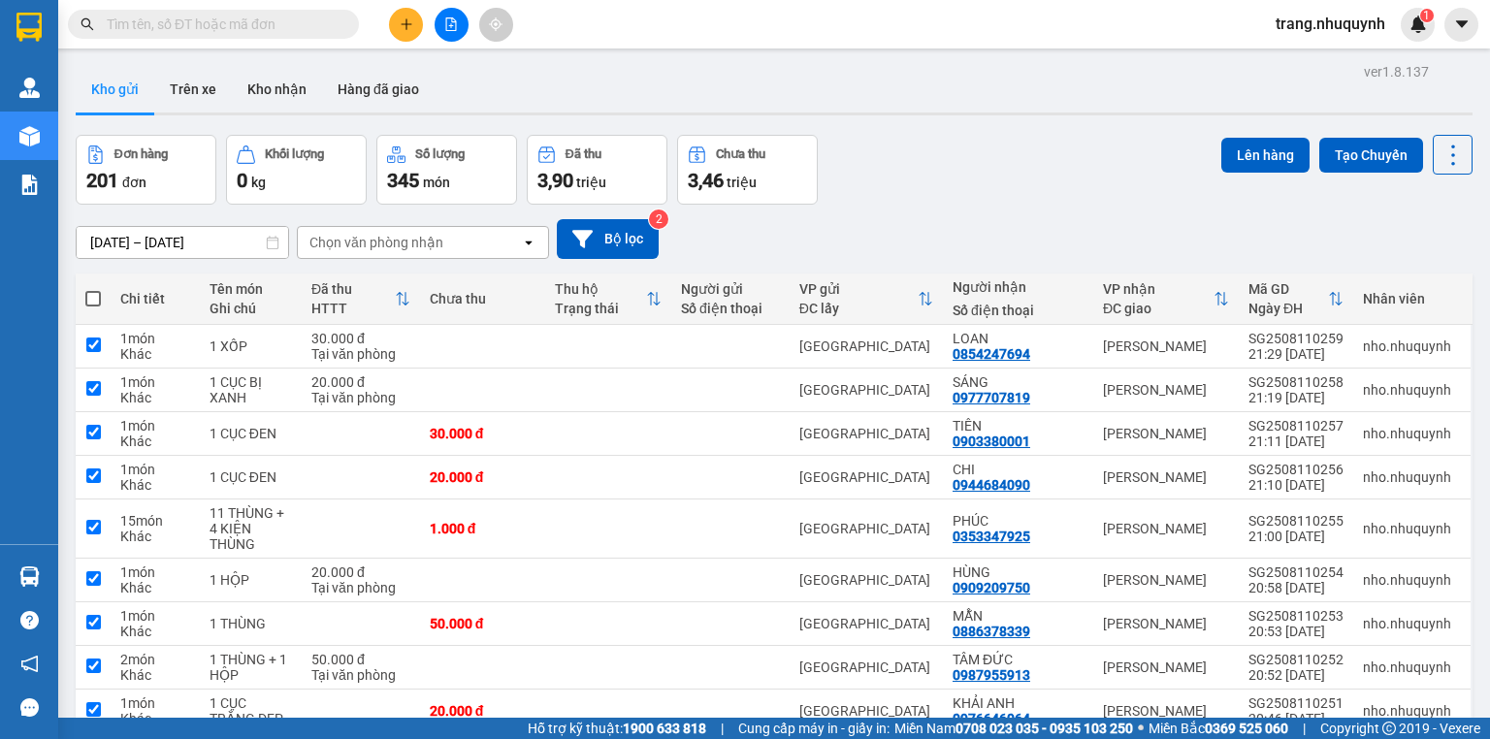
checkbox input "true"
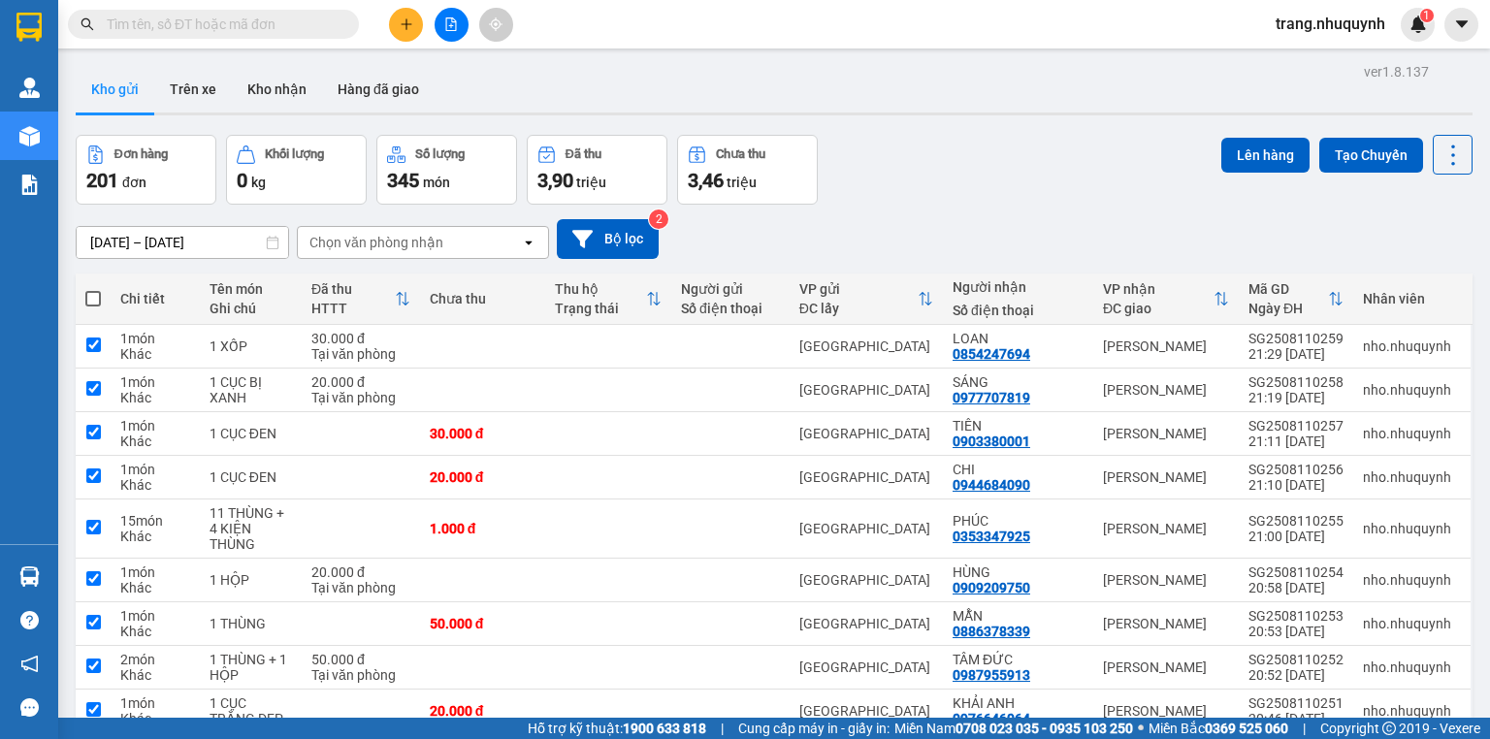
checkbox input "true"
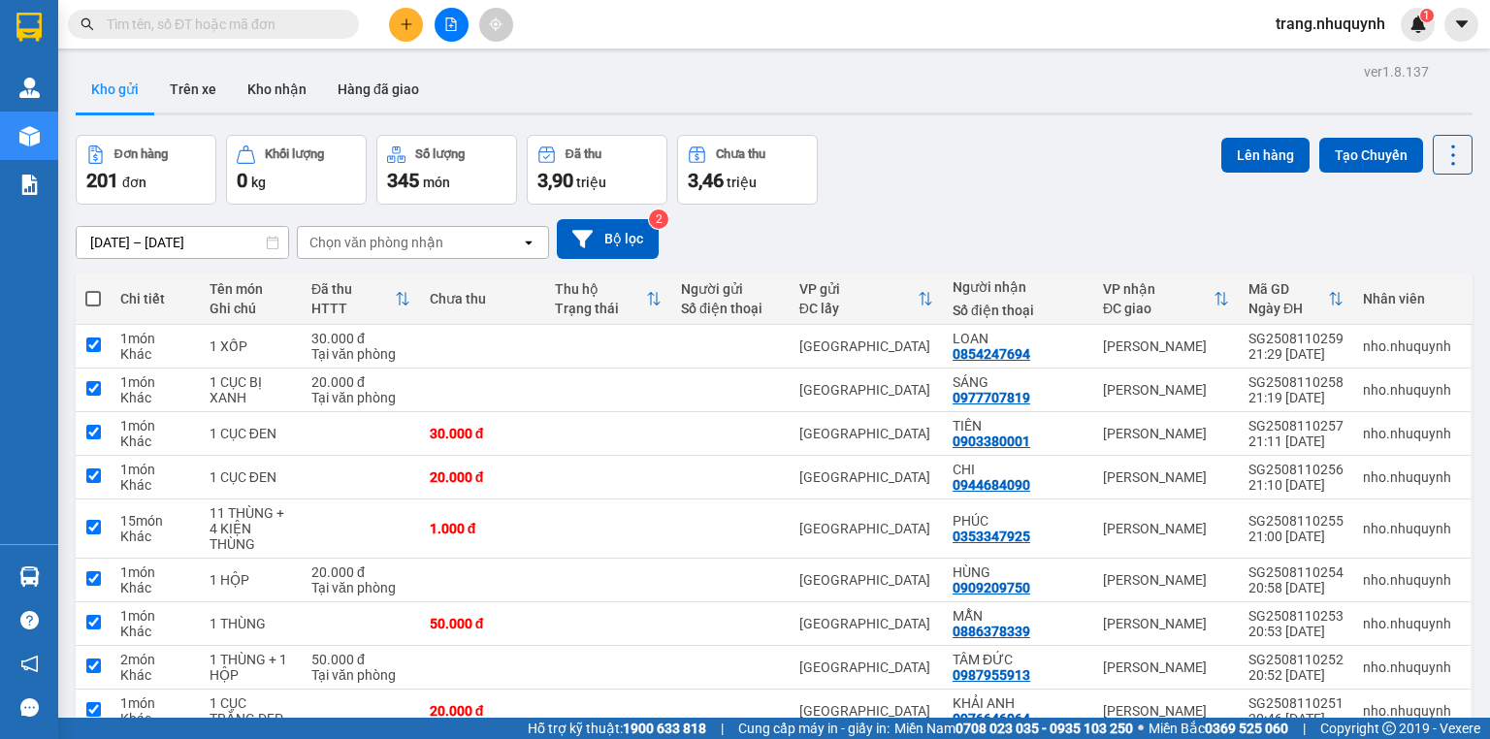
checkbox input "true"
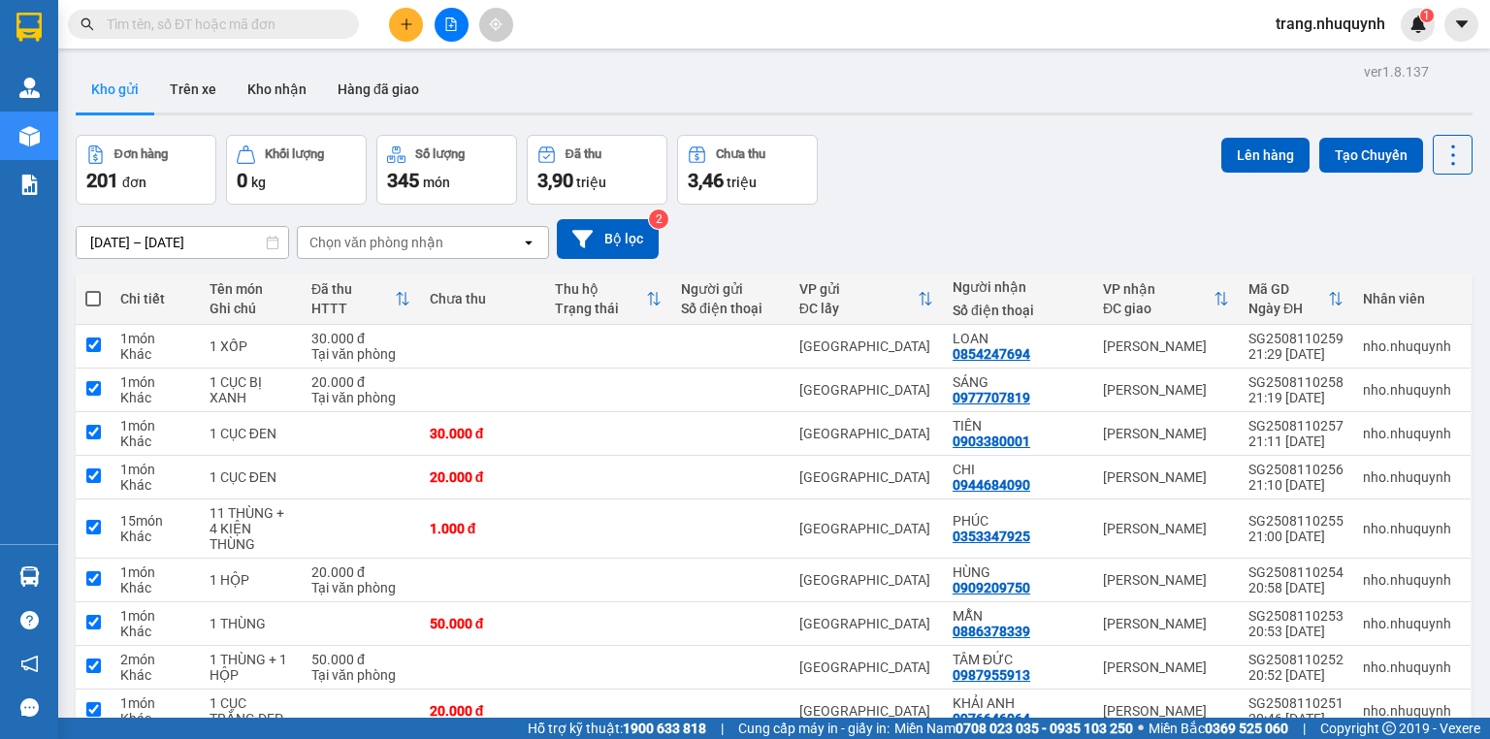
checkbox input "true"
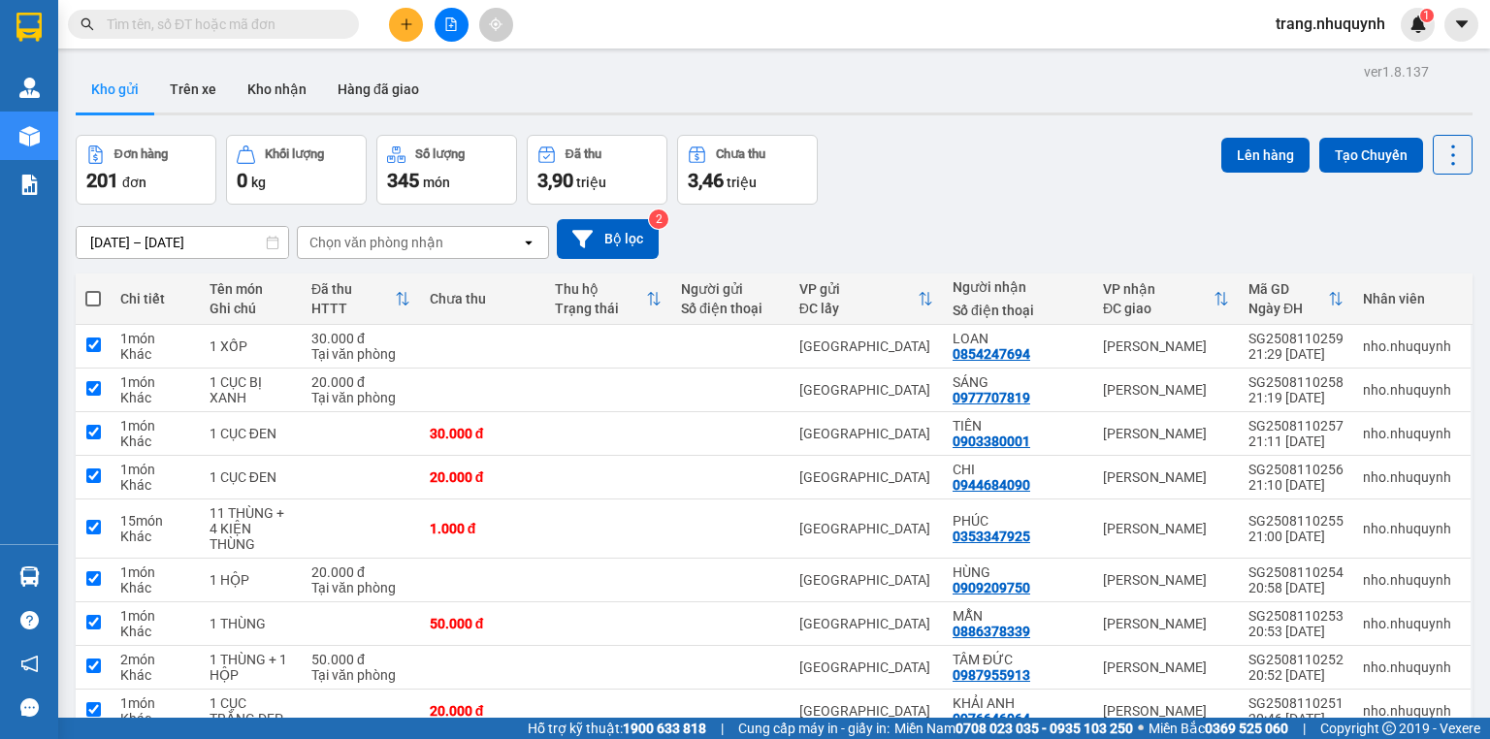
checkbox input "true"
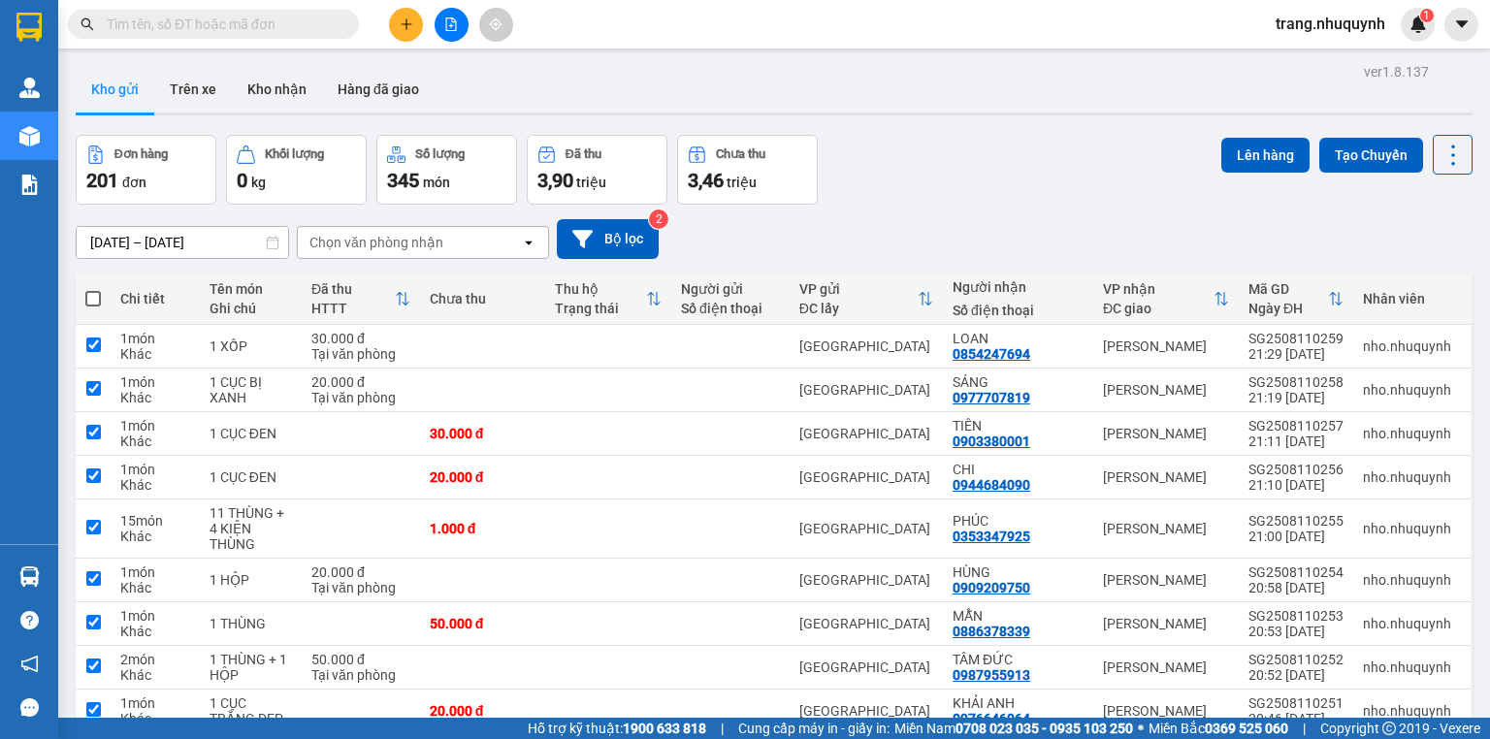
checkbox input "true"
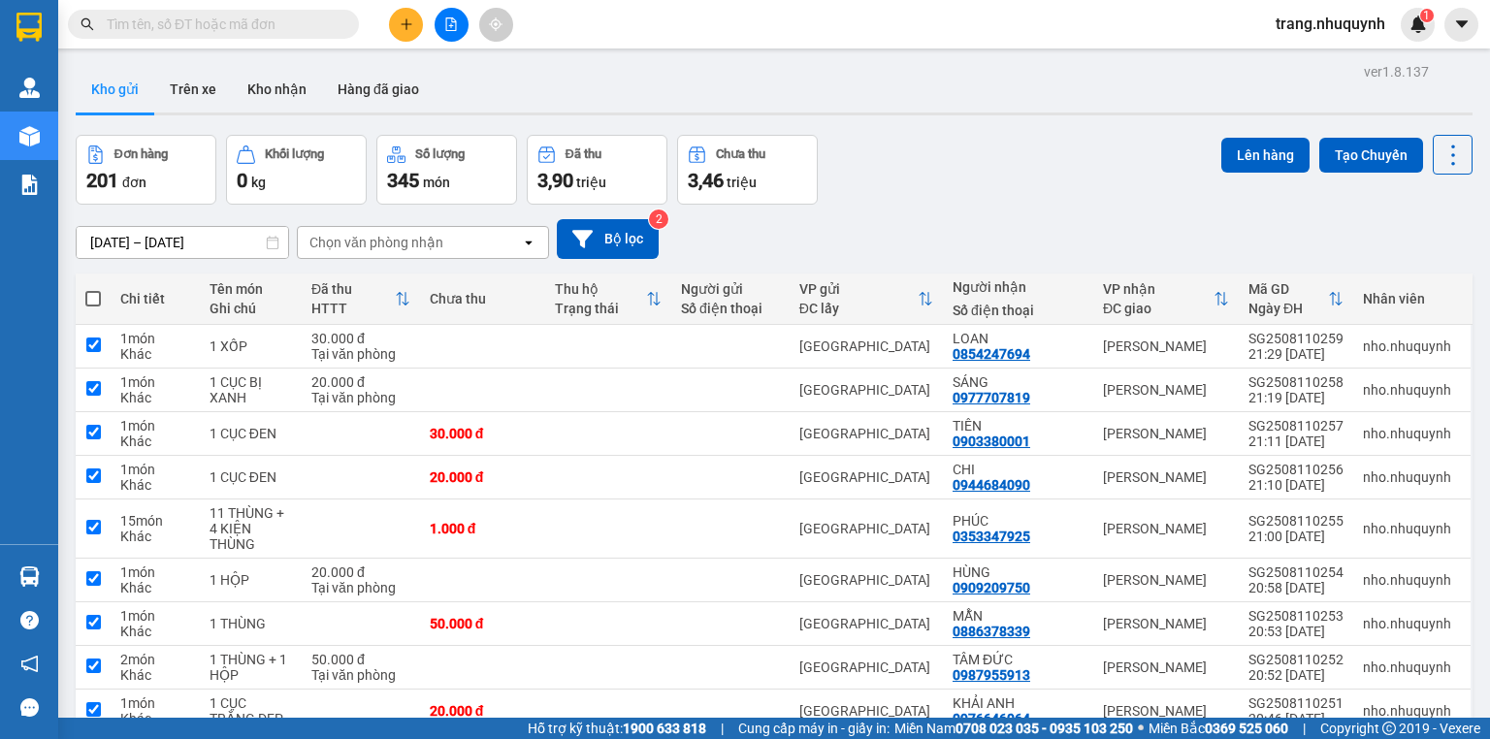
checkbox input "true"
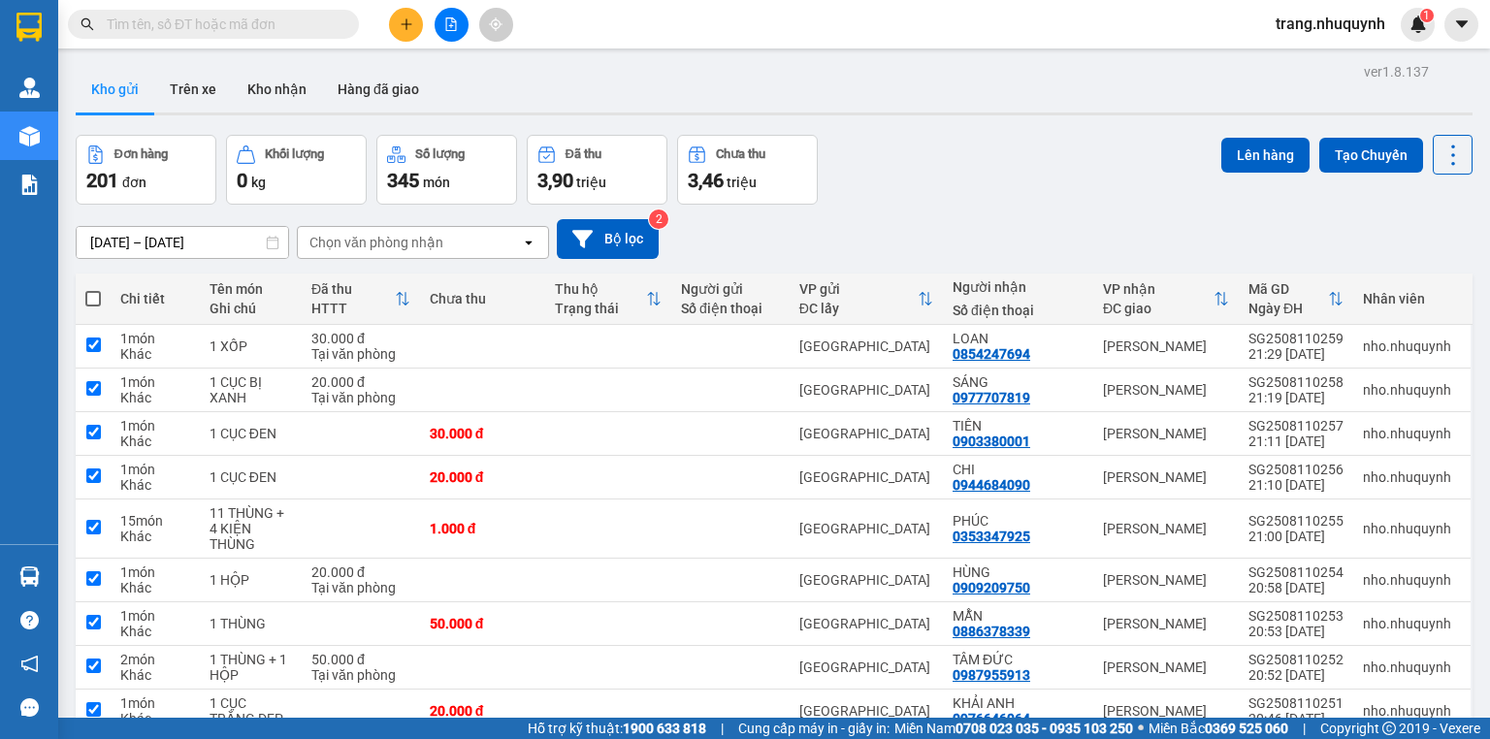
checkbox input "true"
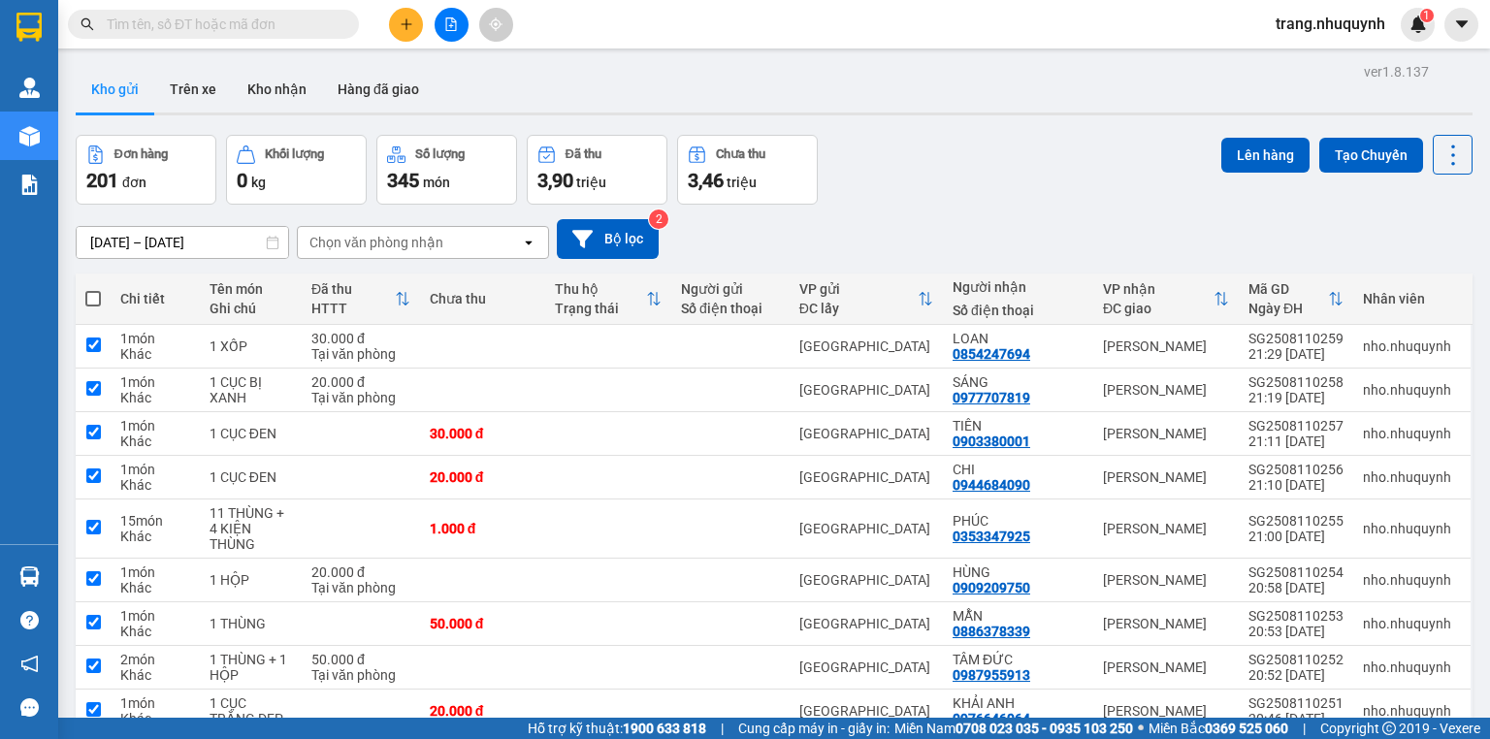
checkbox input "true"
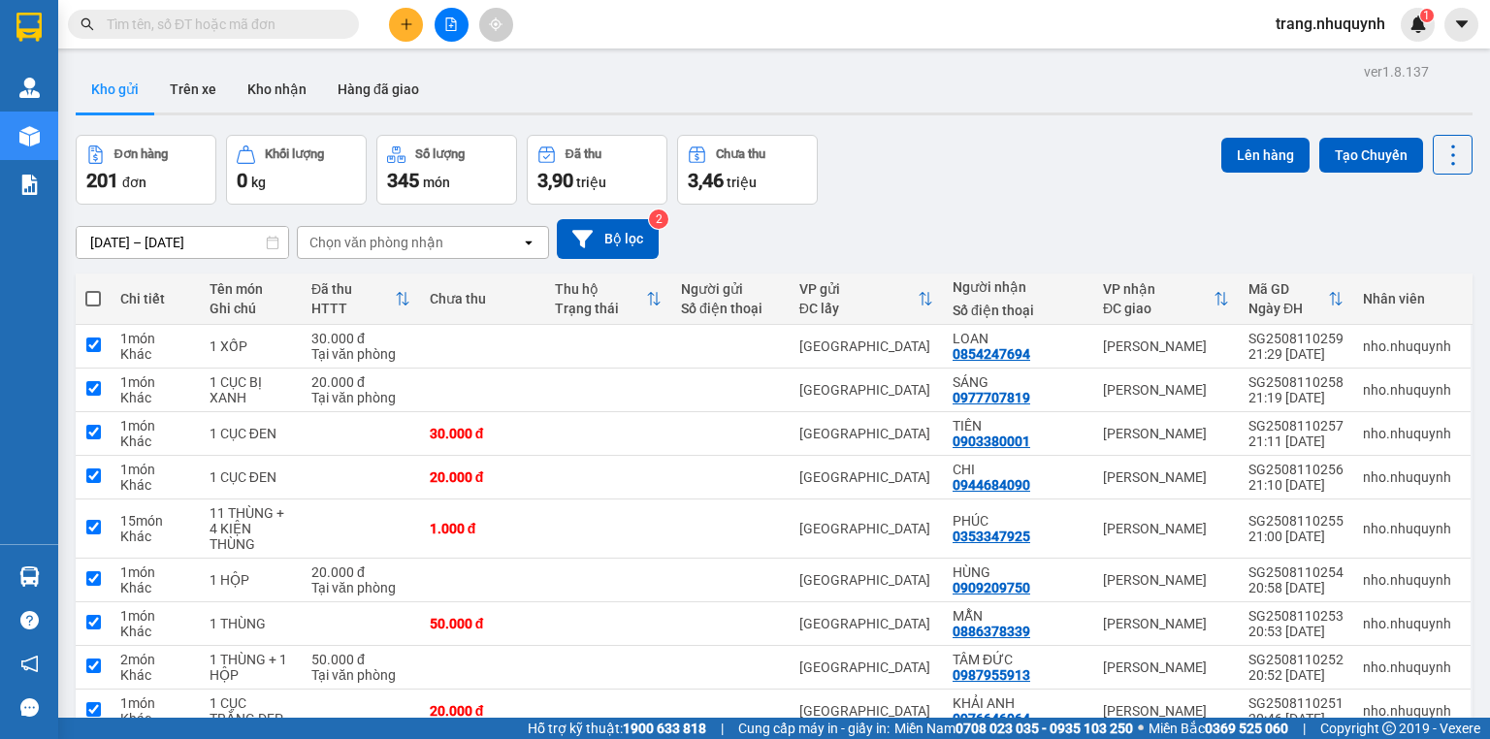
checkbox input "true"
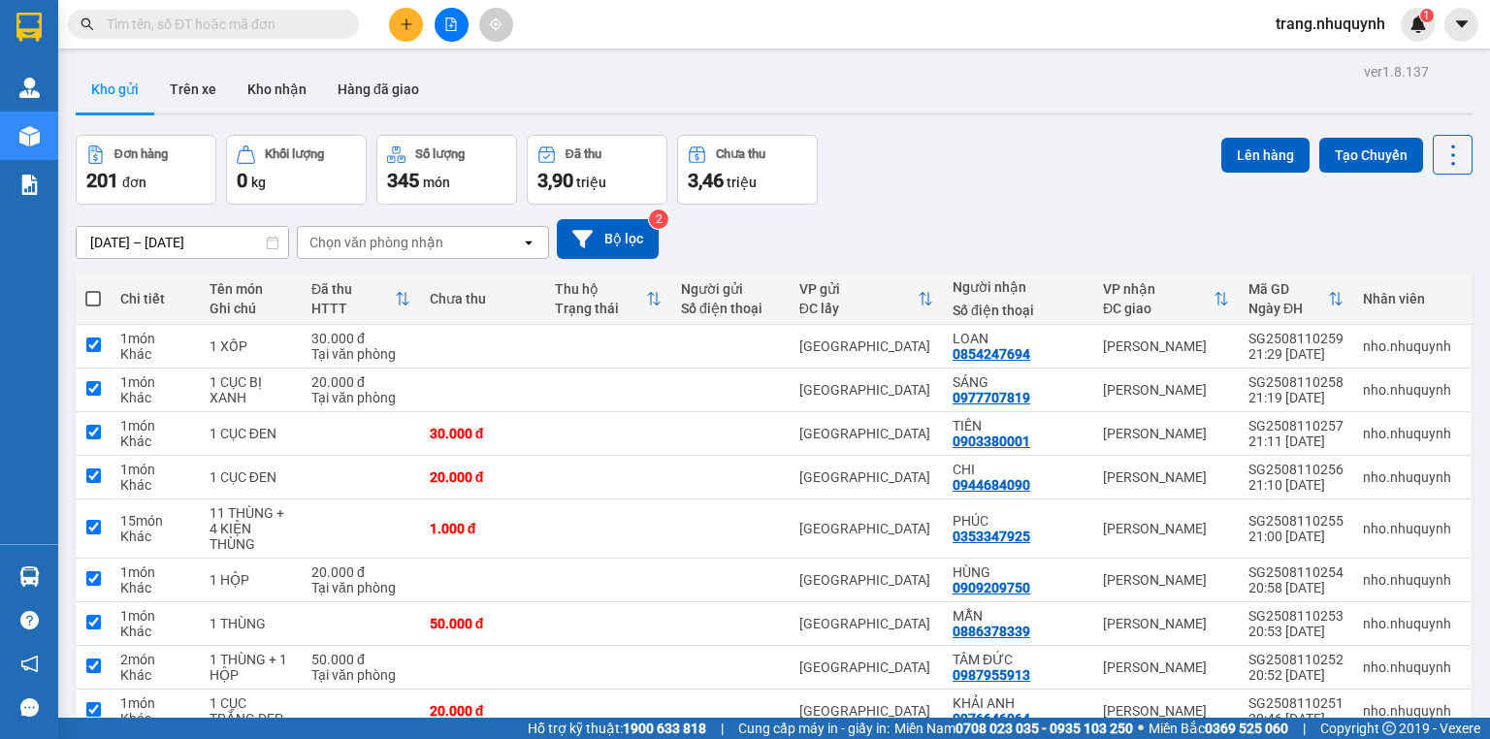
checkbox input "true"
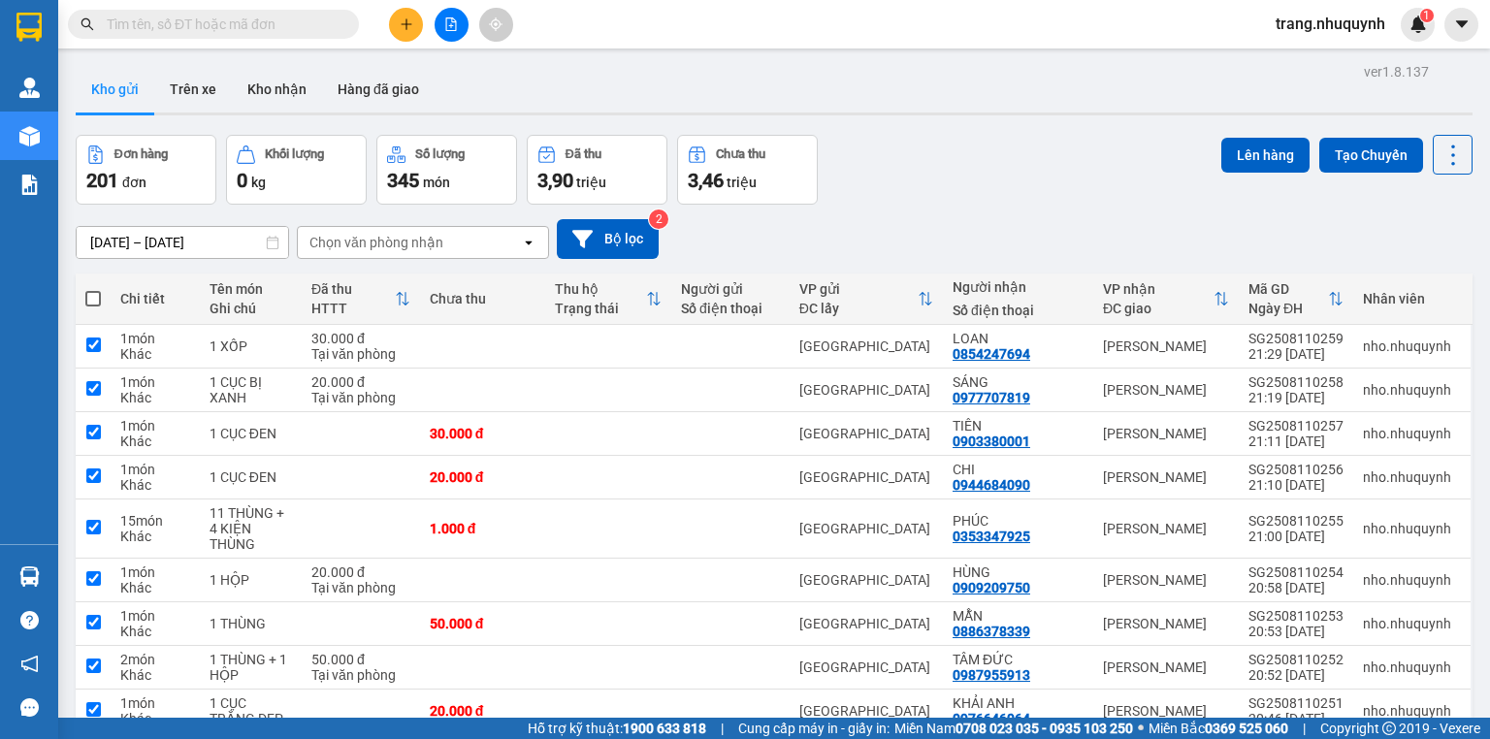
checkbox input "true"
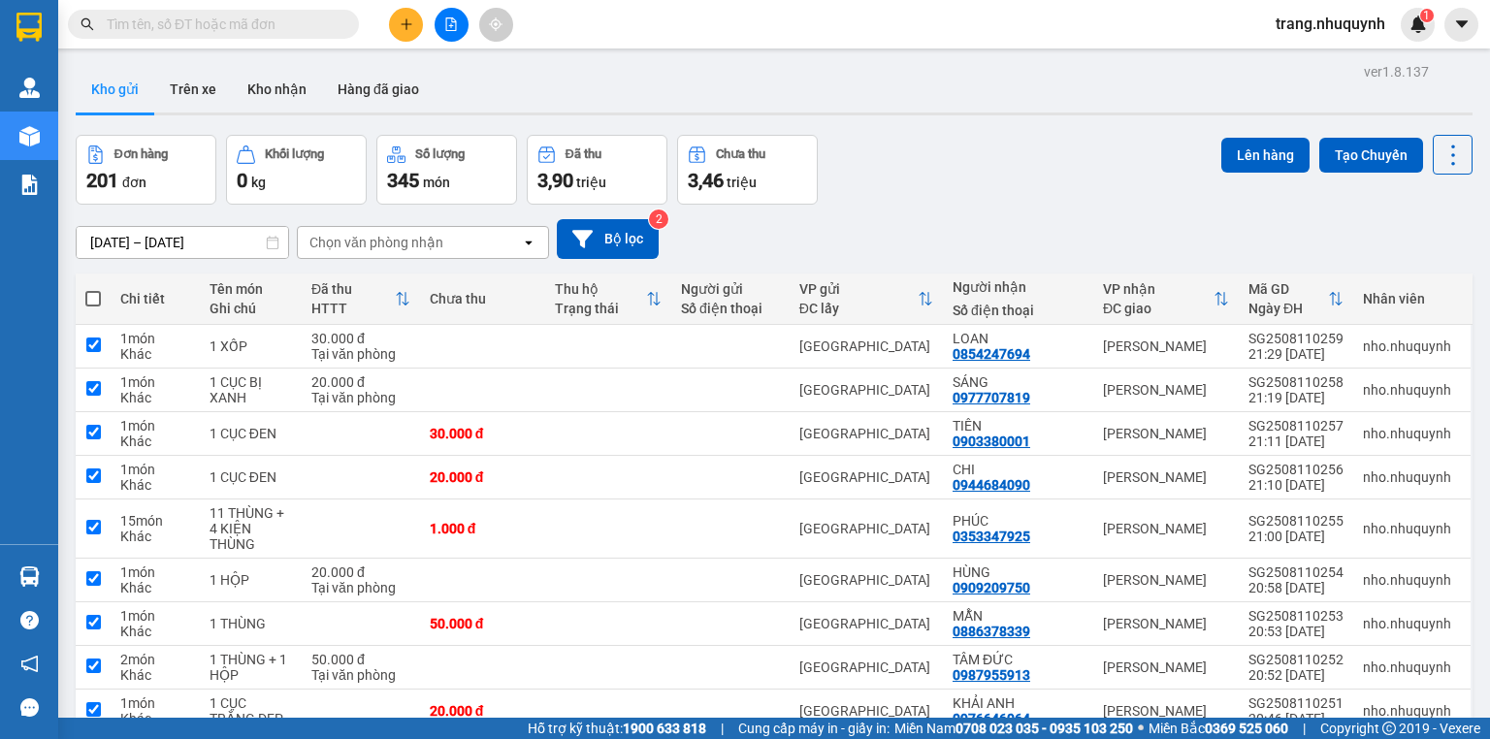
checkbox input "true"
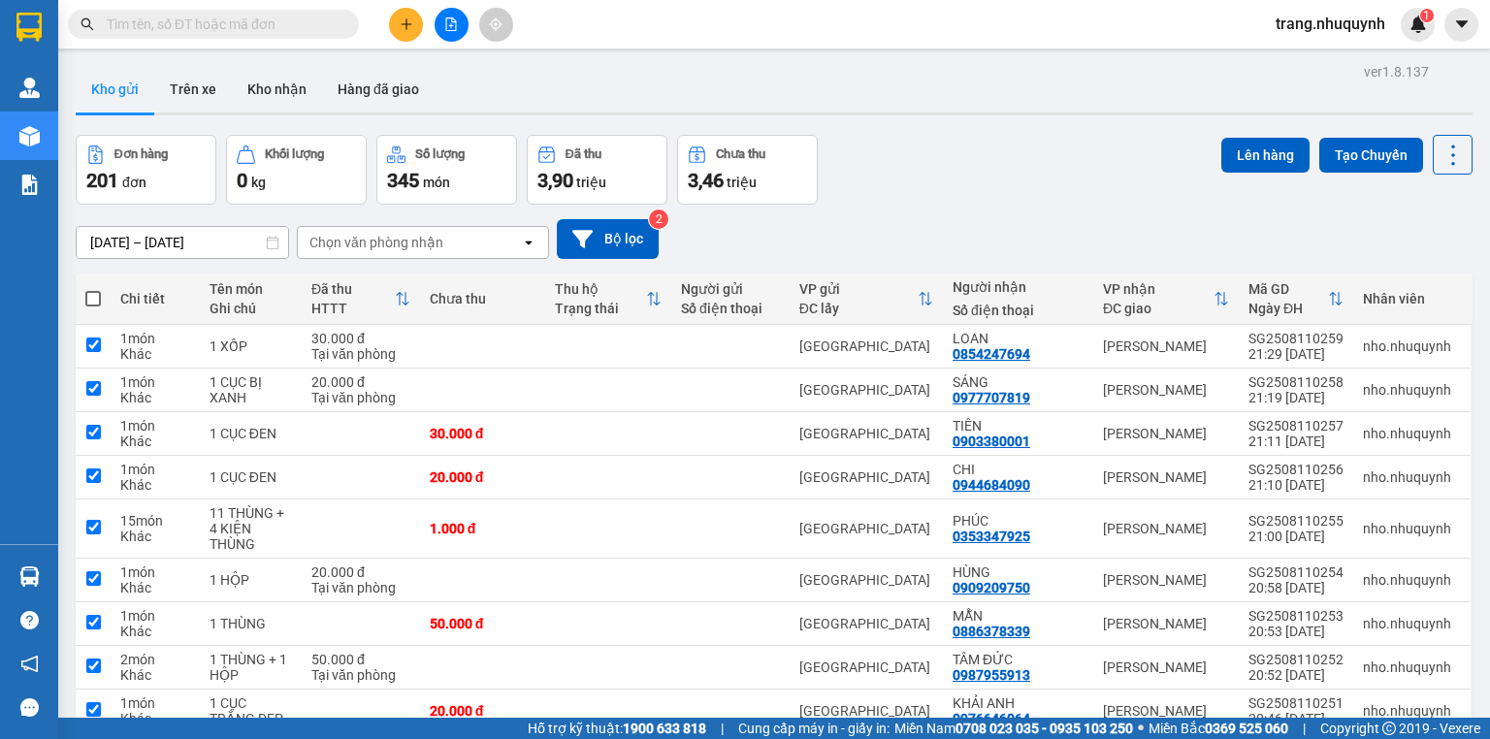
checkbox input "true"
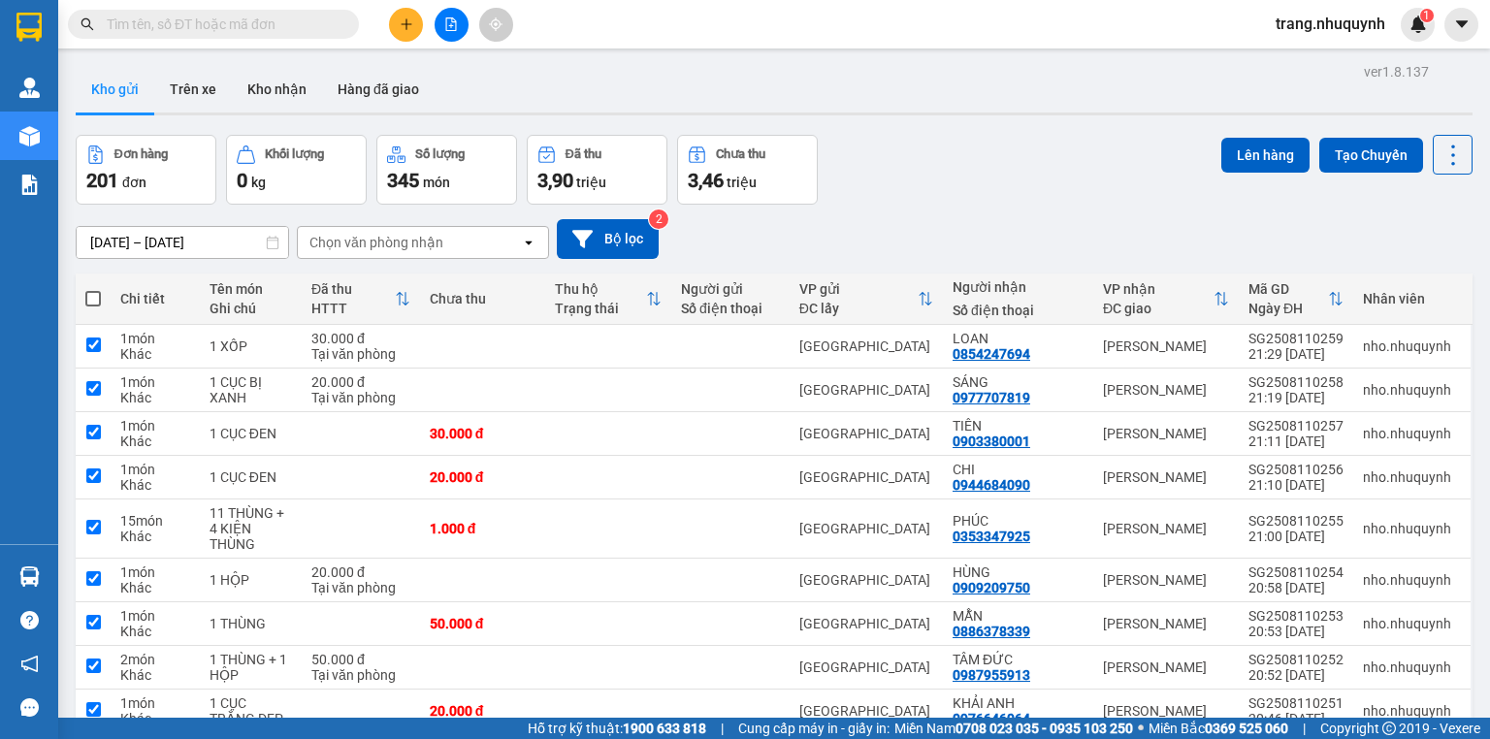
checkbox input "true"
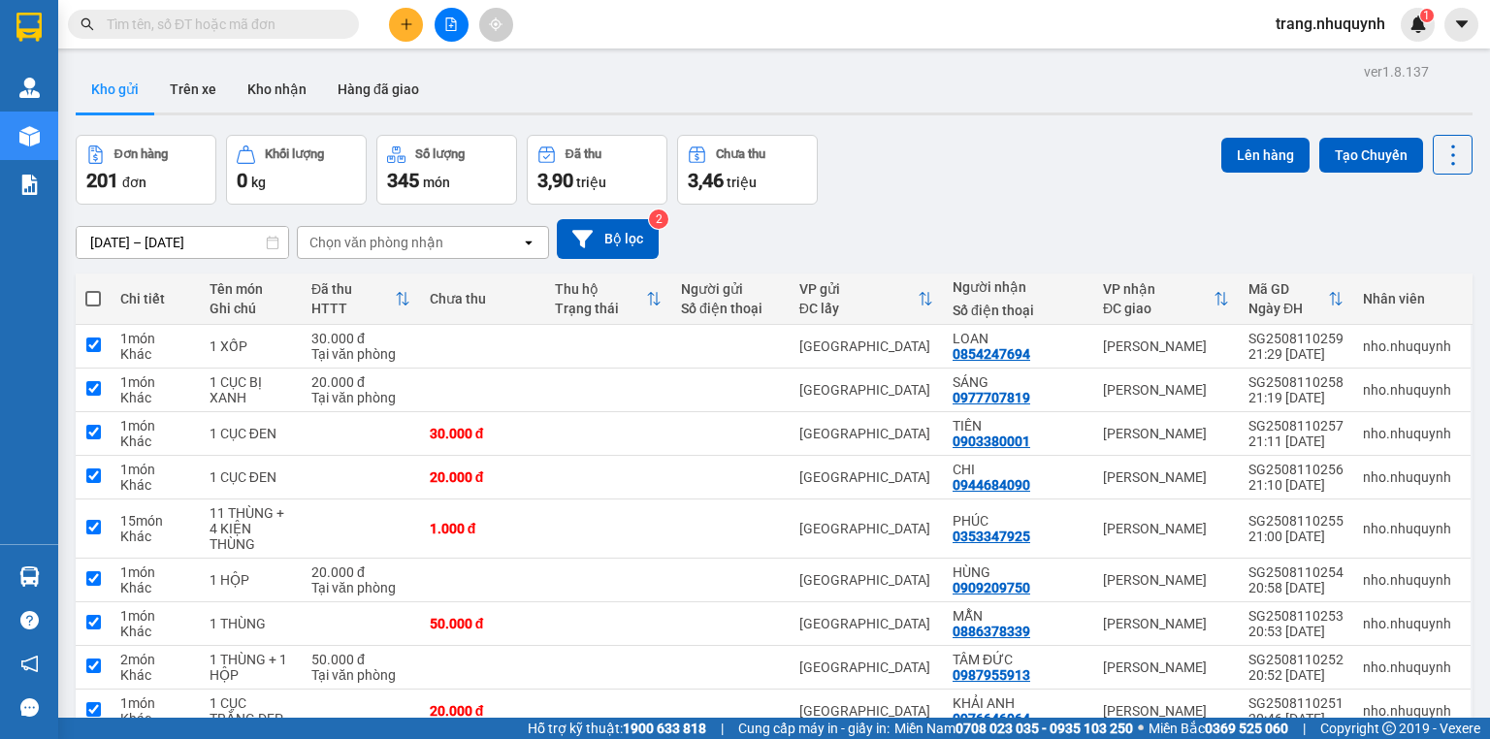
checkbox input "true"
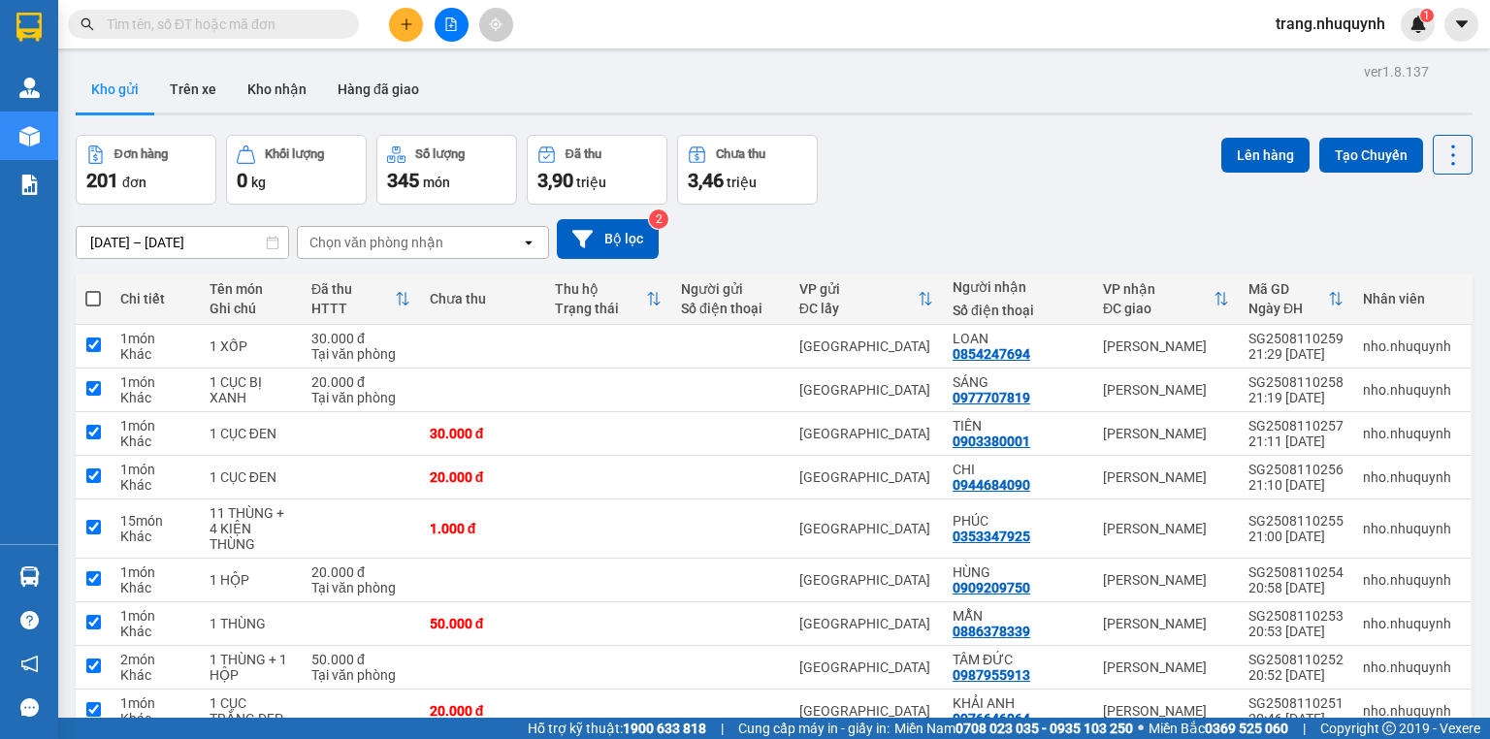
checkbox input "true"
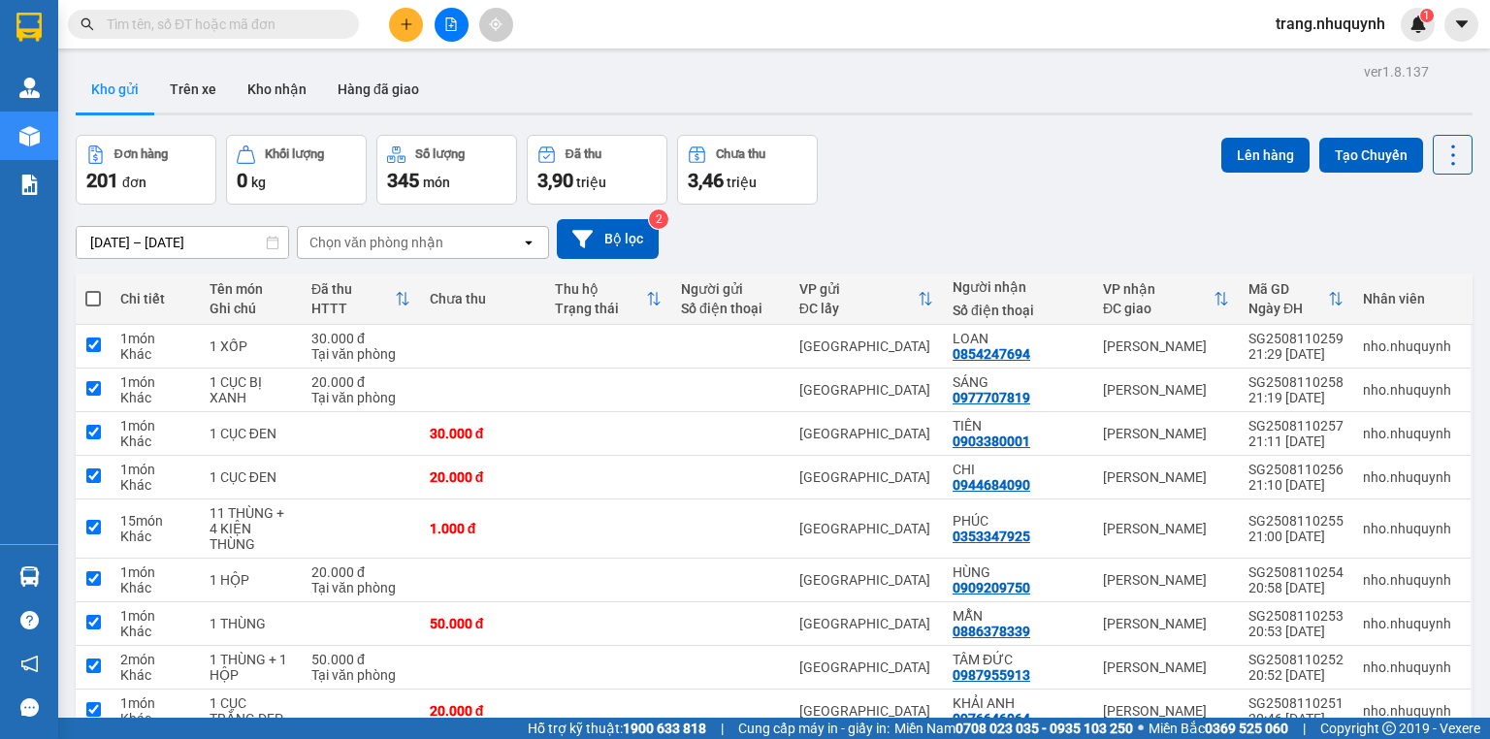
checkbox input "true"
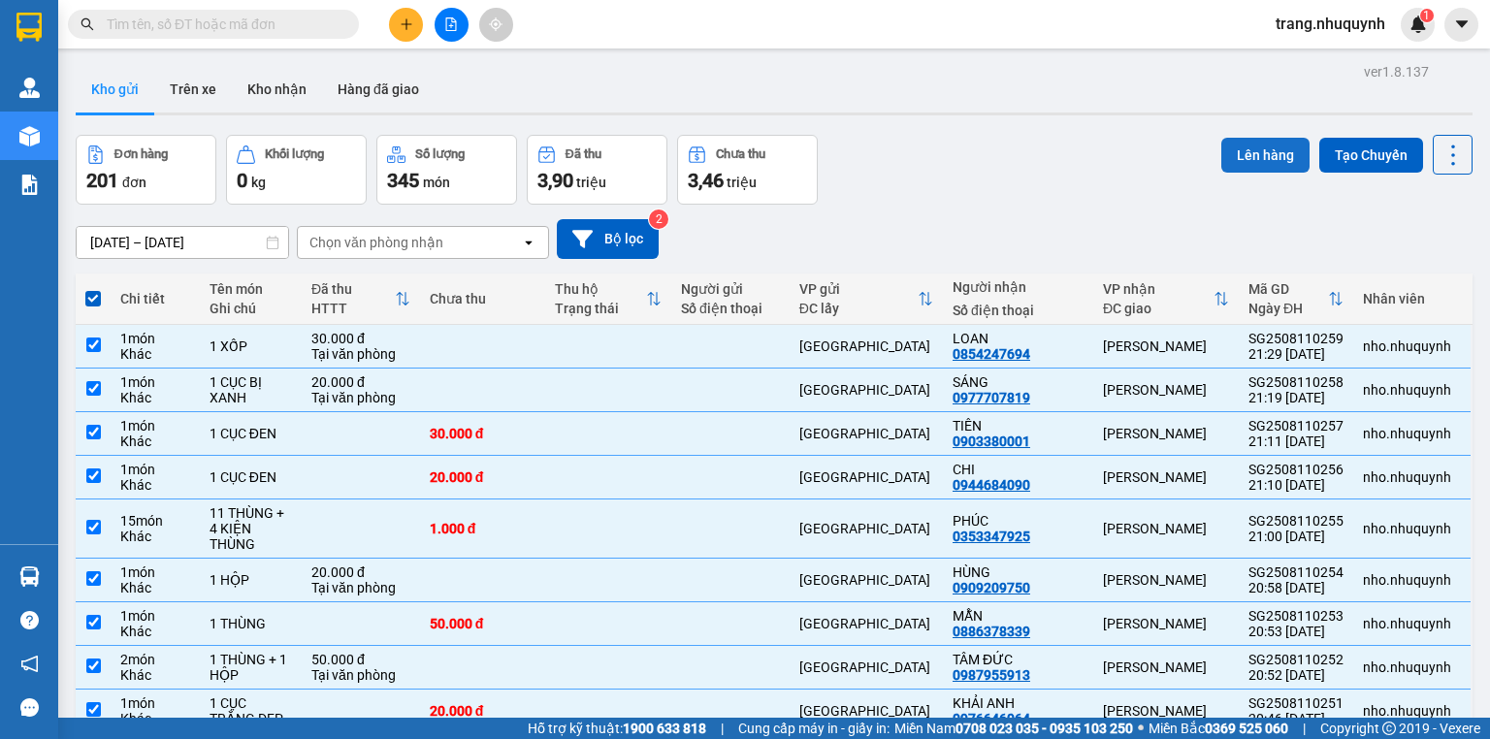
click at [1262, 147] on button "Lên hàng" at bounding box center [1265, 155] width 88 height 35
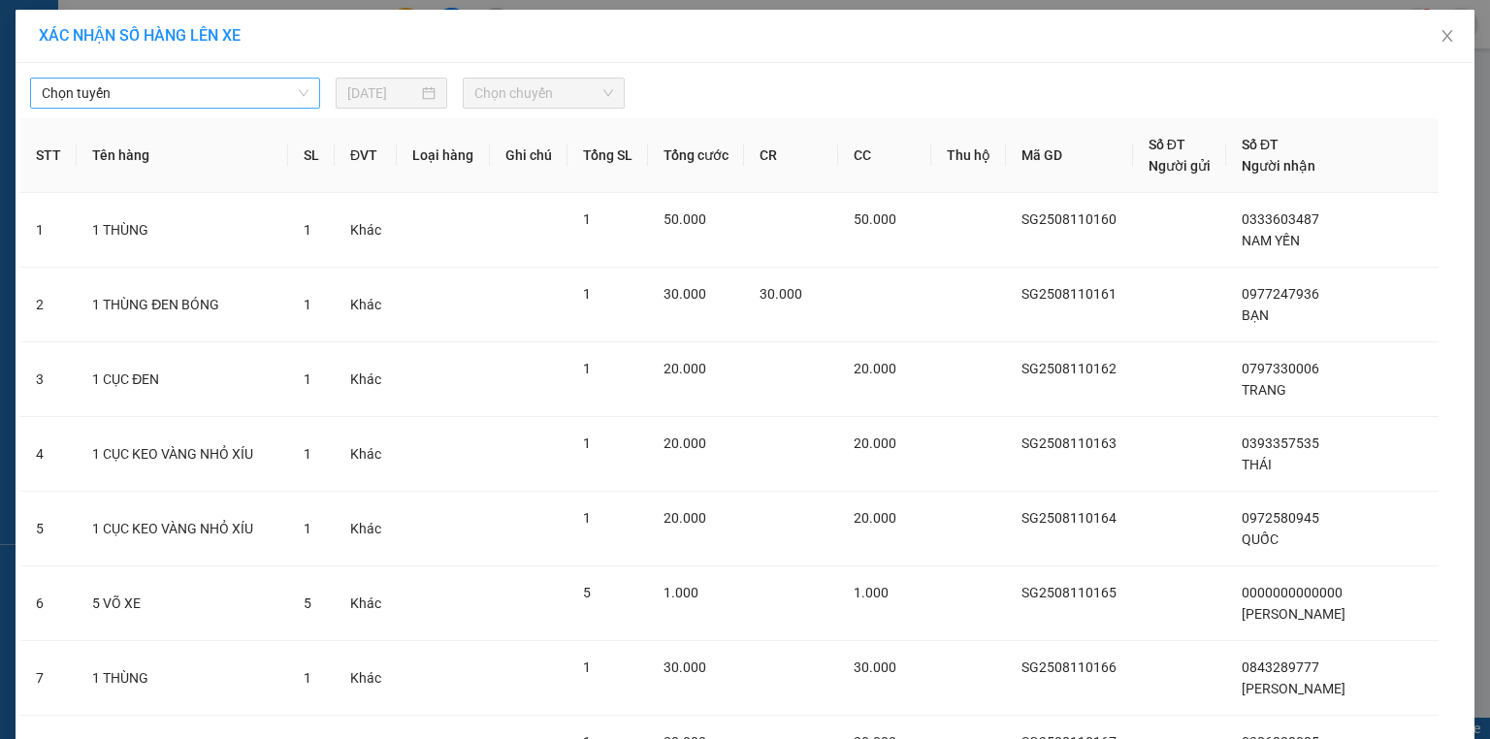
click at [267, 93] on span "Chọn tuyến" at bounding box center [175, 93] width 267 height 29
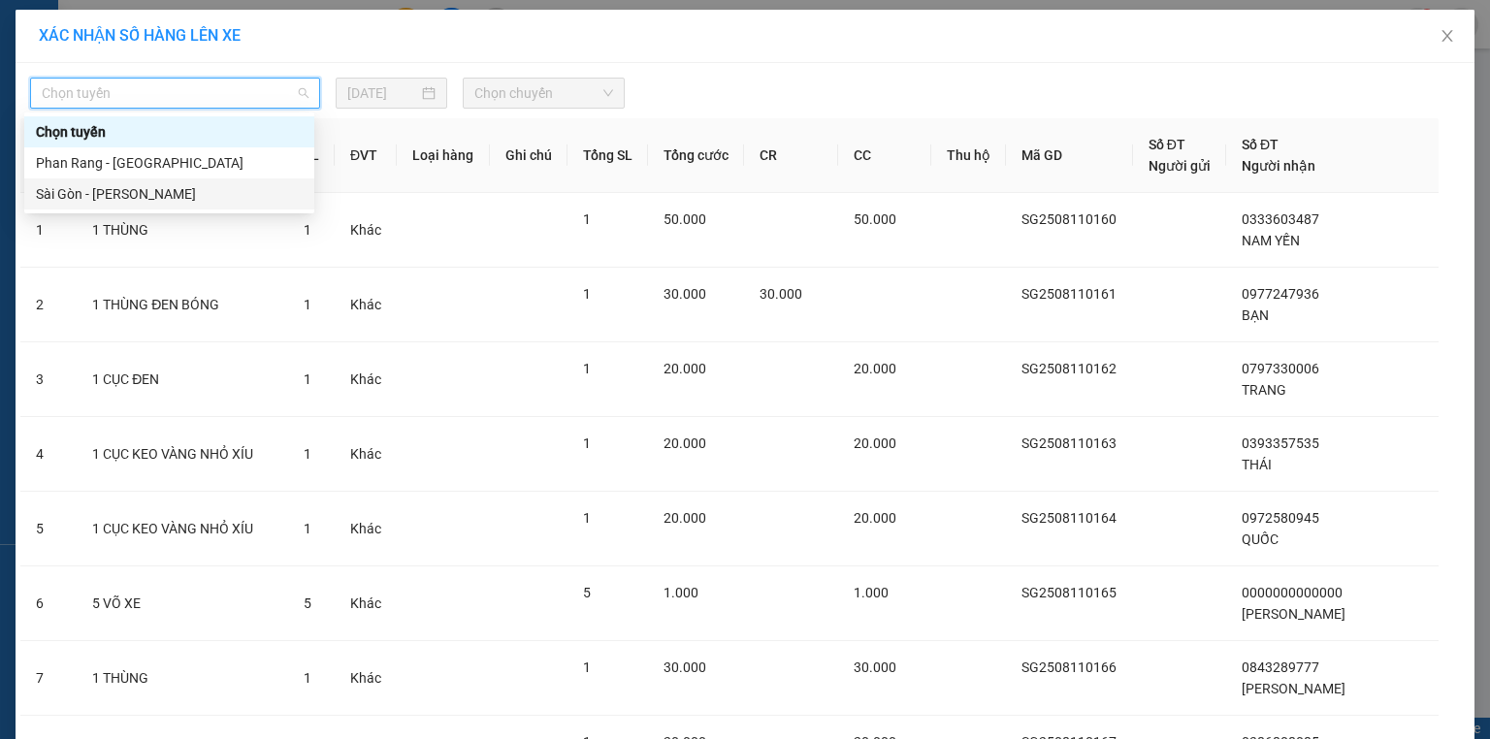
click at [210, 198] on div "Sài Gòn - Phan Rang" at bounding box center [169, 193] width 267 height 21
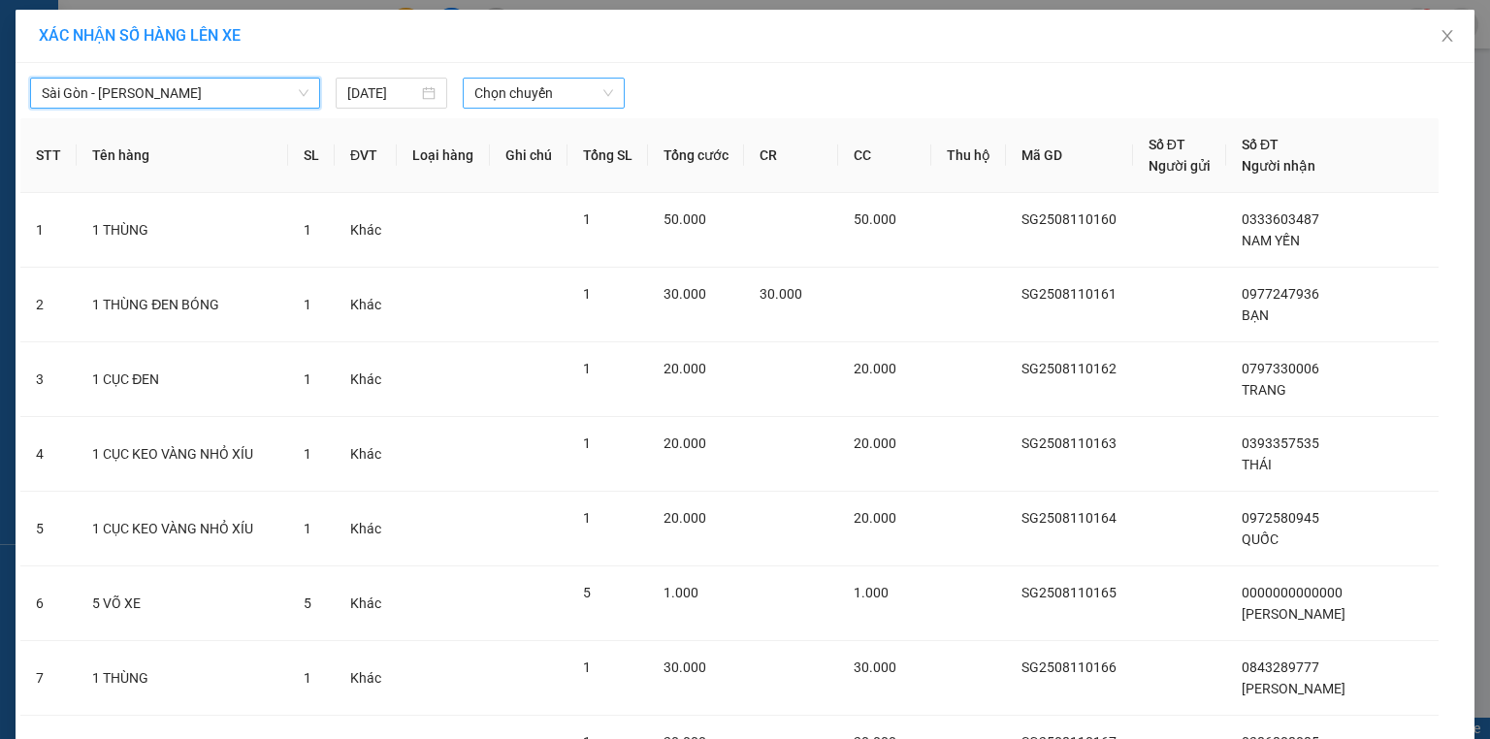
click at [517, 98] on span "Chọn chuyến" at bounding box center [544, 93] width 140 height 29
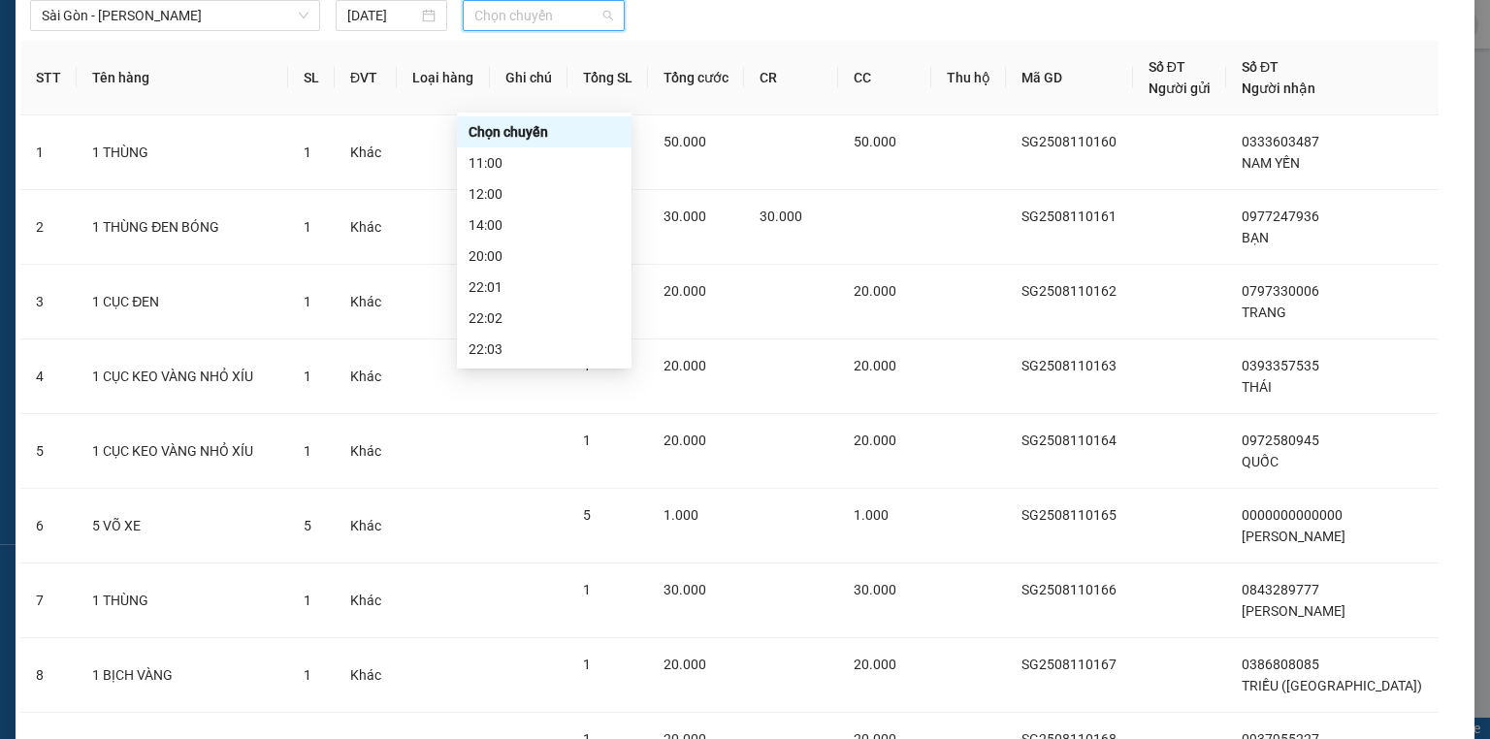
scroll to position [93, 0]
click at [525, 341] on div "22:06" at bounding box center [544, 349] width 151 height 21
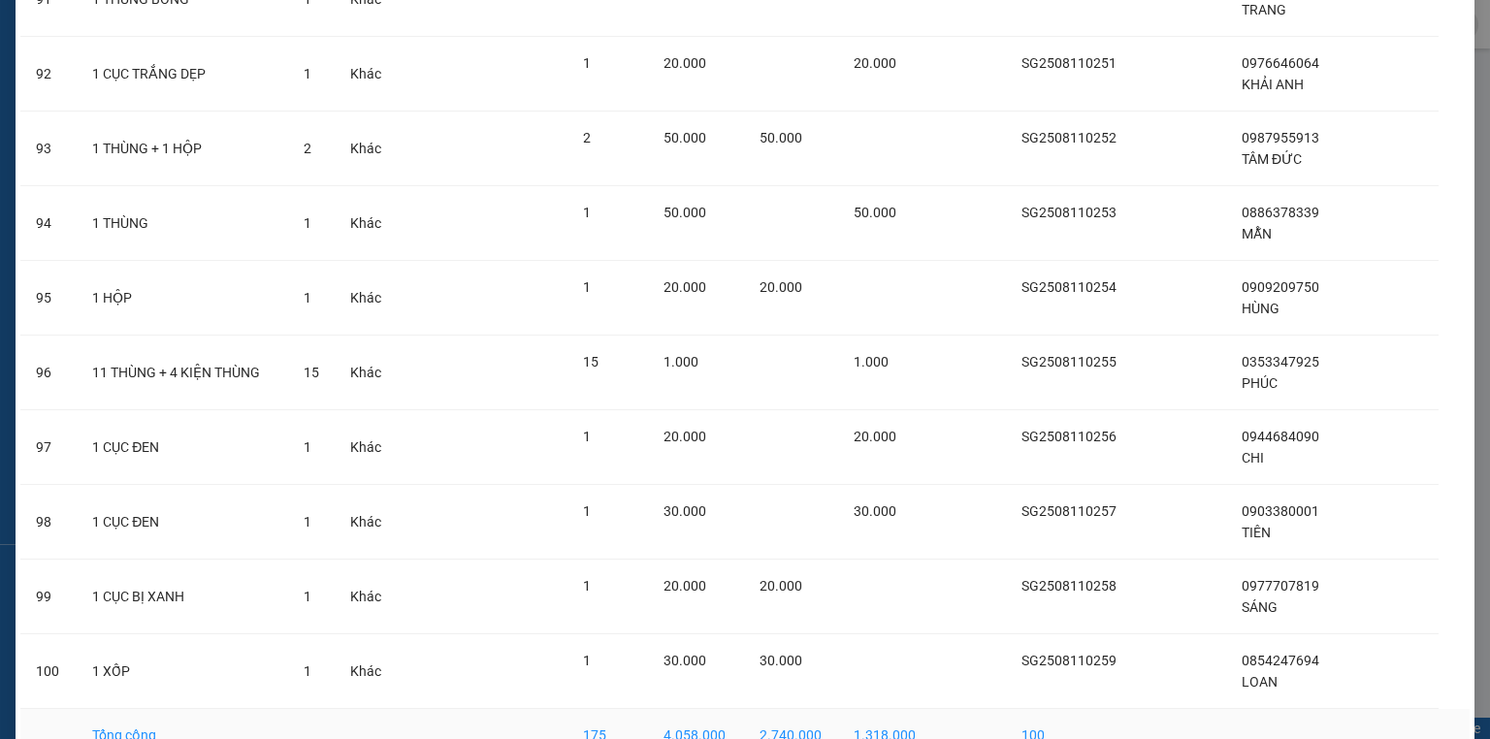
scroll to position [7057, 0]
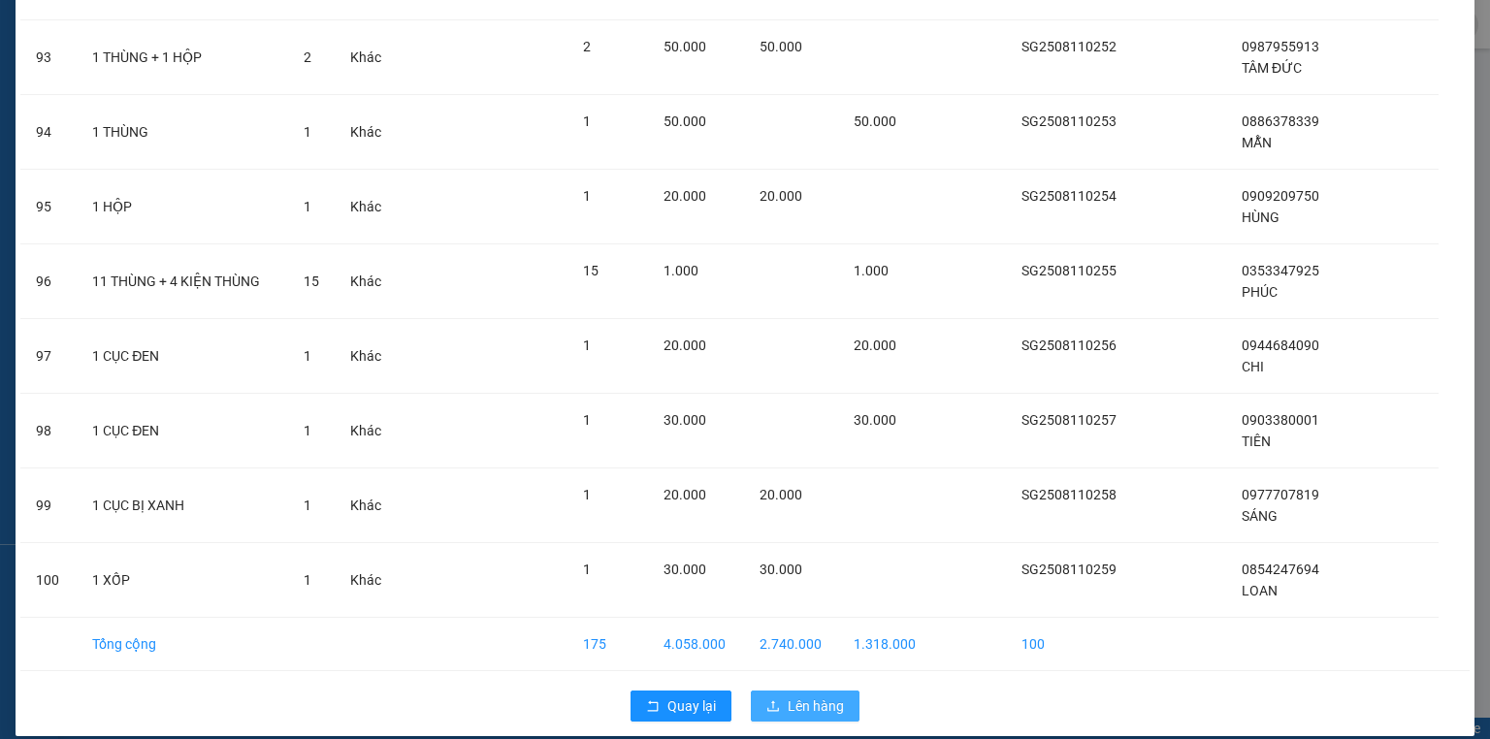
click at [791, 696] on span "Lên hàng" at bounding box center [816, 706] width 56 height 21
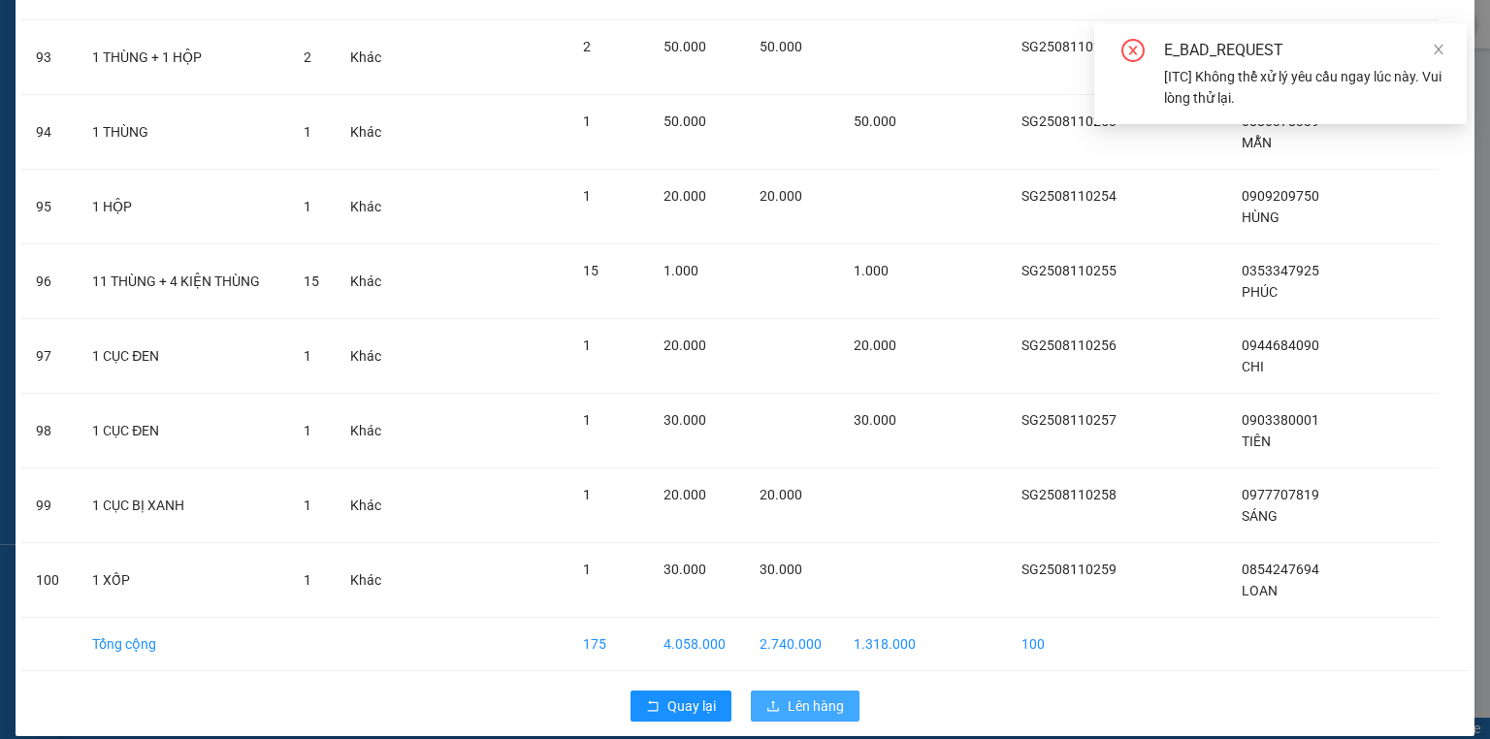
click at [769, 691] on button "Lên hàng" at bounding box center [805, 706] width 109 height 31
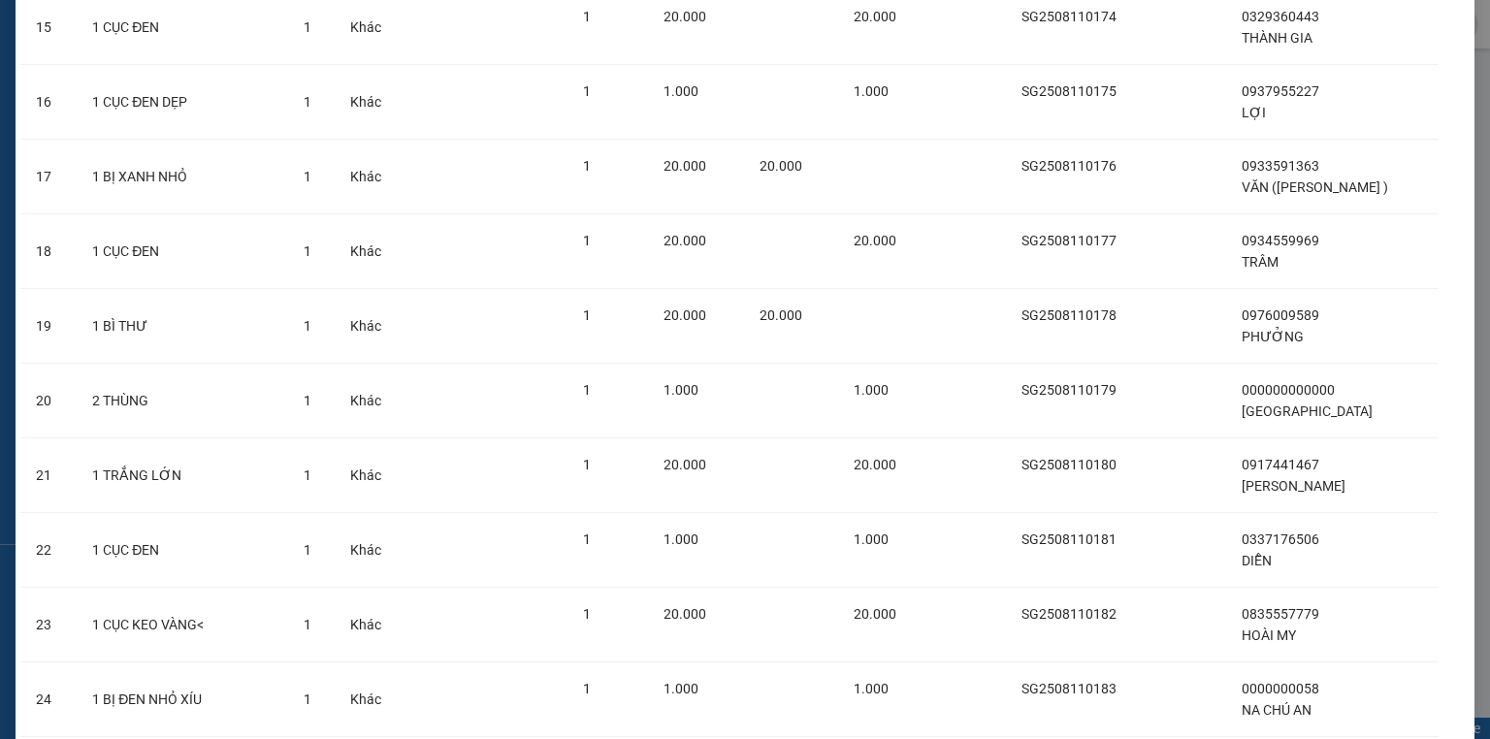
scroll to position [0, 0]
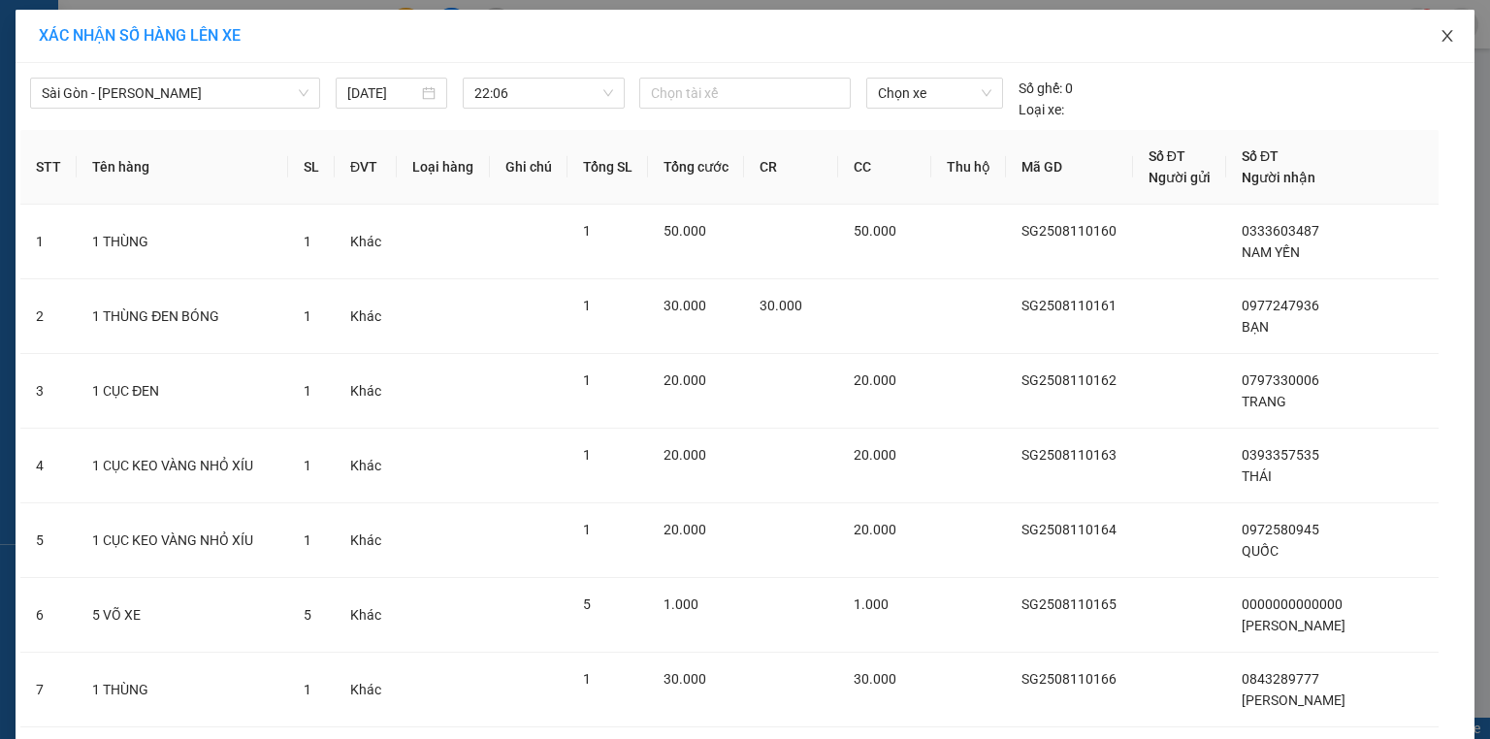
click at [1442, 39] on icon "close" at bounding box center [1447, 36] width 11 height 12
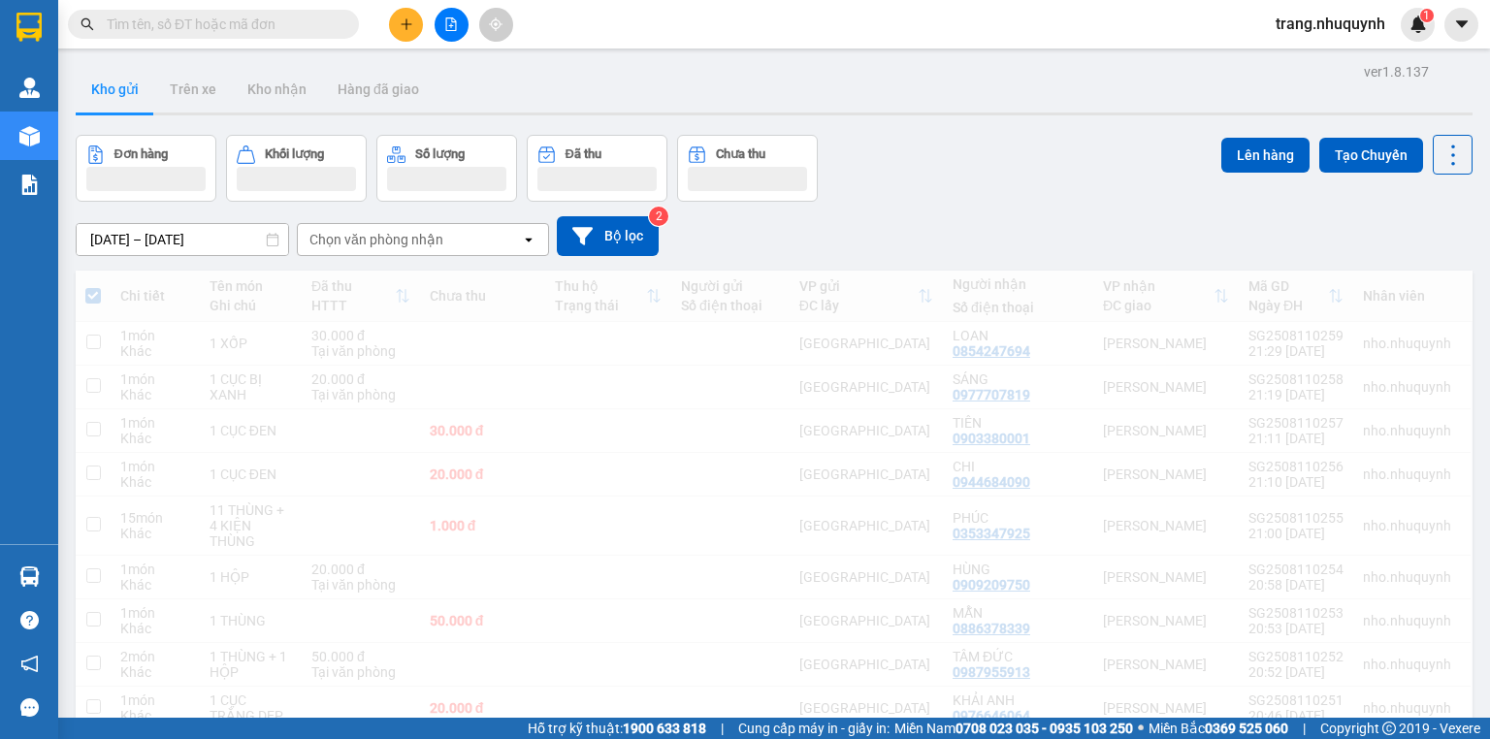
click at [1442, 38] on div "trang.nhuquynh 1" at bounding box center [1375, 25] width 230 height 34
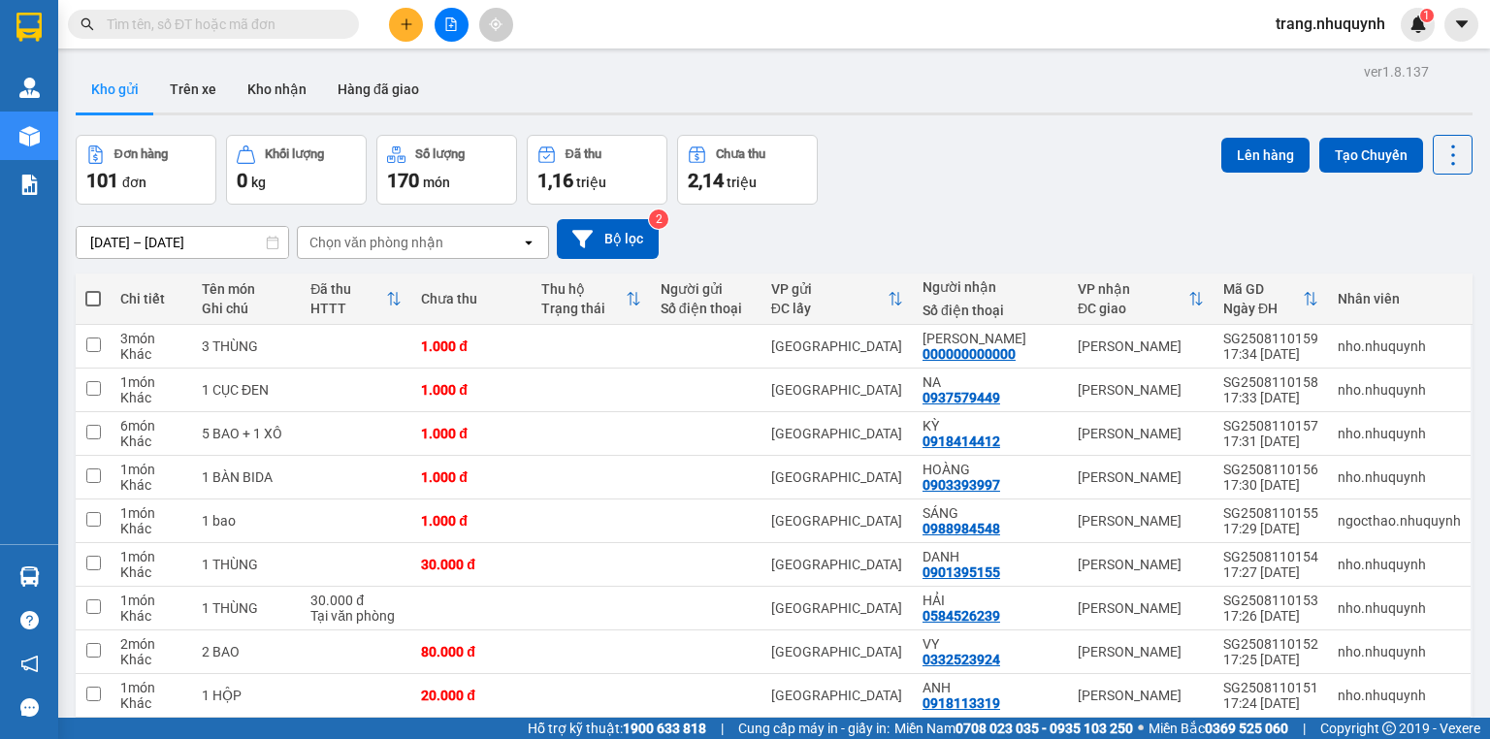
click at [91, 304] on span at bounding box center [93, 299] width 16 height 16
click at [93, 289] on input "checkbox" at bounding box center [93, 289] width 0 height 0
checkbox input "true"
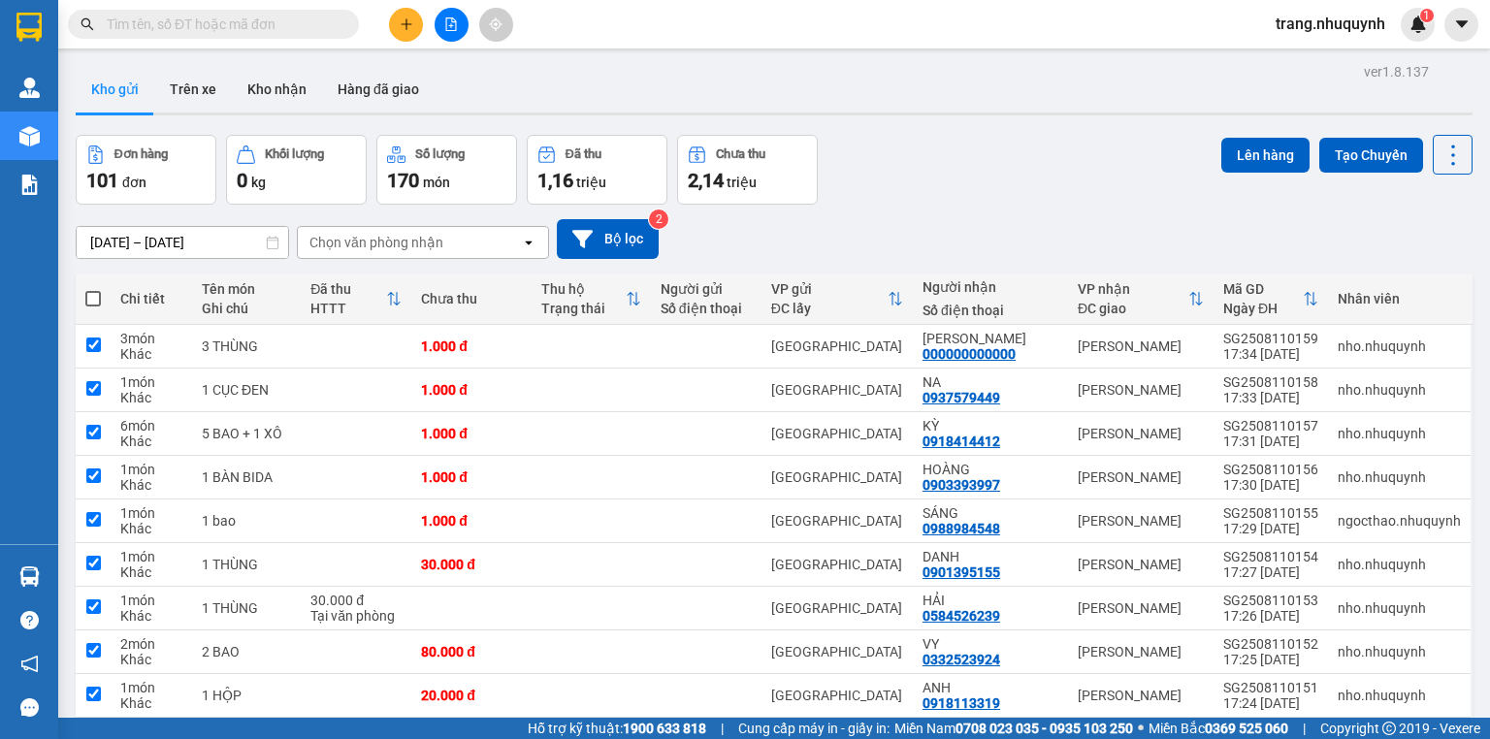
checkbox input "true"
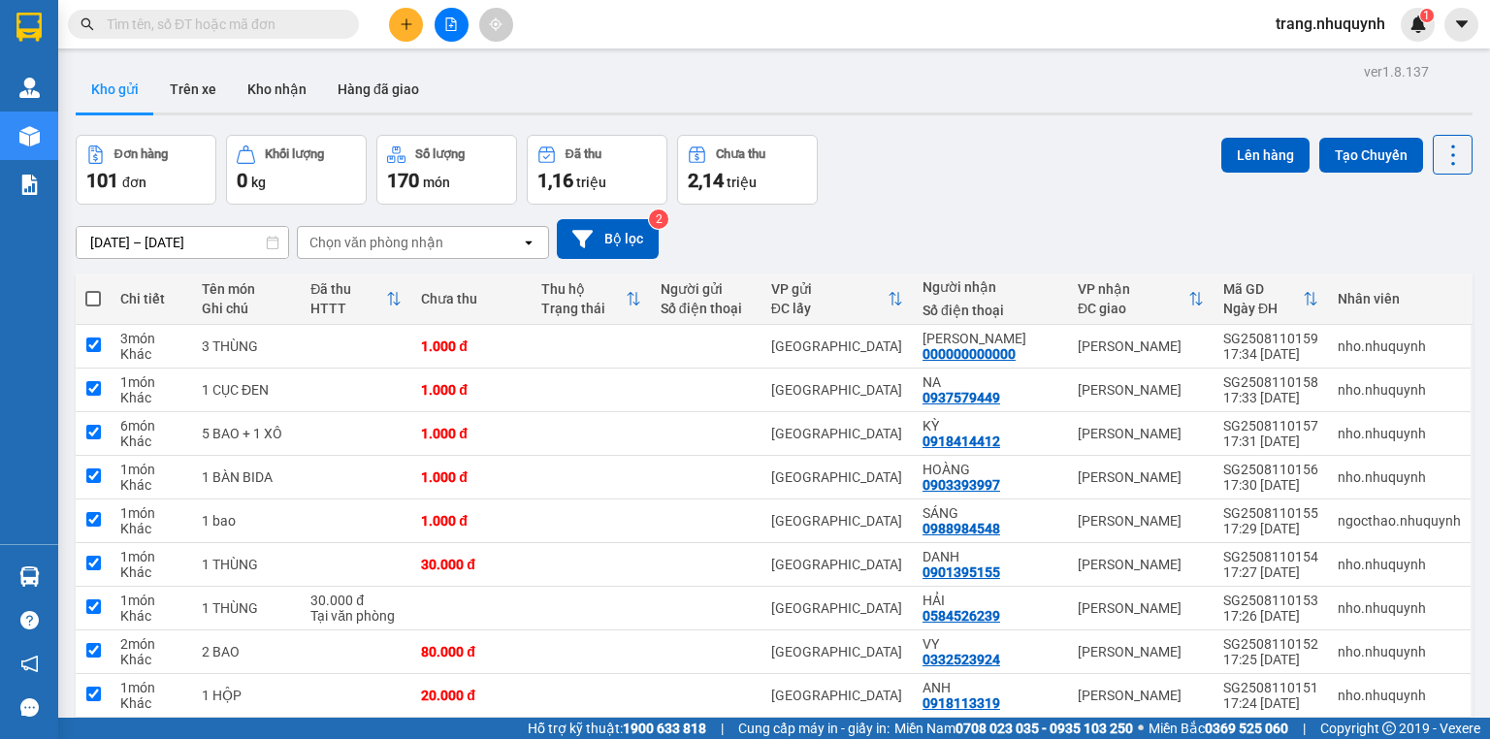
checkbox input "true"
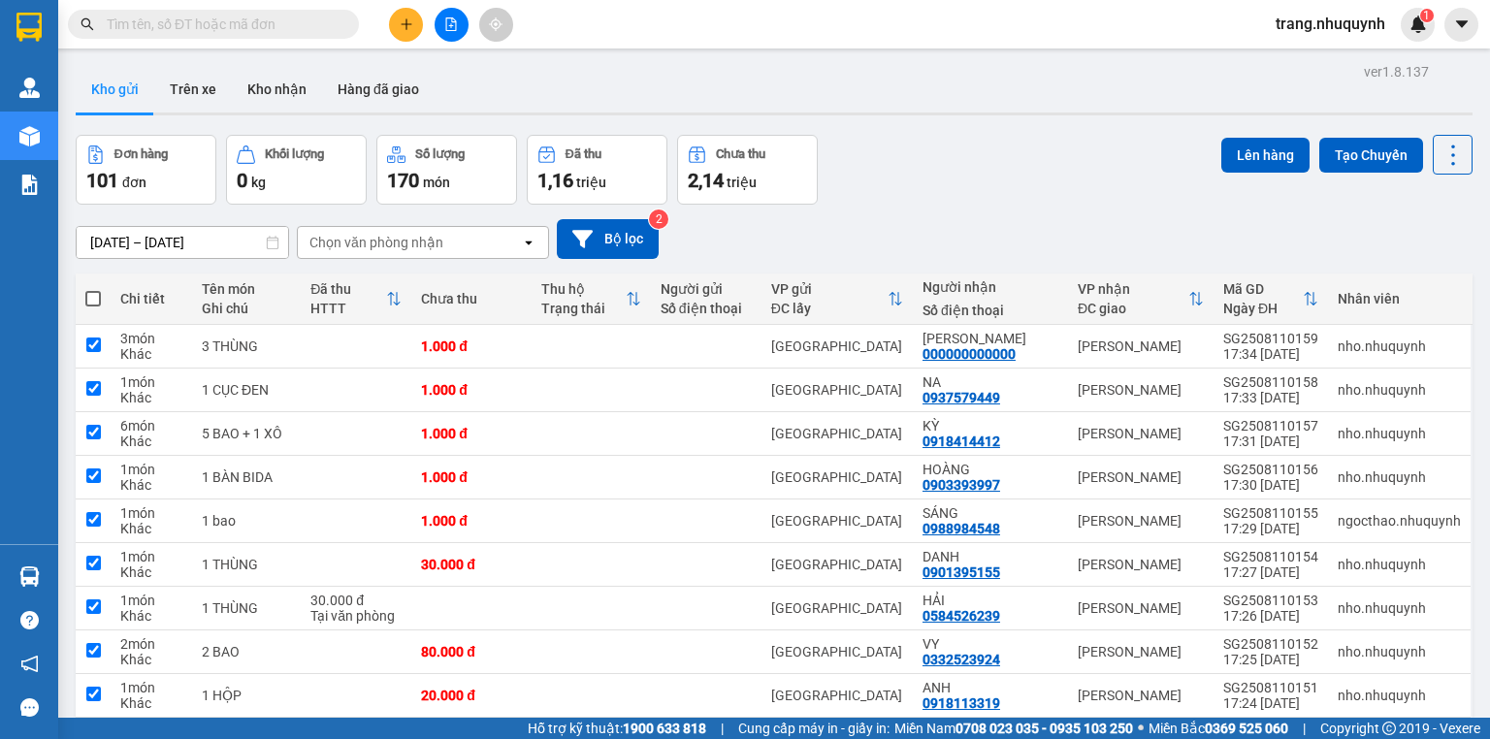
checkbox input "true"
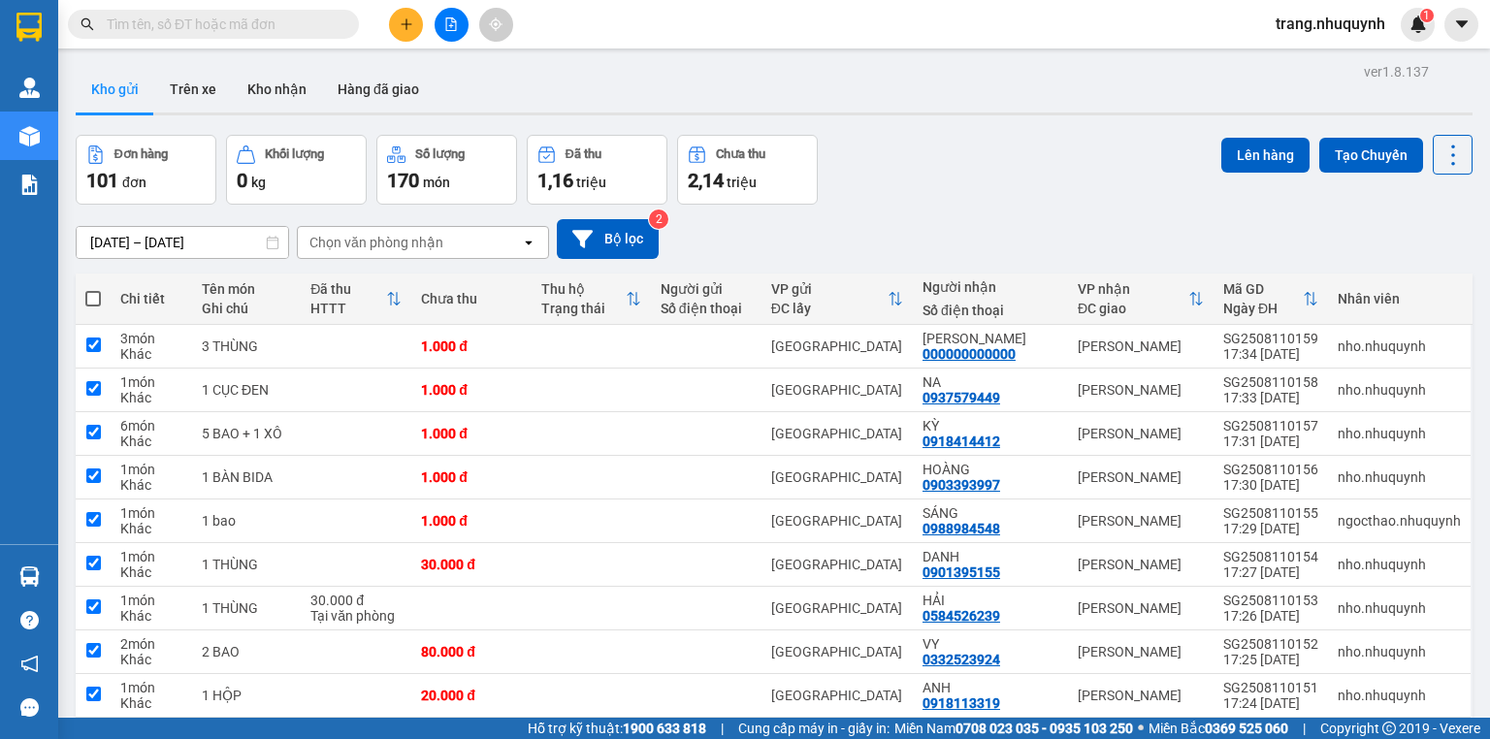
checkbox input "true"
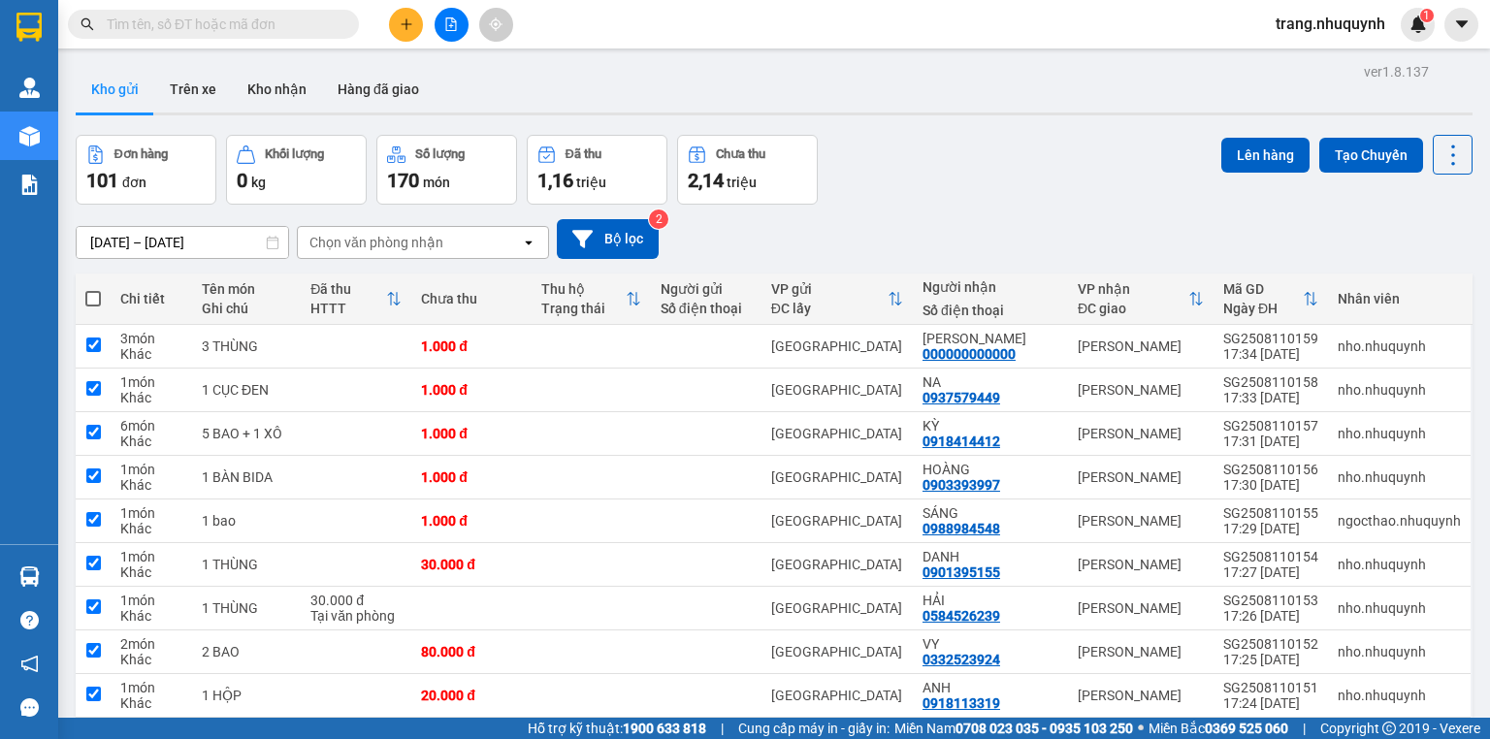
checkbox input "true"
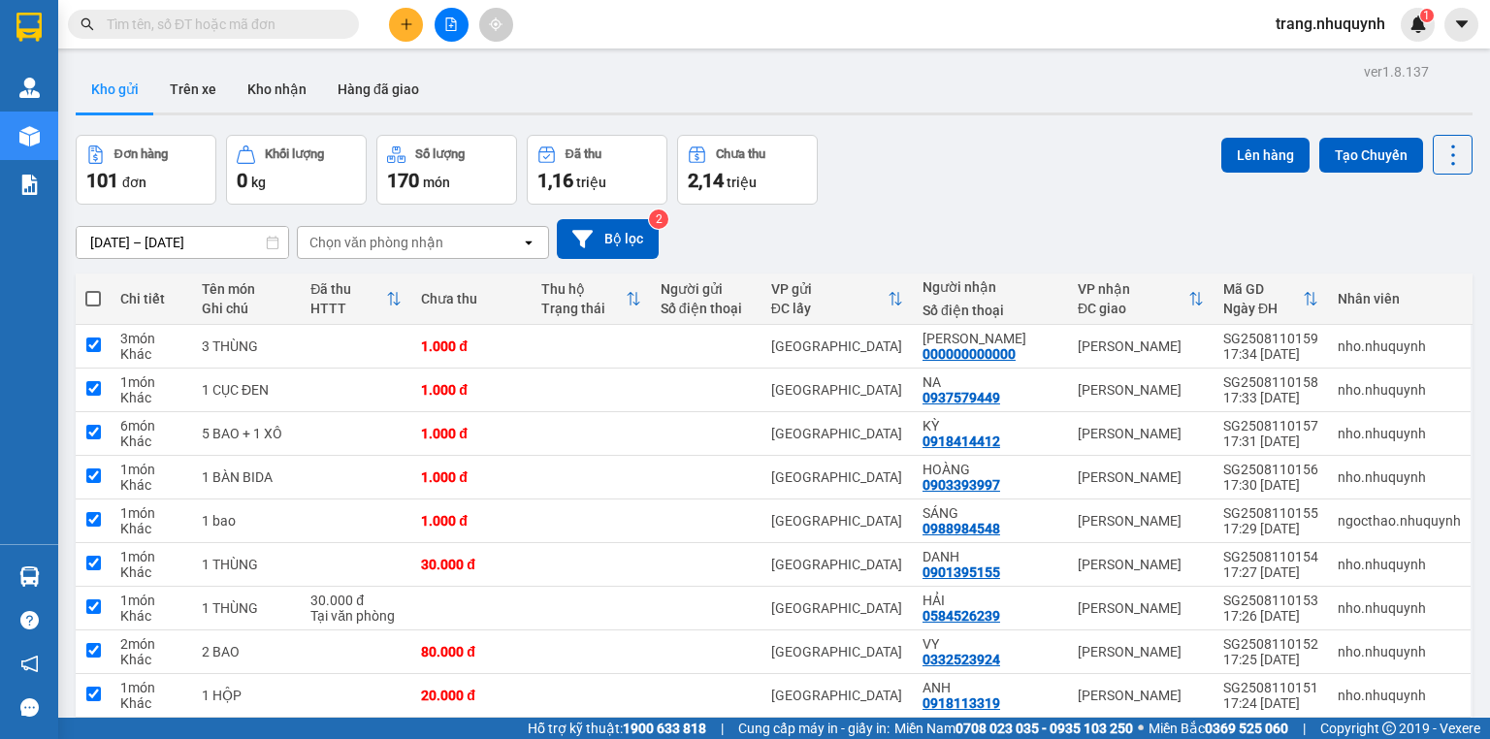
checkbox input "true"
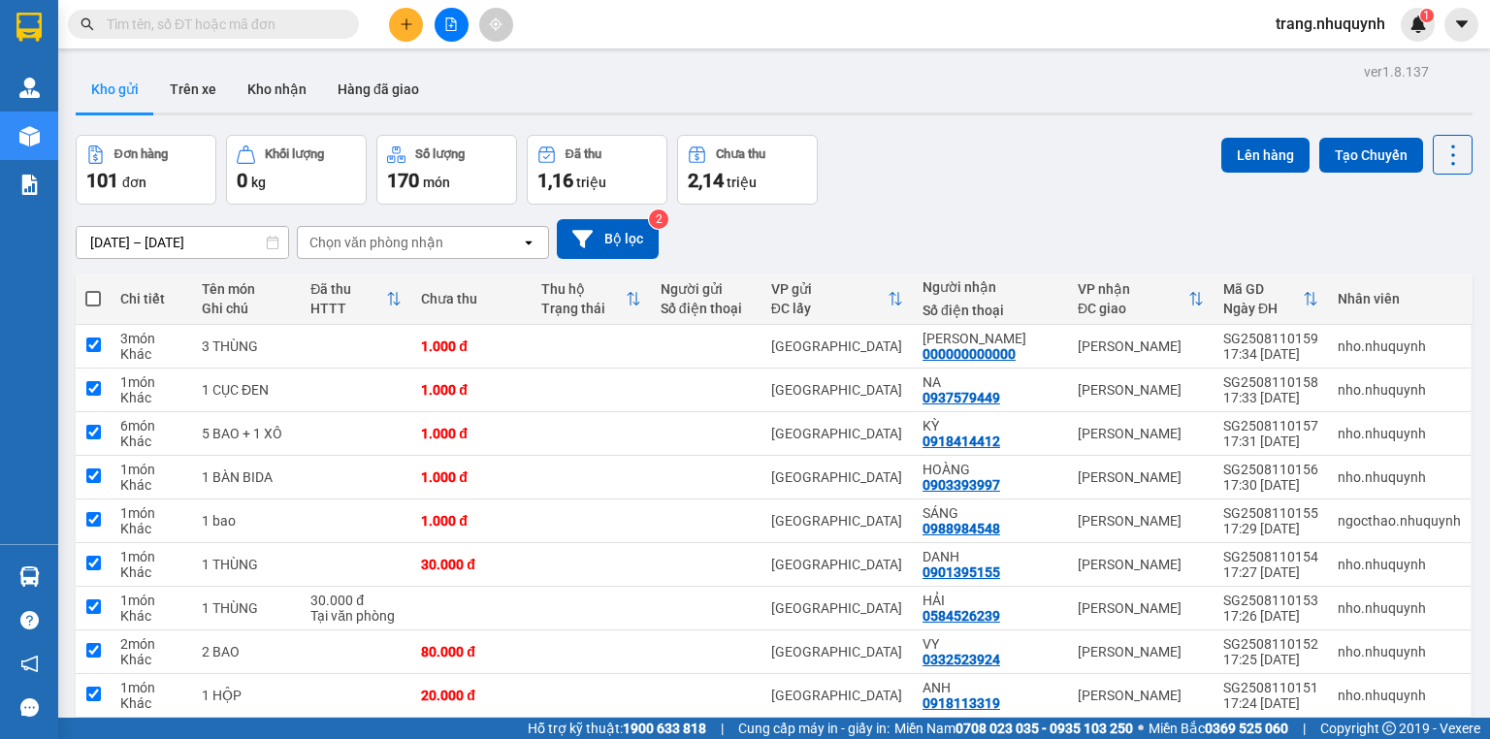
checkbox input "true"
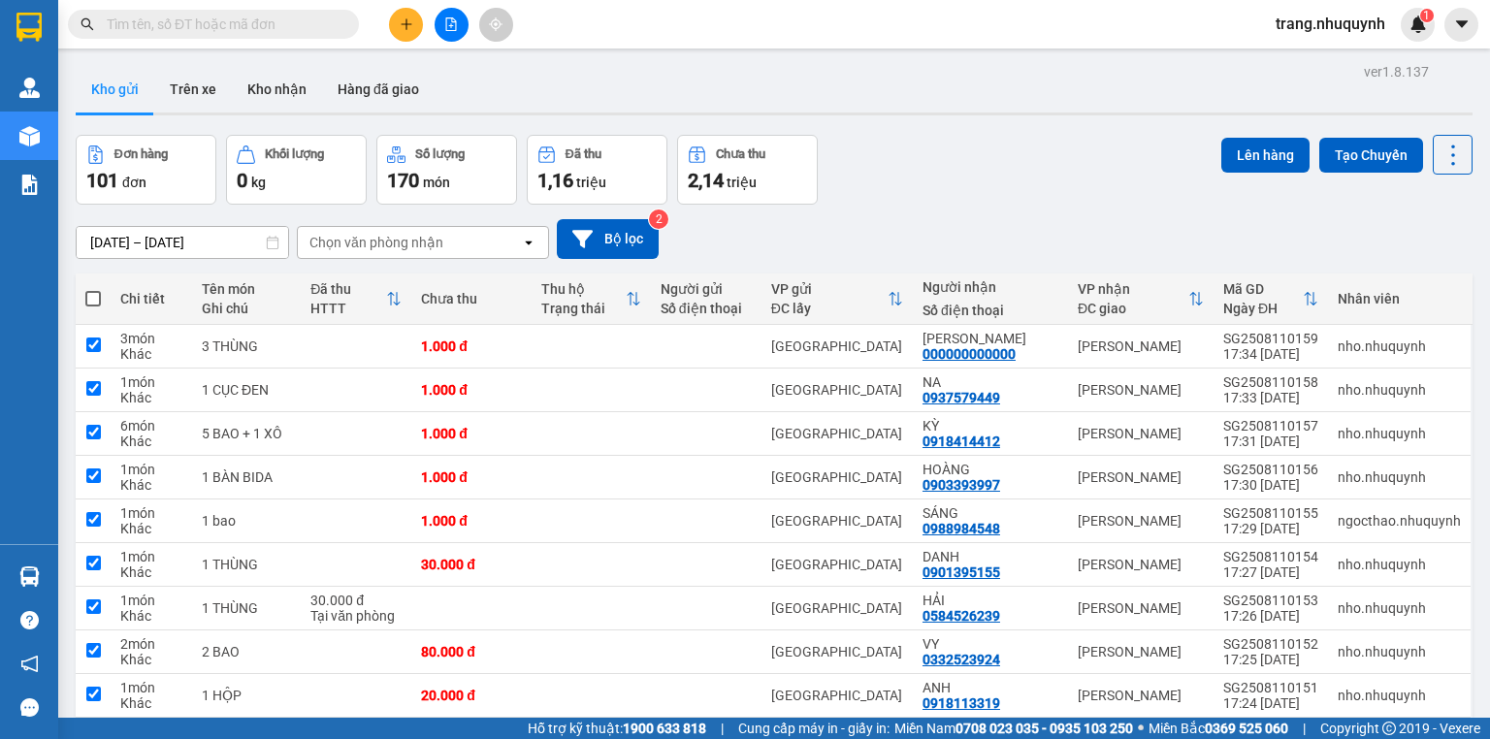
checkbox input "true"
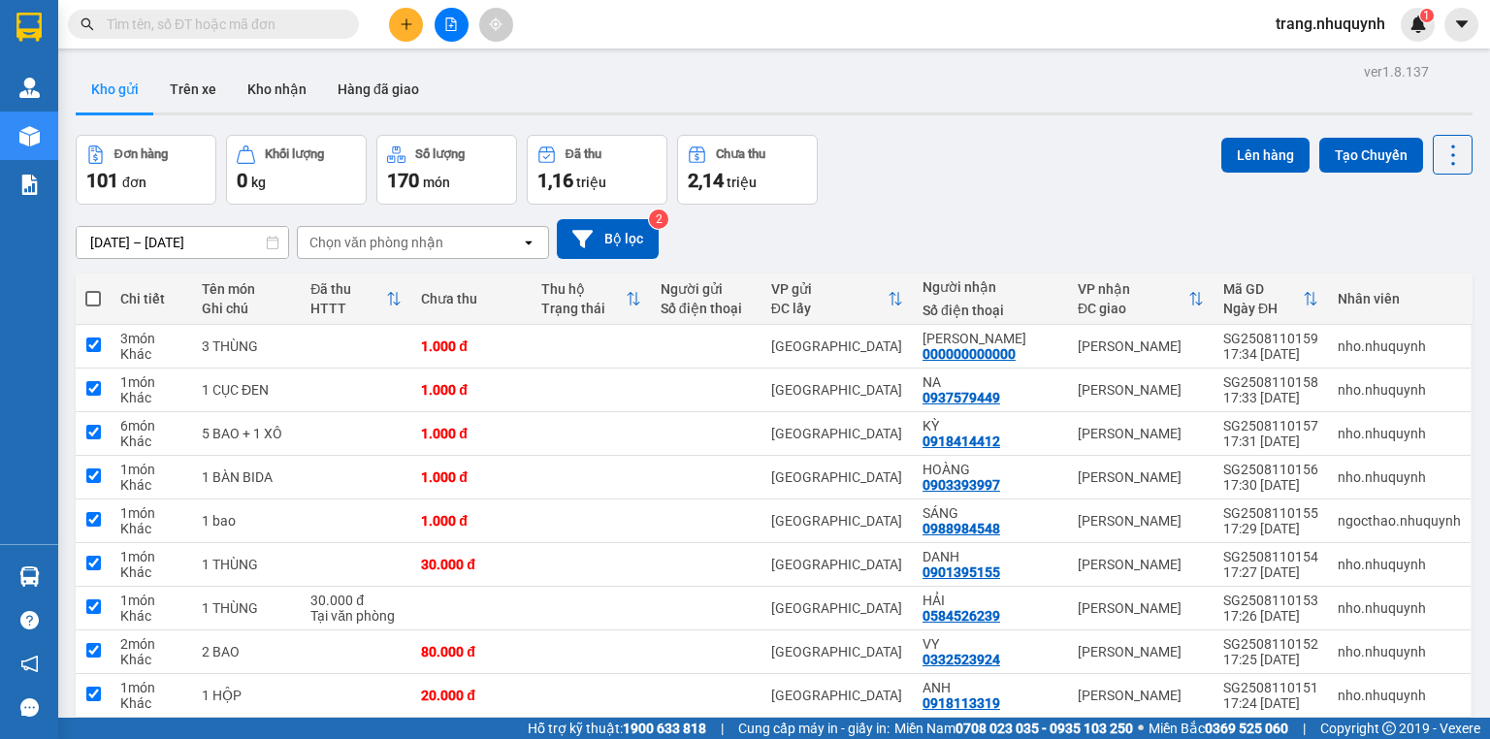
checkbox input "true"
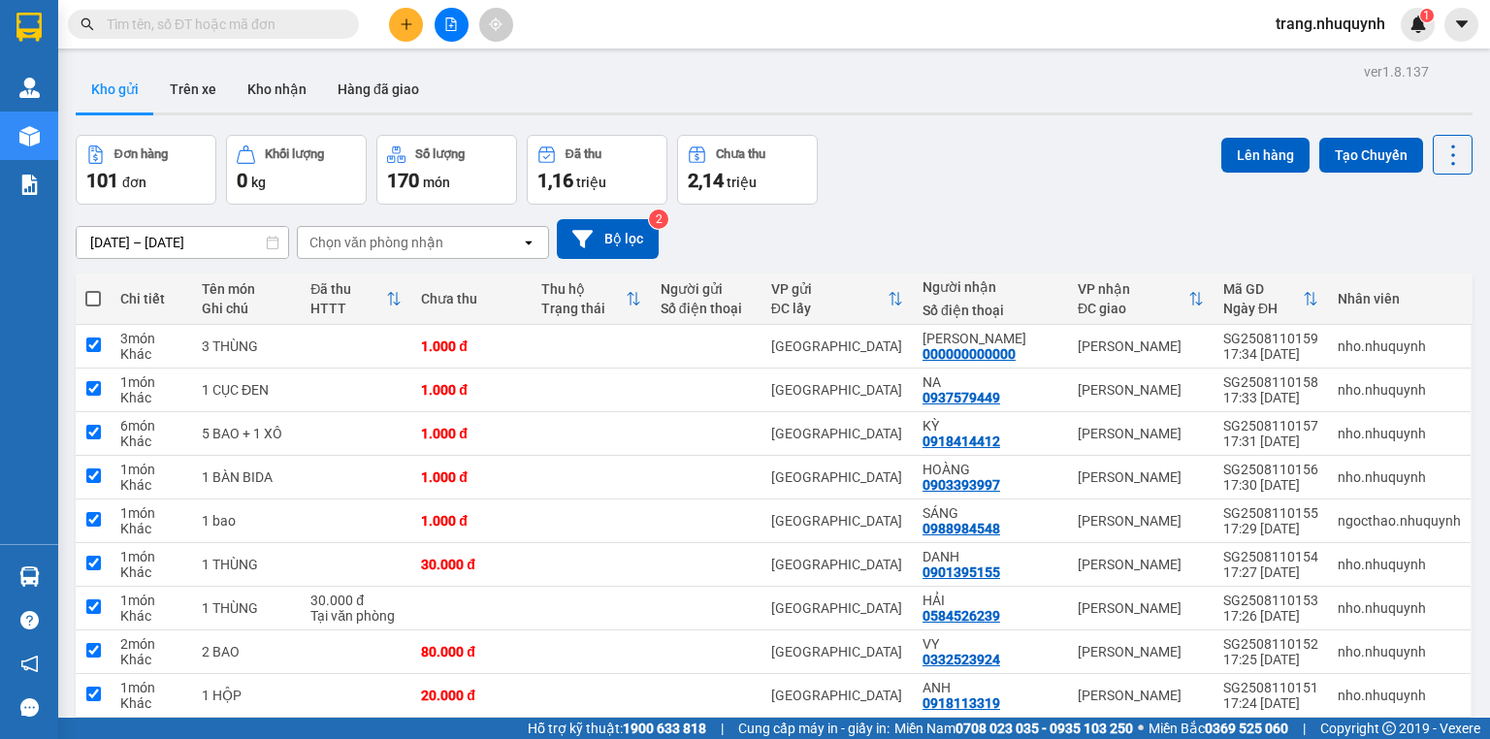
checkbox input "true"
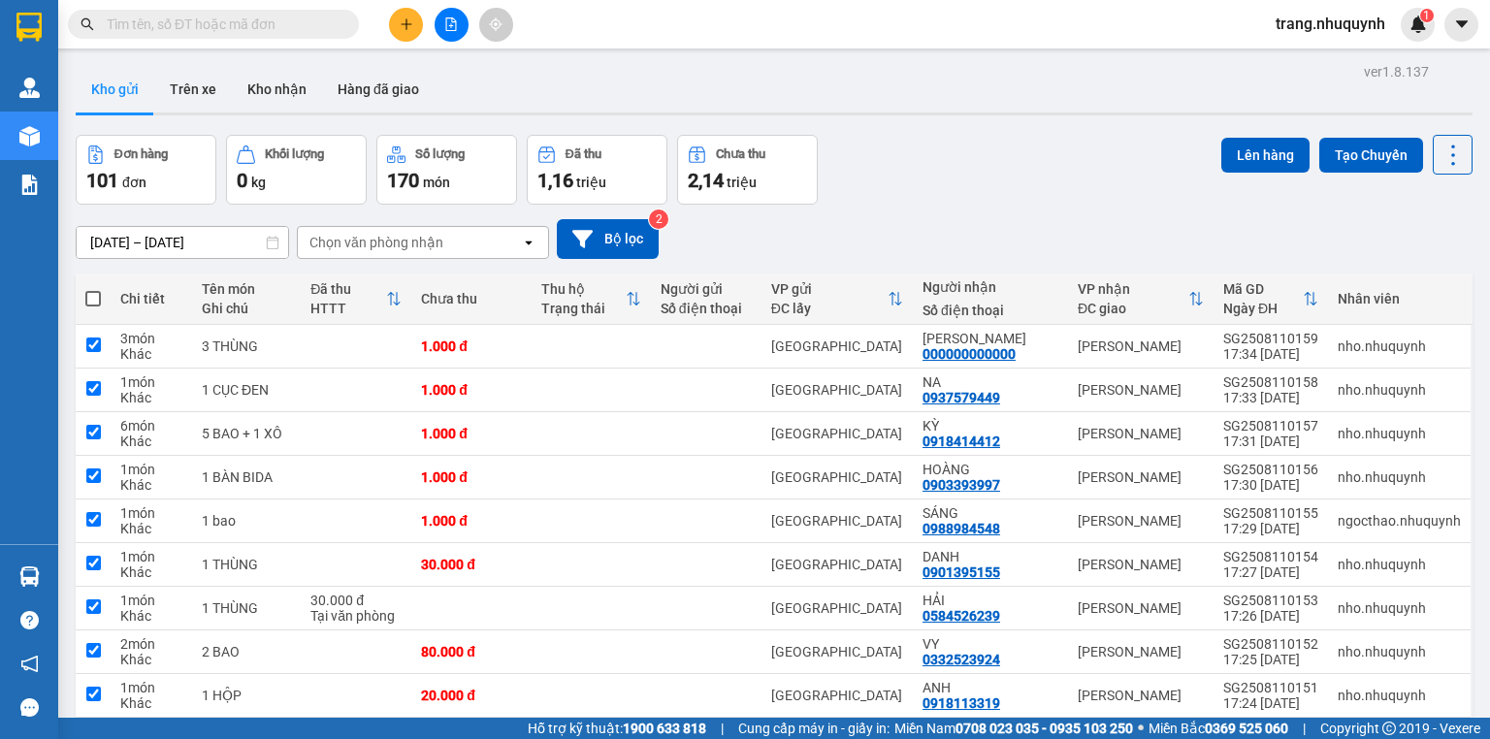
checkbox input "true"
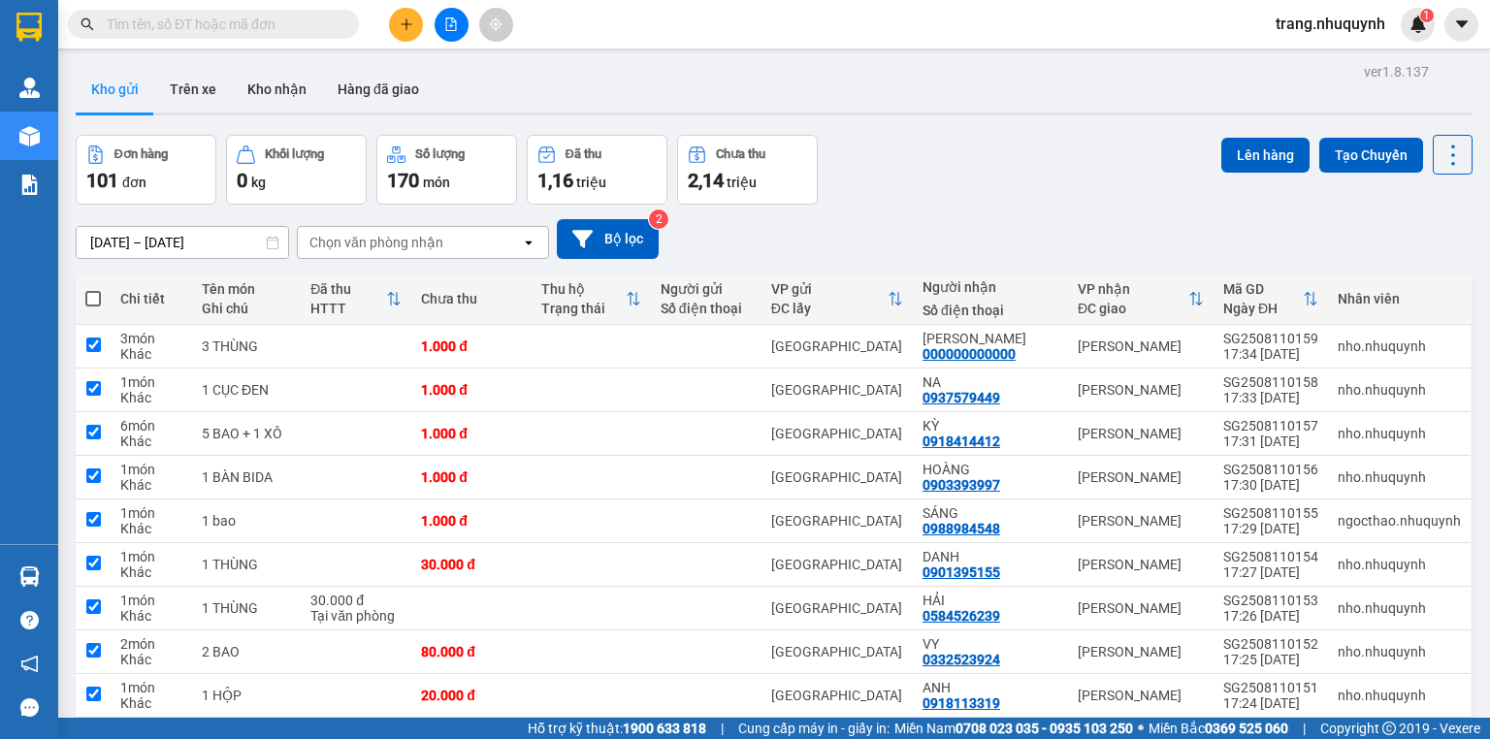
checkbox input "true"
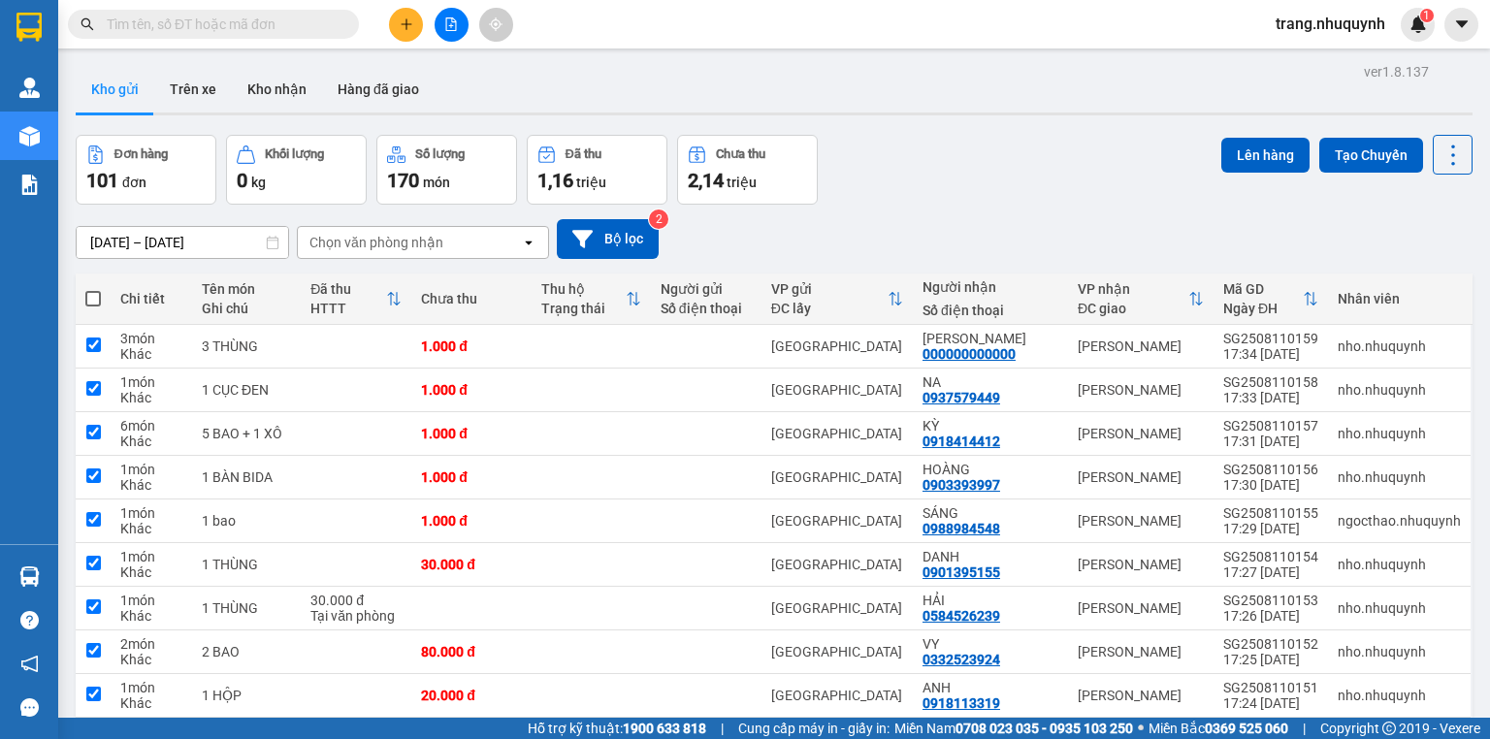
checkbox input "true"
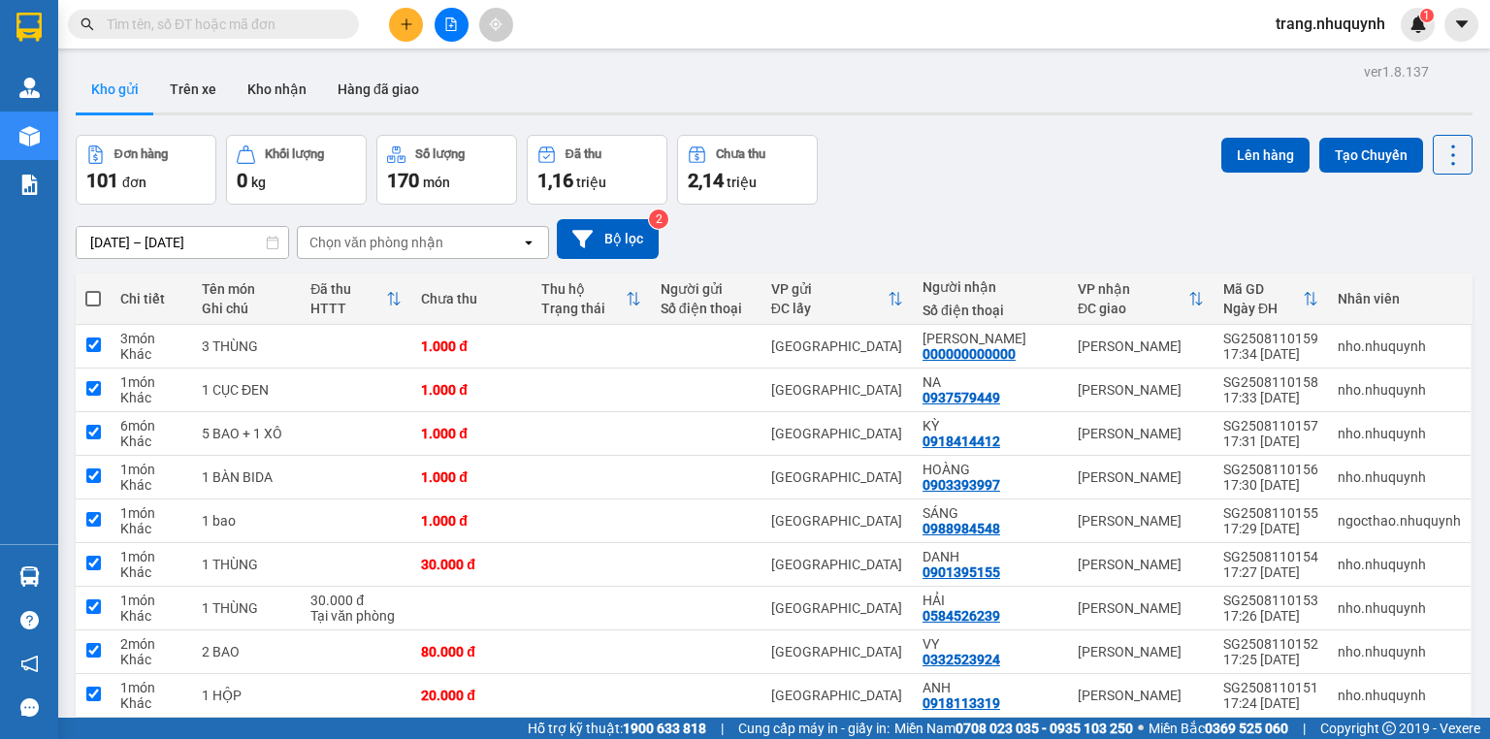
checkbox input "true"
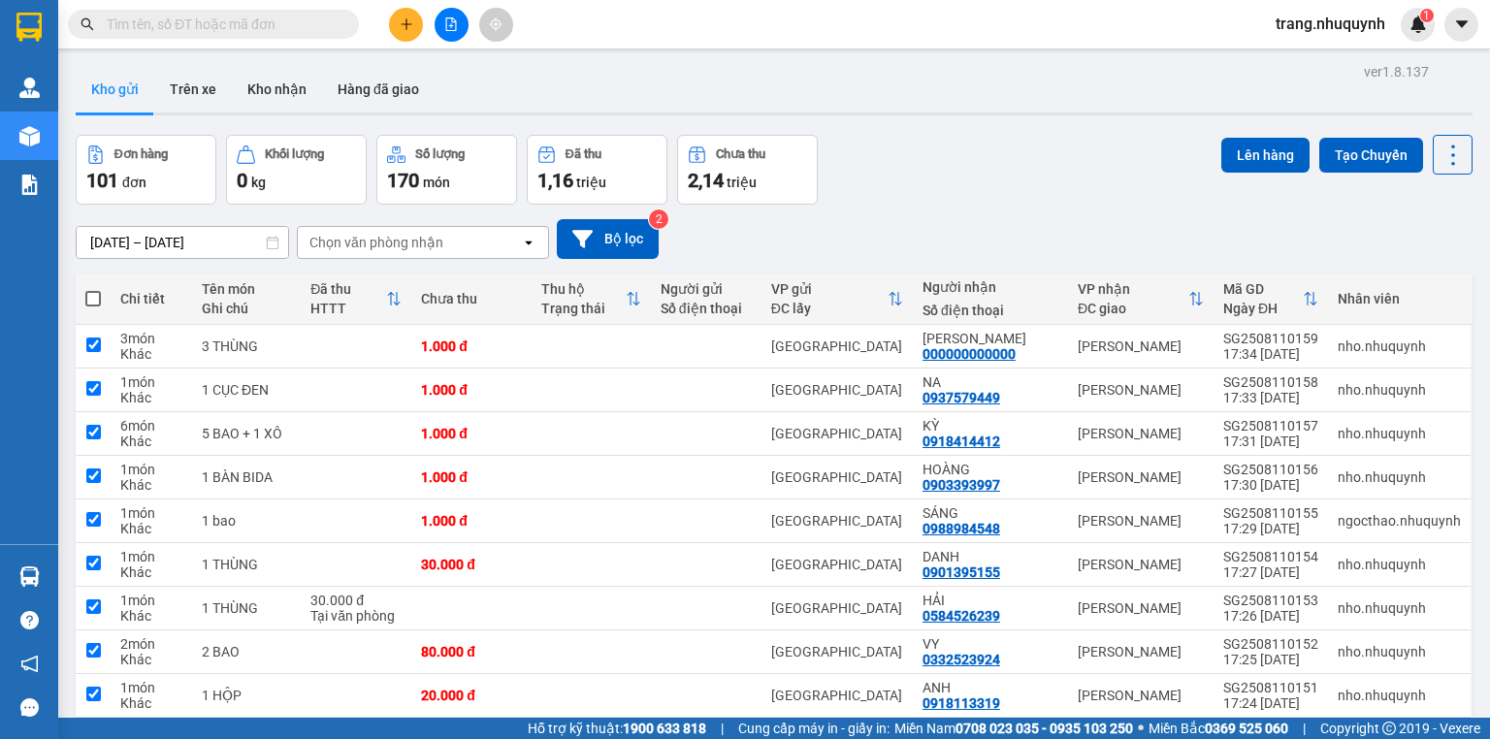
checkbox input "true"
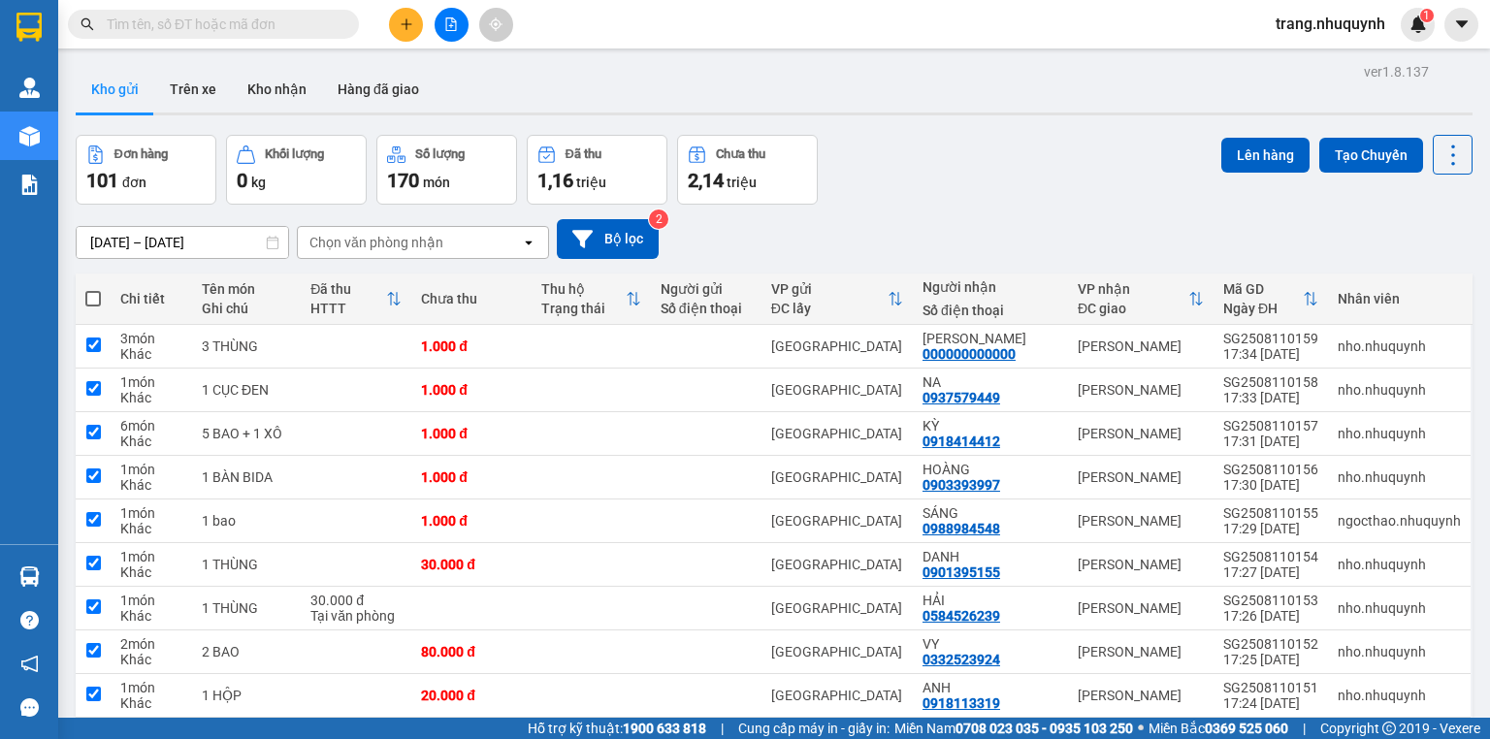
checkbox input "true"
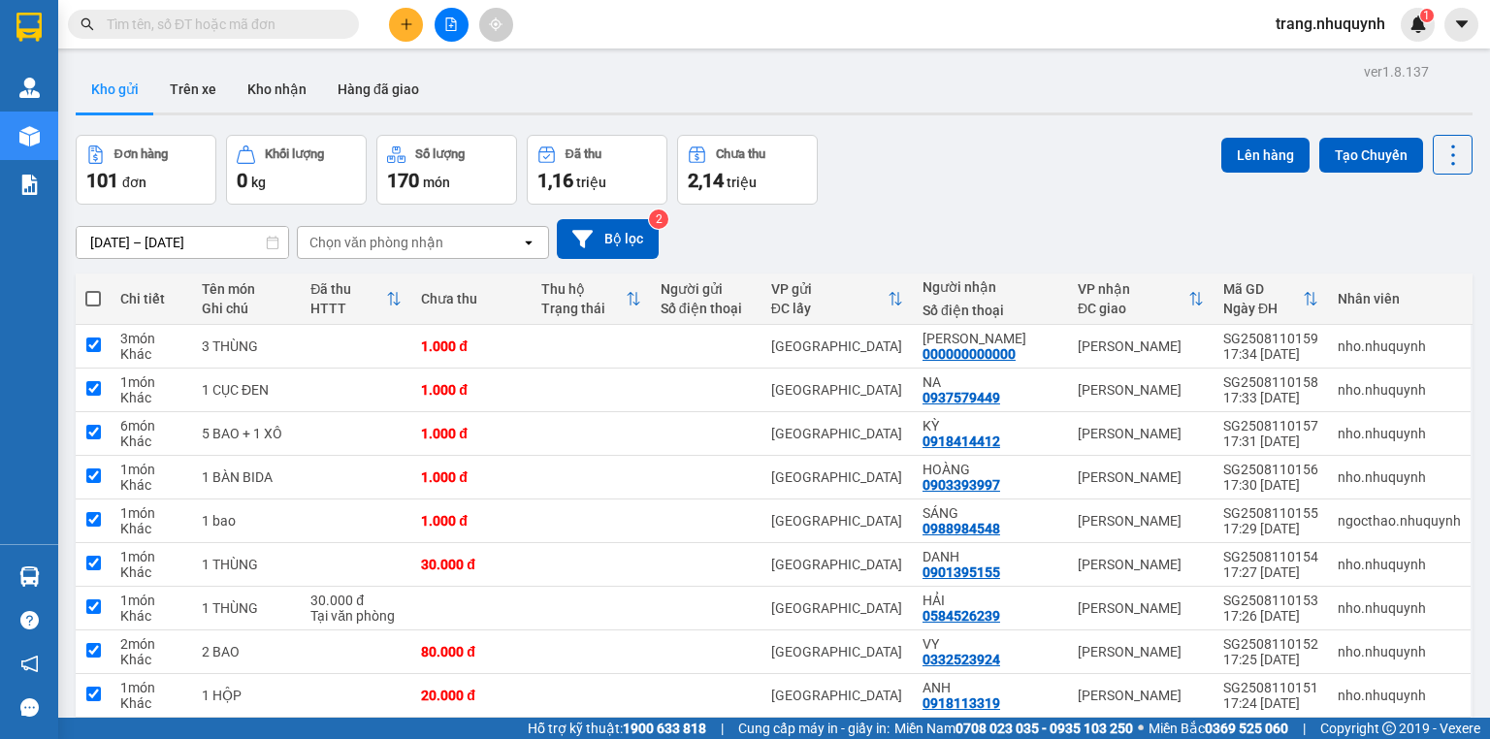
checkbox input "true"
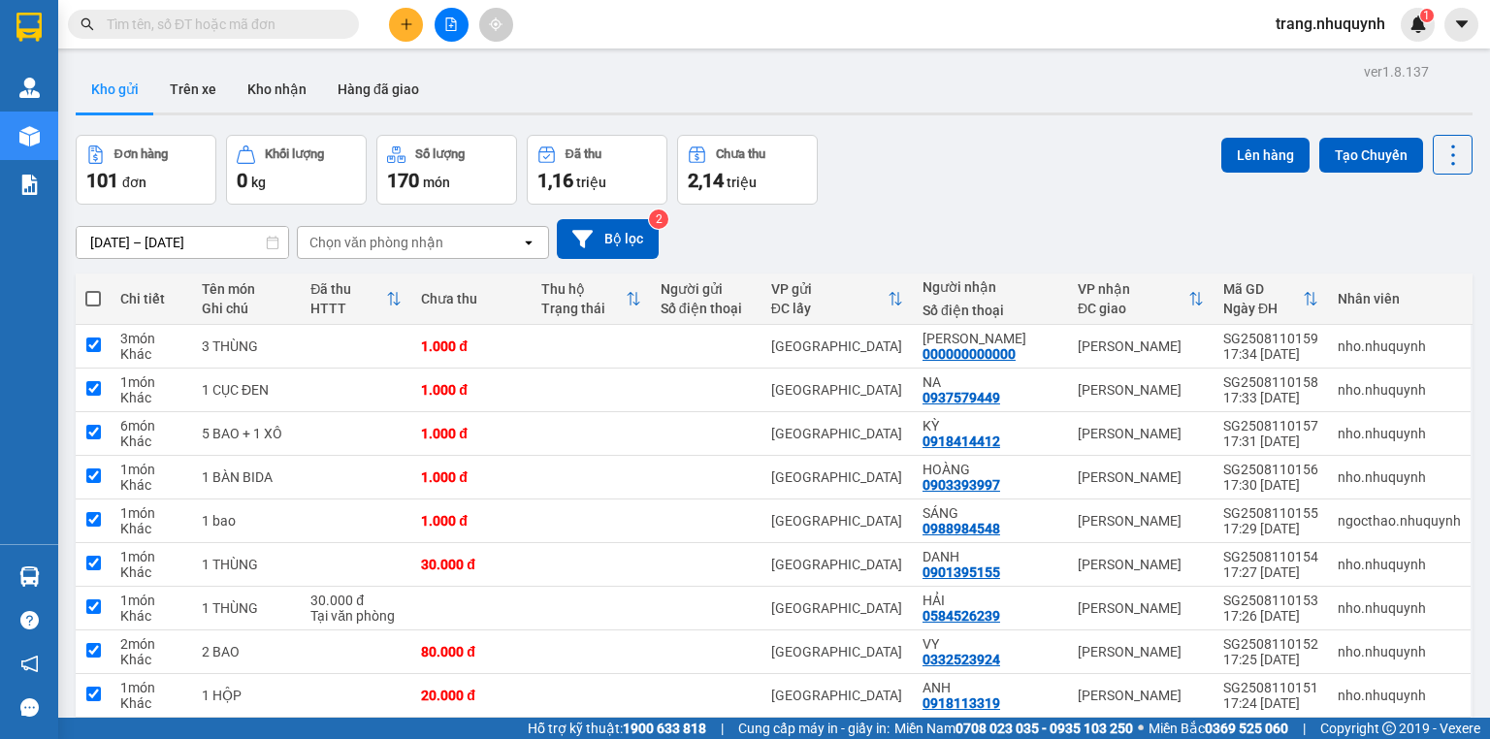
checkbox input "true"
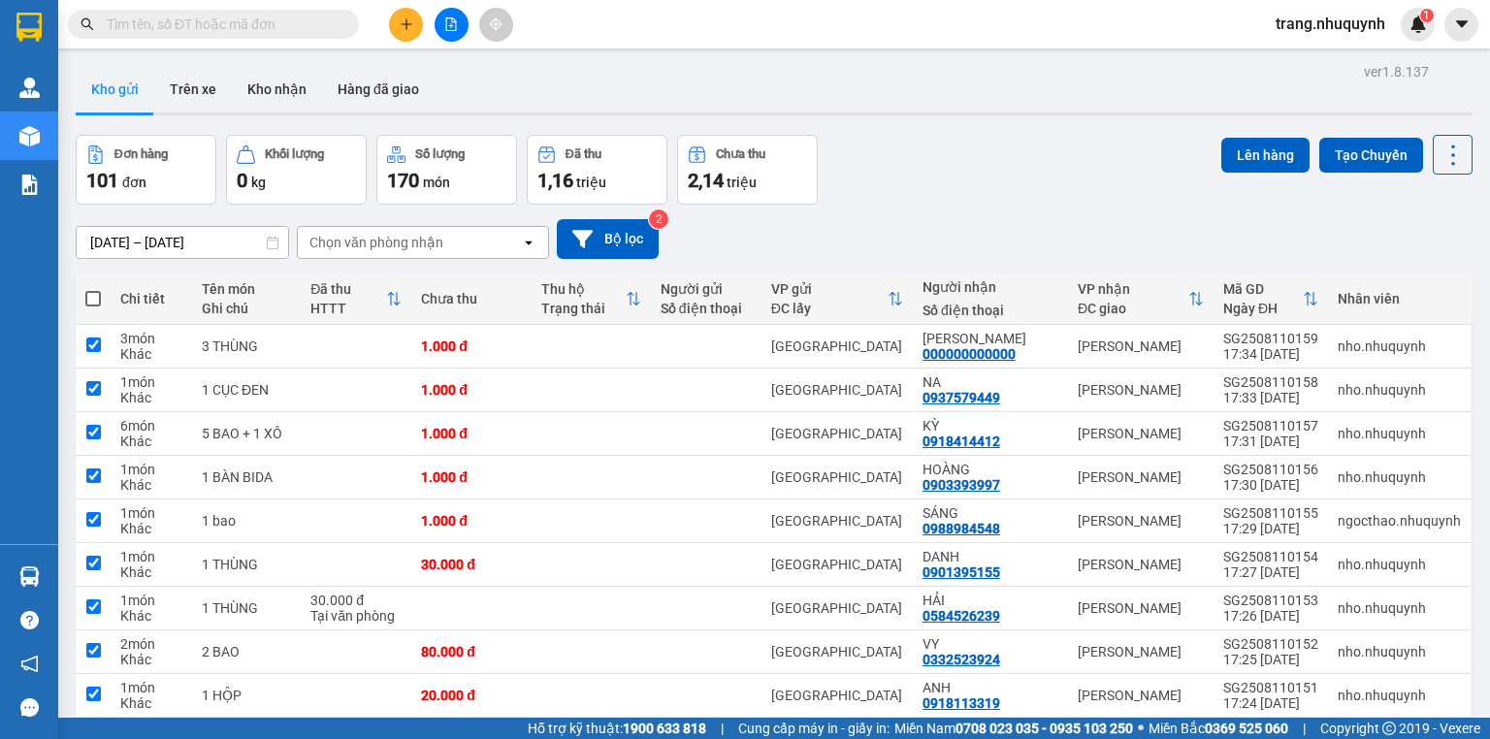
checkbox input "true"
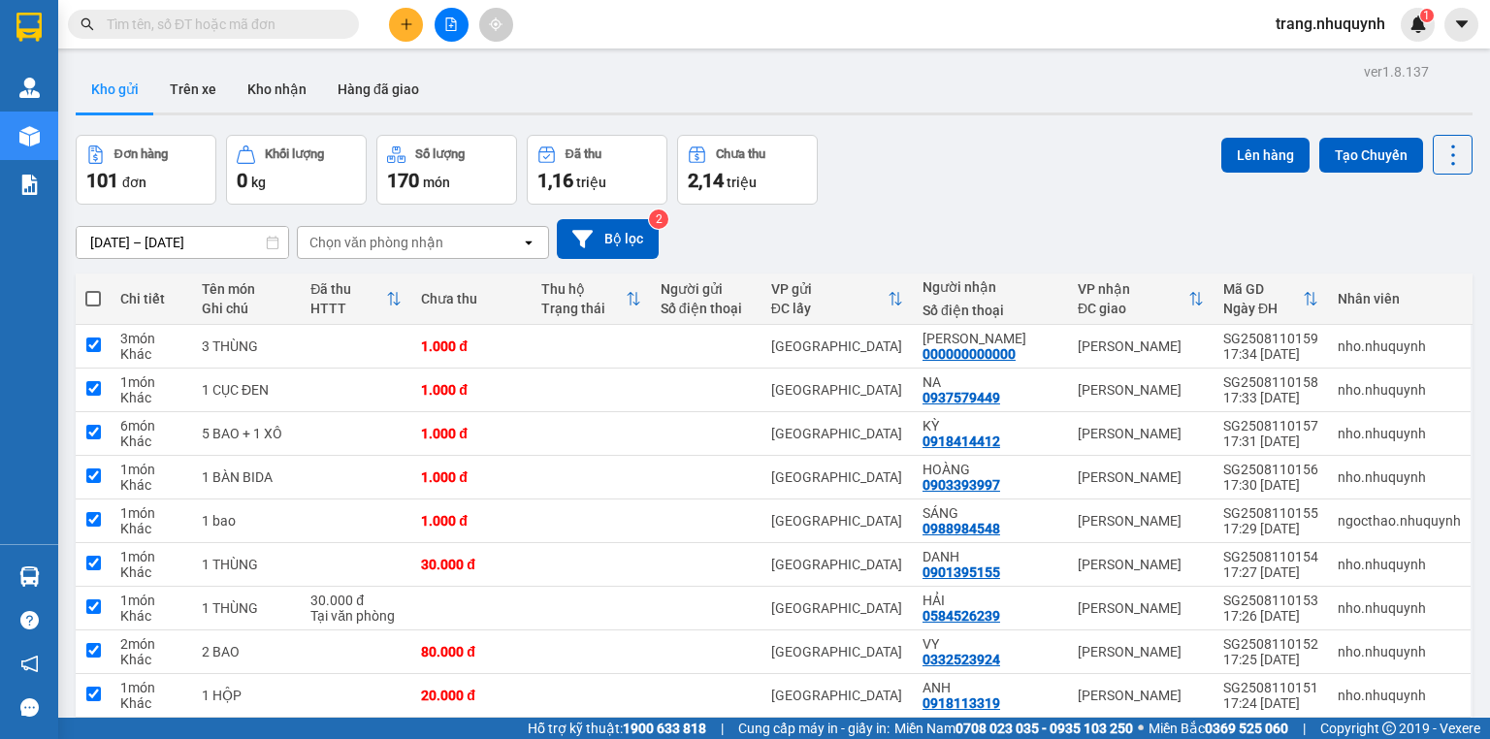
checkbox input "true"
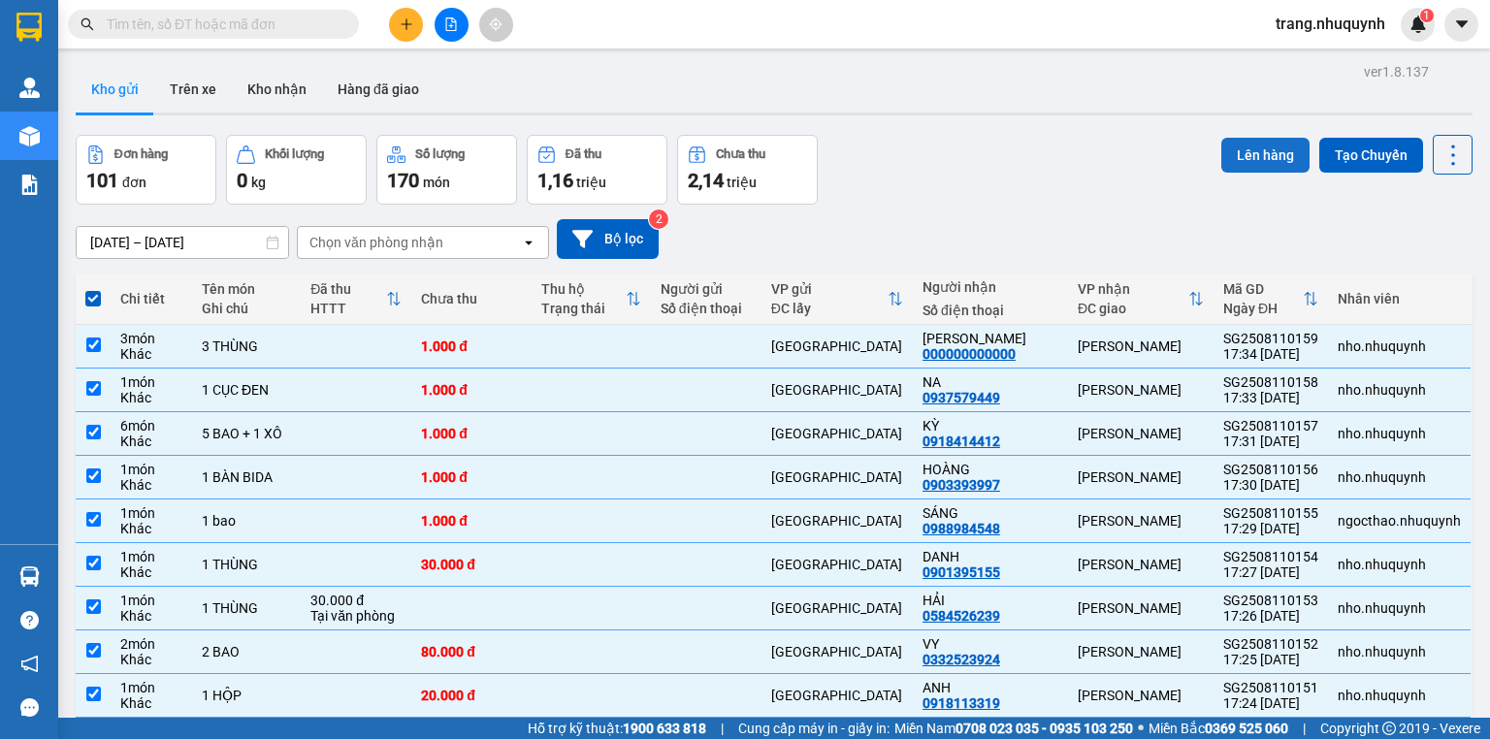
click at [1273, 147] on button "Lên hàng" at bounding box center [1265, 155] width 88 height 35
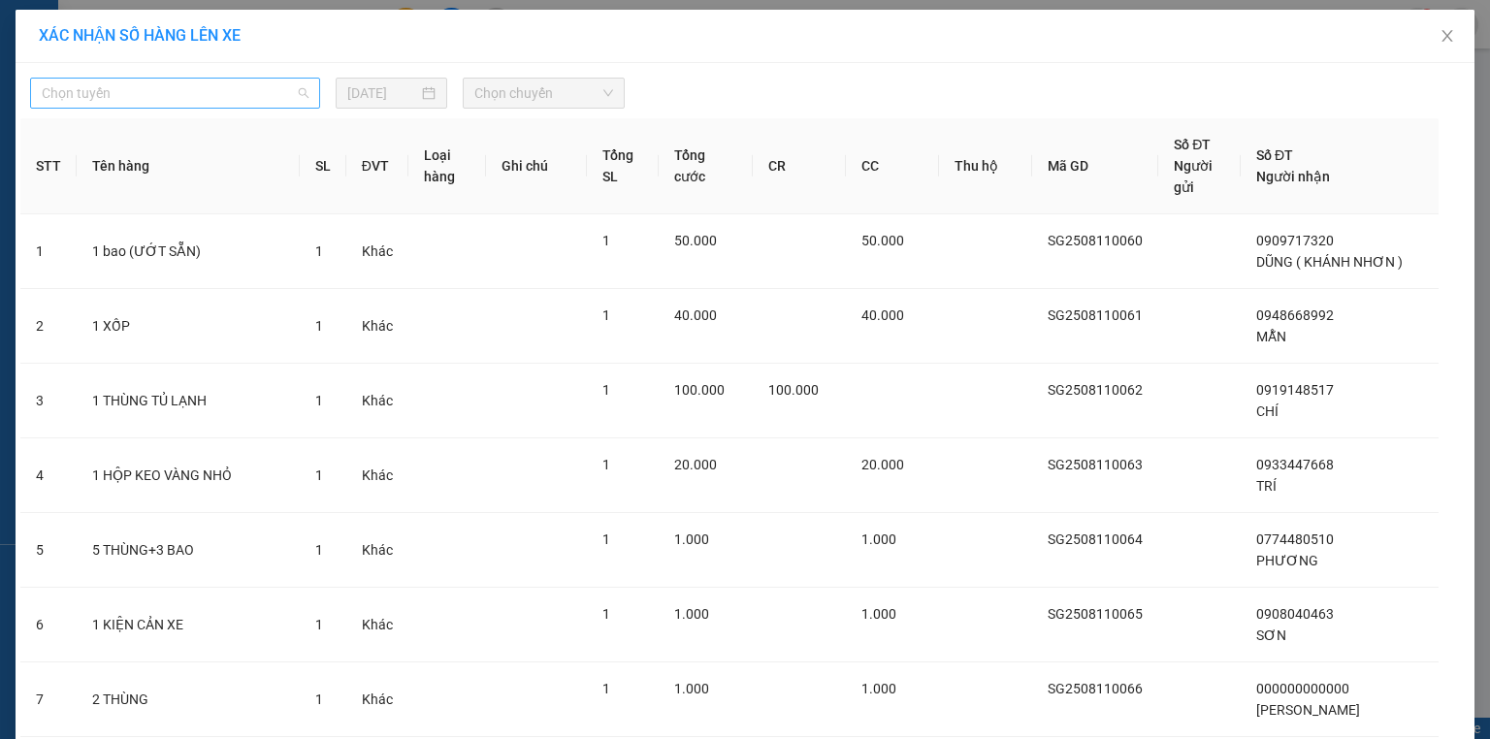
click at [223, 102] on span "Chọn tuyến" at bounding box center [175, 93] width 267 height 29
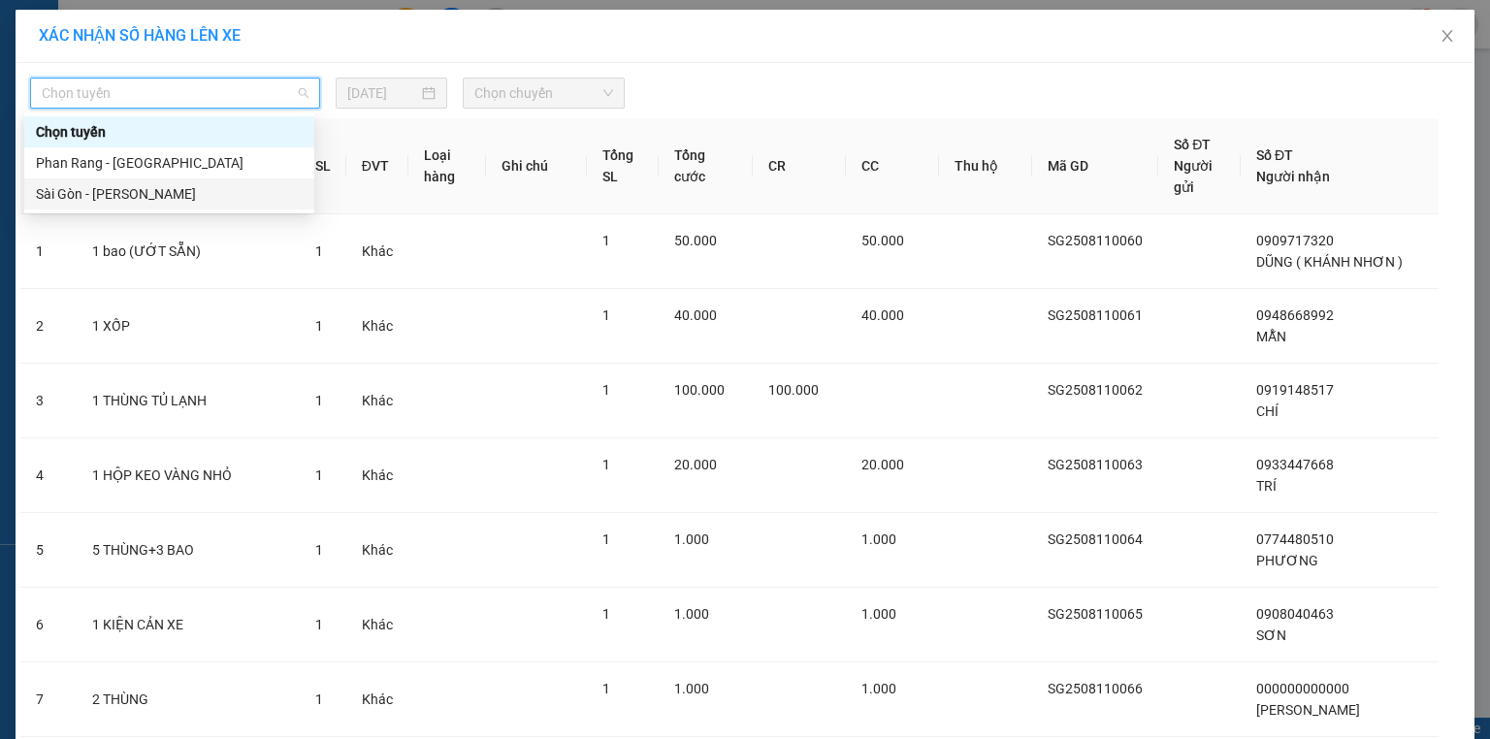
click at [113, 187] on div "Sài Gòn - Phan Rang" at bounding box center [169, 193] width 267 height 21
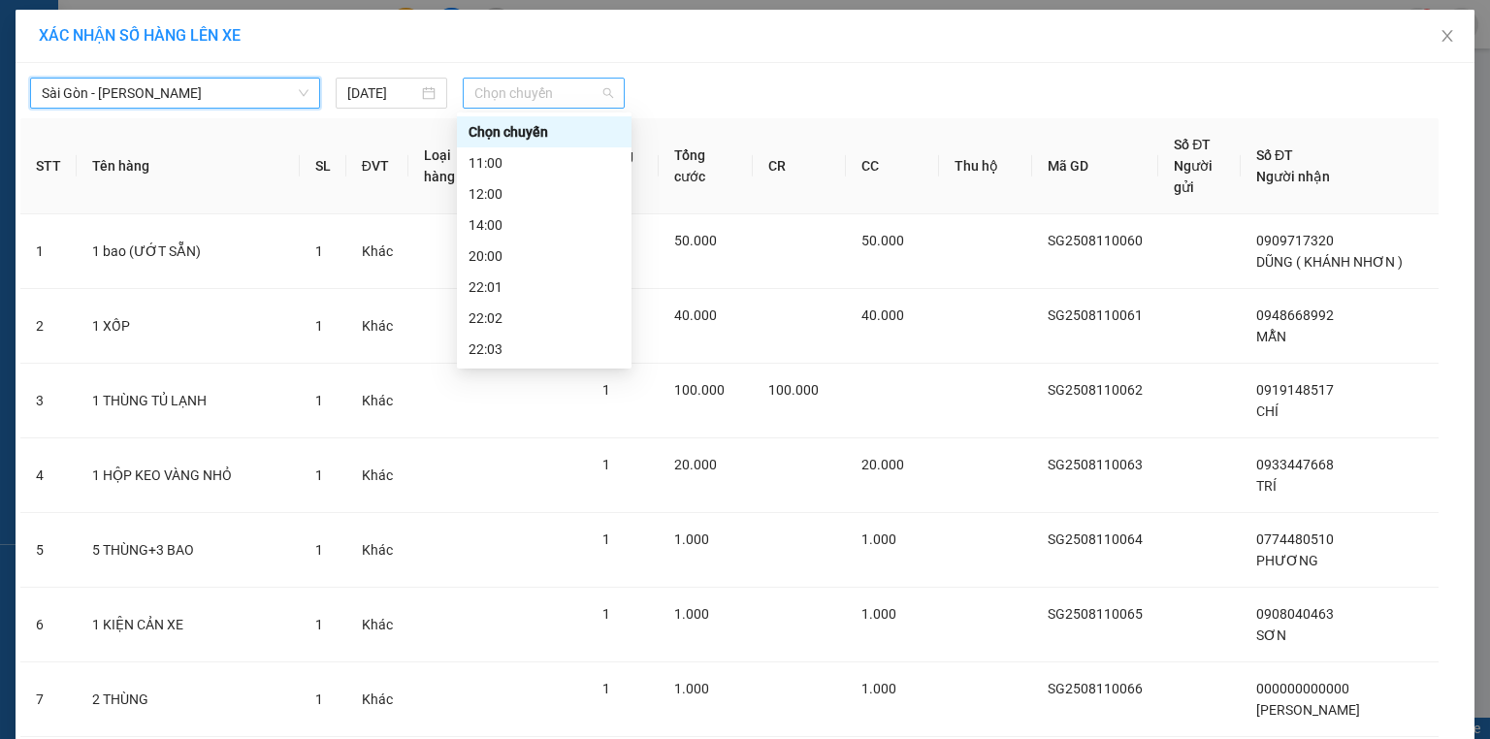
click at [527, 93] on span "Chọn chuyến" at bounding box center [544, 93] width 140 height 29
click at [498, 341] on div "22:06" at bounding box center [544, 349] width 151 height 21
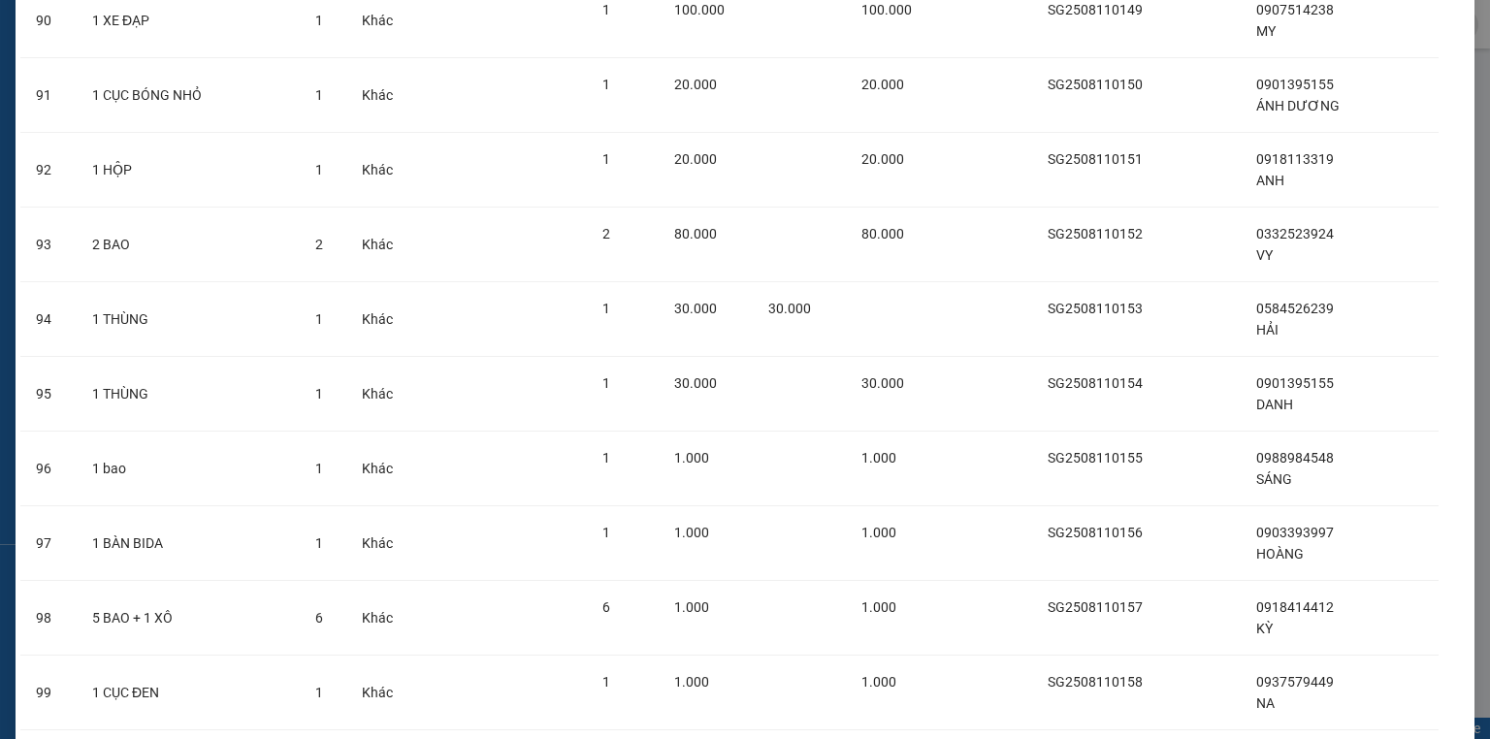
scroll to position [7099, 0]
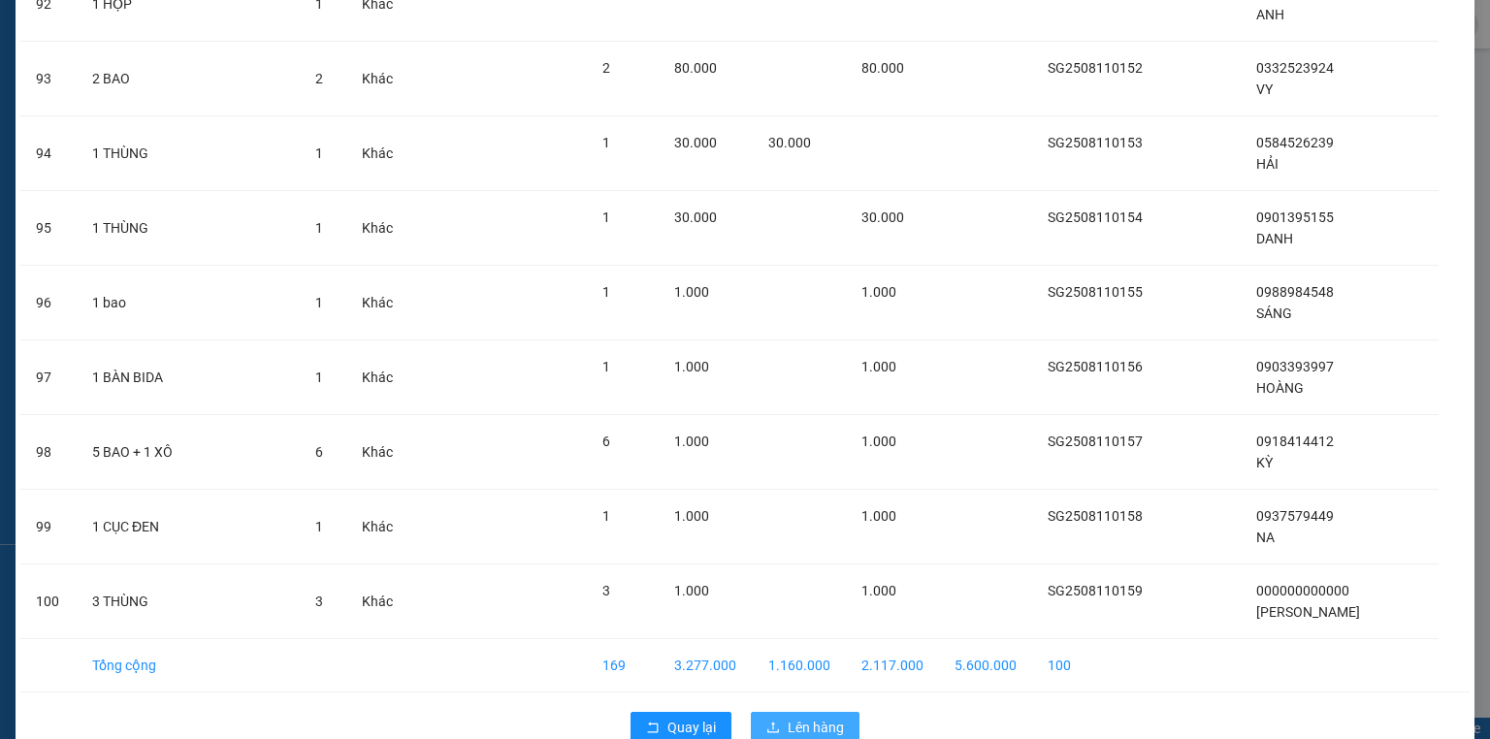
click at [799, 717] on span "Lên hàng" at bounding box center [816, 727] width 56 height 21
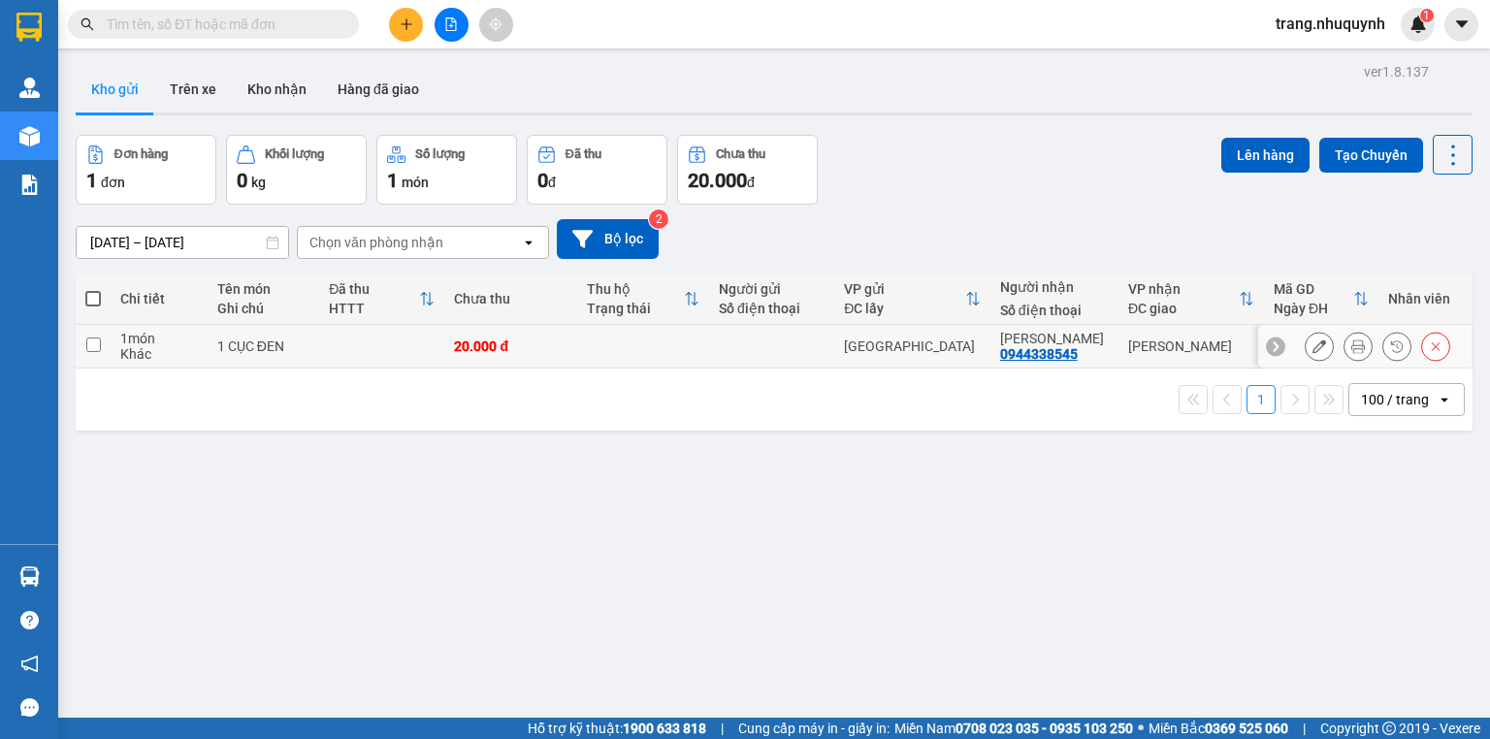
drag, startPoint x: 89, startPoint y: 349, endPoint x: 177, endPoint y: 365, distance: 88.7
click at [89, 350] on input "checkbox" at bounding box center [93, 345] width 15 height 15
checkbox input "true"
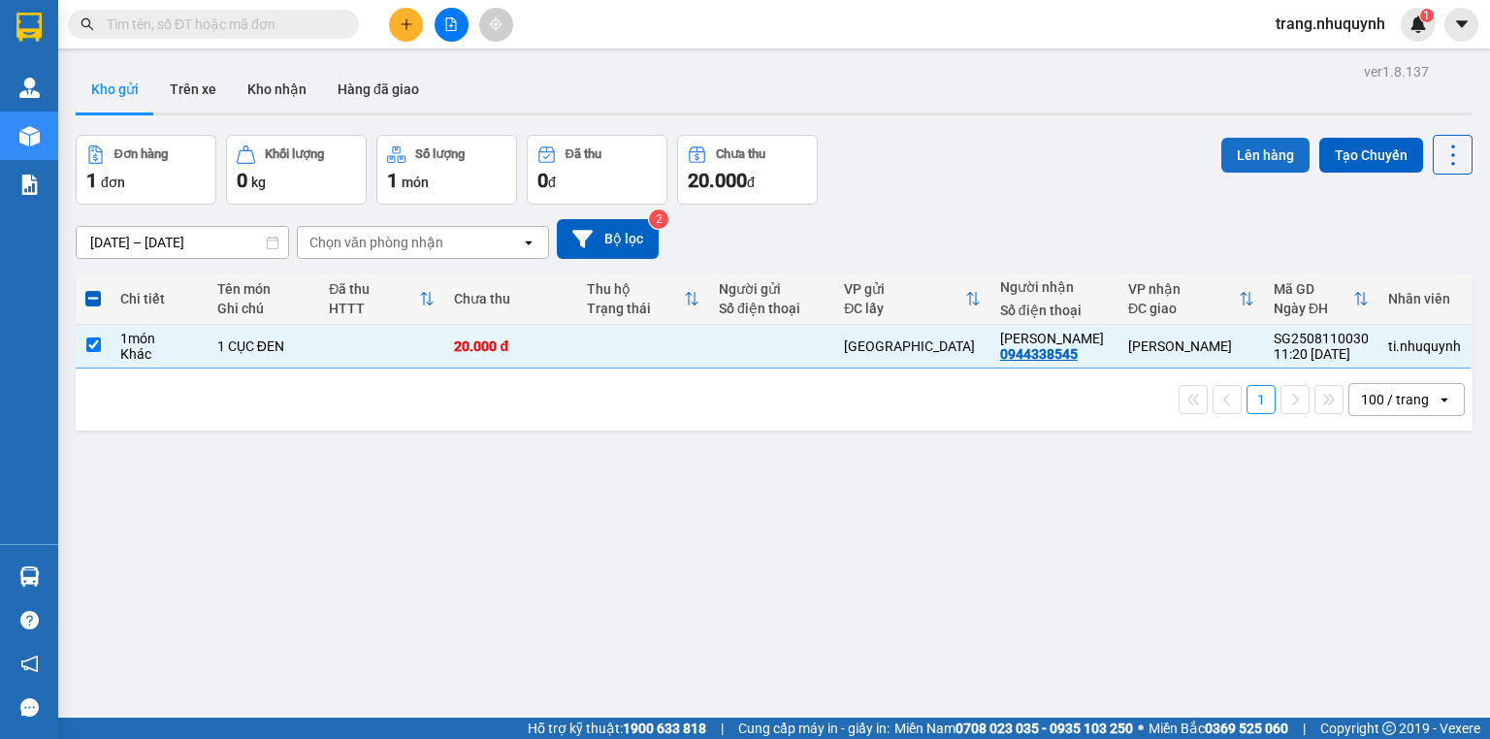
click at [1261, 152] on button "Lên hàng" at bounding box center [1265, 155] width 88 height 35
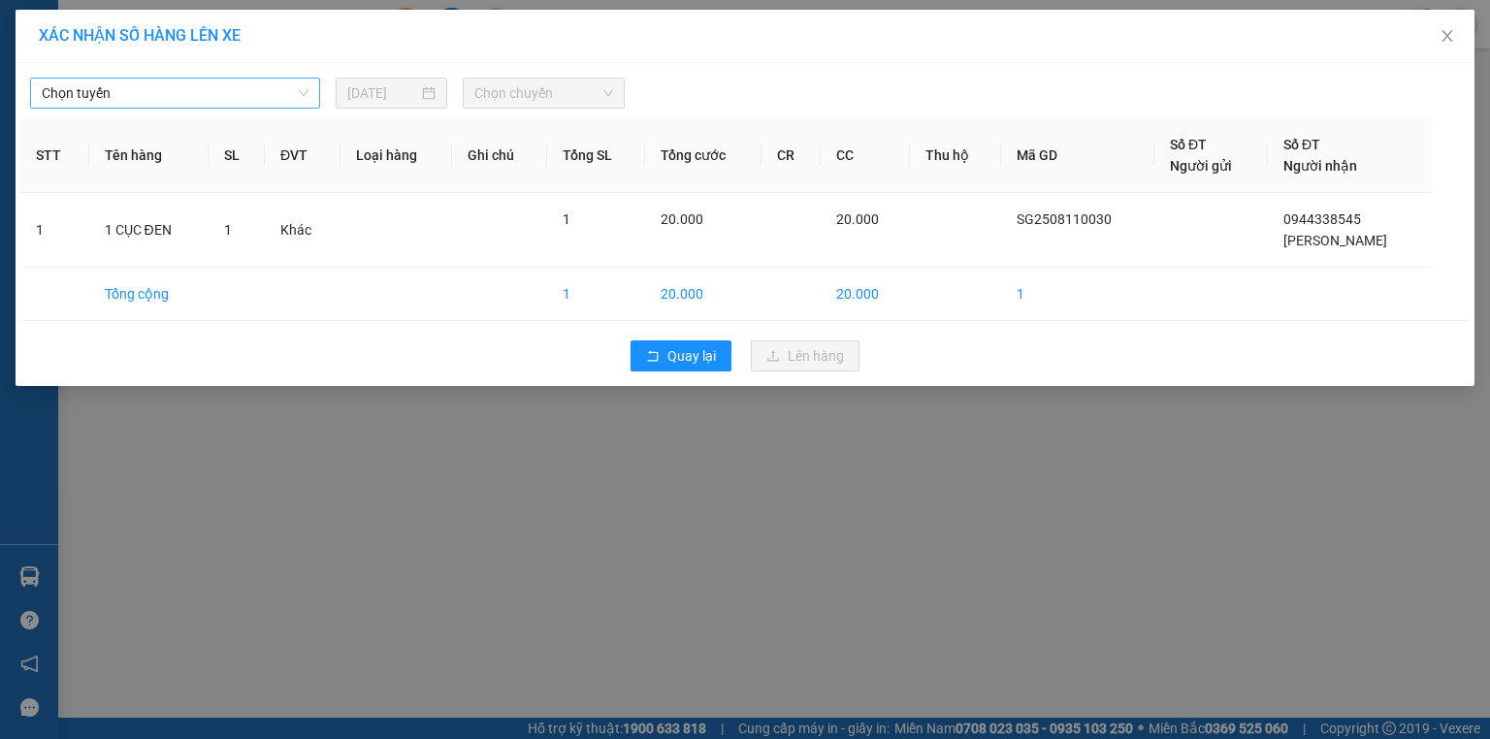
click at [184, 92] on span "Chọn tuyến" at bounding box center [175, 93] width 267 height 29
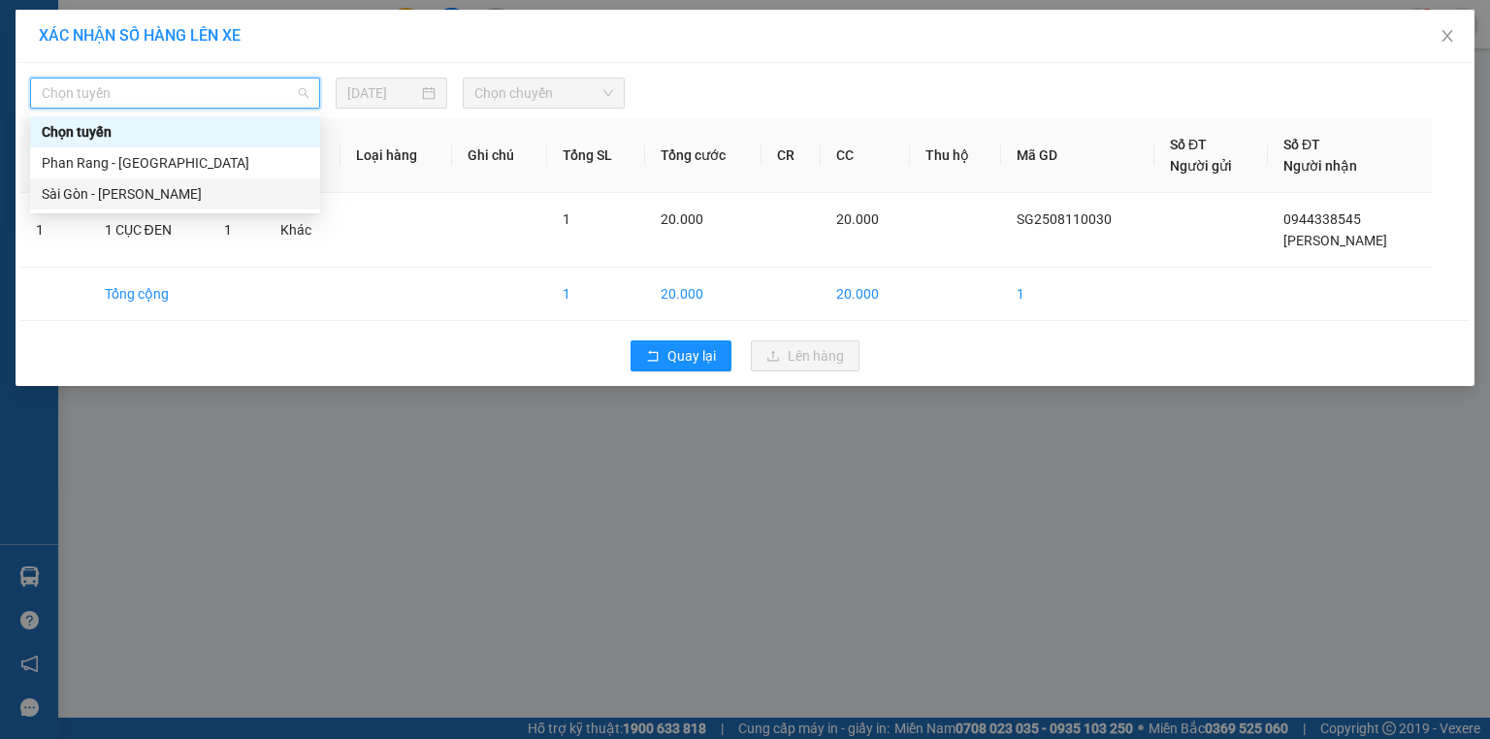
click at [147, 187] on div "Sài Gòn - Phan Rang" at bounding box center [175, 193] width 267 height 21
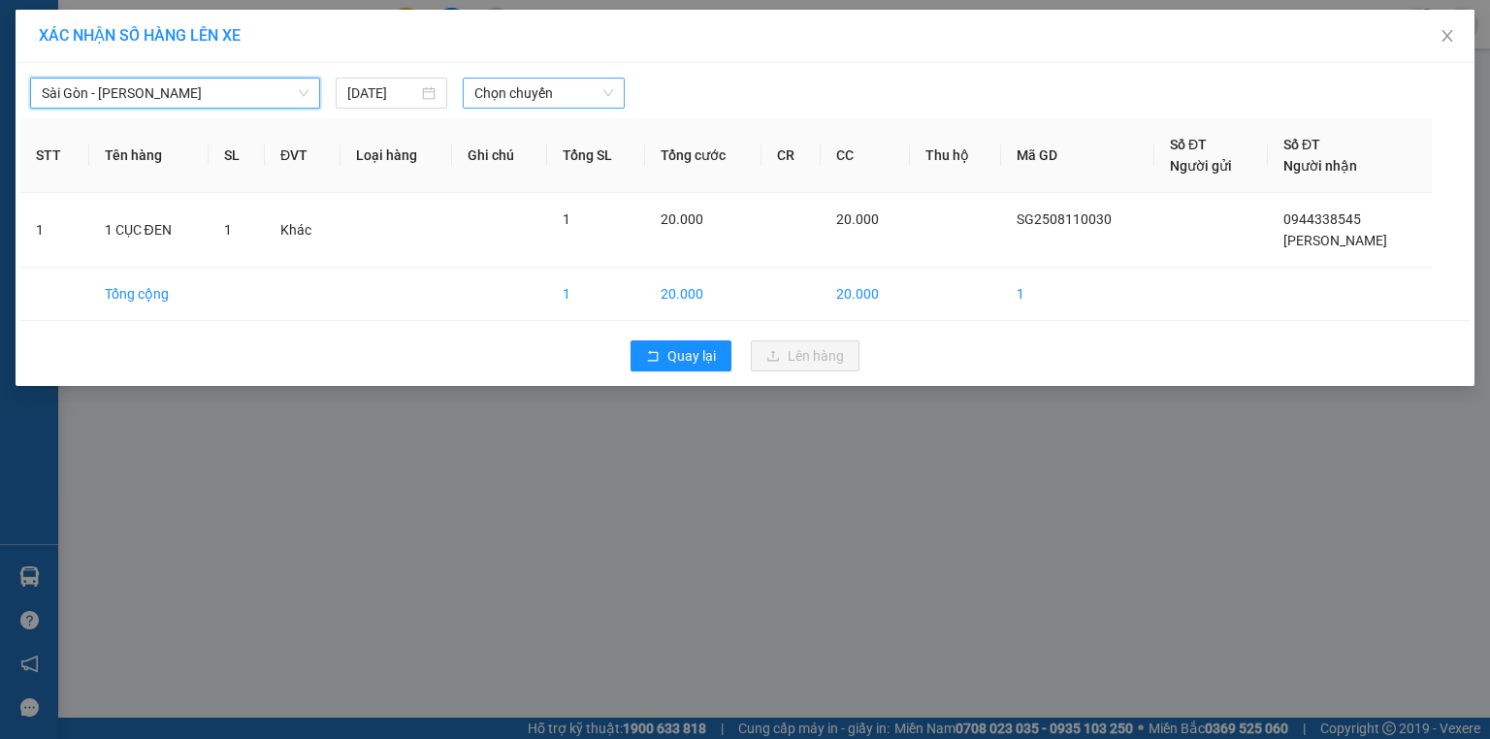
click at [516, 85] on span "Chọn chuyến" at bounding box center [544, 93] width 140 height 29
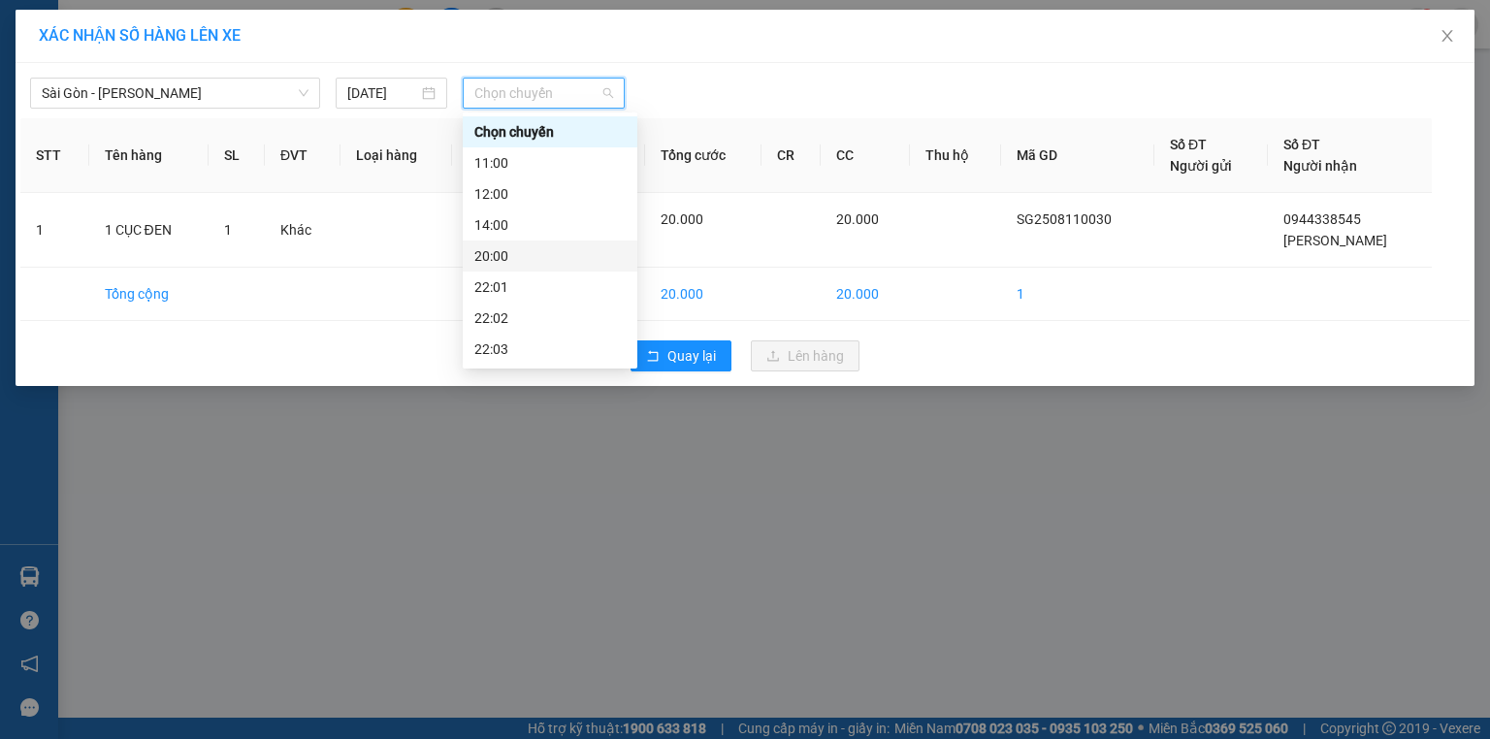
scroll to position [93, 0]
click at [510, 345] on div "22:06" at bounding box center [549, 349] width 151 height 21
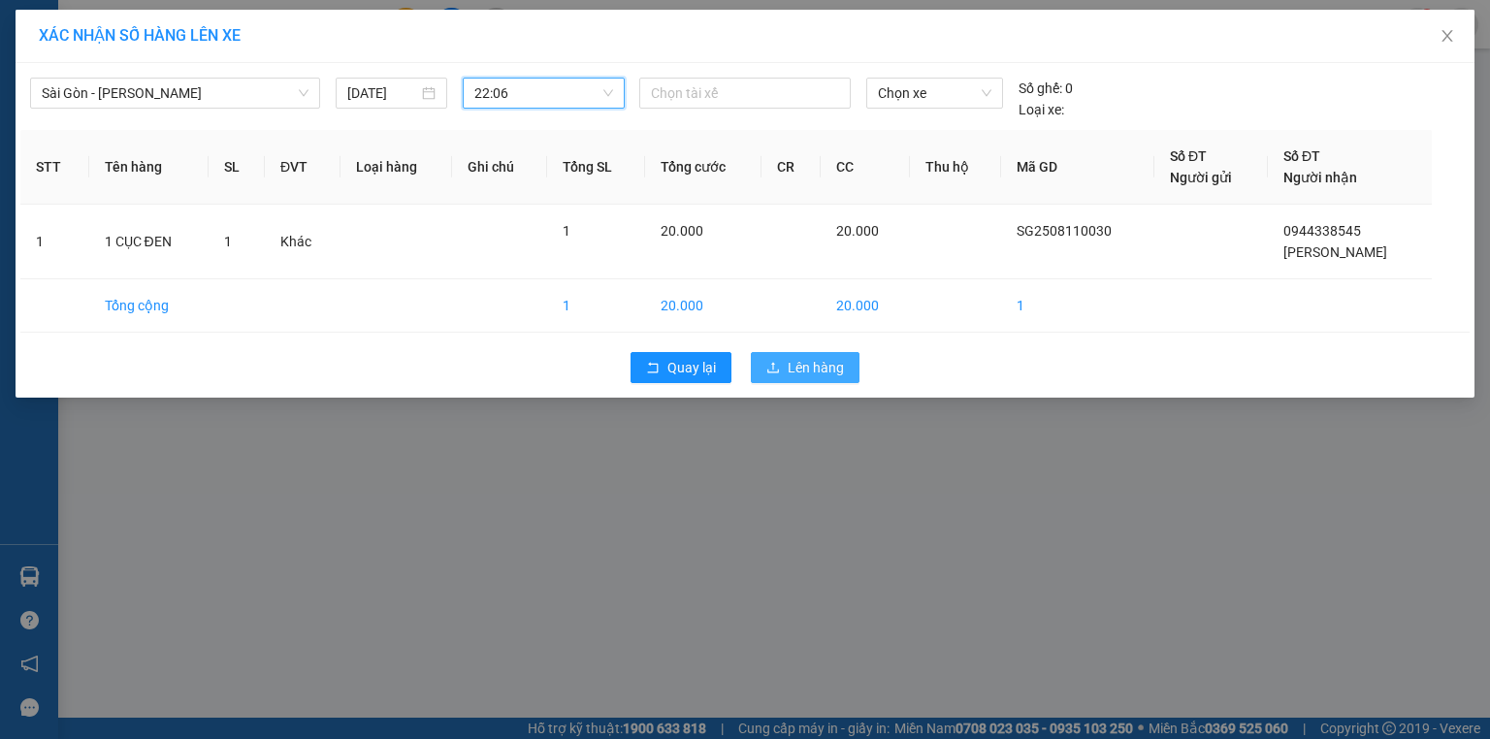
click at [837, 373] on span "Lên hàng" at bounding box center [816, 367] width 56 height 21
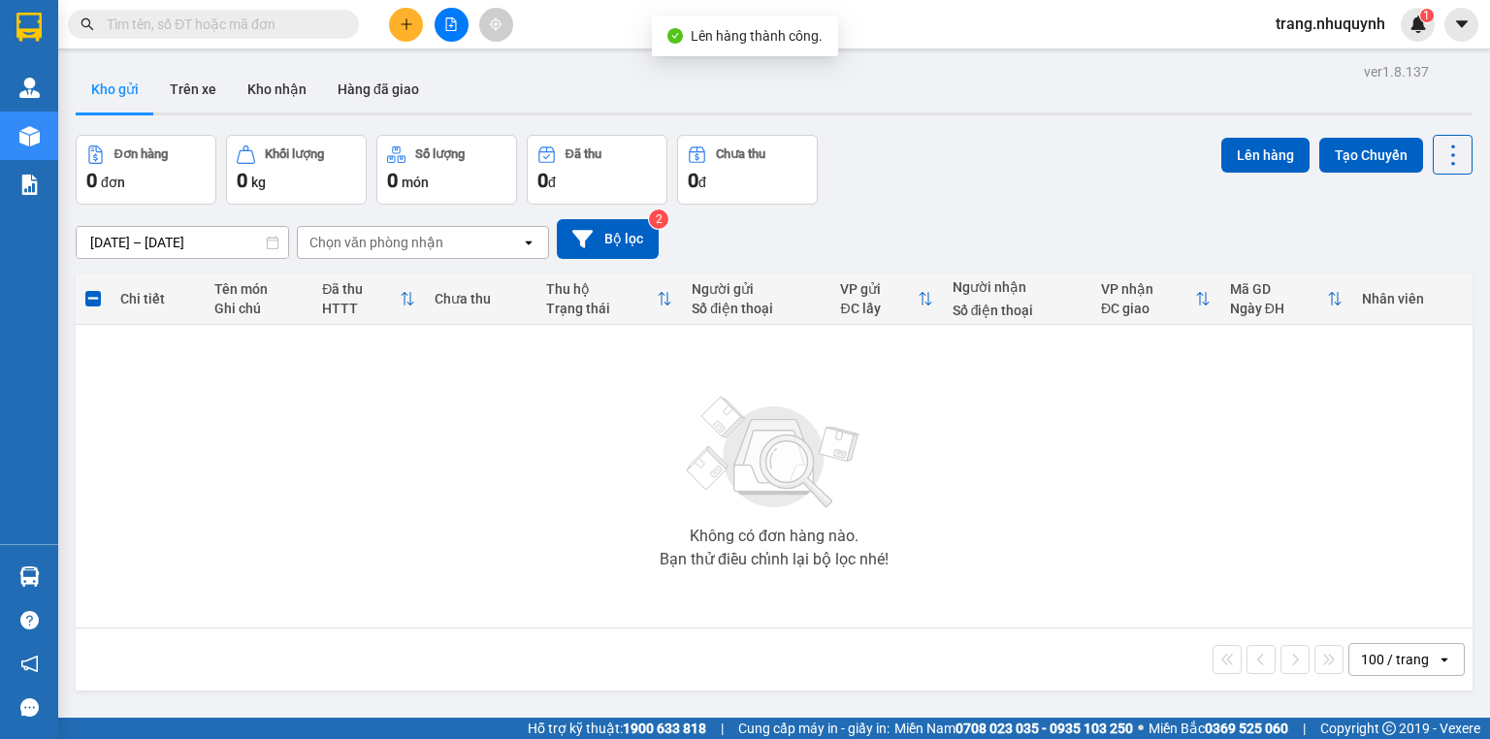
click at [851, 154] on div "Đơn hàng 0 đơn Khối lượng 0 kg Số lượng 0 món Đã thu 0 đ Chưa thu 0 đ Lên hàng …" at bounding box center [774, 170] width 1397 height 70
click at [1352, 19] on span "trang.nhuquynh" at bounding box center [1330, 24] width 141 height 24
click at [1301, 58] on span "Đăng xuất" at bounding box center [1338, 59] width 102 height 21
